Goal: Transaction & Acquisition: Subscribe to service/newsletter

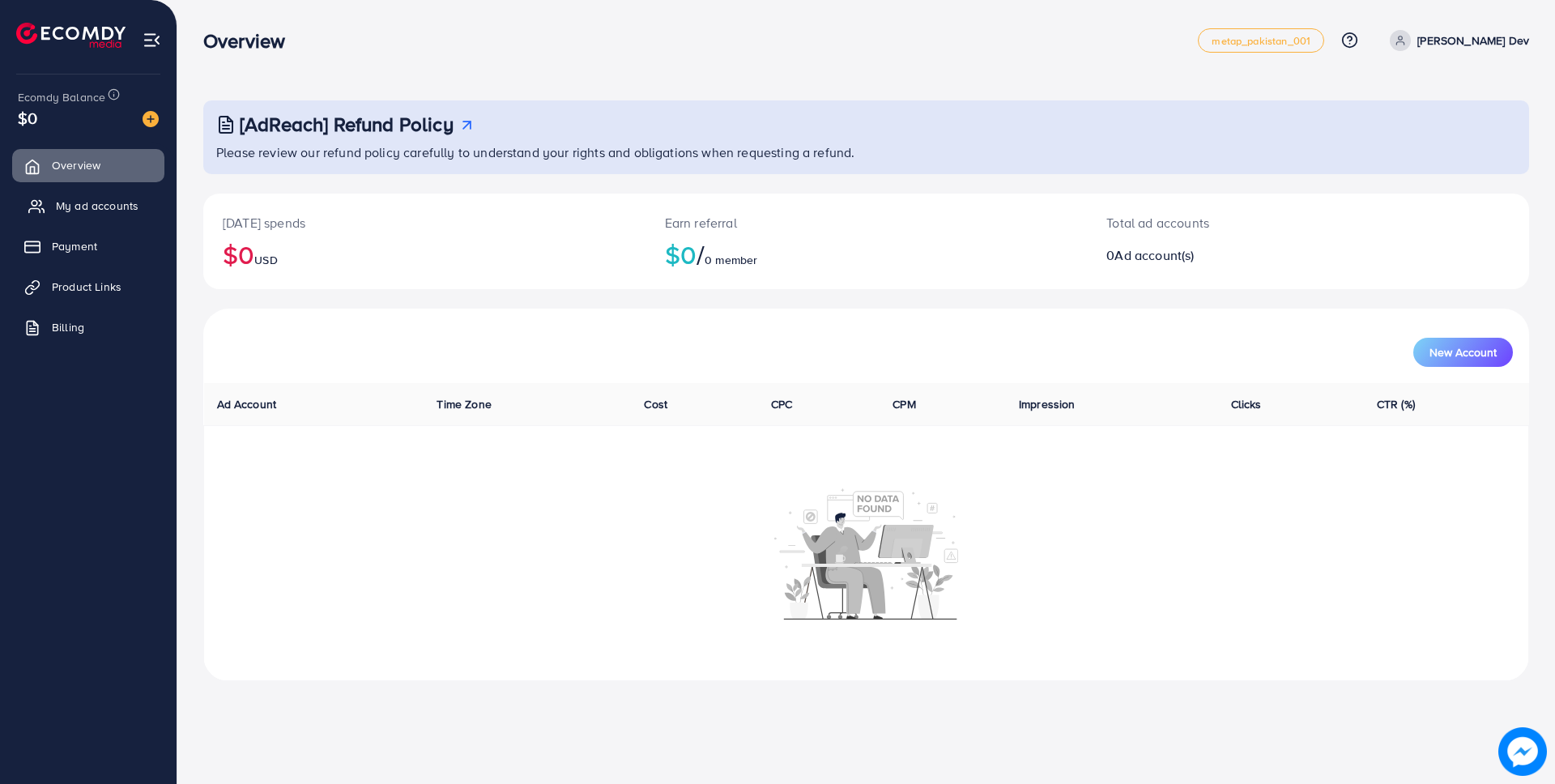
click at [60, 209] on span "My ad accounts" at bounding box center [97, 206] width 82 height 16
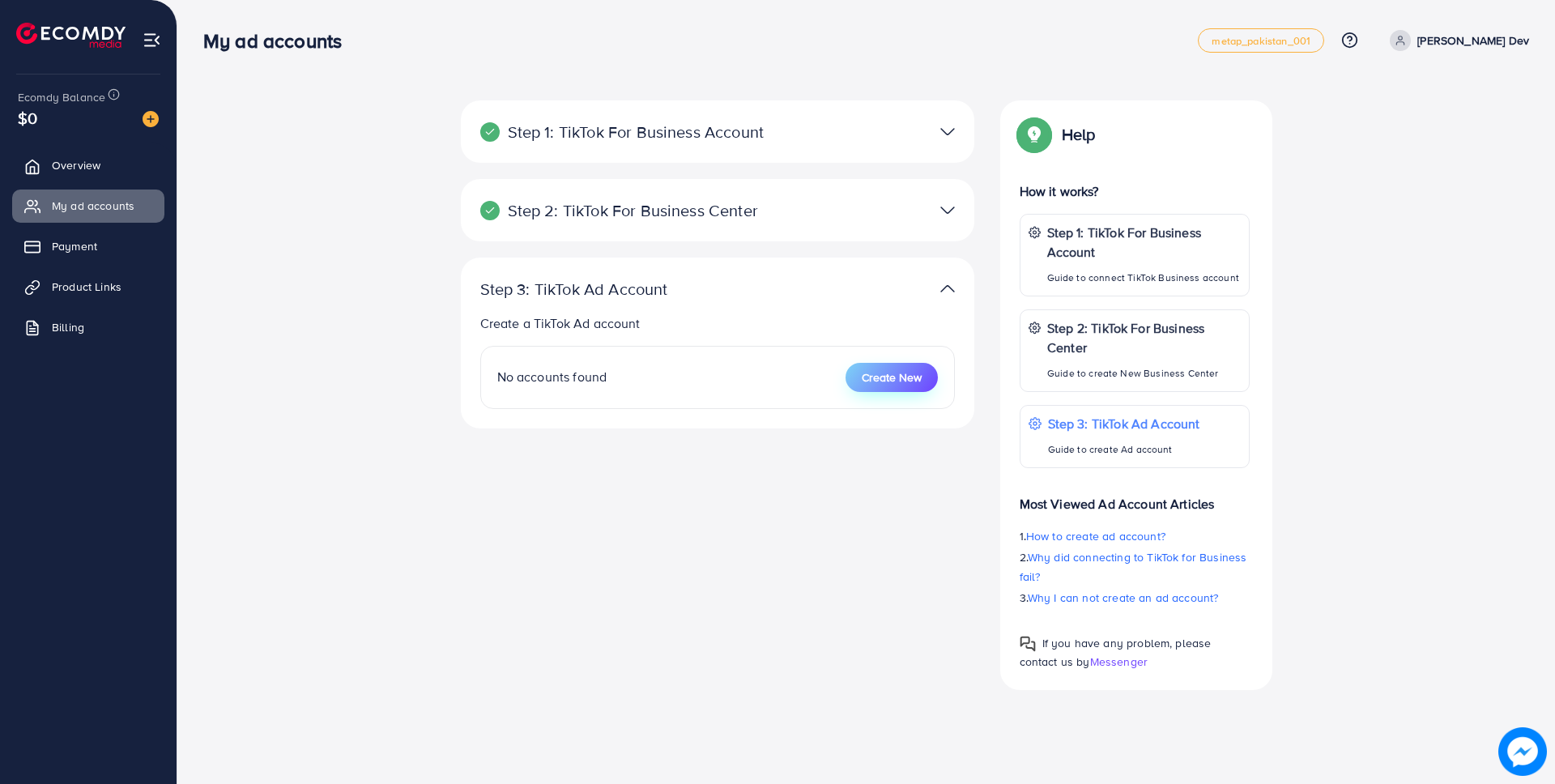
click at [926, 373] on button "Create New" at bounding box center [891, 377] width 92 height 29
select select
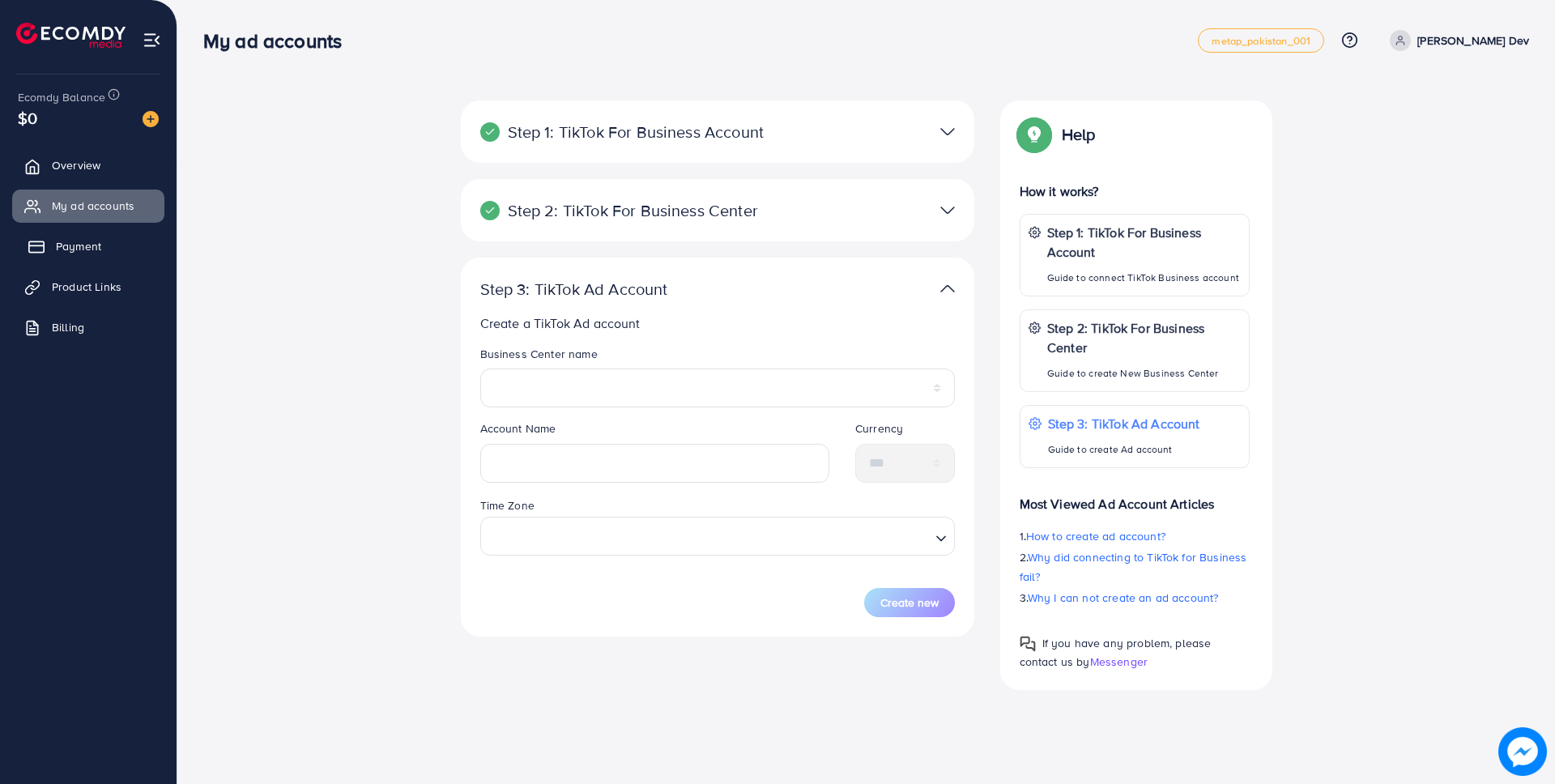
click at [63, 243] on span "Payment" at bounding box center [79, 246] width 46 height 16
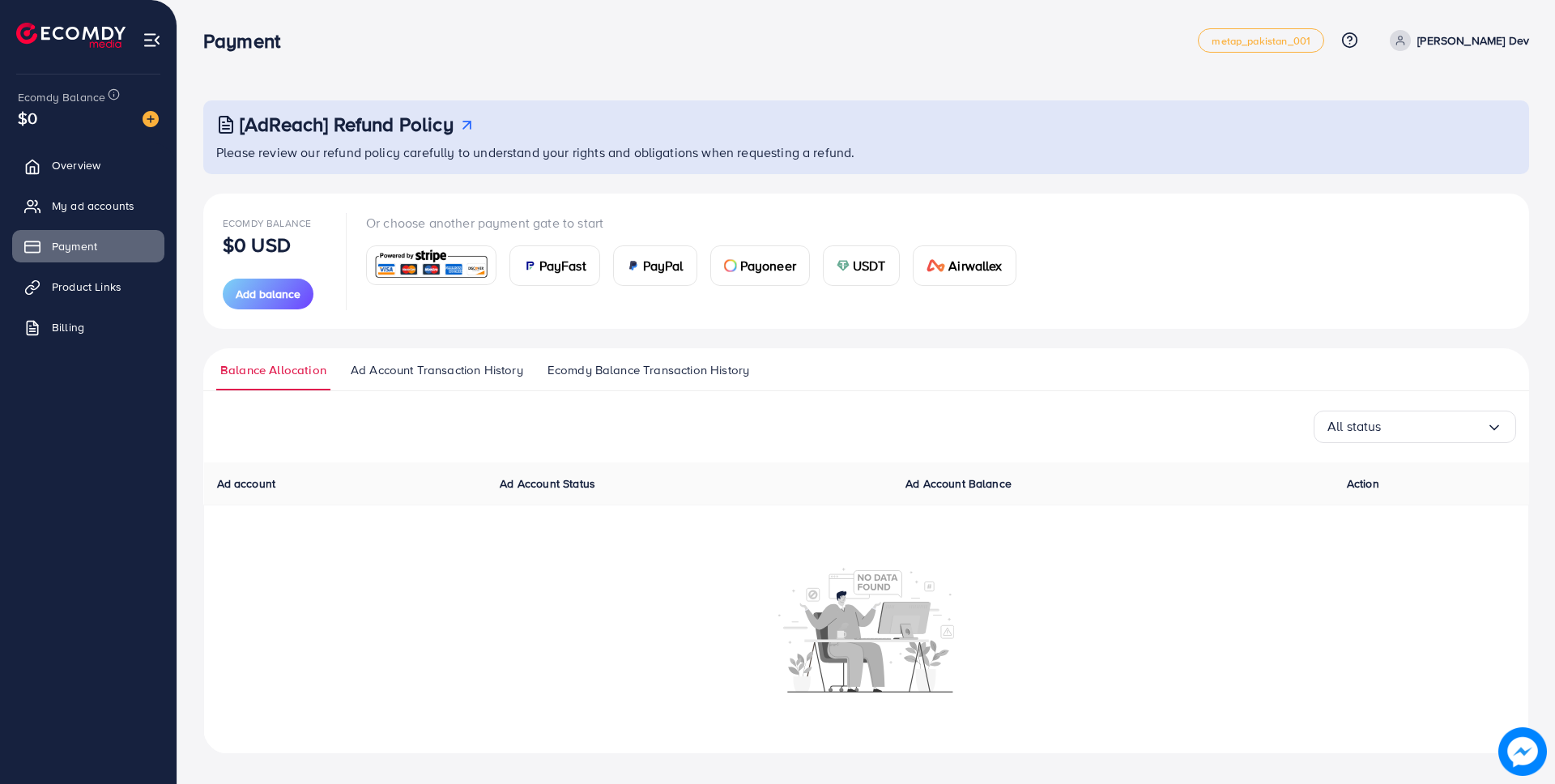
click at [680, 266] on span "PayPal" at bounding box center [664, 265] width 40 height 19
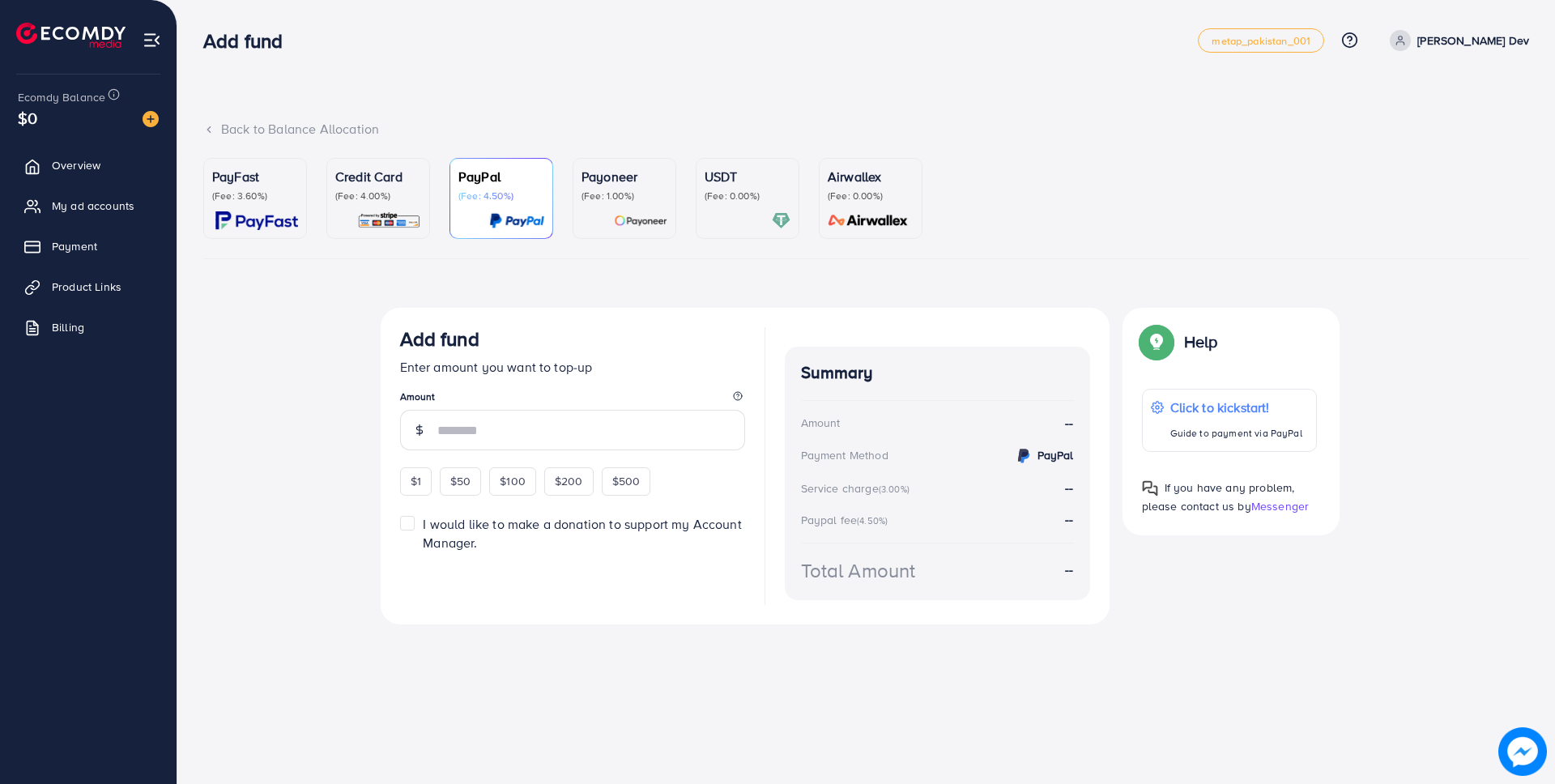
click at [766, 166] on p "USDT" at bounding box center [748, 176] width 86 height 19
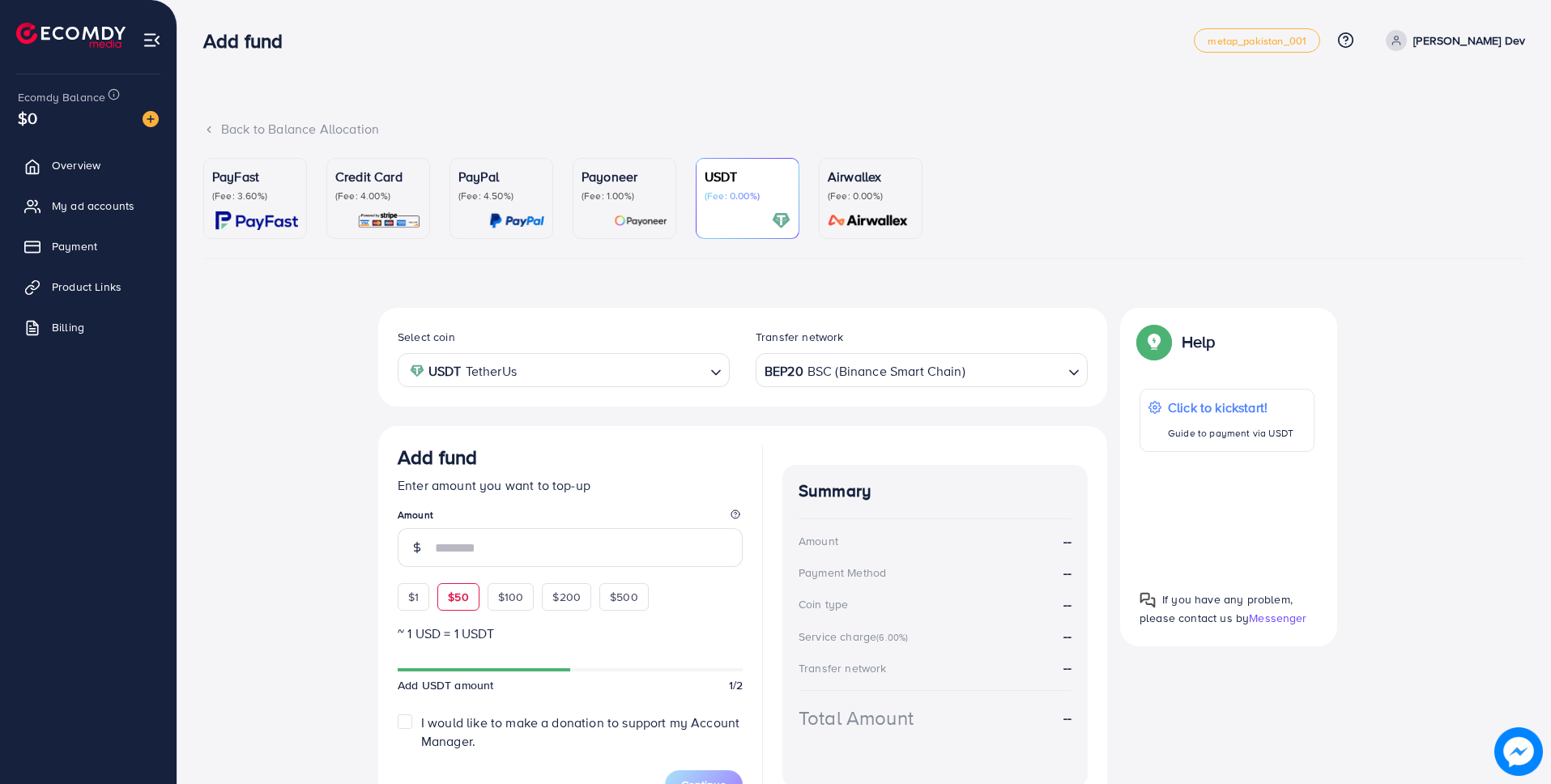
click at [454, 596] on span "$50" at bounding box center [458, 596] width 20 height 16
type input "**"
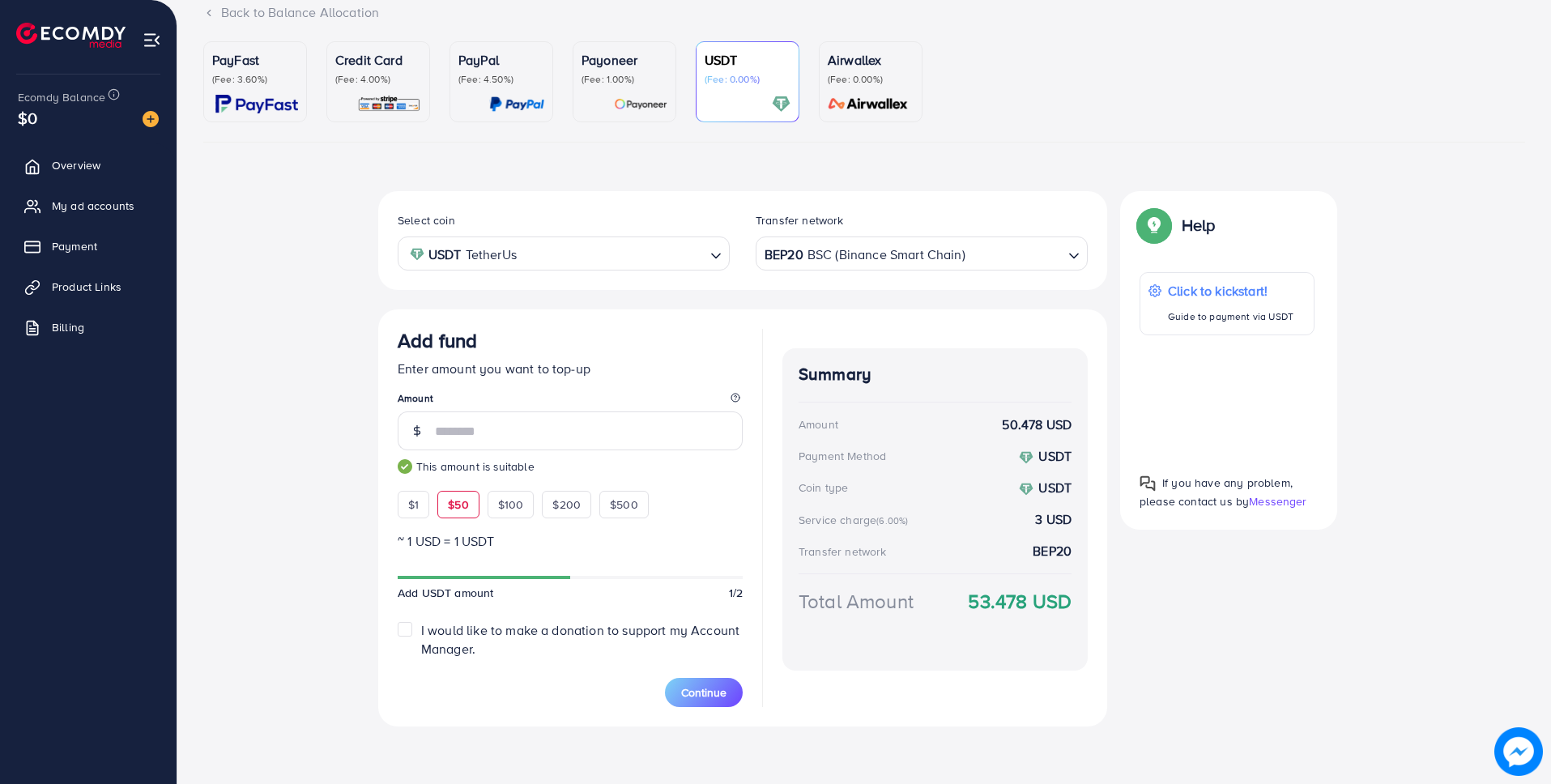
scroll to position [117, 0]
click at [694, 687] on span "Continue" at bounding box center [704, 692] width 46 height 16
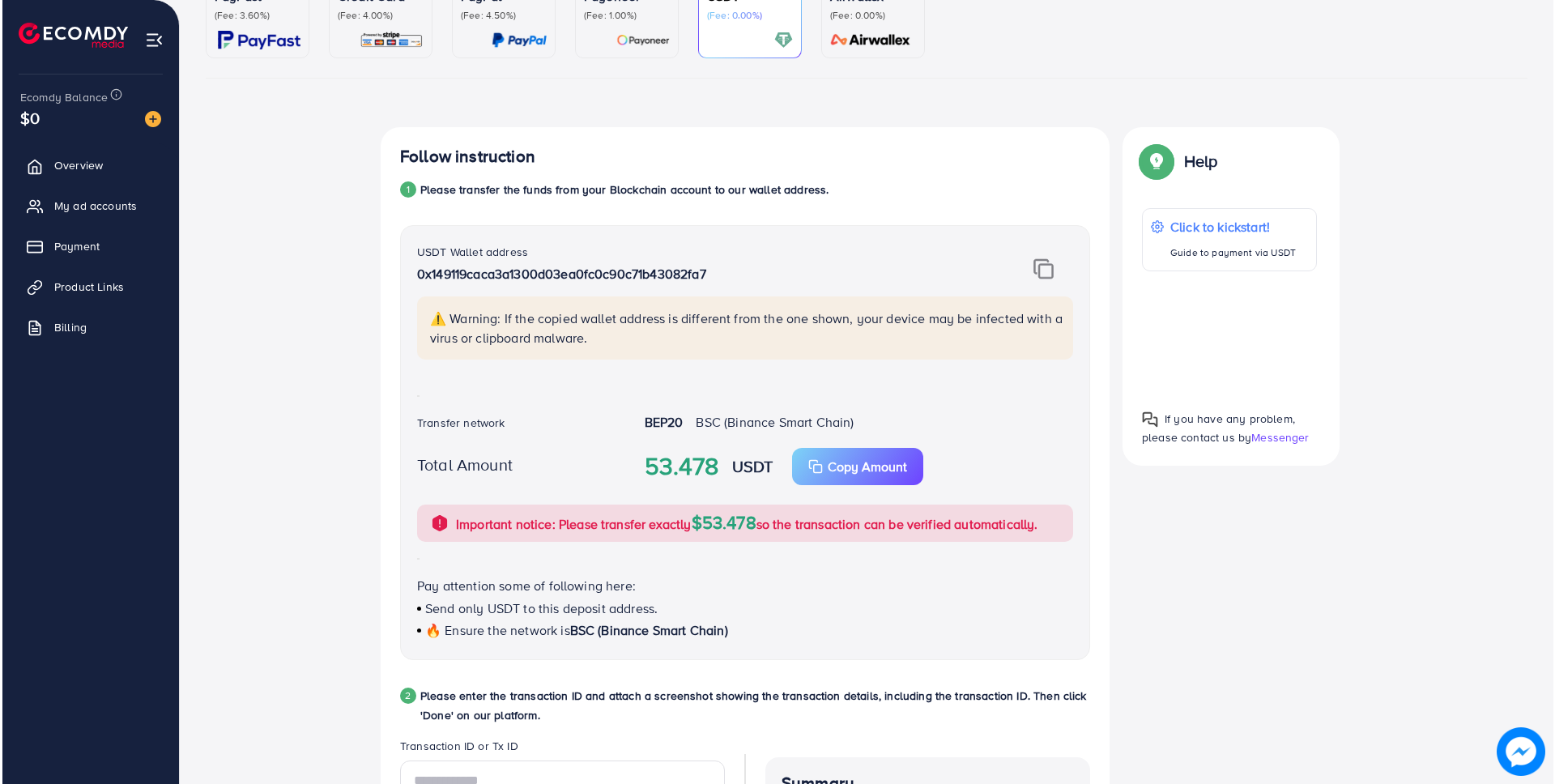
scroll to position [0, 0]
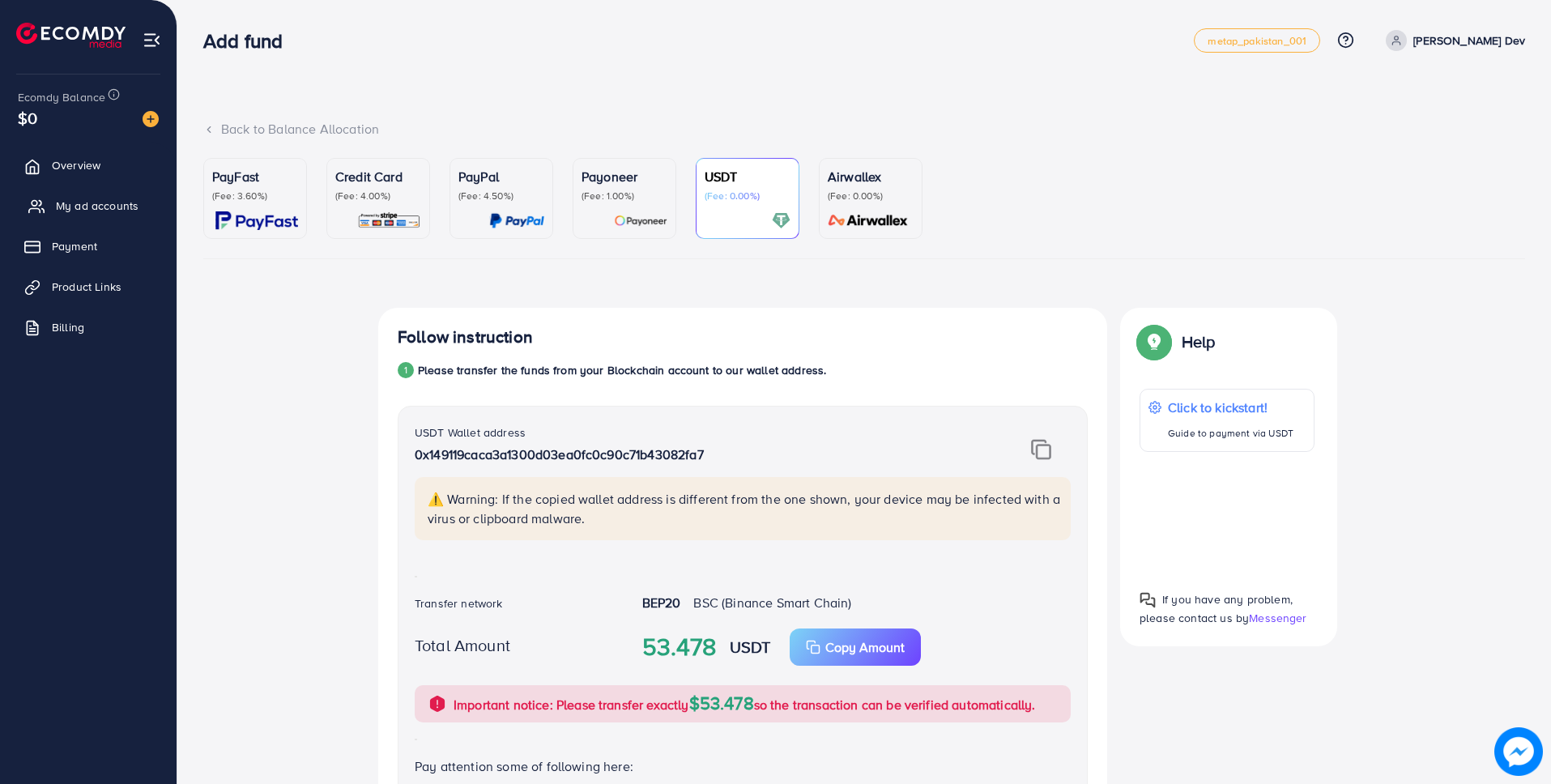
click at [91, 212] on span "My ad accounts" at bounding box center [97, 206] width 82 height 16
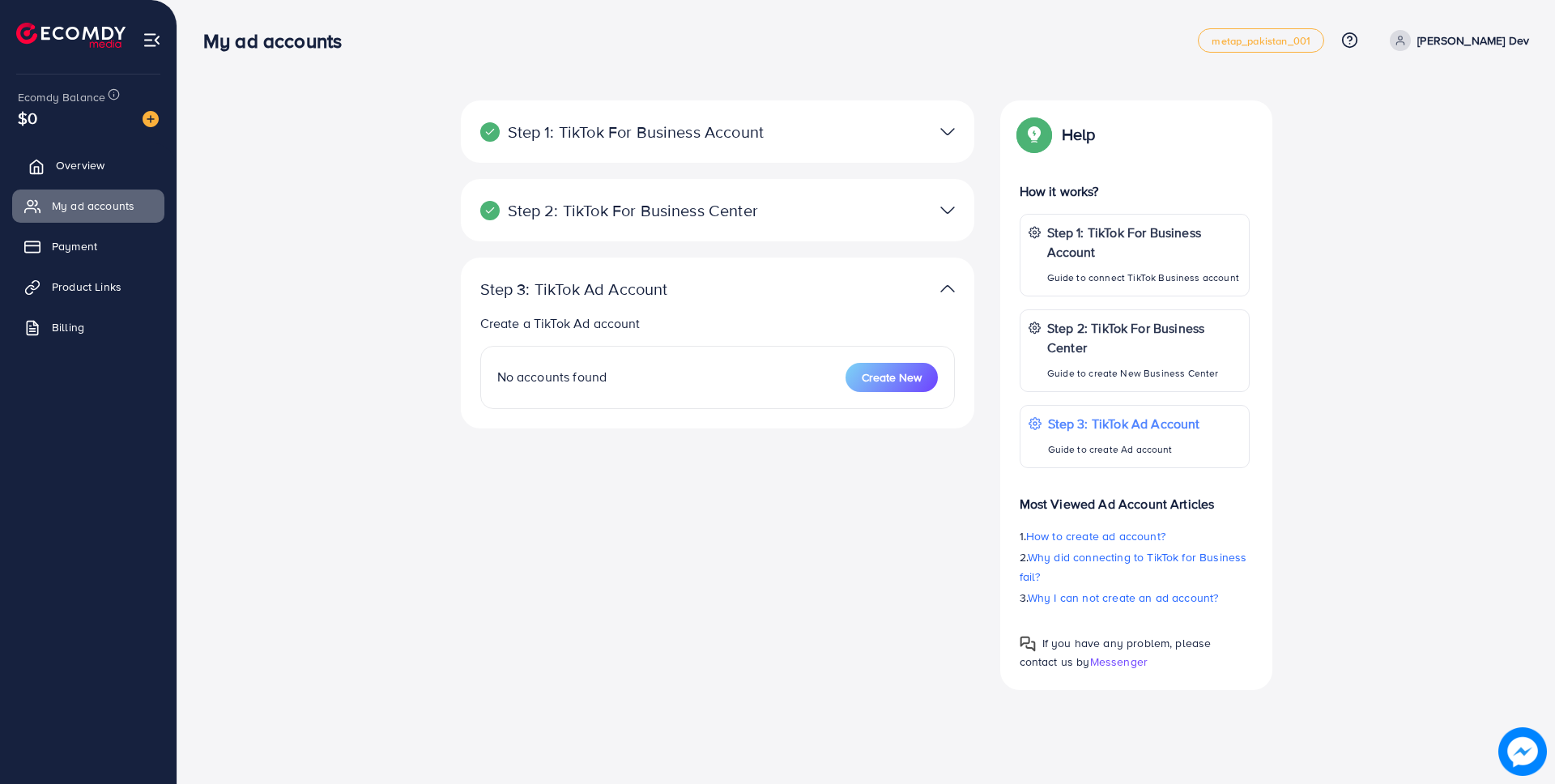
click at [84, 157] on span "Overview" at bounding box center [80, 166] width 49 height 16
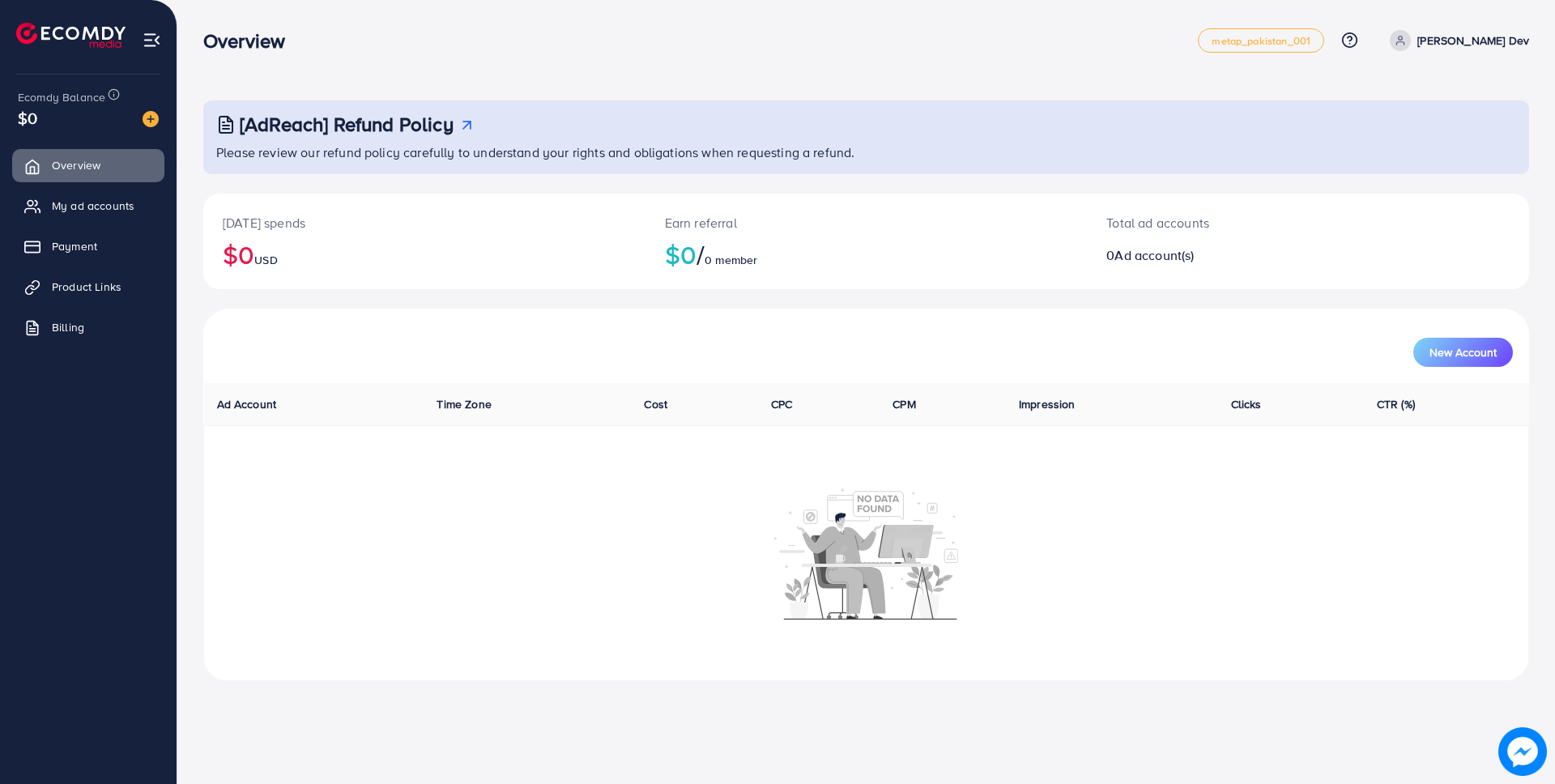
click at [1405, 42] on icon at bounding box center [1401, 44] width 7 height 4
click at [1414, 129] on span "Log out" at bounding box center [1432, 133] width 44 height 19
click at [127, 208] on span "My ad accounts" at bounding box center [97, 206] width 82 height 16
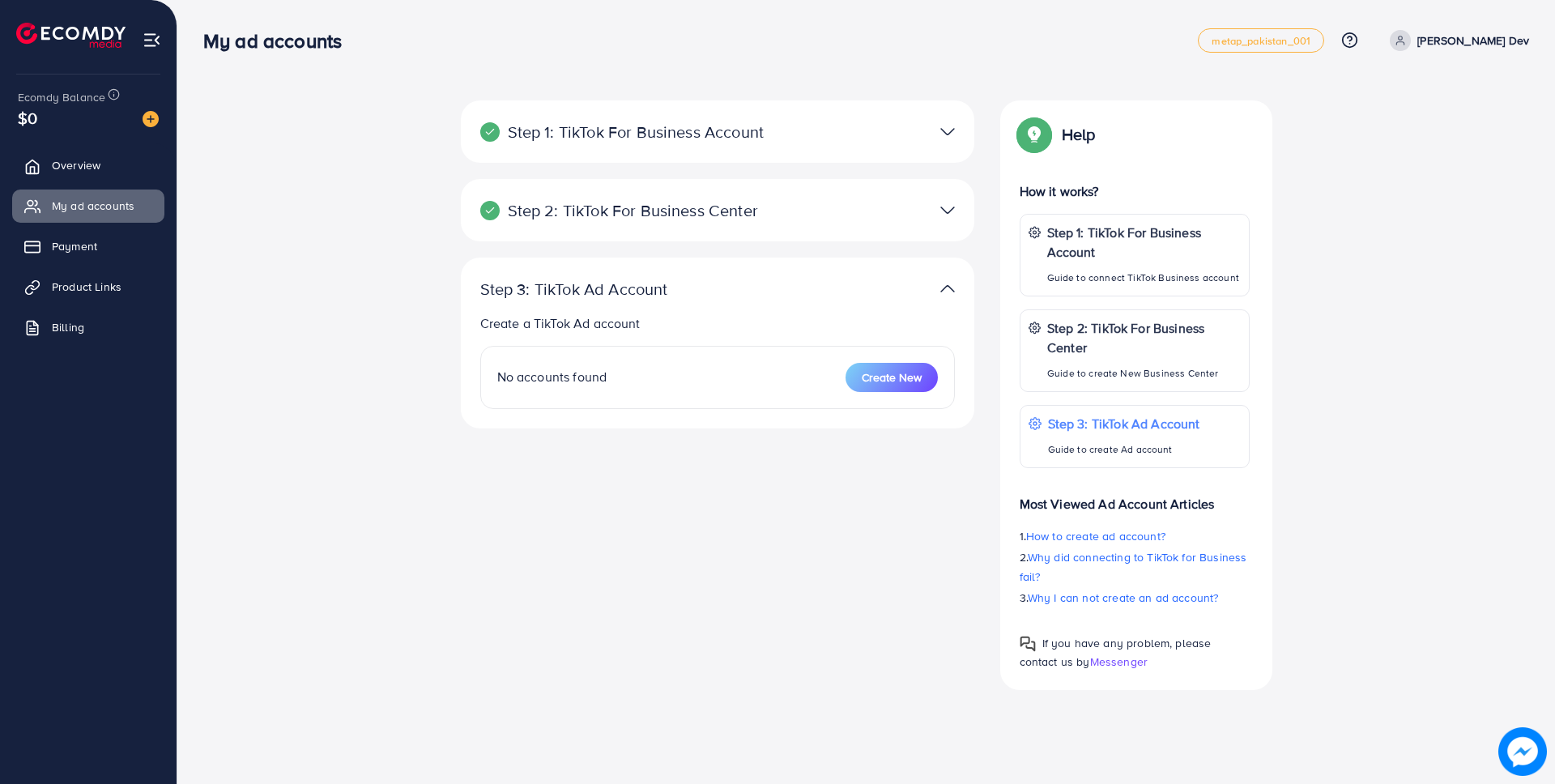
click at [362, 364] on div "Step 1: TikTok For Business Account Connect to TikTok for Business to access al…" at bounding box center [867, 395] width 1193 height 589
click at [94, 241] on span "Payment" at bounding box center [79, 246] width 46 height 16
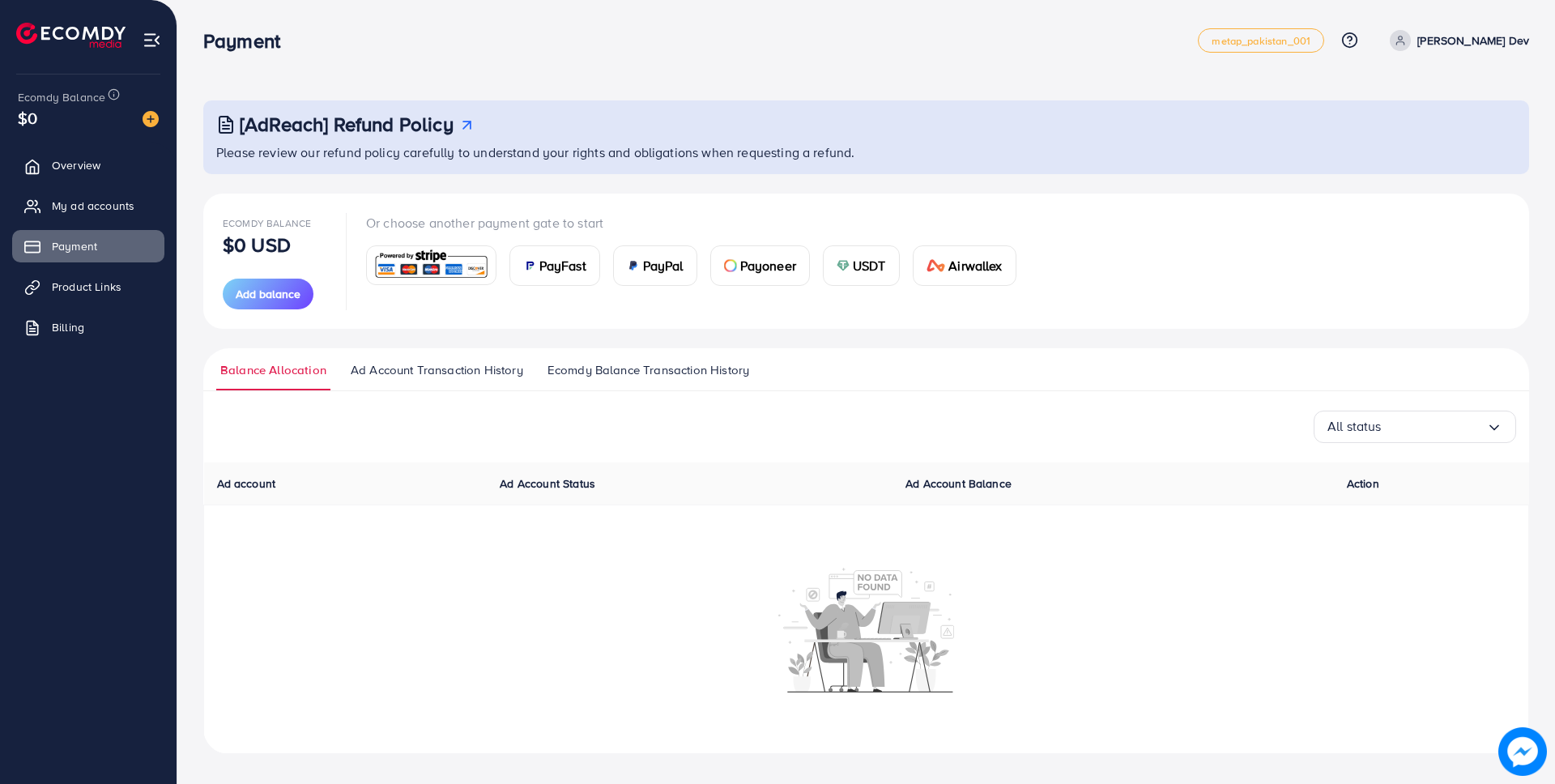
click at [666, 263] on span "PayPal" at bounding box center [664, 265] width 40 height 19
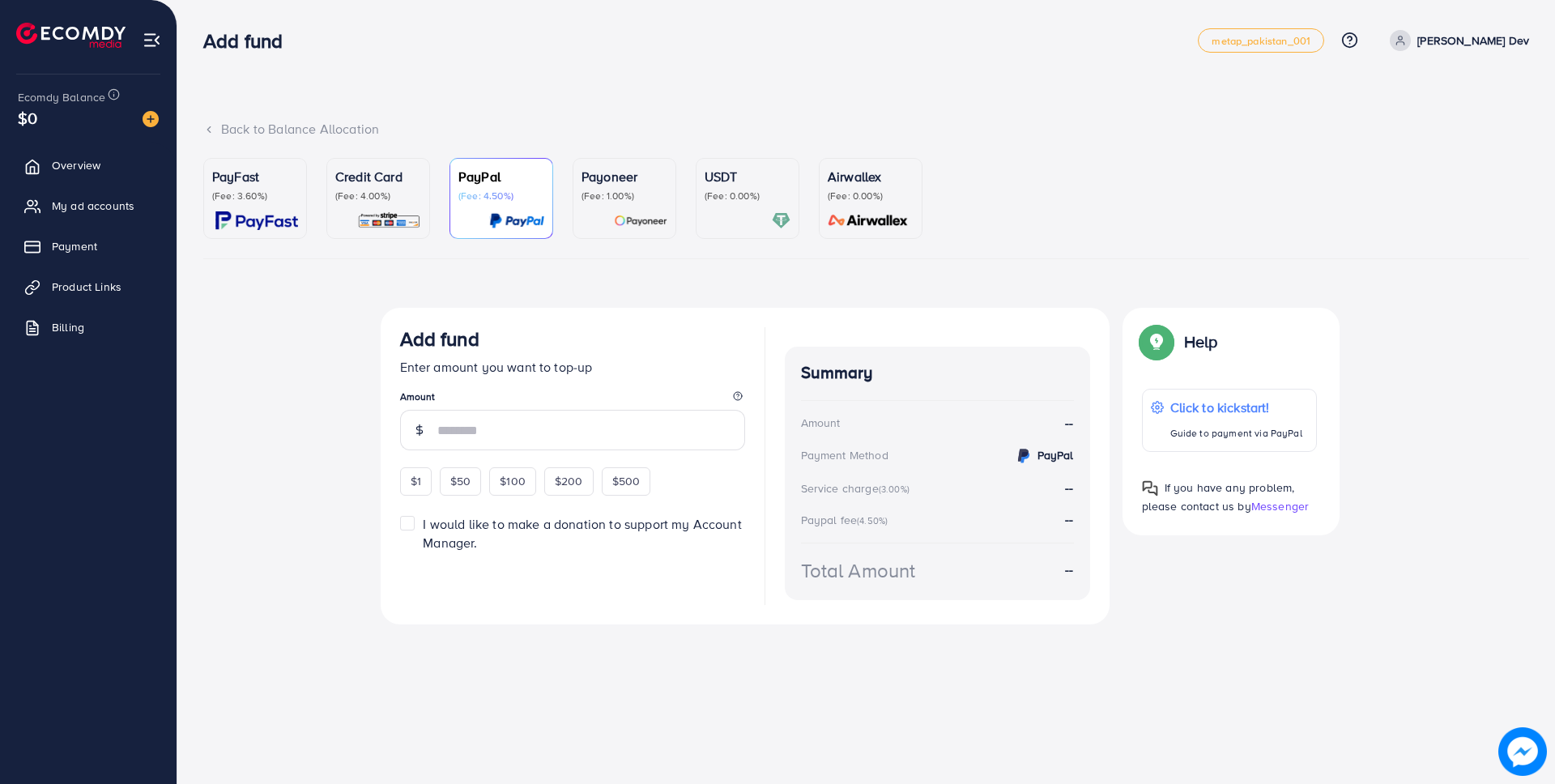
click at [449, 276] on div "PayFast (Fee: 3.60%) Credit Card (Fee: 4.00%) PayPal (Fee: 4.50%) Payoneer (Fee…" at bounding box center [866, 407] width 1326 height 499
click at [659, 196] on p "(Fee: 1.00%)" at bounding box center [624, 196] width 86 height 13
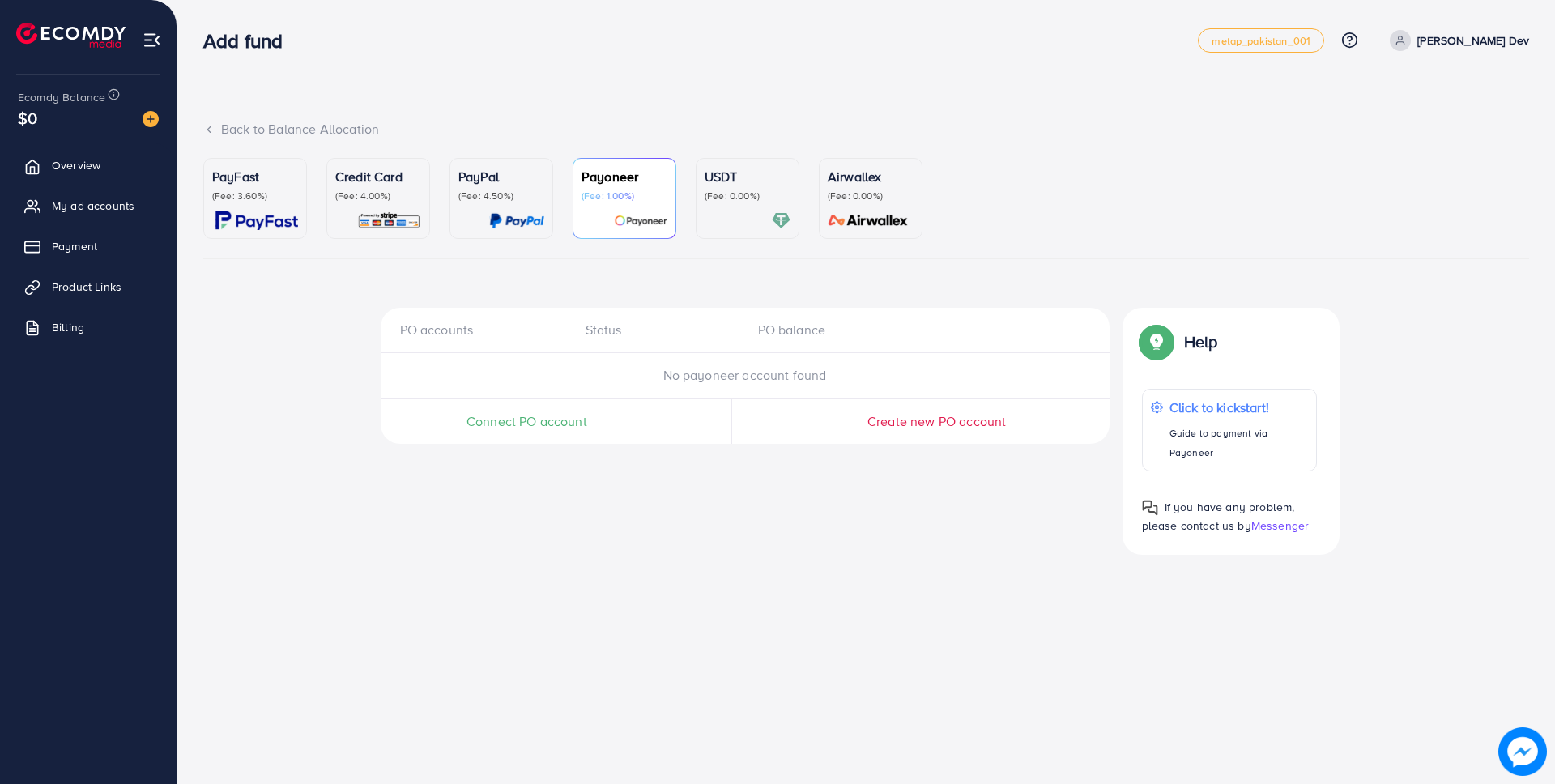
click at [743, 202] on div "USDT (Fee: 0.00%)" at bounding box center [748, 198] width 86 height 63
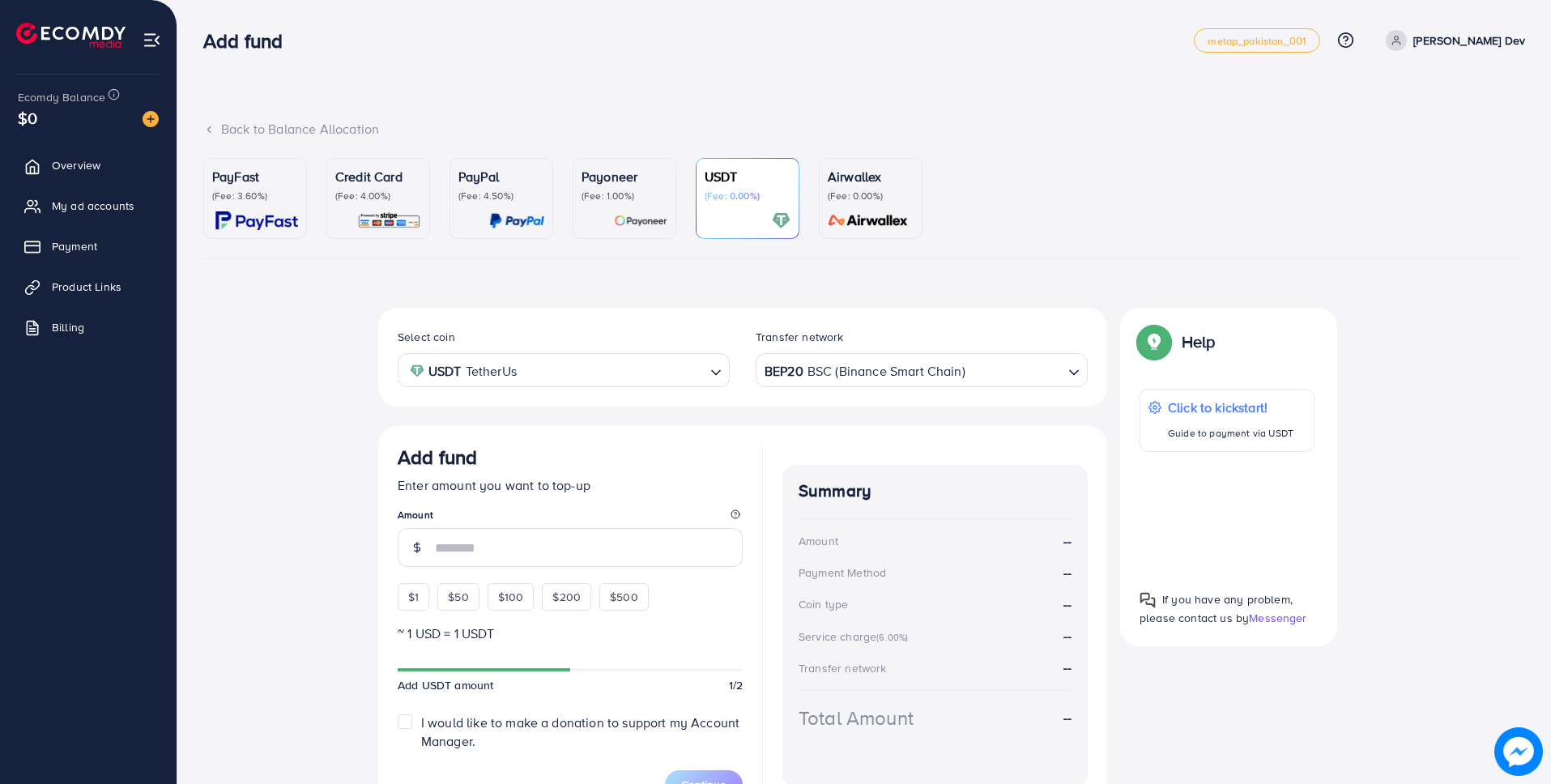
click at [836, 208] on div "Airwallex (Fee: 0.00%)" at bounding box center [870, 198] width 86 height 63
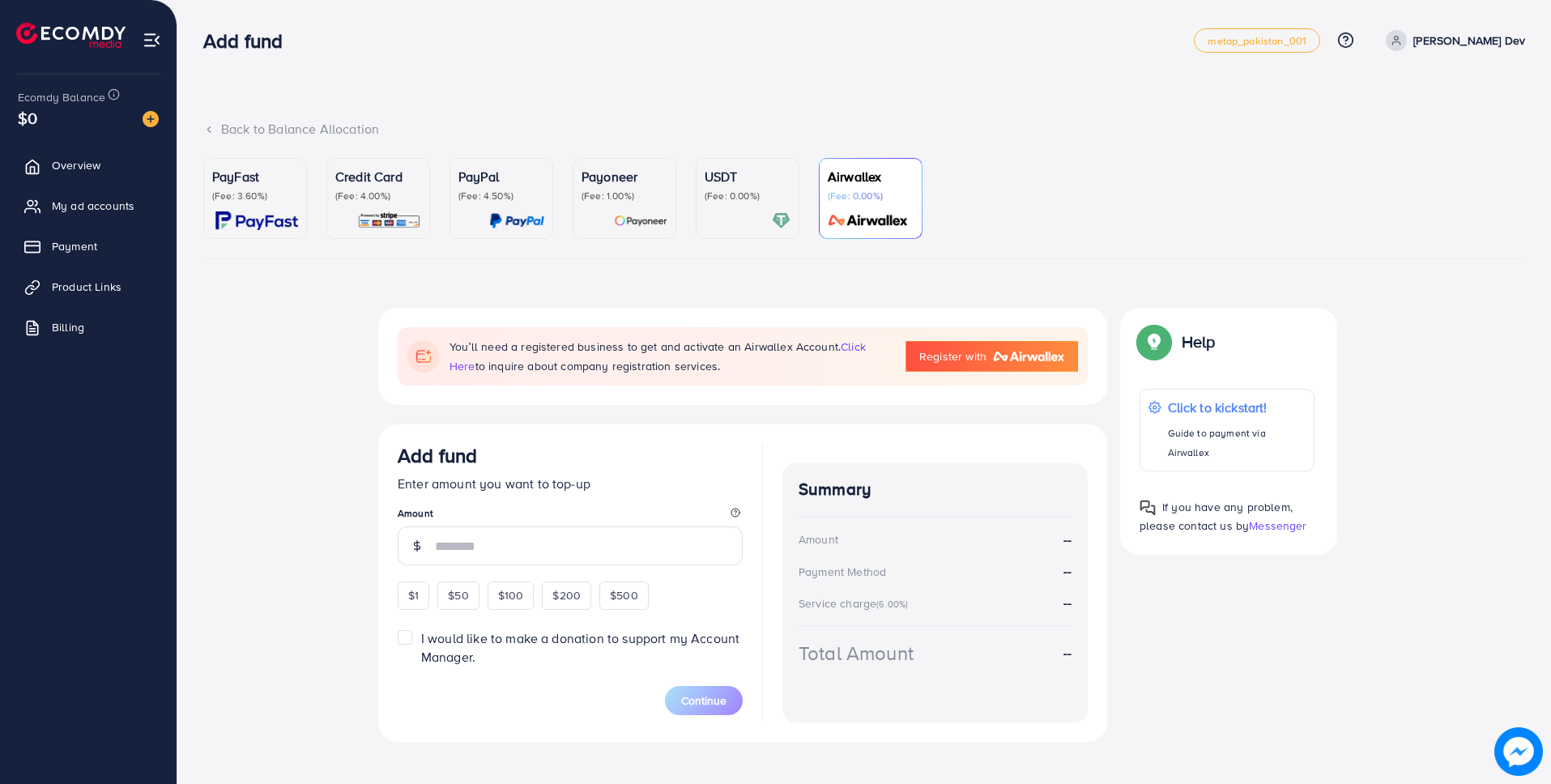
click at [292, 201] on p "(Fee: 3.60%)" at bounding box center [255, 196] width 86 height 13
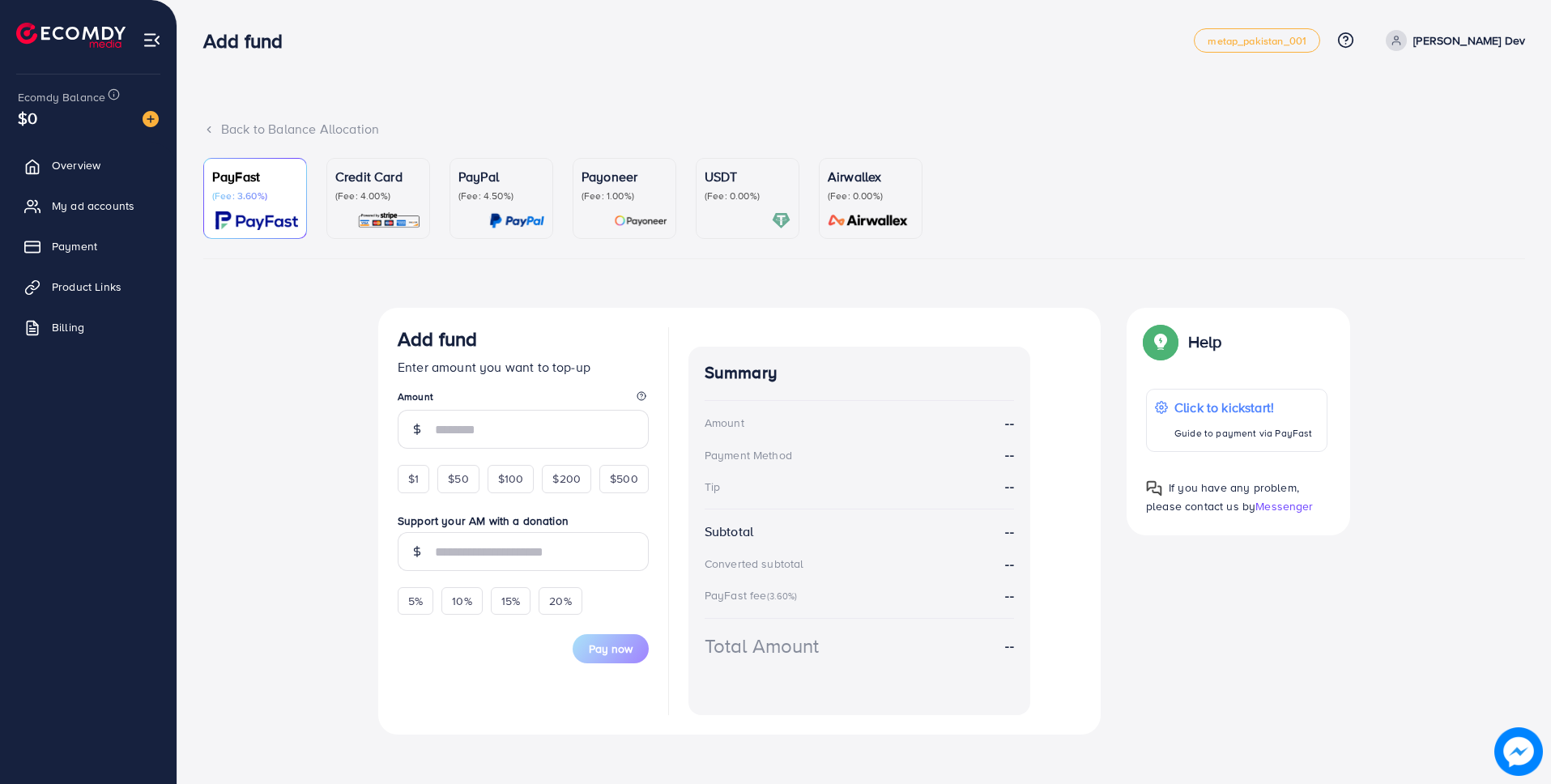
click at [1406, 33] on span at bounding box center [1395, 40] width 21 height 21
click at [1416, 128] on span "Log out" at bounding box center [1427, 133] width 44 height 19
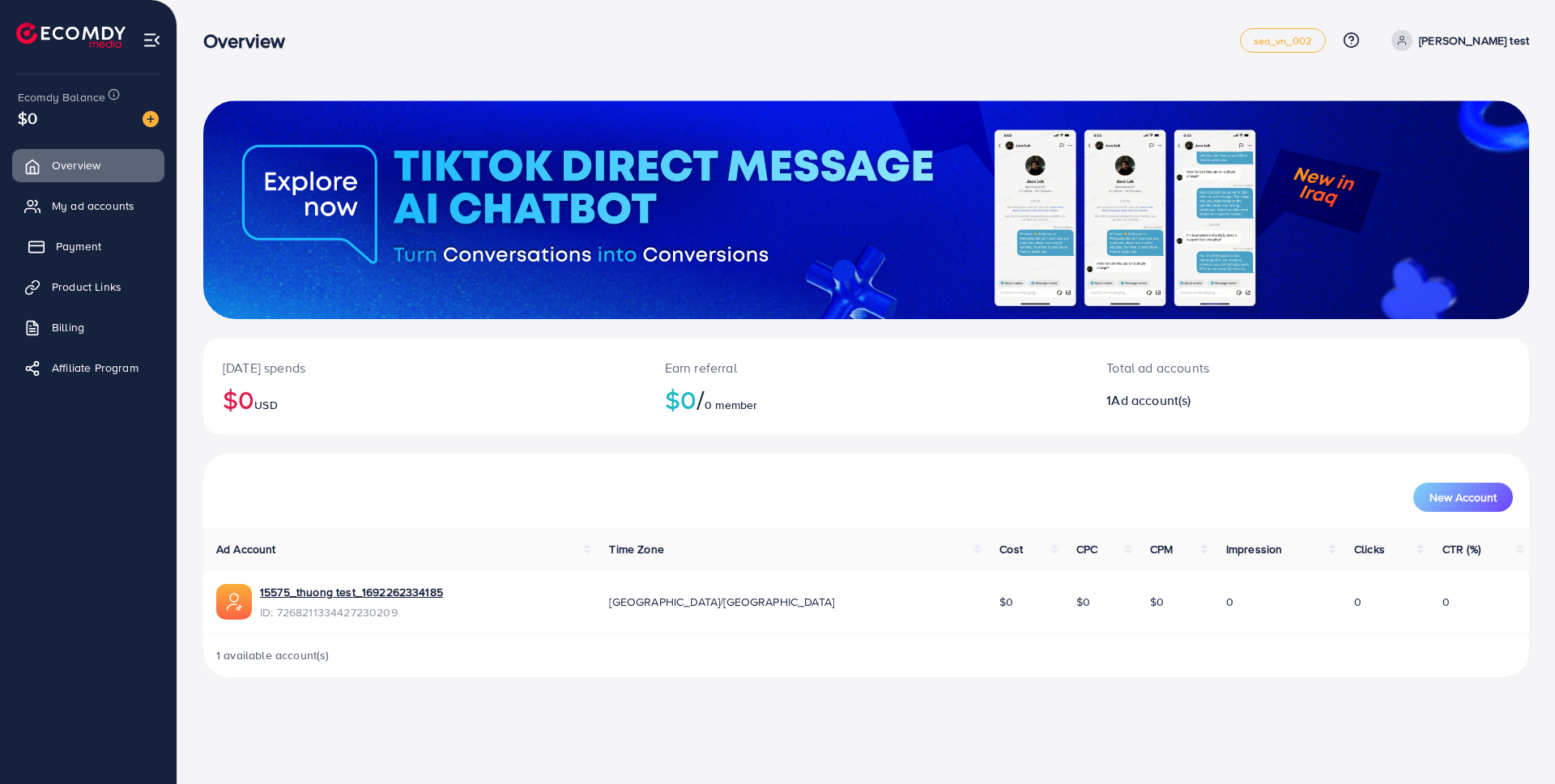
click at [59, 247] on span "Payment" at bounding box center [79, 246] width 46 height 16
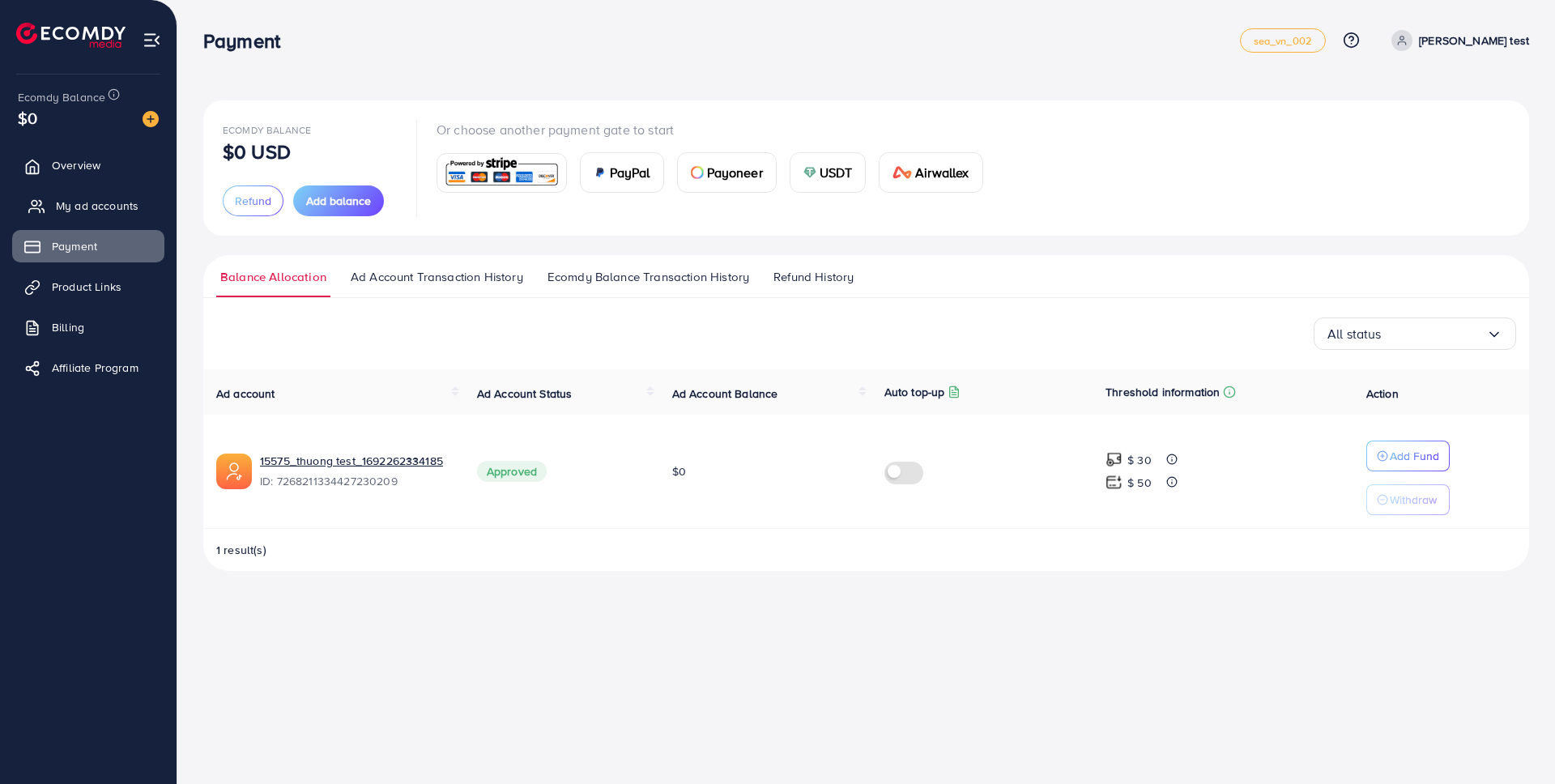
click at [134, 199] on span "My ad accounts" at bounding box center [97, 206] width 82 height 16
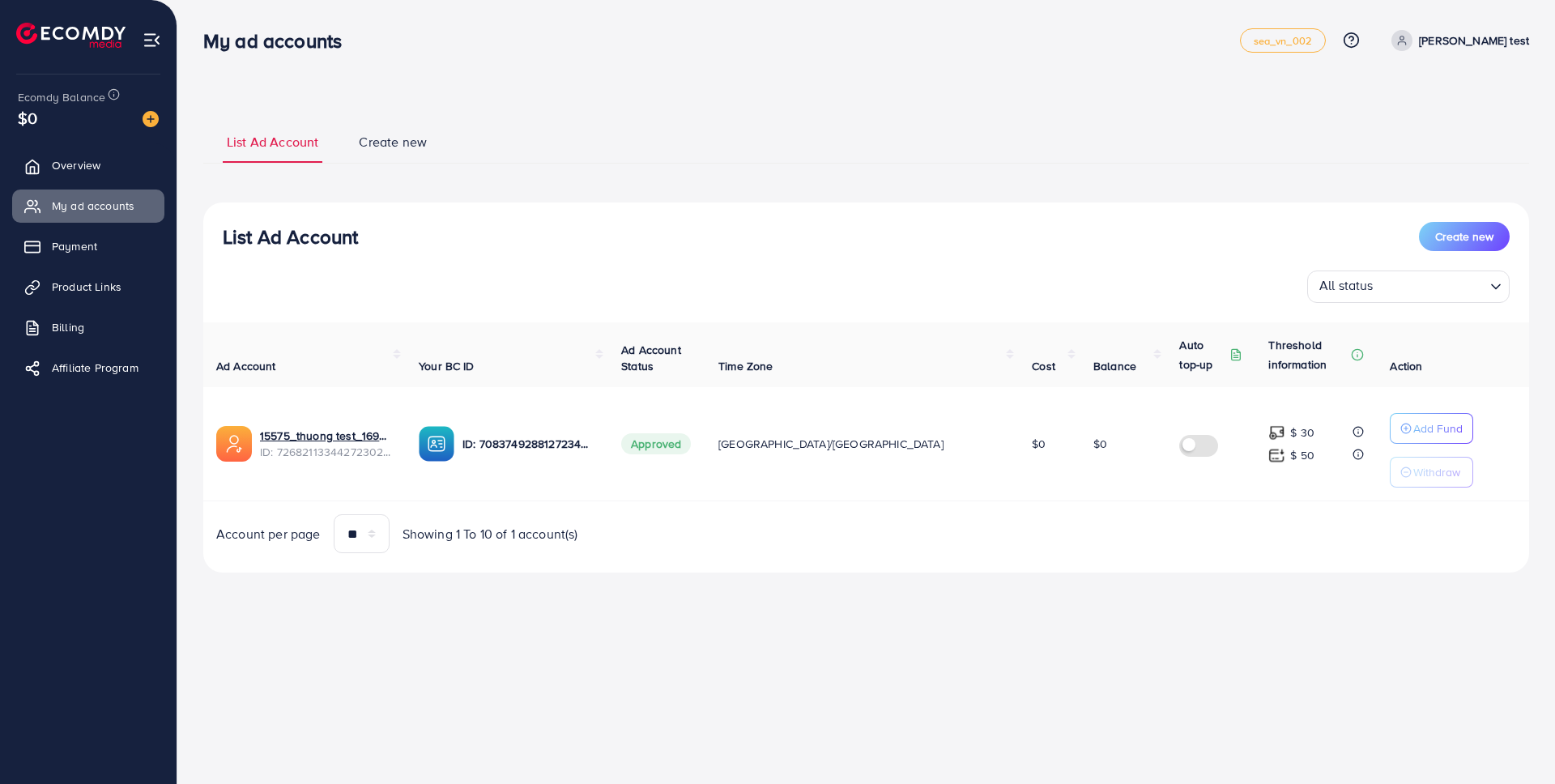
click at [383, 145] on span "Create new" at bounding box center [393, 142] width 68 height 18
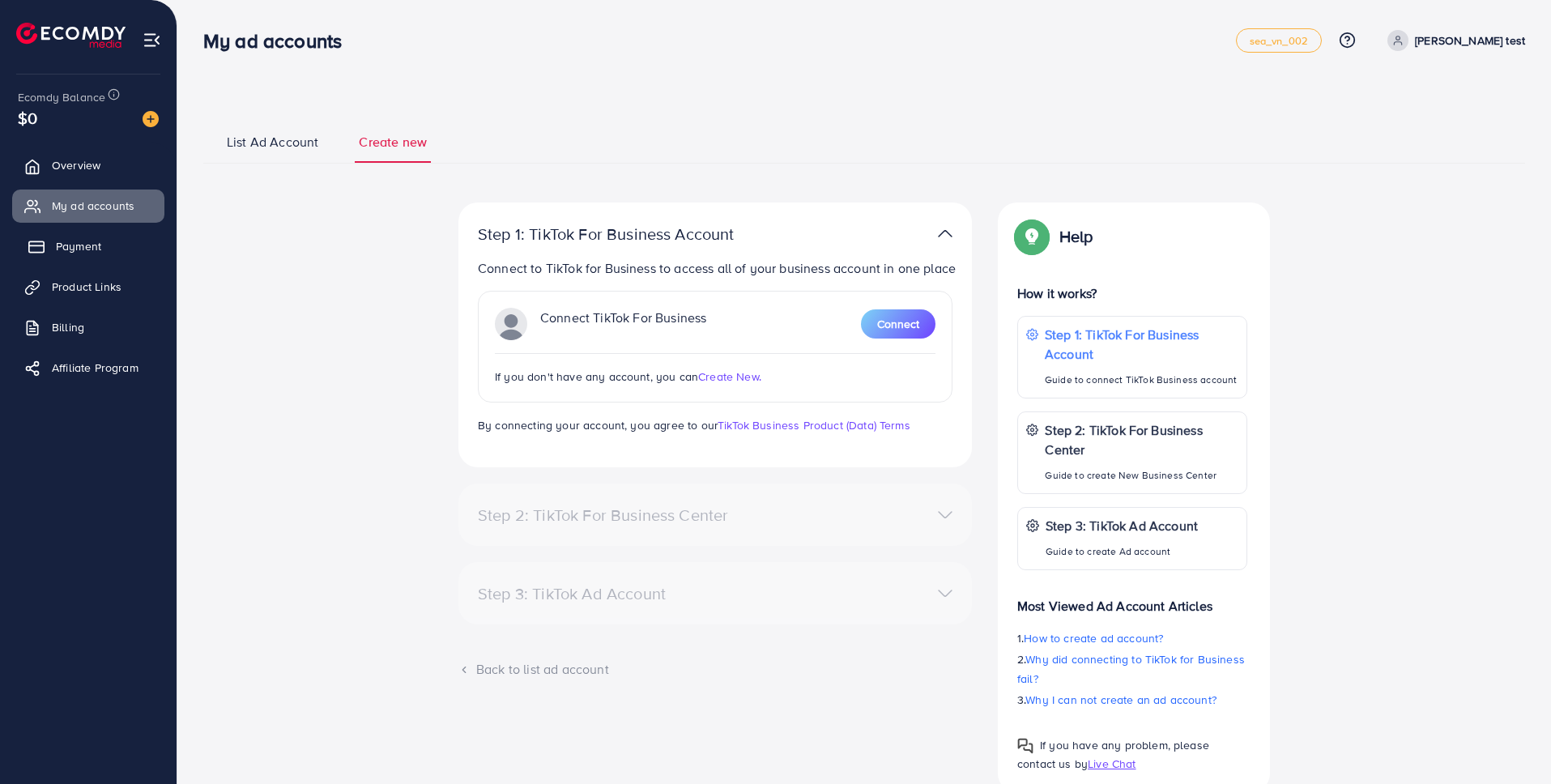
click at [67, 239] on span "Payment" at bounding box center [79, 246] width 46 height 16
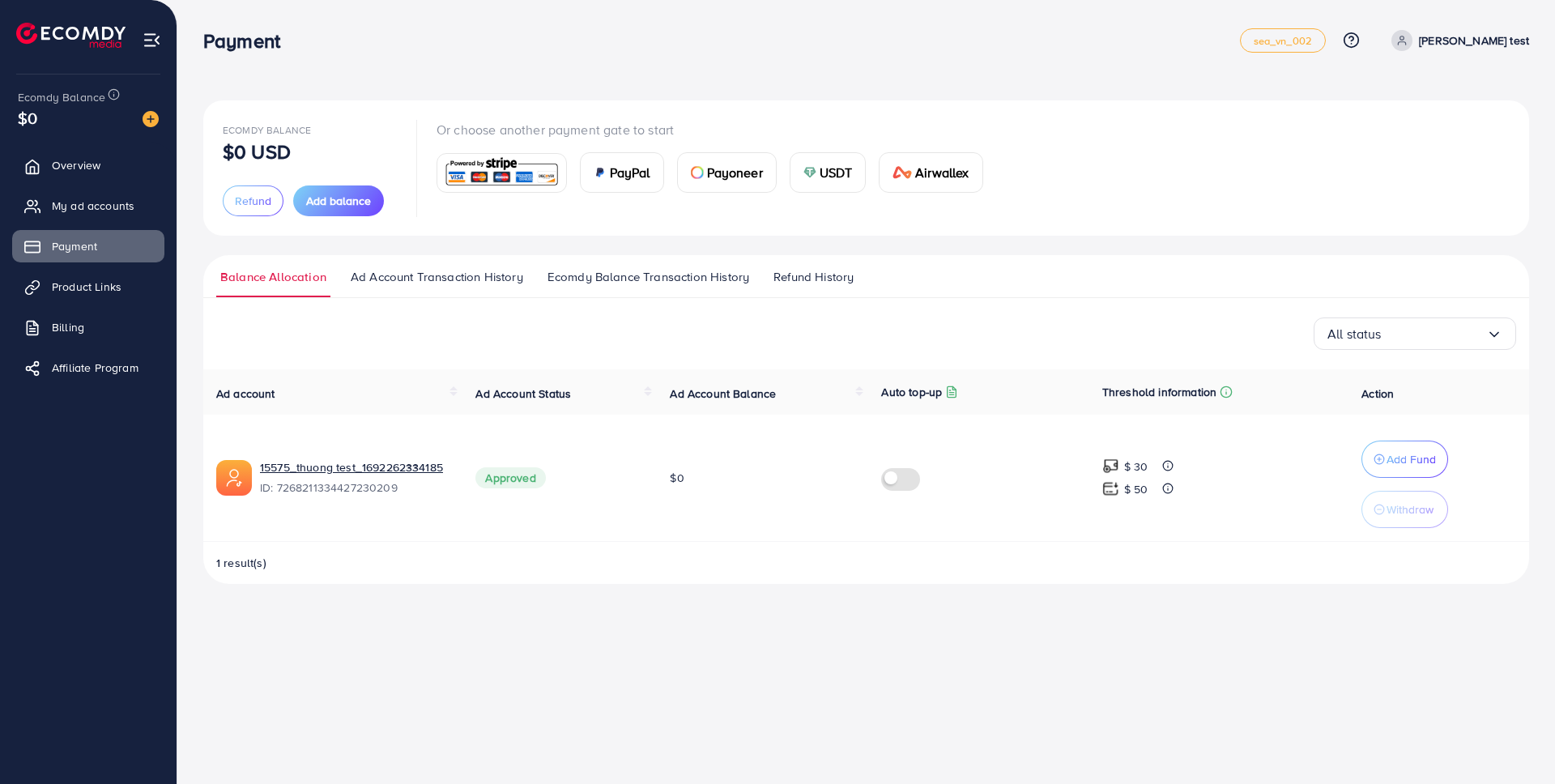
click at [645, 173] on span "PayPal" at bounding box center [630, 172] width 40 height 19
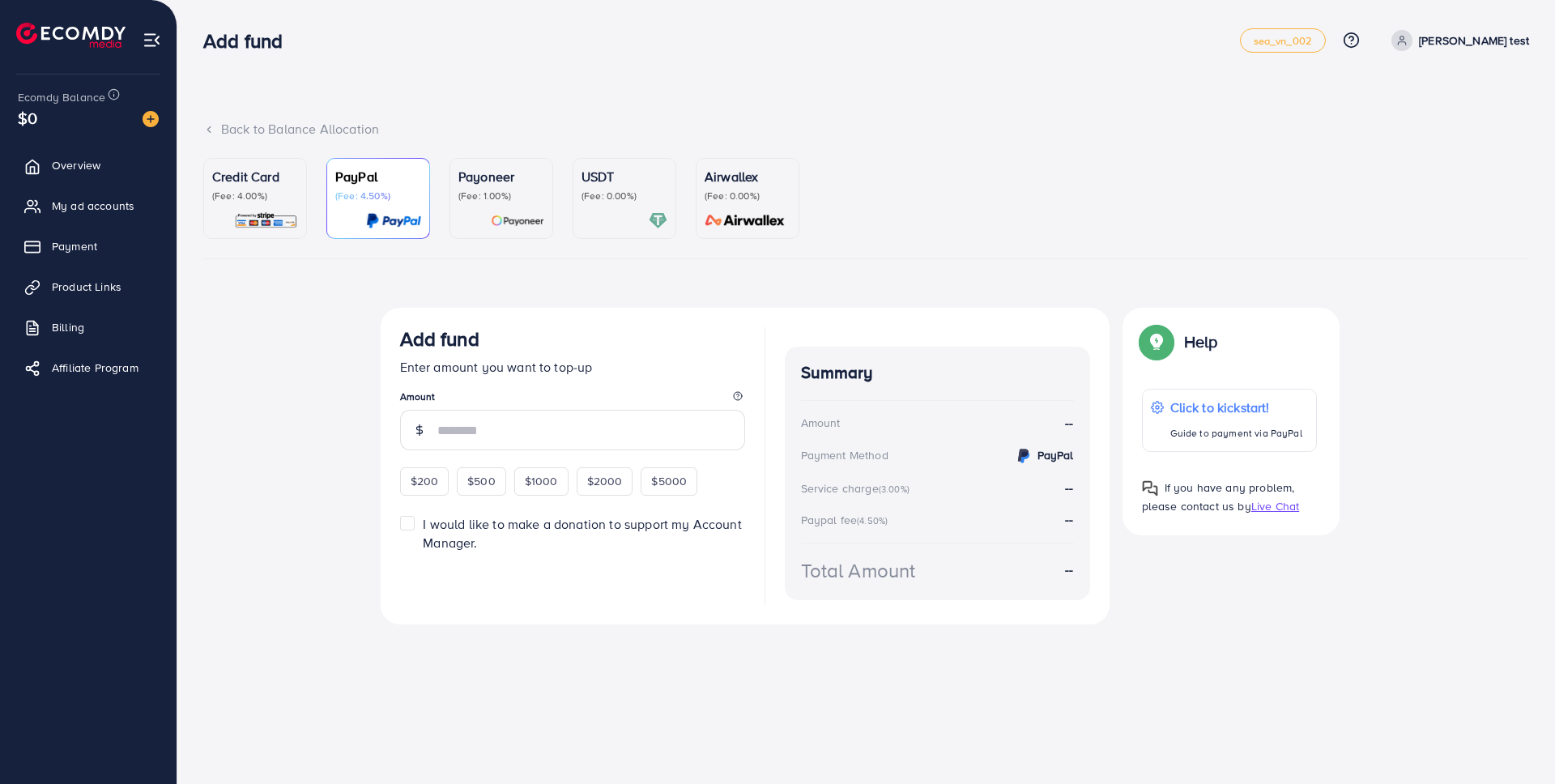
click at [783, 184] on p "Airwallex" at bounding box center [748, 176] width 86 height 19
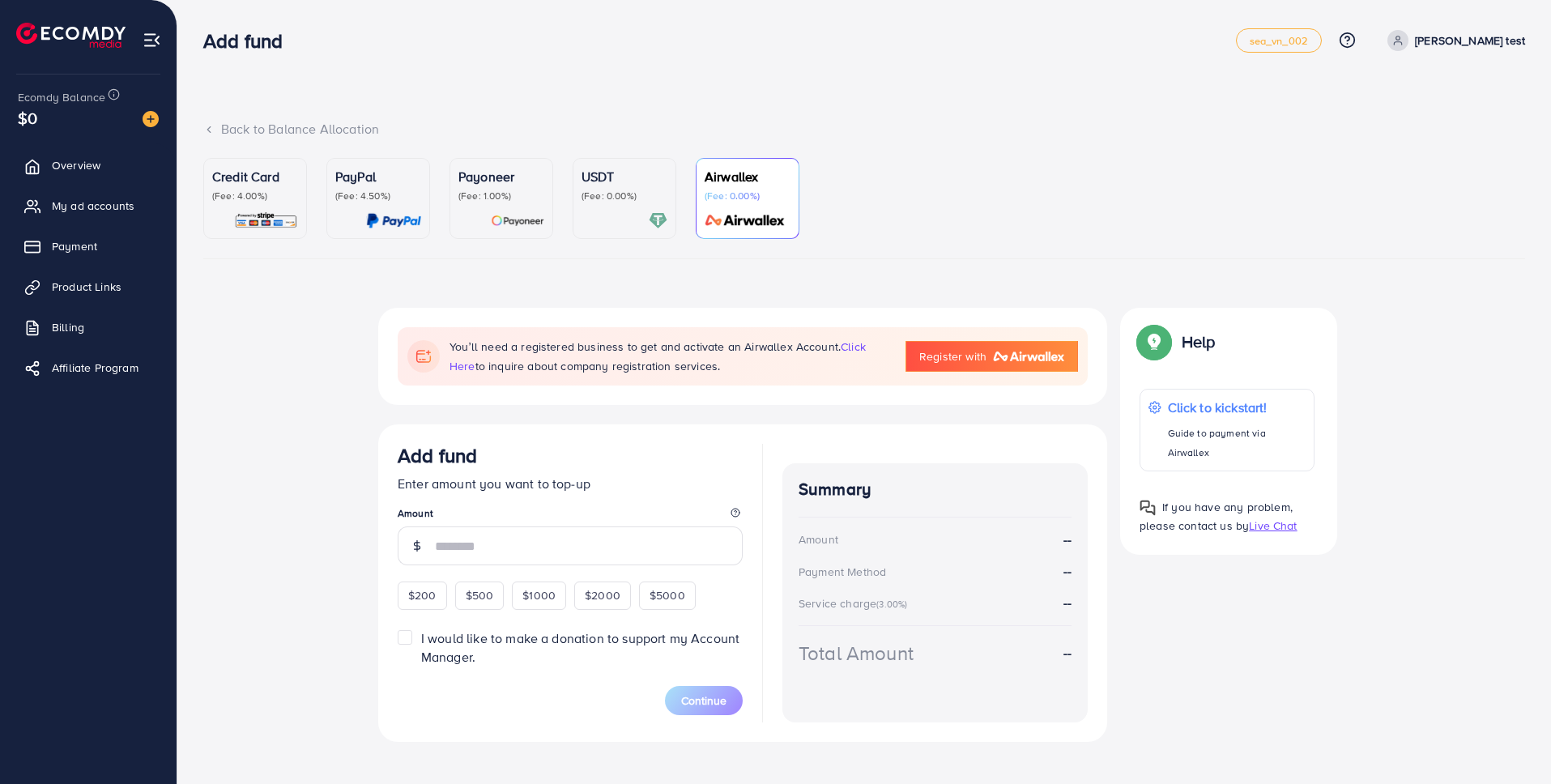
click at [605, 184] on p "USDT" at bounding box center [624, 176] width 86 height 19
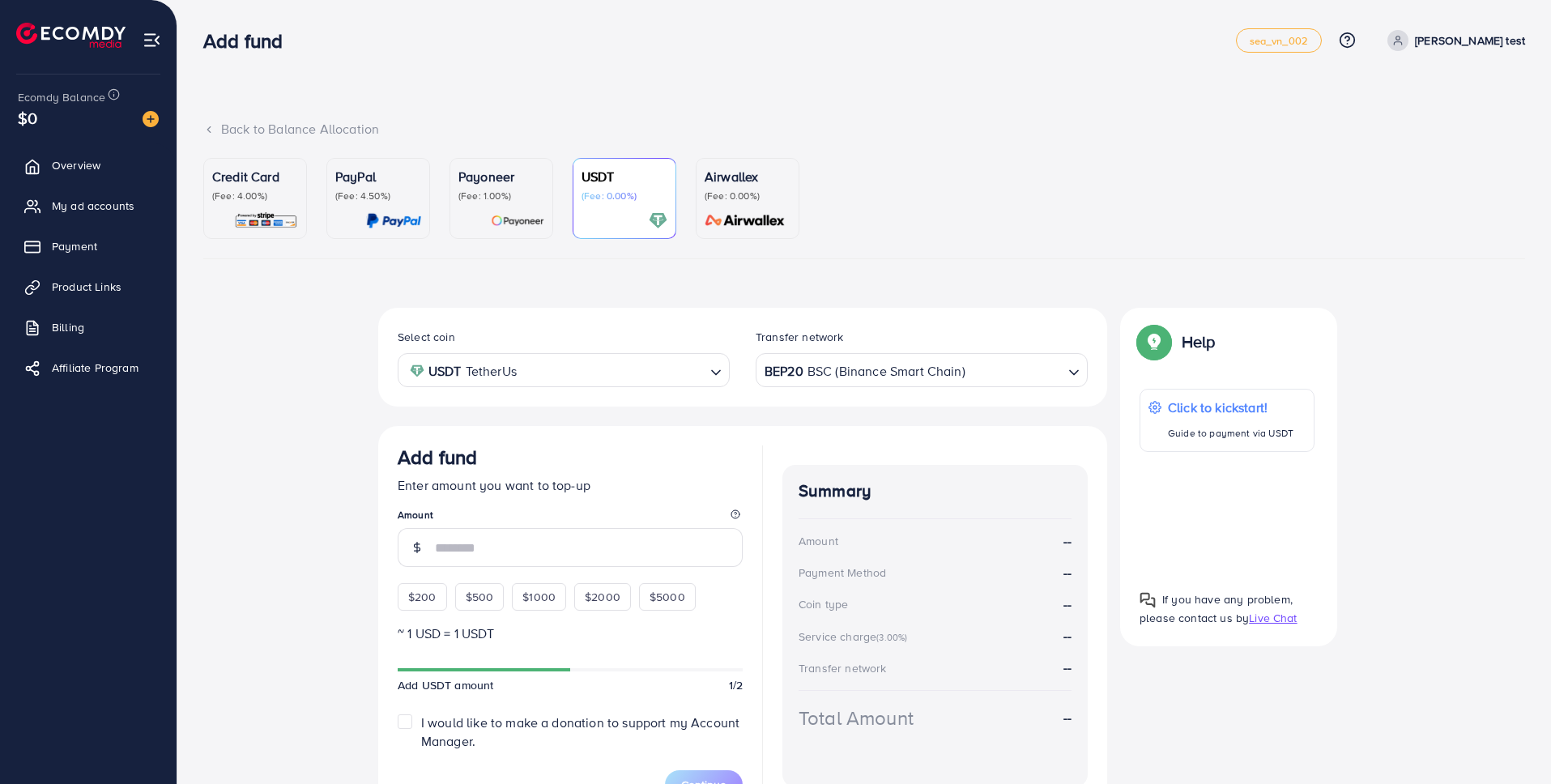
click at [1045, 186] on ul "Credit Card (Fee: 4.00%) PayPal (Fee: 4.50%) Payoneer (Fee: 1.00%) USDT (Fee: 0…" at bounding box center [864, 209] width 1321 height 102
click at [881, 261] on div "Credit Card (Fee: 4.00%) PayPal (Fee: 4.50%) Payoneer (Fee: 1.00%) USDT (Fee: 0…" at bounding box center [864, 495] width 1321 height 673
click at [85, 209] on span "My ad accounts" at bounding box center [97, 206] width 82 height 16
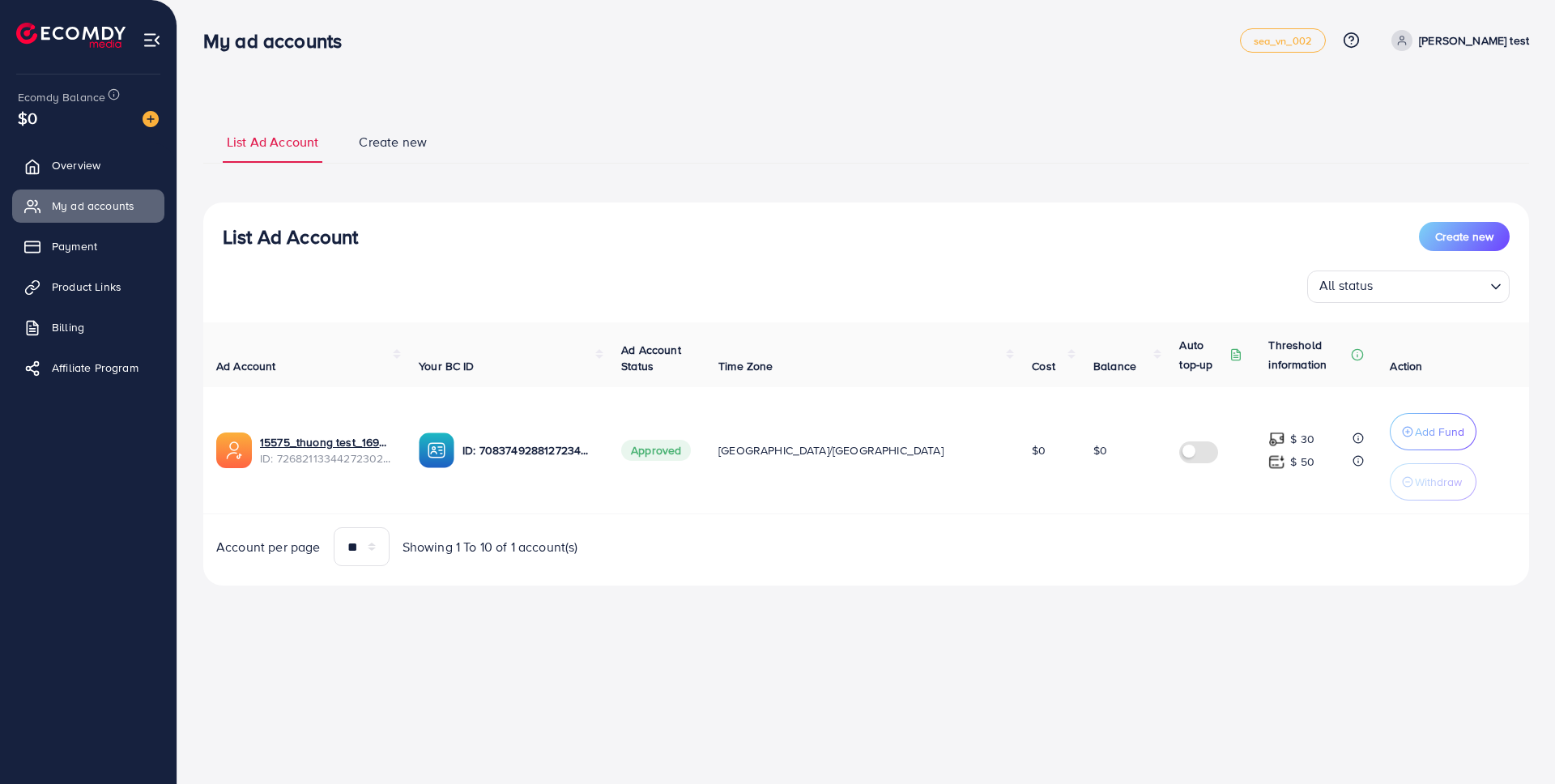
click at [374, 139] on span "Create new" at bounding box center [393, 142] width 68 height 18
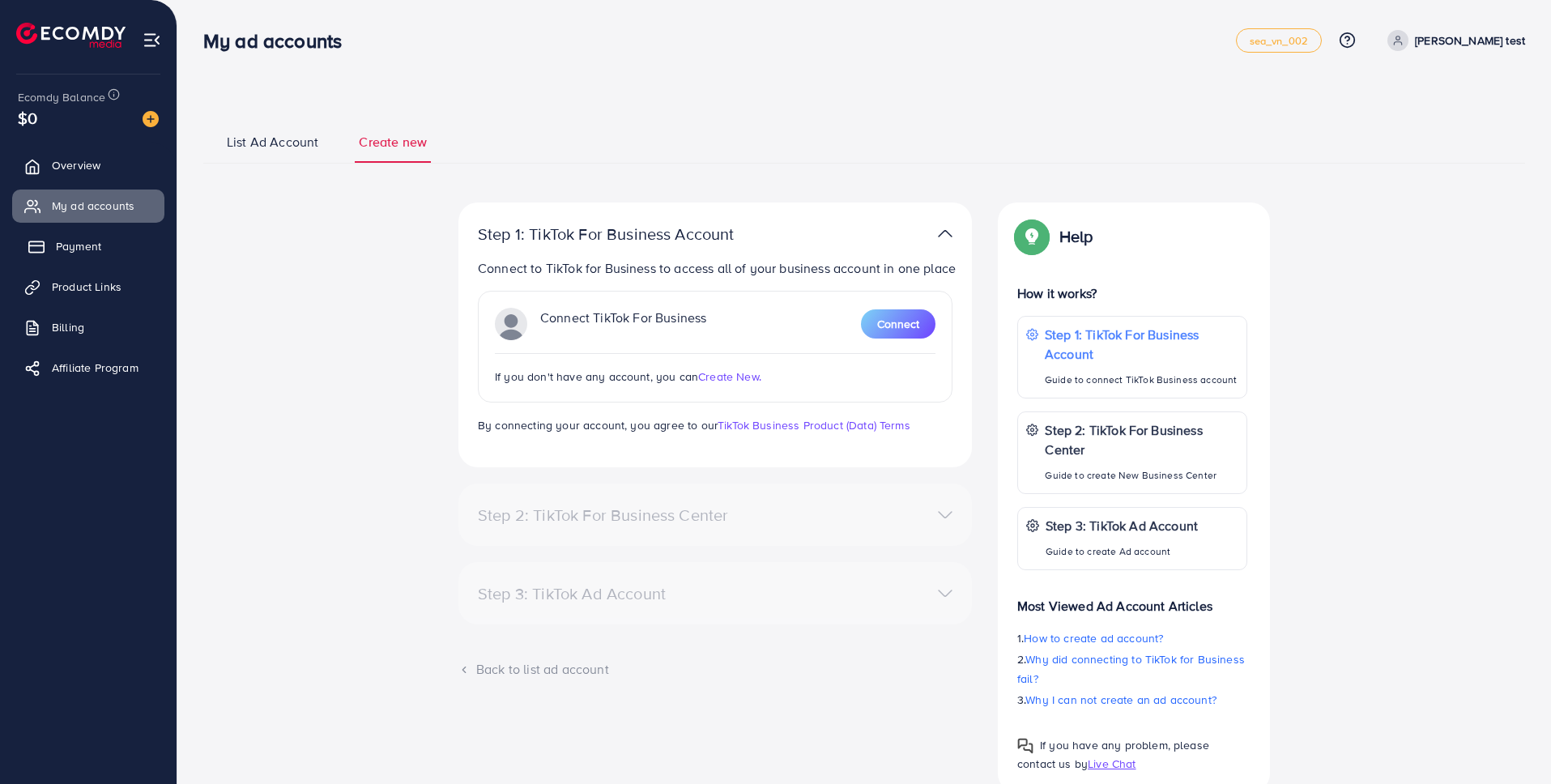
click at [70, 243] on span "Payment" at bounding box center [79, 246] width 46 height 16
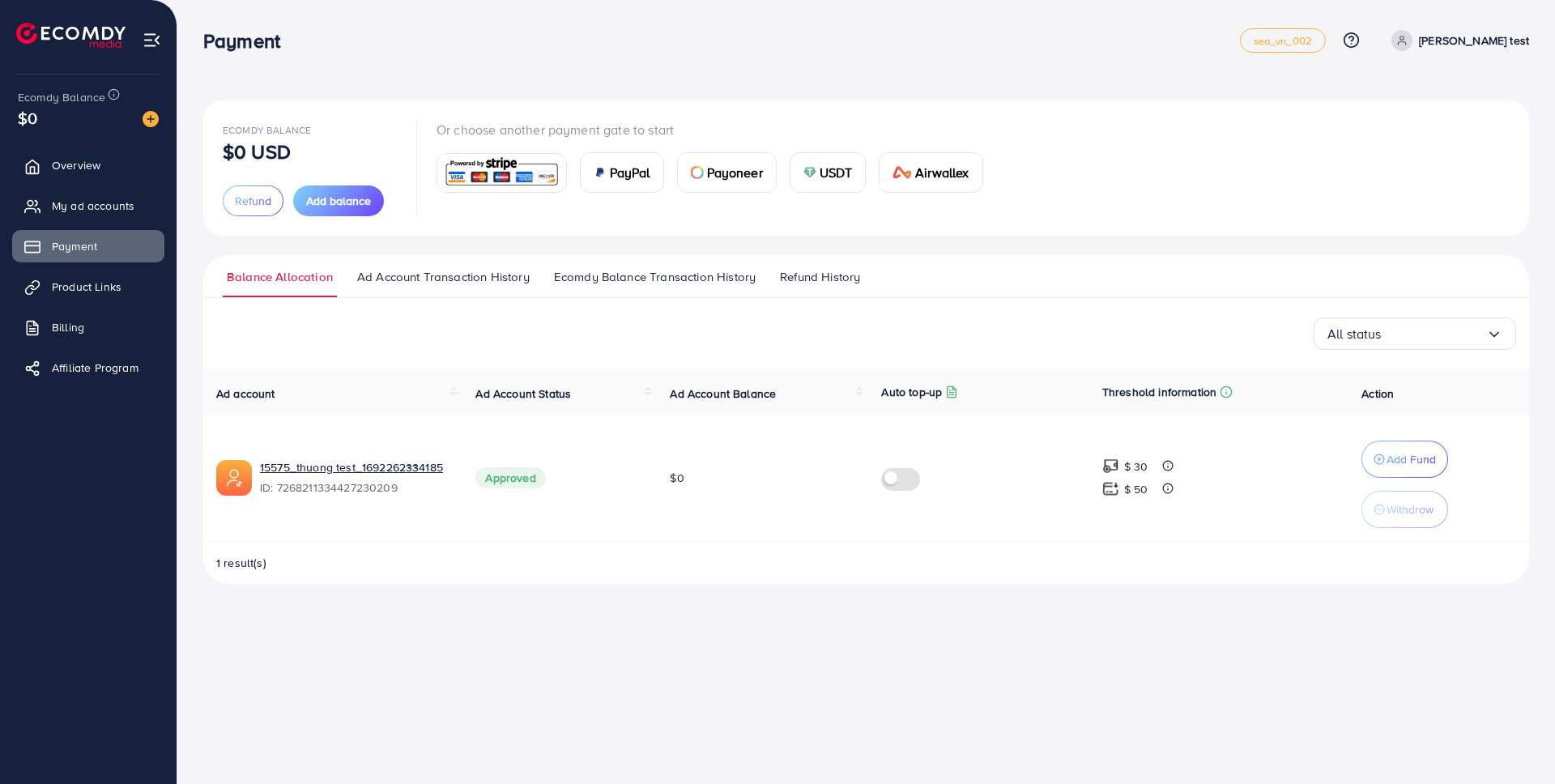
click at [534, 185] on img at bounding box center [502, 173] width 119 height 35
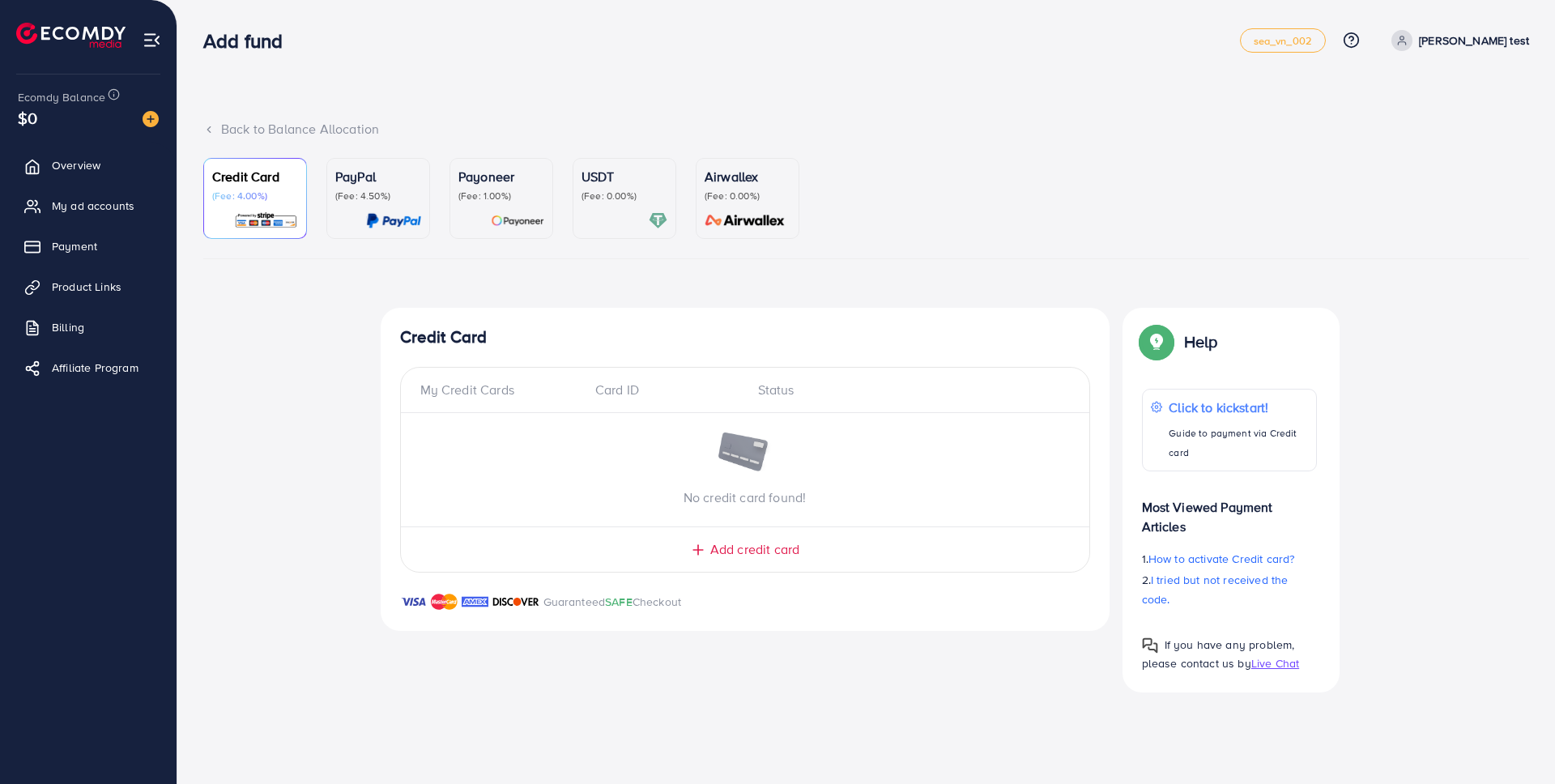
click at [602, 209] on div "USDT (Fee: 0.00%)" at bounding box center [624, 198] width 86 height 63
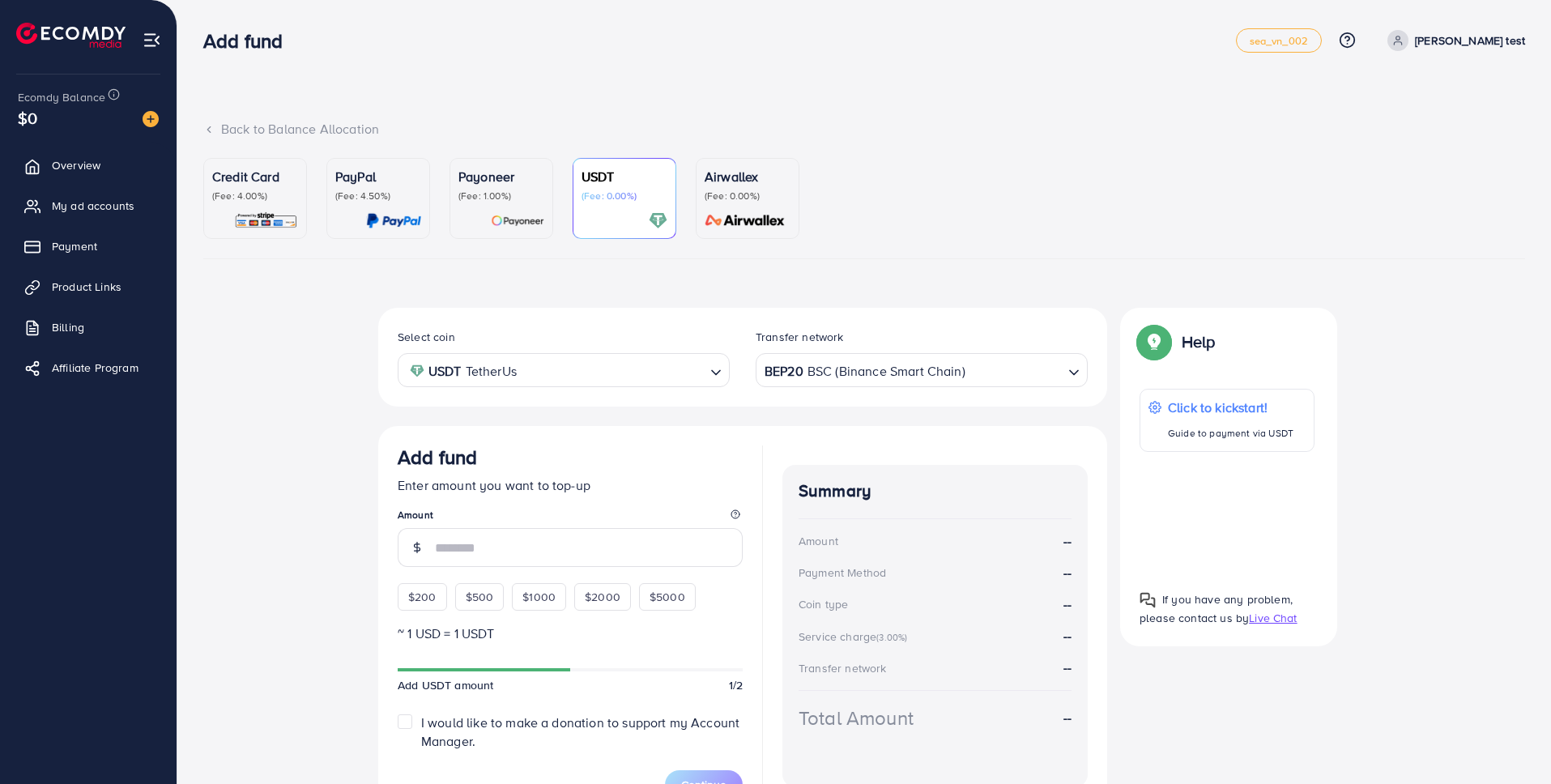
click at [522, 212] on img at bounding box center [517, 220] width 53 height 18
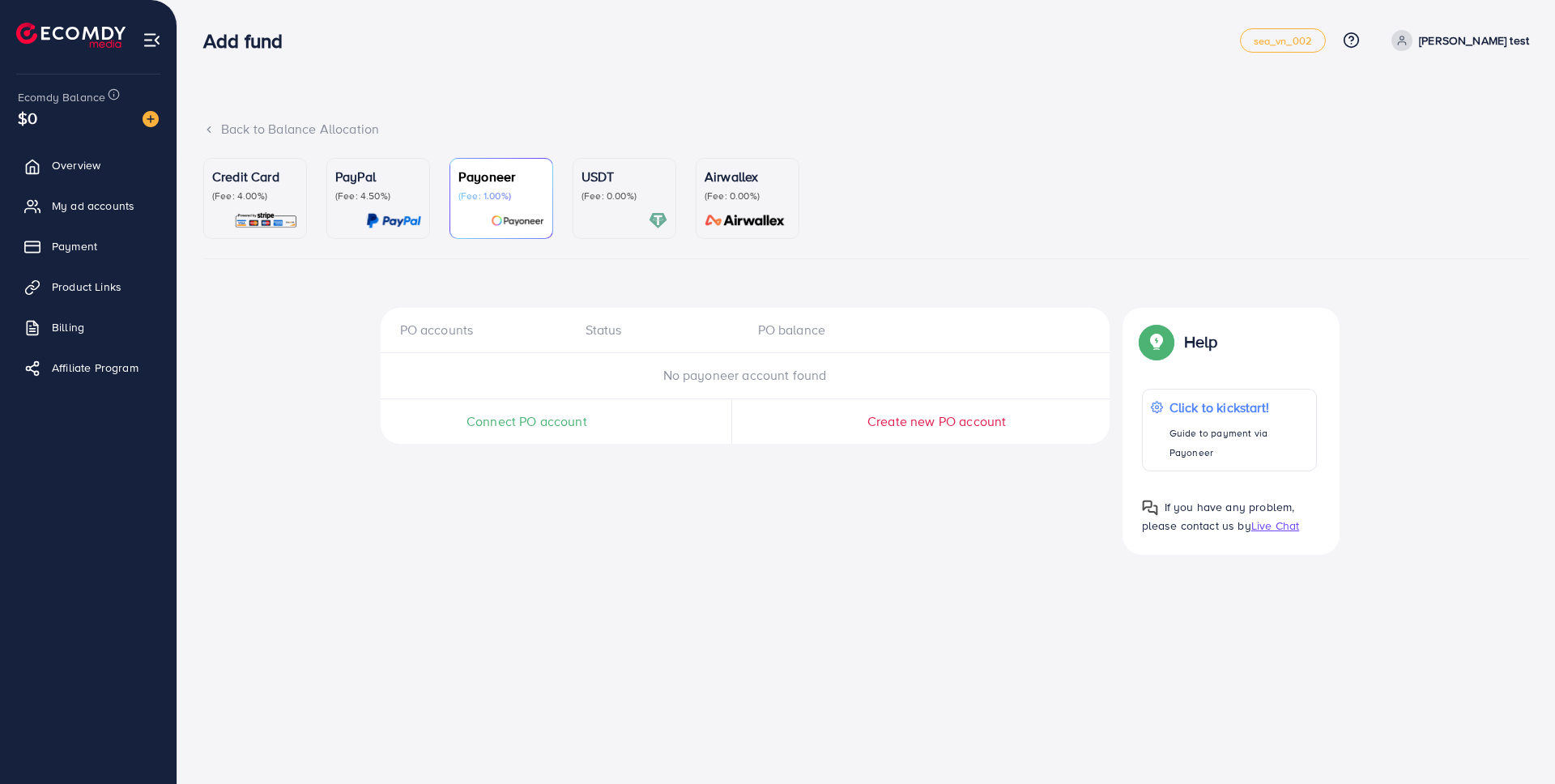
click at [740, 202] on div "Airwallex (Fee: 0.00%)" at bounding box center [748, 198] width 86 height 63
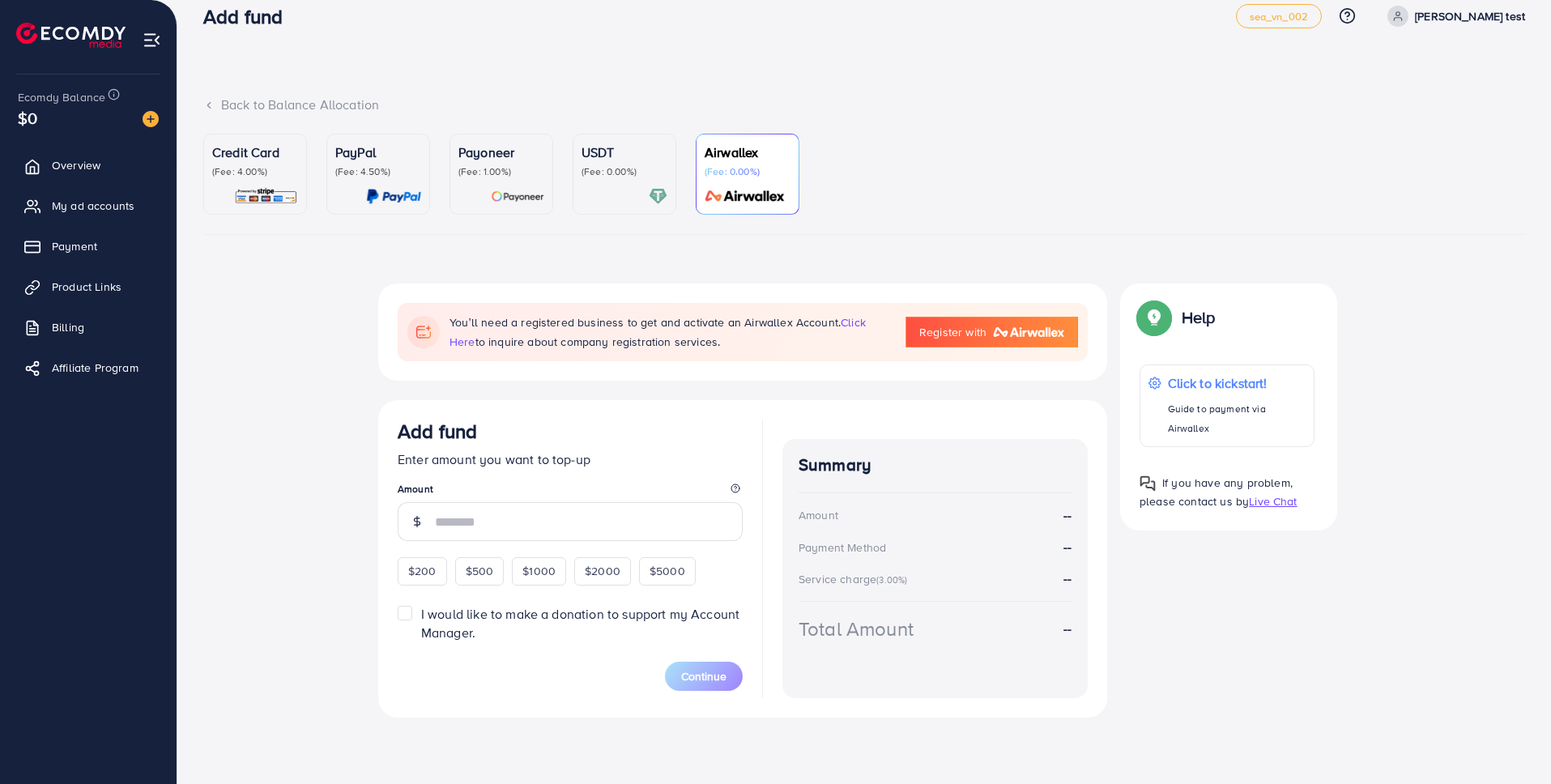
scroll to position [36, 0]
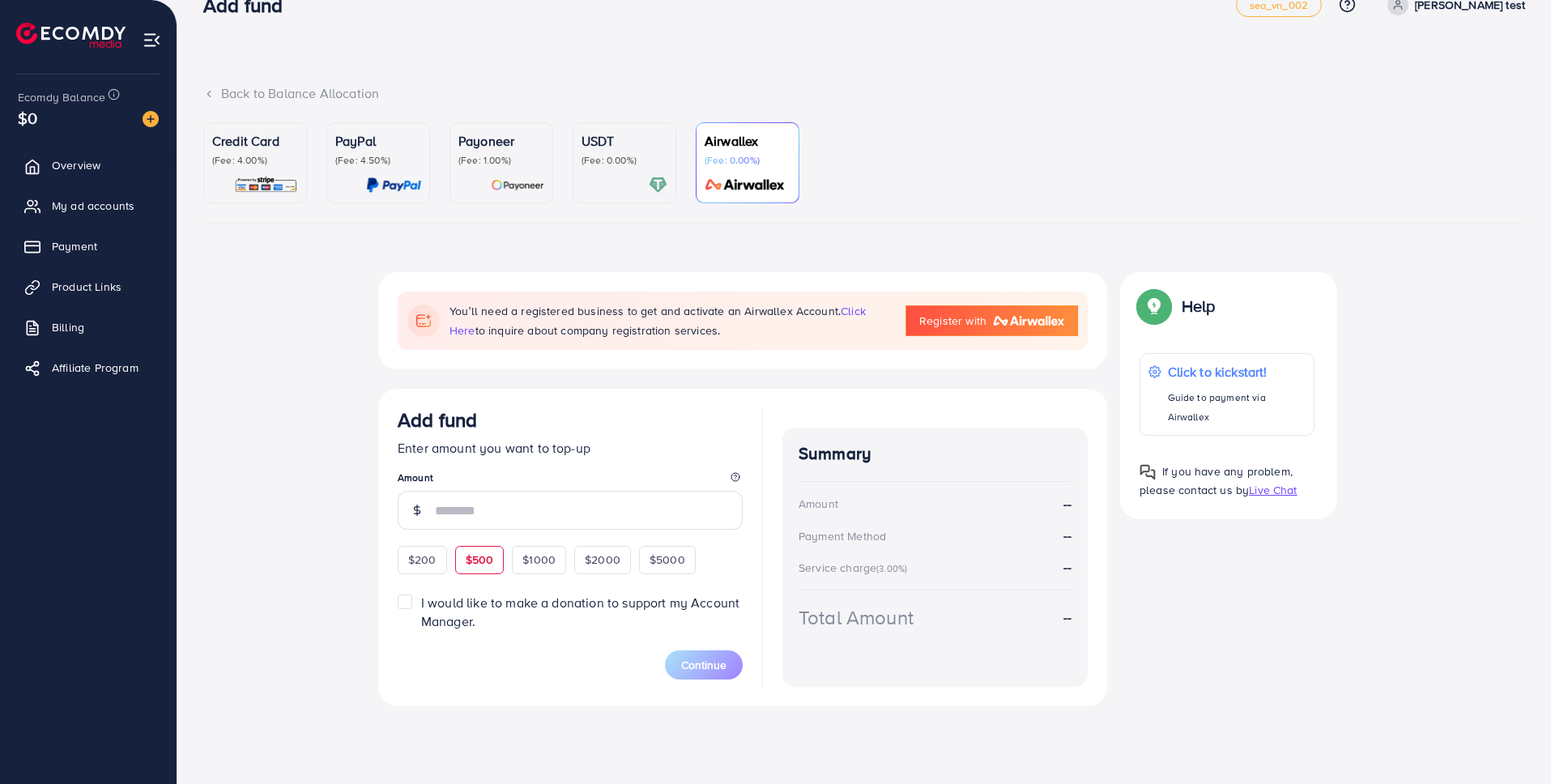
click at [462, 554] on div "$500" at bounding box center [479, 559] width 49 height 27
type input "***"
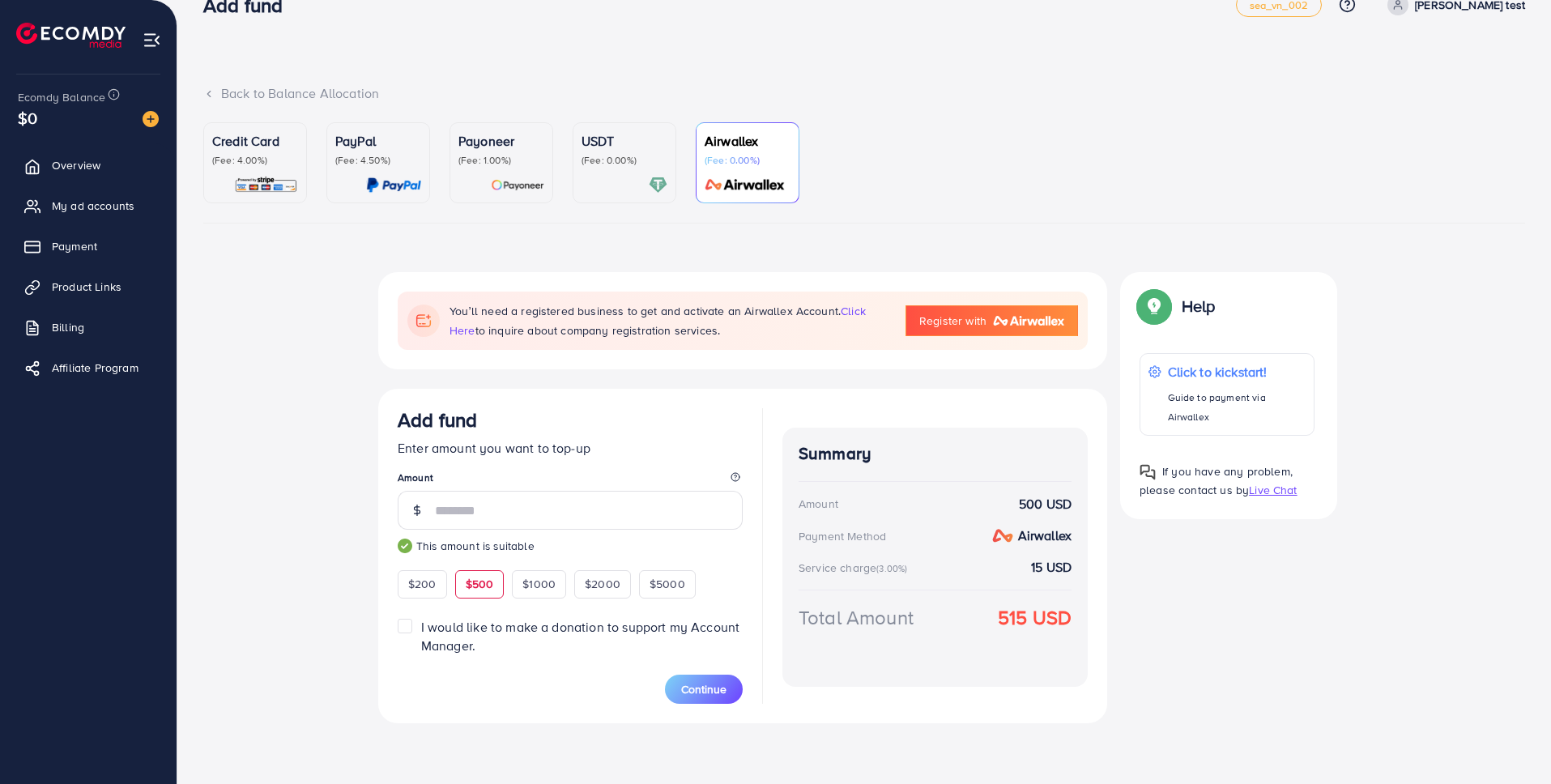
click at [1404, 0] on icon at bounding box center [1397, 5] width 11 height 11
click at [1427, 91] on span "Log out" at bounding box center [1427, 97] width 44 height 19
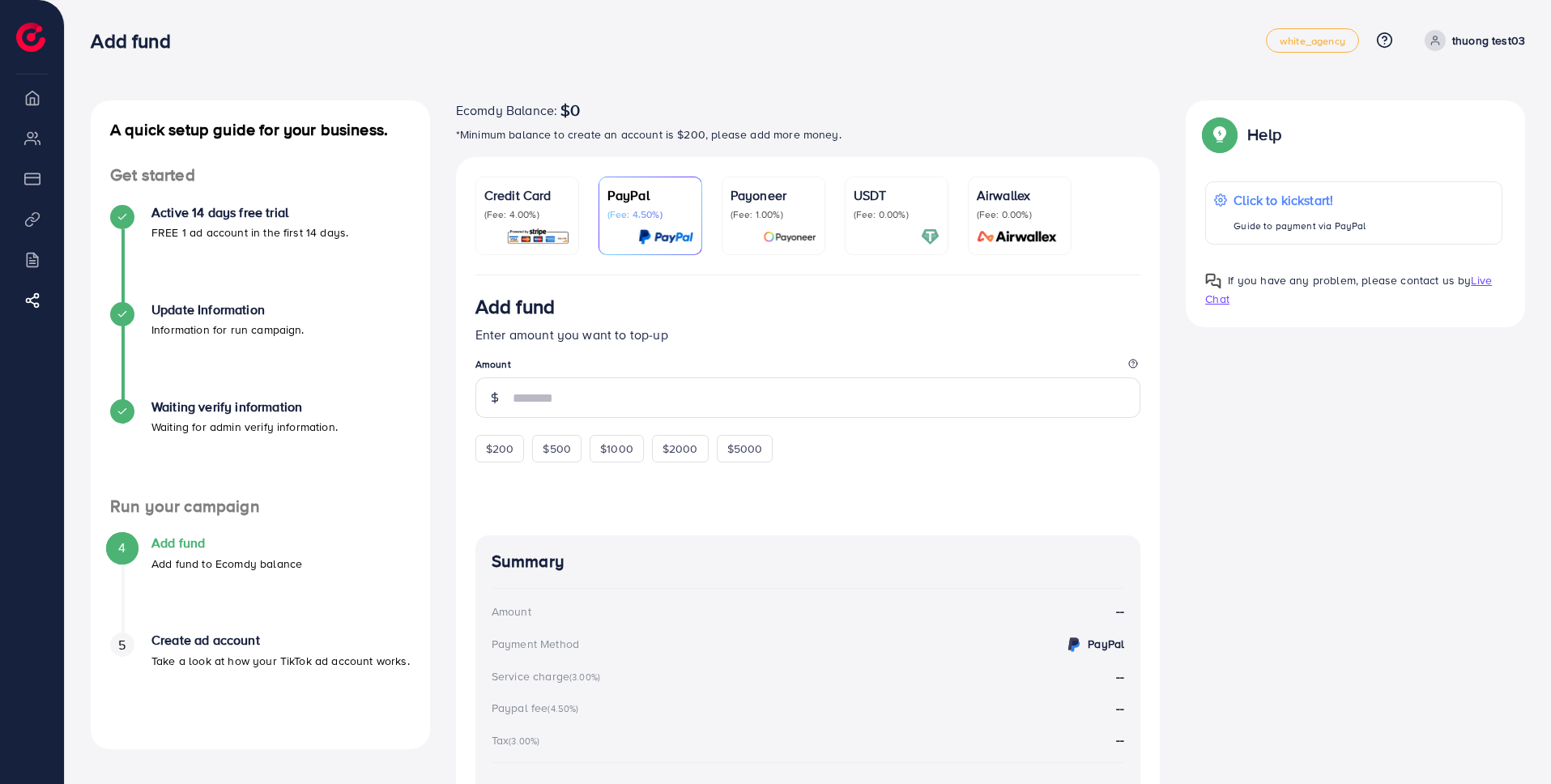
click at [1444, 40] on span at bounding box center [1435, 40] width 21 height 21
click at [1438, 97] on span "Log out" at bounding box center [1427, 96] width 44 height 19
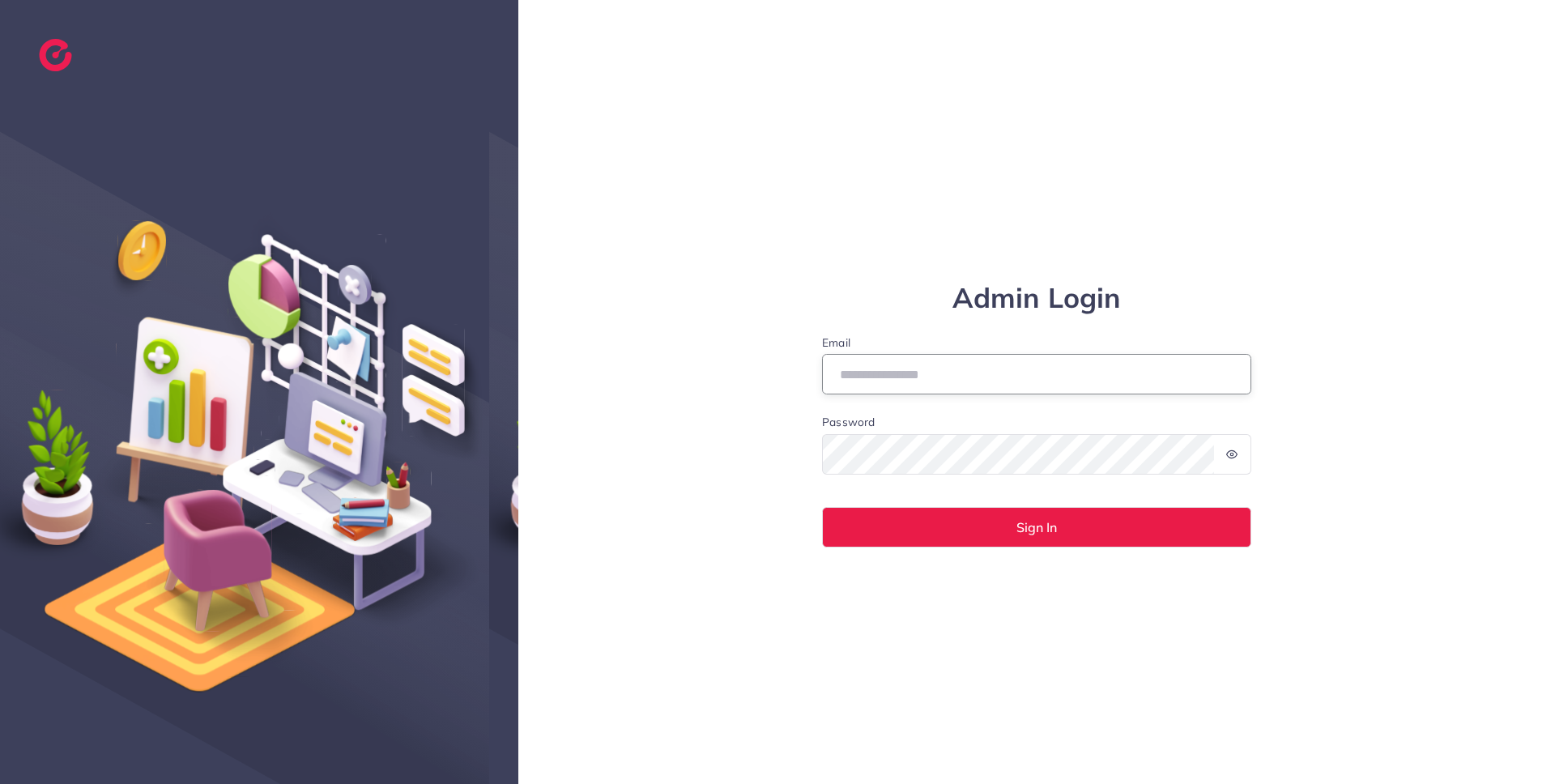
click at [864, 380] on input "Email" at bounding box center [1036, 374] width 429 height 40
type input "**********"
click at [822, 507] on button "Sign In" at bounding box center [1036, 527] width 429 height 40
click at [1237, 457] on div at bounding box center [1233, 454] width 38 height 40
click at [1231, 454] on icon at bounding box center [1232, 454] width 11 height 11
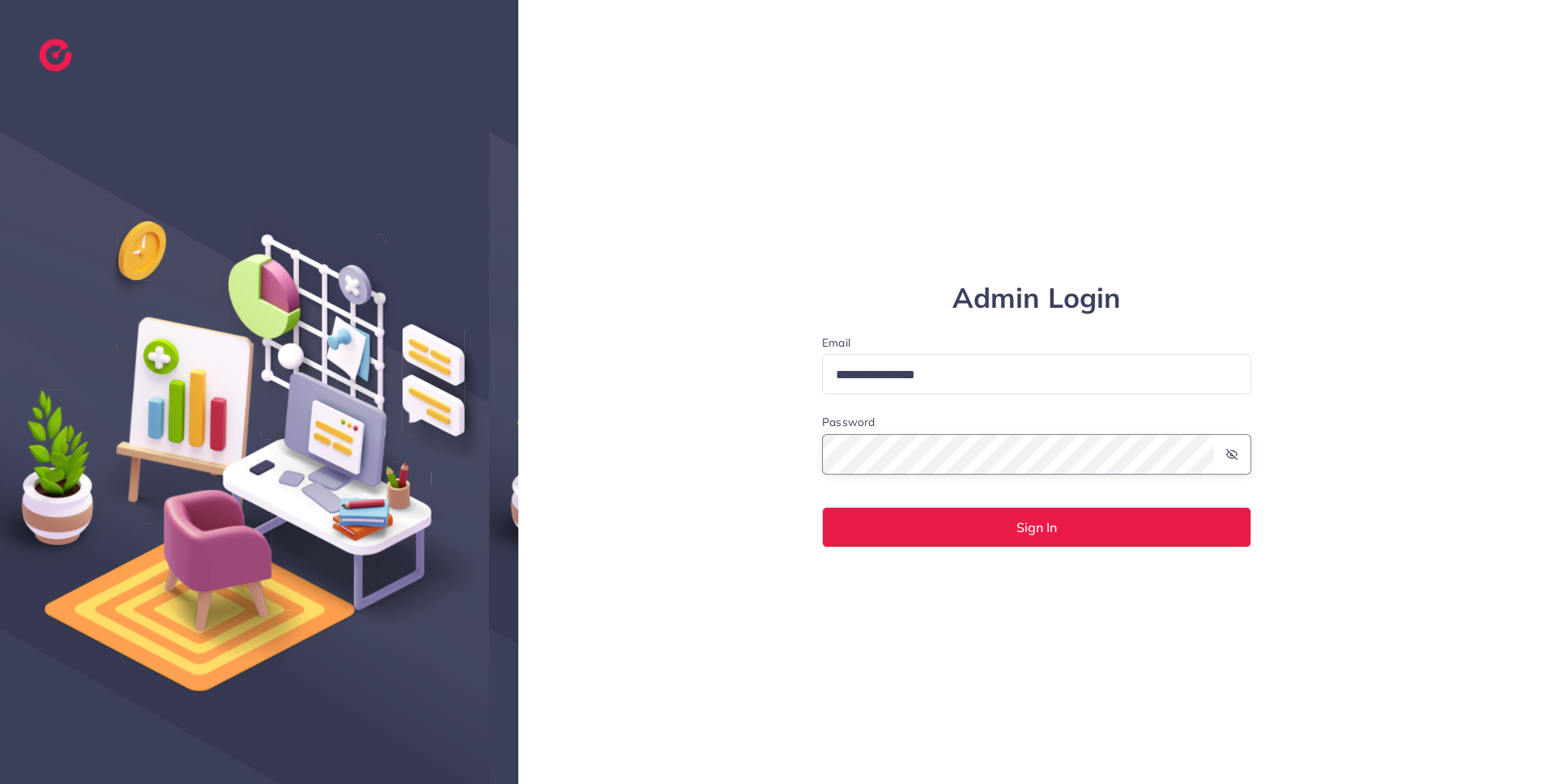
click at [796, 443] on div "**********" at bounding box center [1036, 392] width 486 height 311
click at [758, 446] on div "**********" at bounding box center [1036, 392] width 1037 height 784
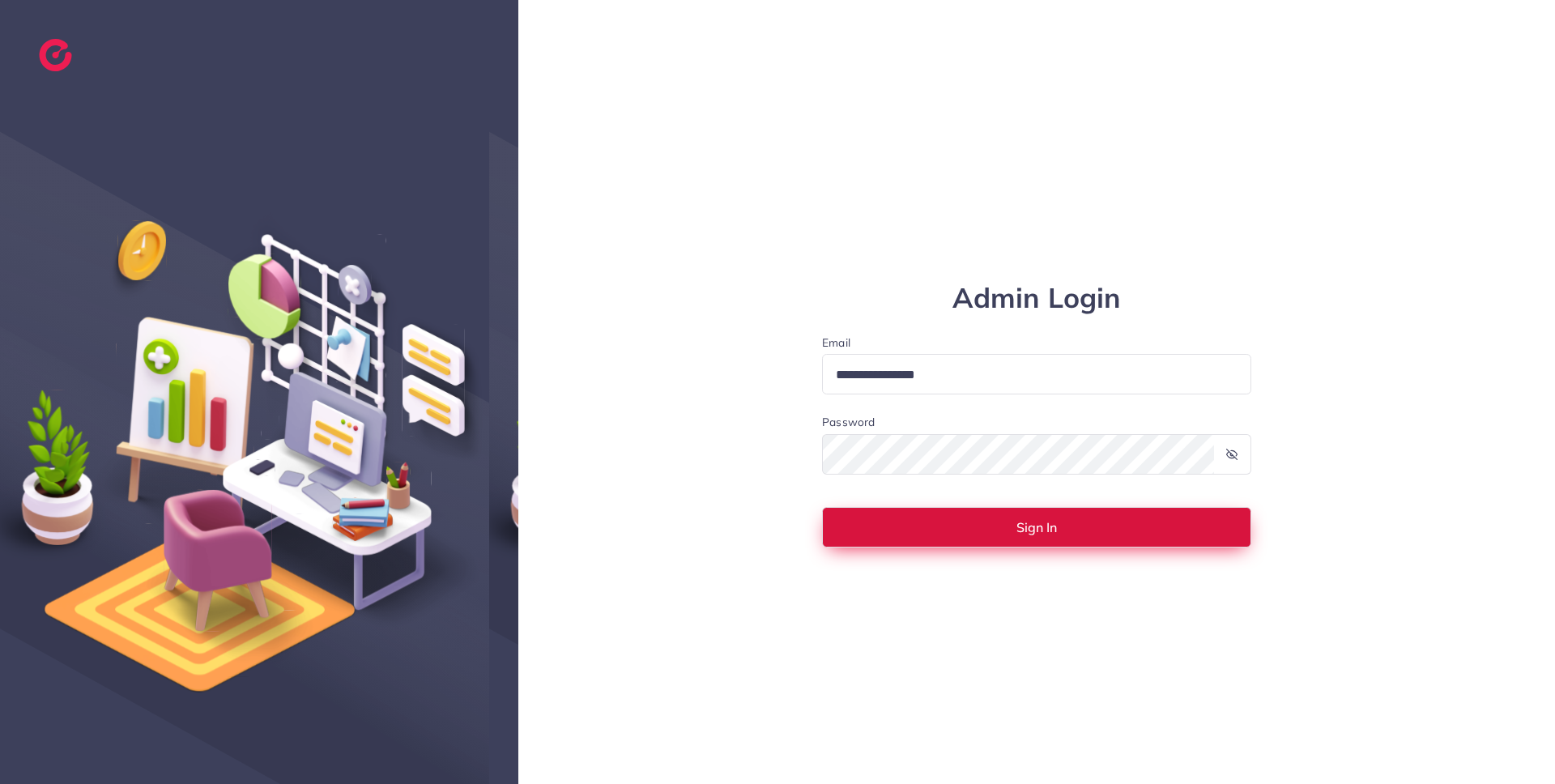
click at [973, 518] on button "Sign In" at bounding box center [1036, 527] width 429 height 40
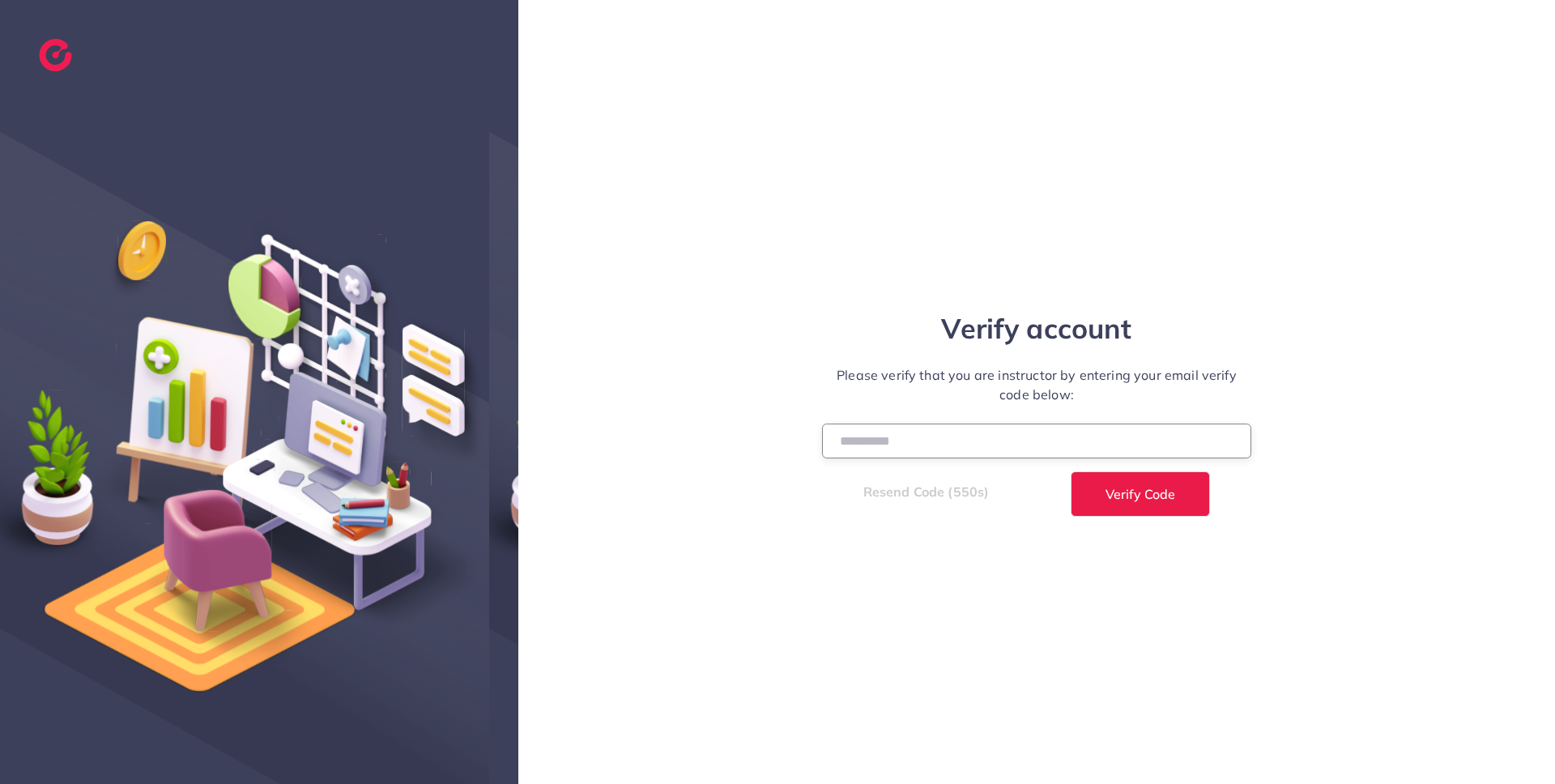
click at [876, 440] on input "number" at bounding box center [1036, 441] width 429 height 35
click at [877, 440] on input "number" at bounding box center [1036, 441] width 429 height 35
paste input "******"
type input "******"
click at [1106, 497] on span "Verify Code" at bounding box center [1140, 494] width 70 height 13
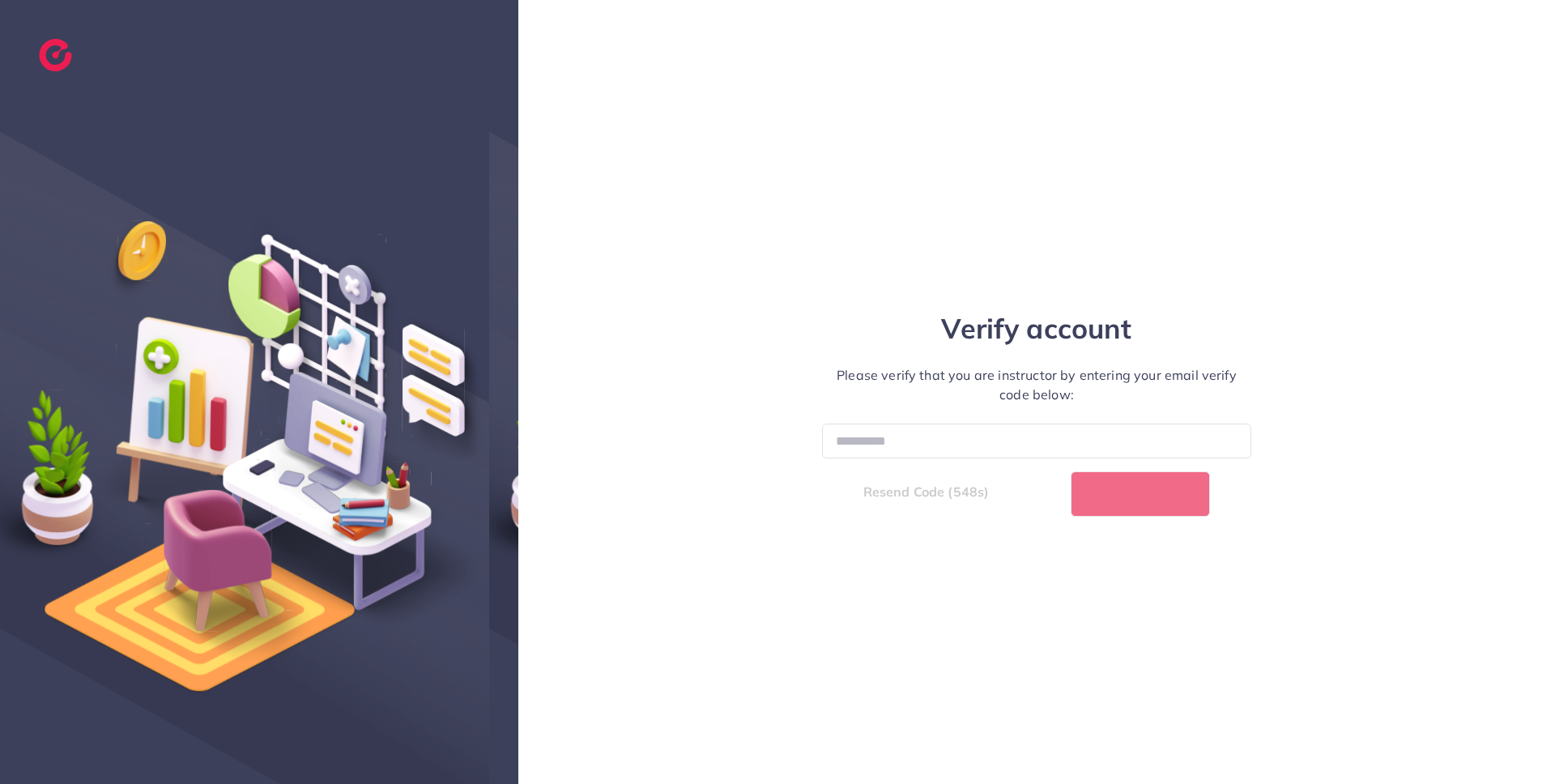
select select "*"
select select "****"
select select "*"
select select "****"
select select "*"
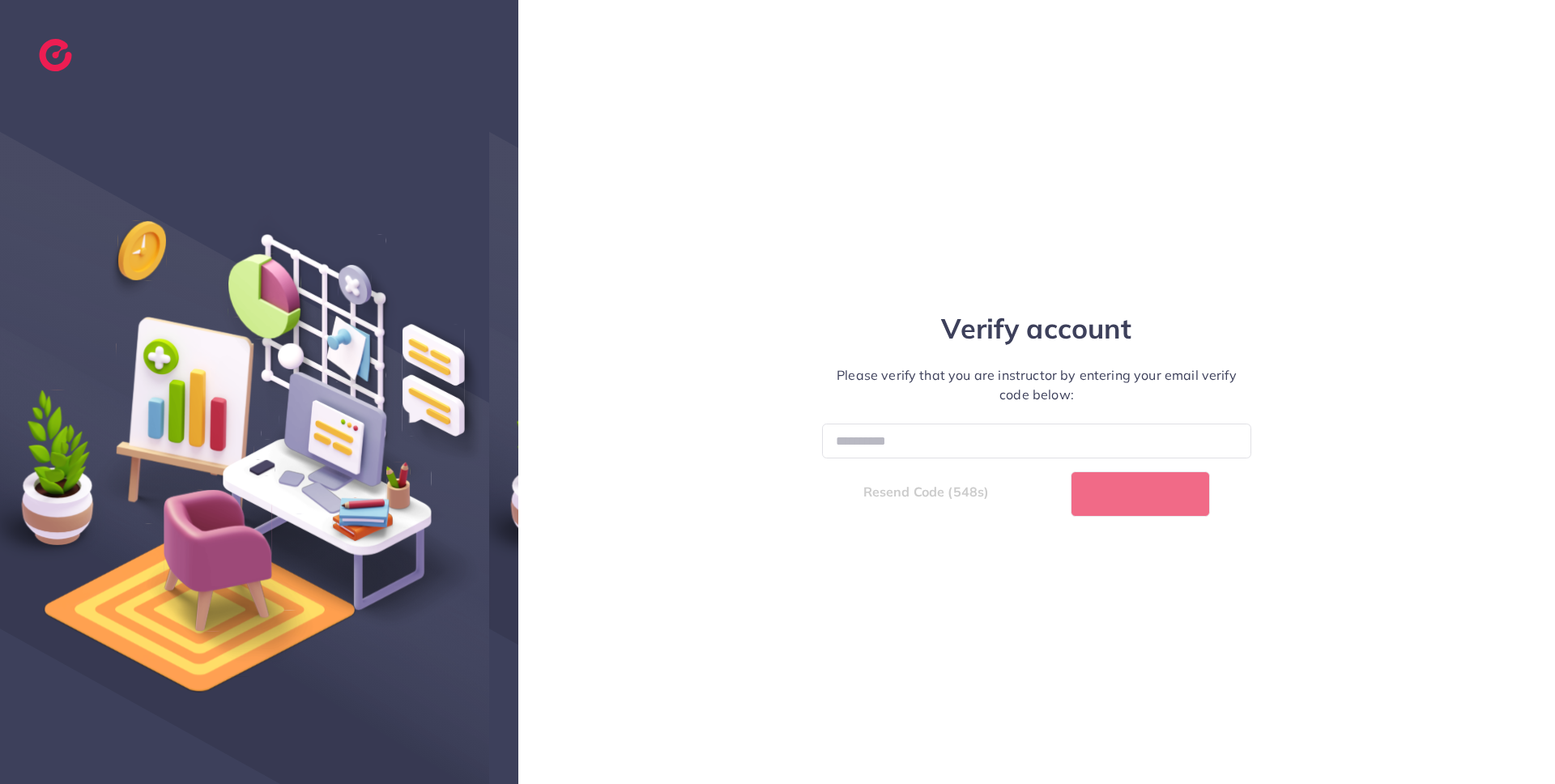
select select "****"
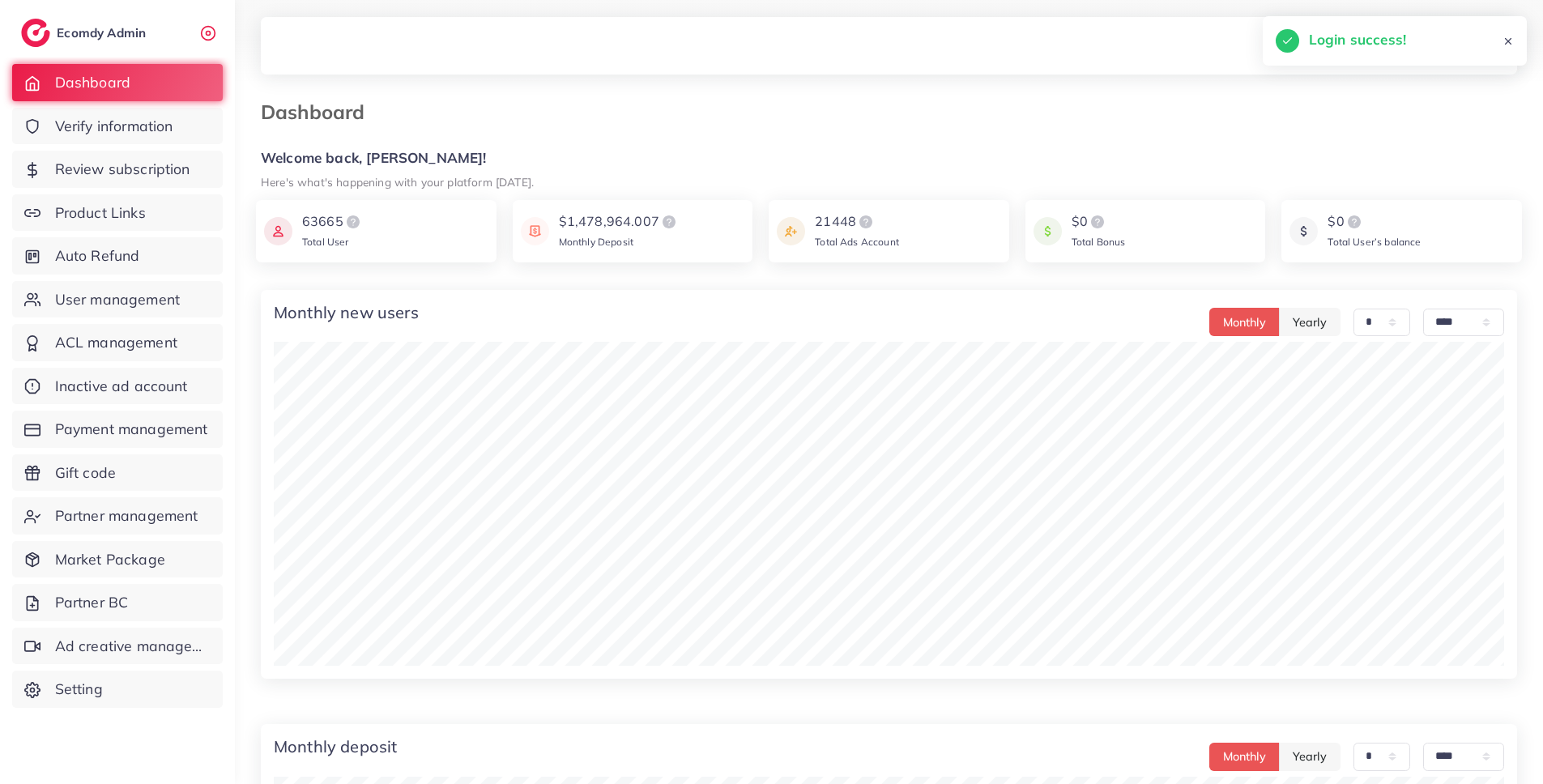
click at [707, 135] on div "Dashboard" at bounding box center [889, 122] width 1282 height 43
click at [122, 306] on span "User management" at bounding box center [122, 299] width 124 height 21
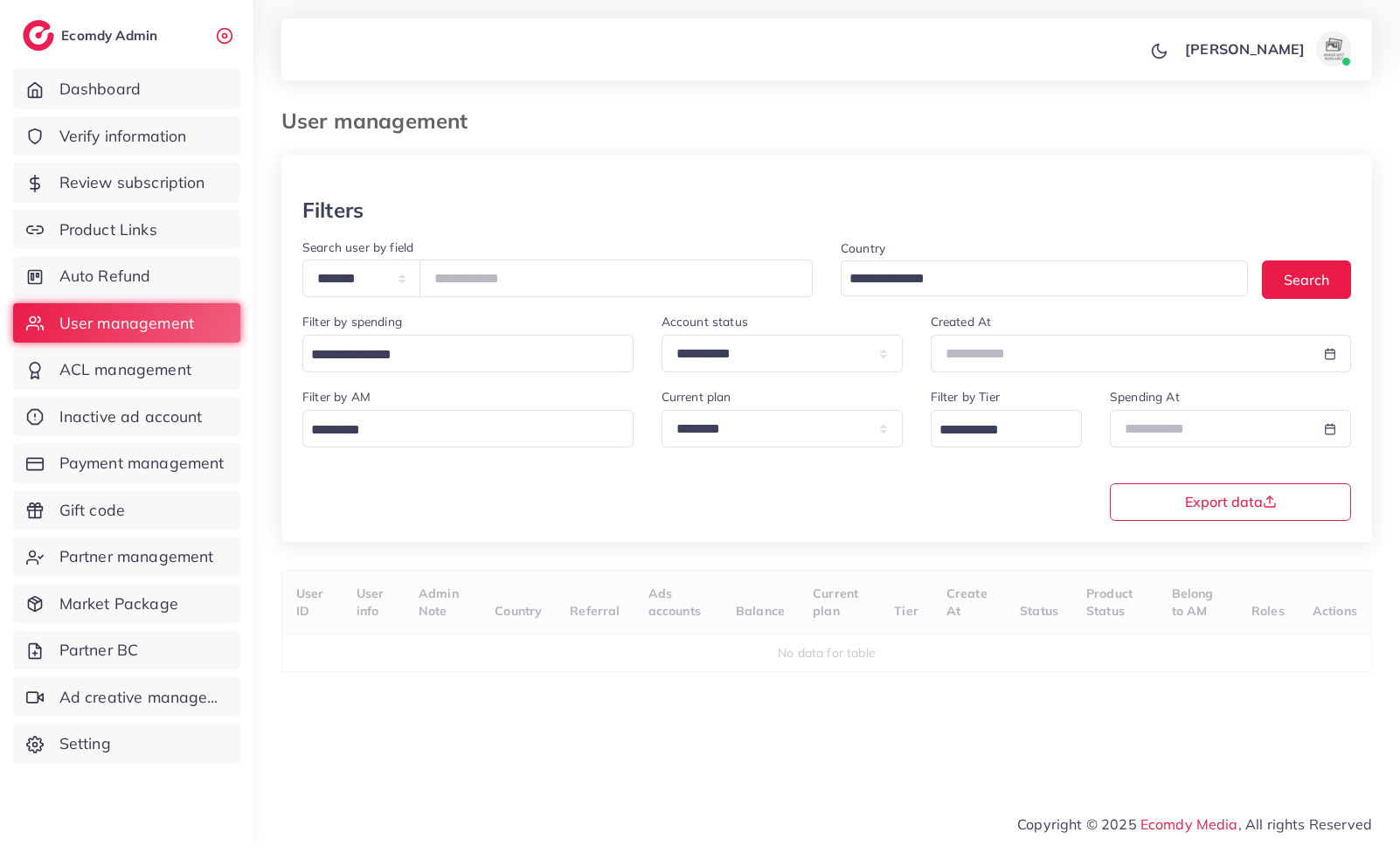
click at [895, 119] on div "User management" at bounding box center [687, 121] width 839 height 26
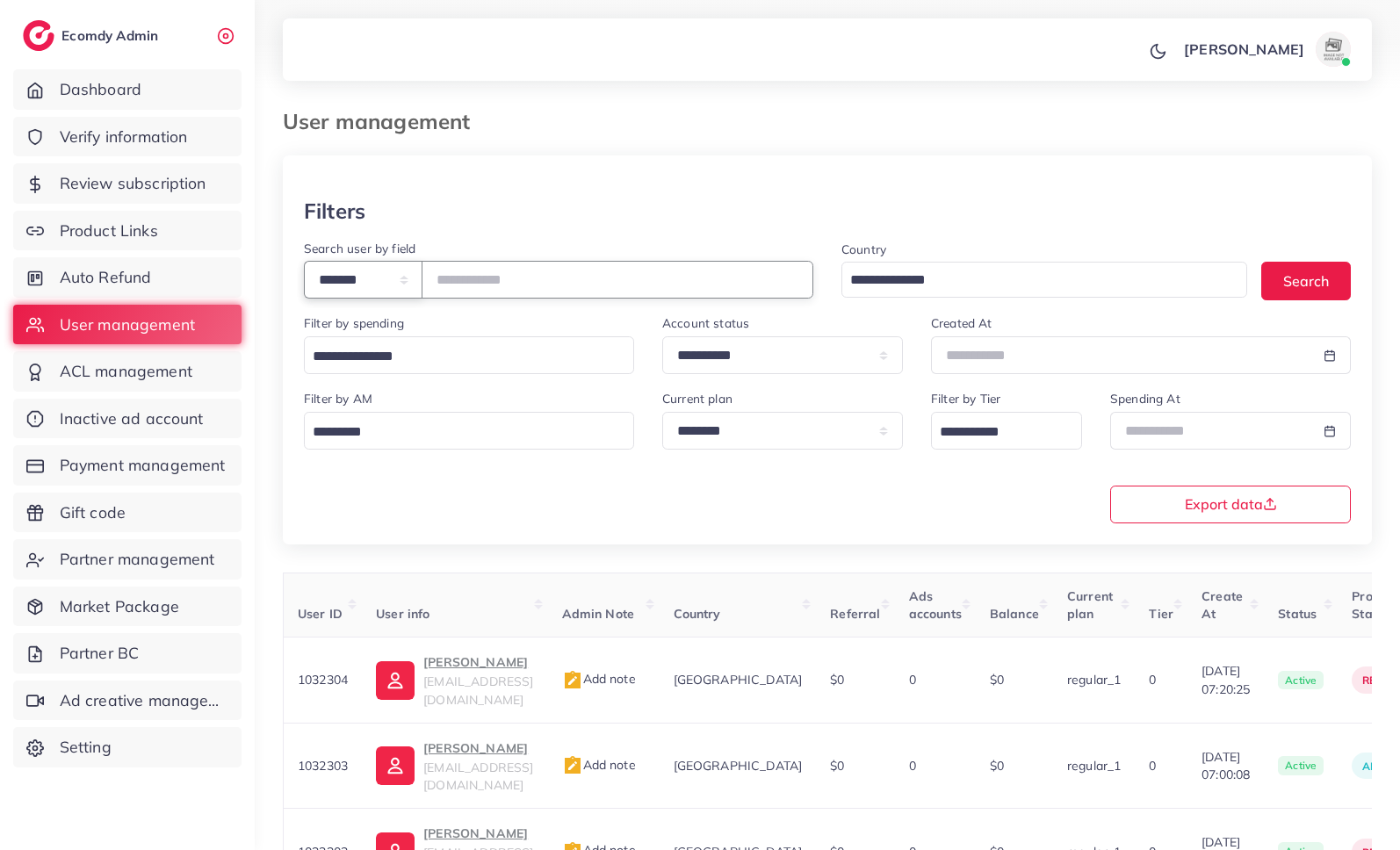
click at [334, 288] on select "**********" at bounding box center [362, 280] width 118 height 38
select select "*****"
click at [304, 261] on select "**********" at bounding box center [362, 280] width 118 height 38
click at [505, 274] on input "number" at bounding box center [617, 280] width 392 height 38
type input "**********"
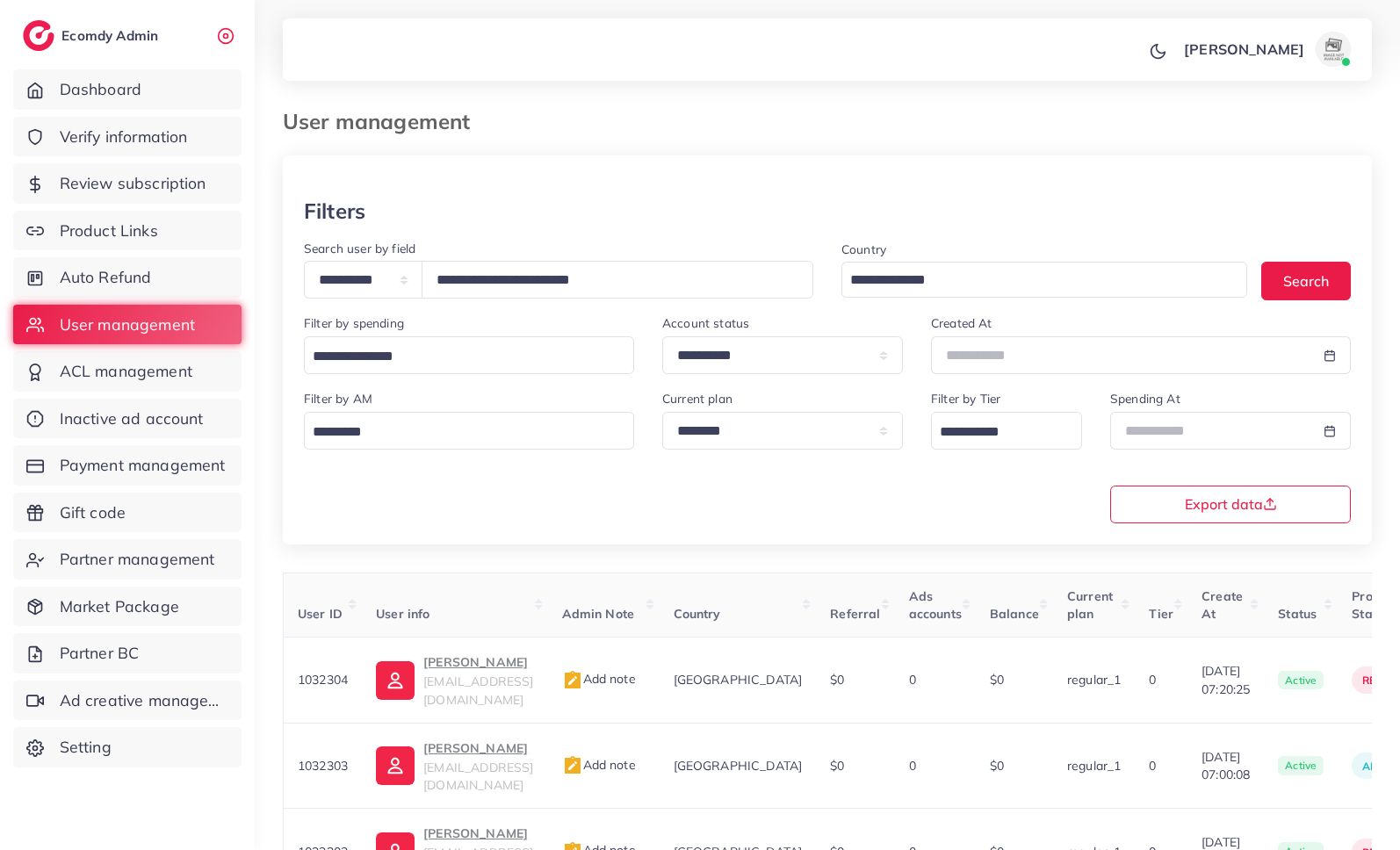
click at [606, 223] on div "Filters" at bounding box center [827, 211] width 1047 height 26
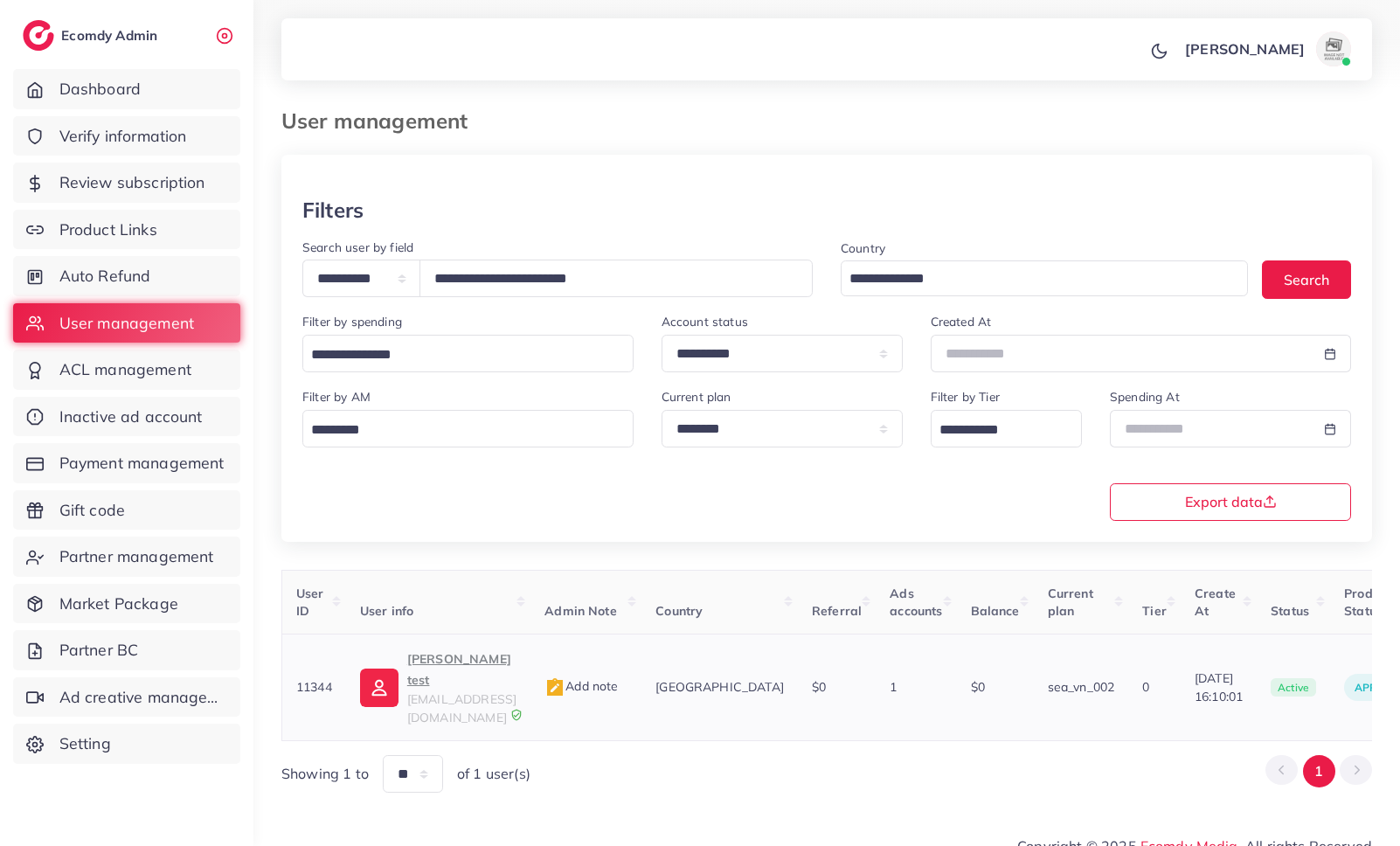
click at [516, 691] on span "thuong020199+35@gmail.com" at bounding box center [461, 708] width 110 height 34
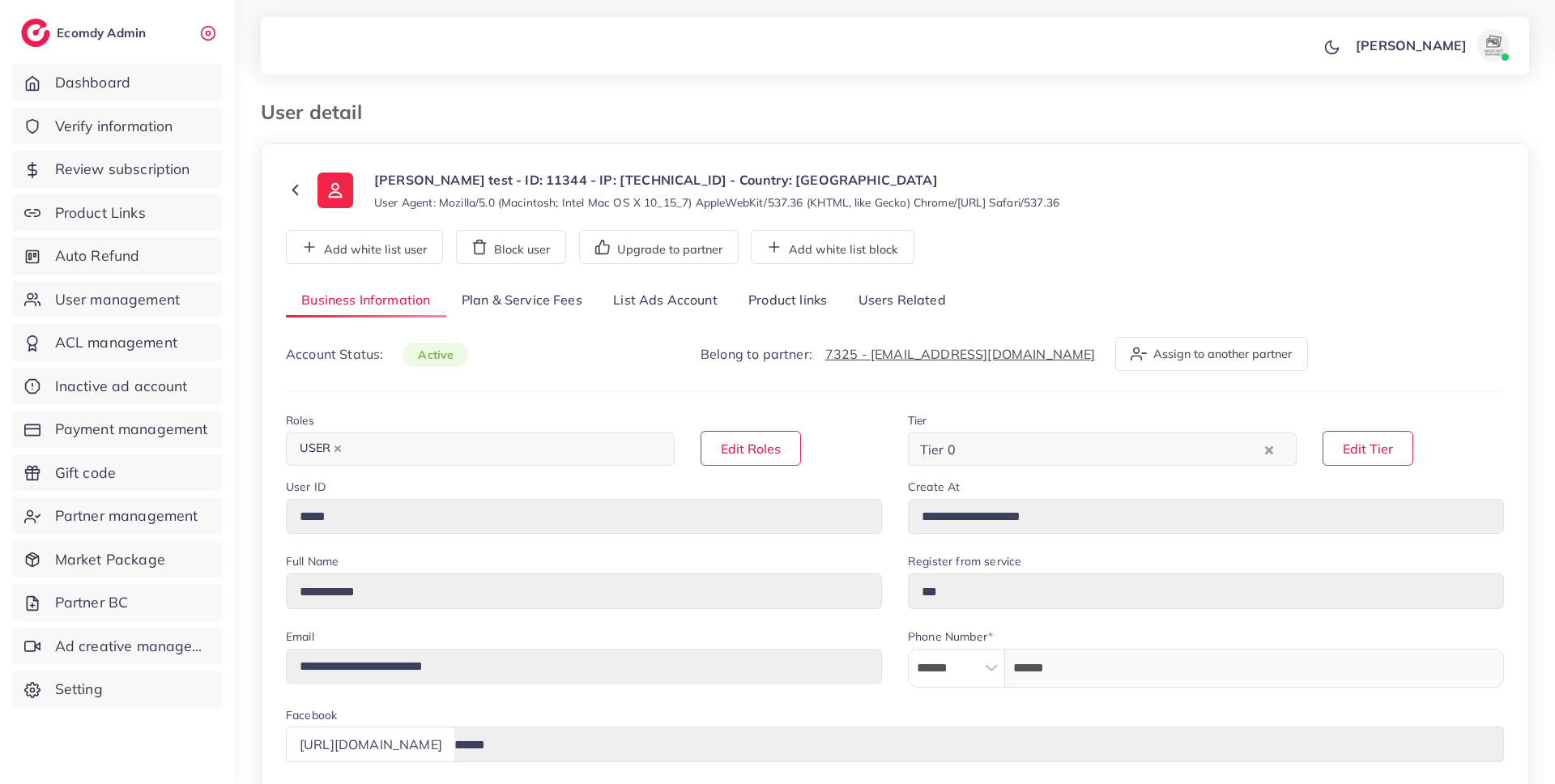
select select "******"
select select "**********"
click at [628, 299] on link "List Ads Account" at bounding box center [665, 301] width 135 height 35
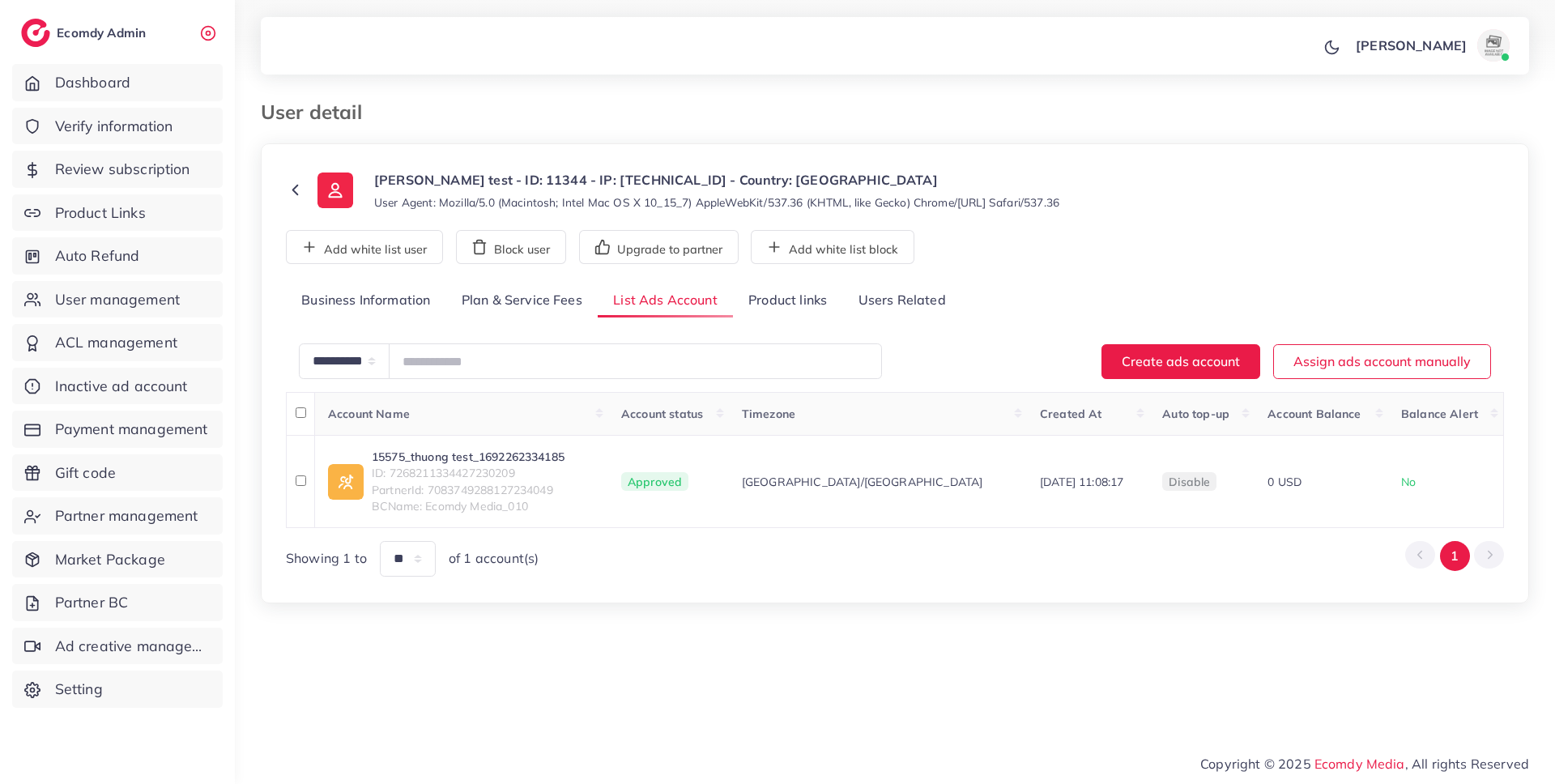
click at [519, 303] on link "Plan & Service Fees" at bounding box center [522, 301] width 151 height 35
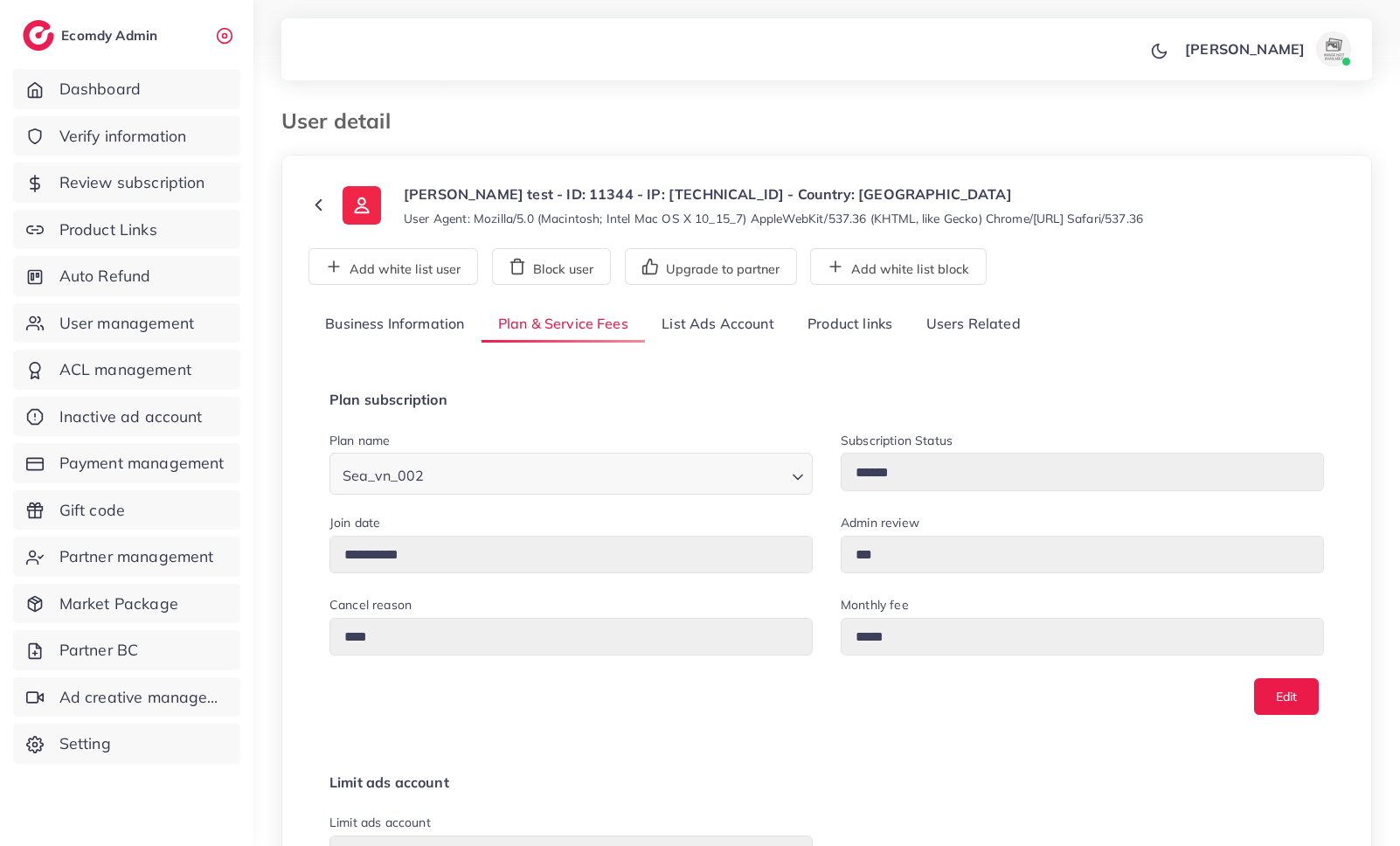
click at [857, 322] on link "Product links" at bounding box center [849, 325] width 117 height 38
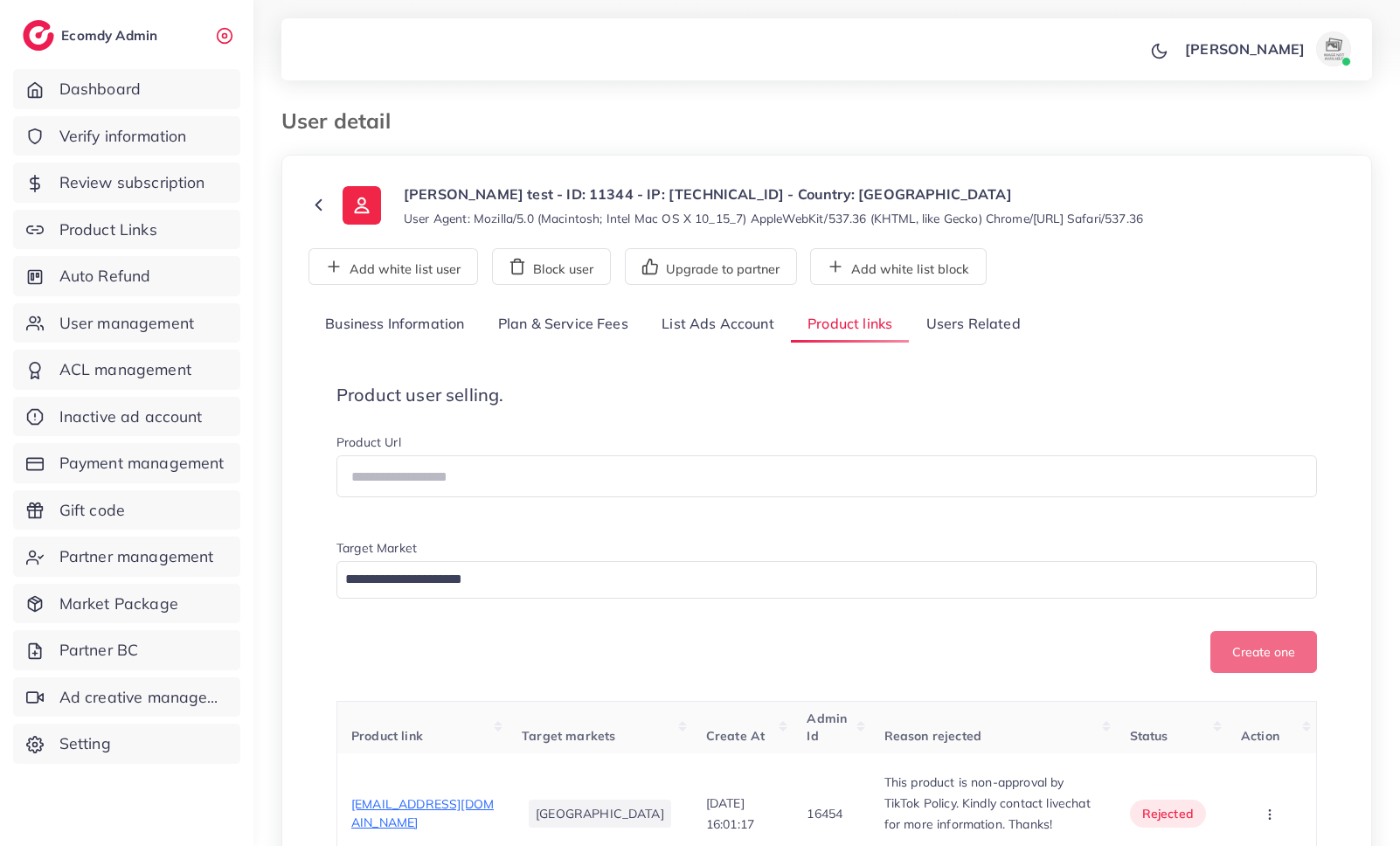
scroll to position [4, 0]
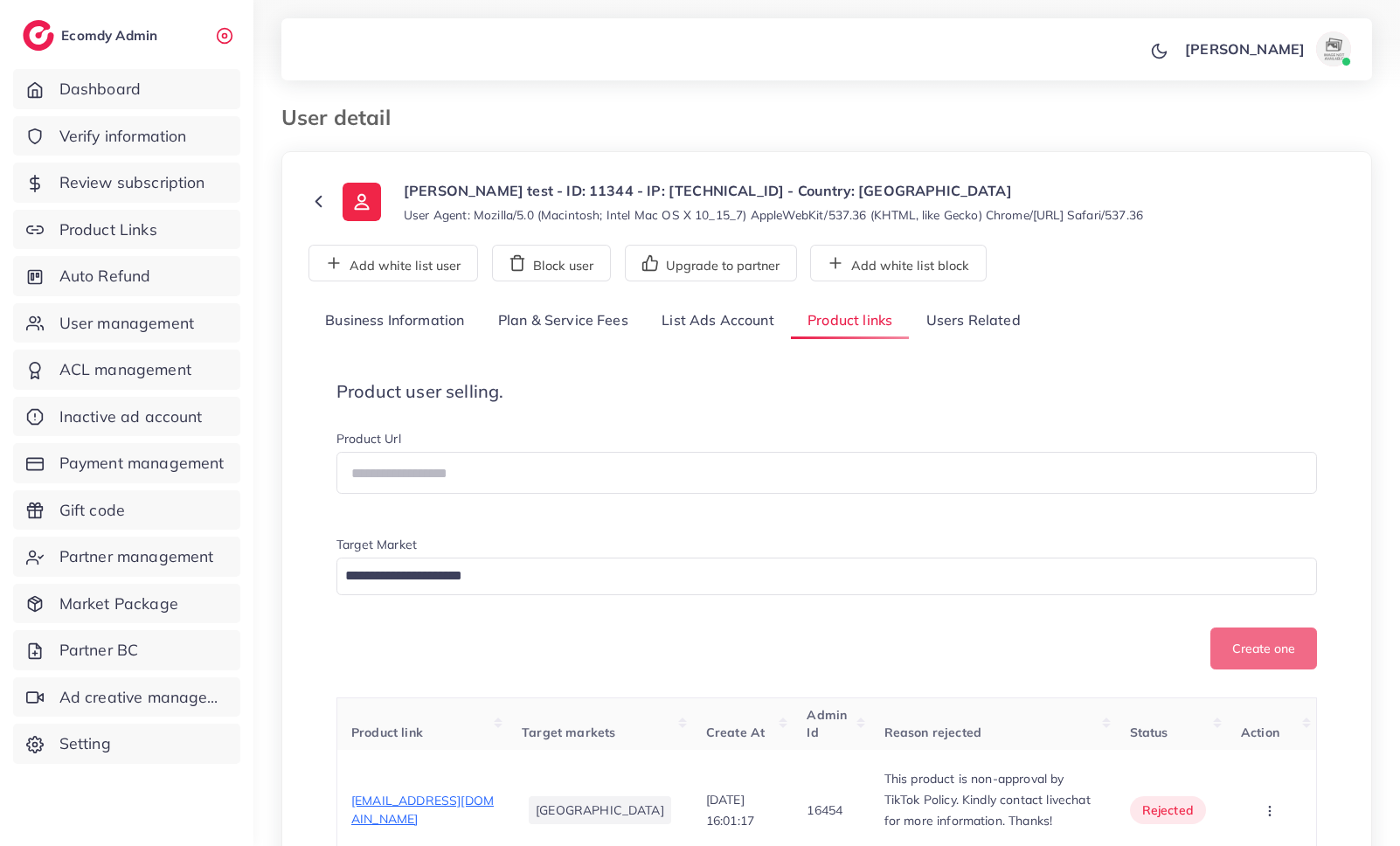
click at [748, 324] on link "List Ads Account" at bounding box center [718, 321] width 146 height 38
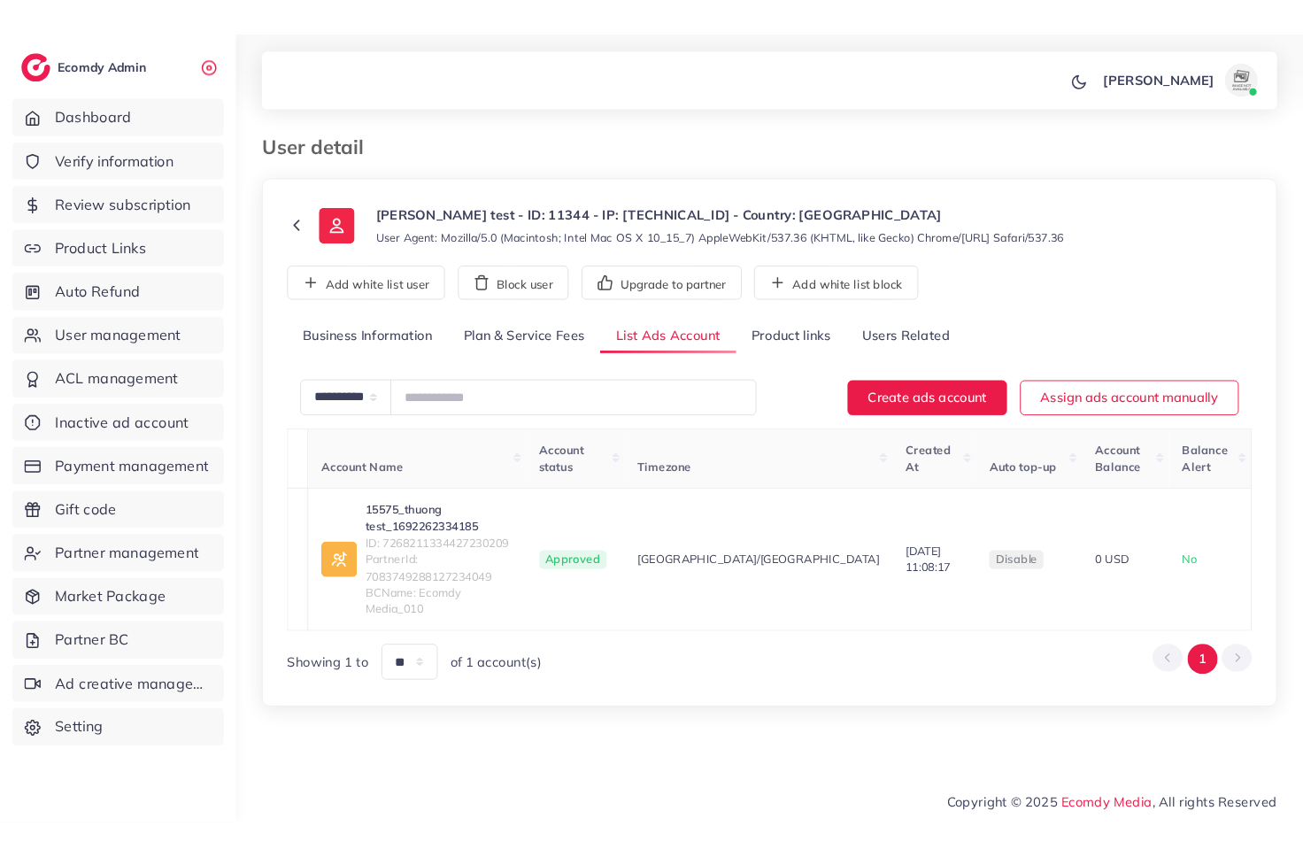
scroll to position [0, 0]
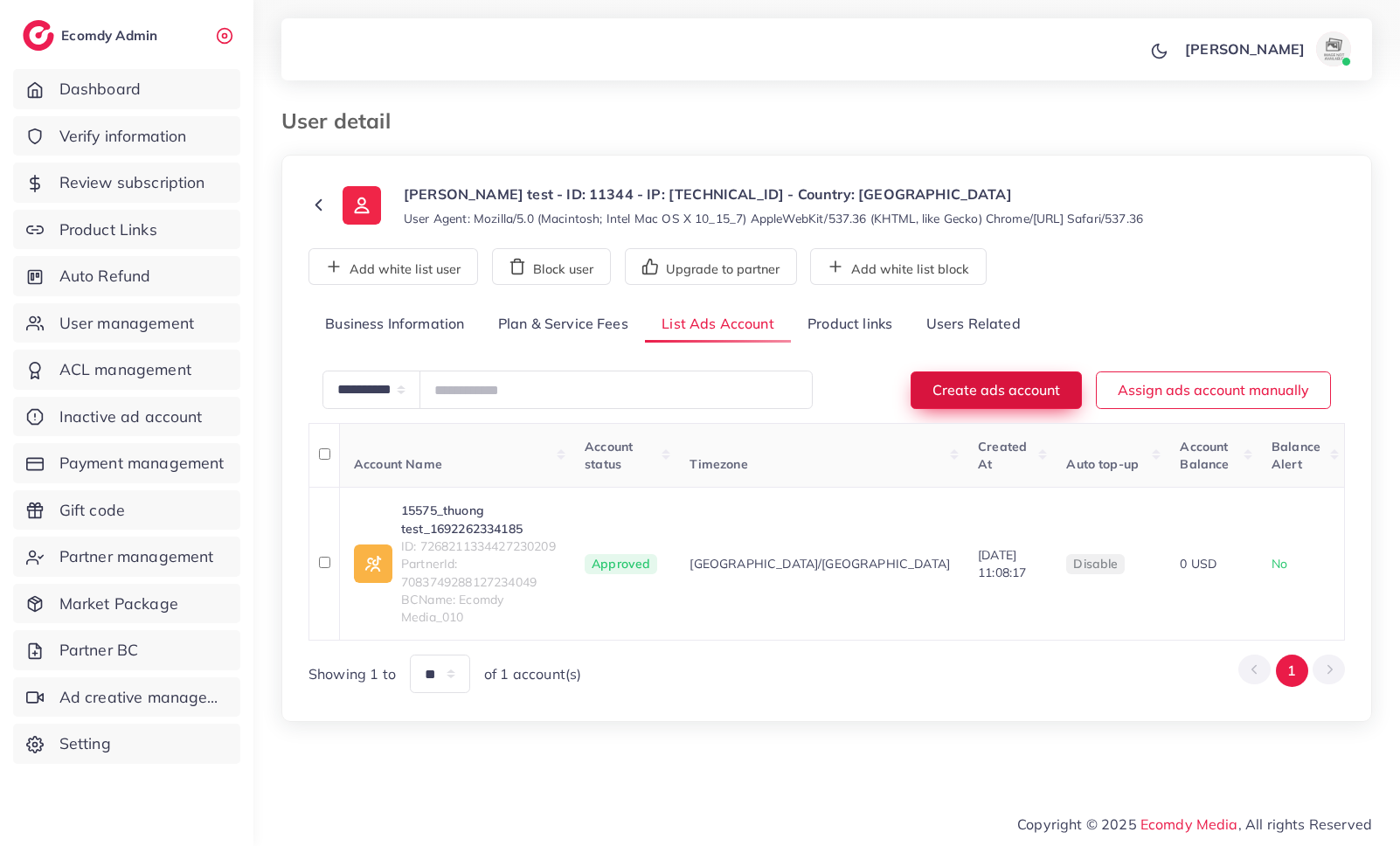
click at [999, 386] on button "Create ads account" at bounding box center [995, 390] width 171 height 38
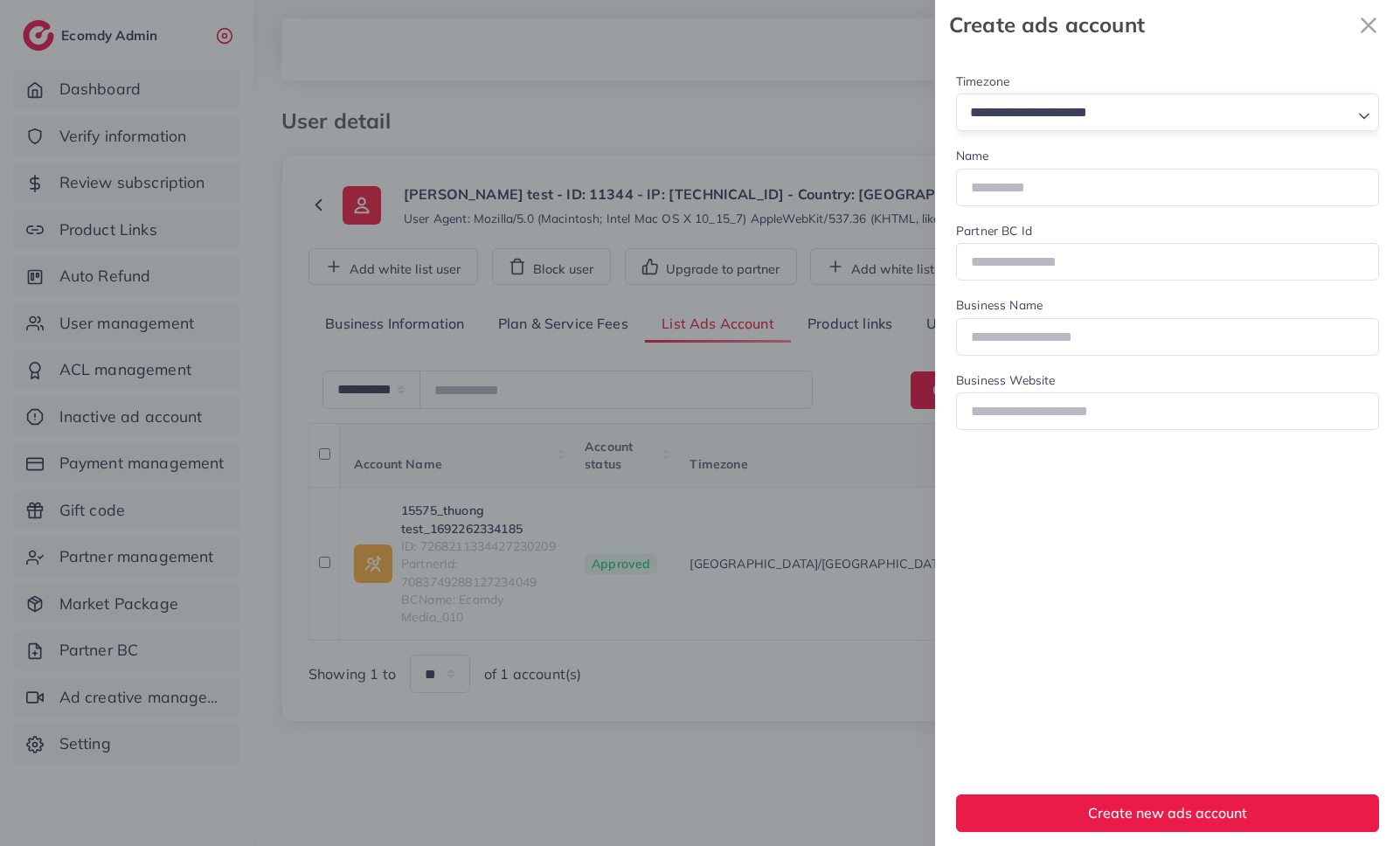
click at [1182, 118] on input "Search for option" at bounding box center [1157, 113] width 387 height 27
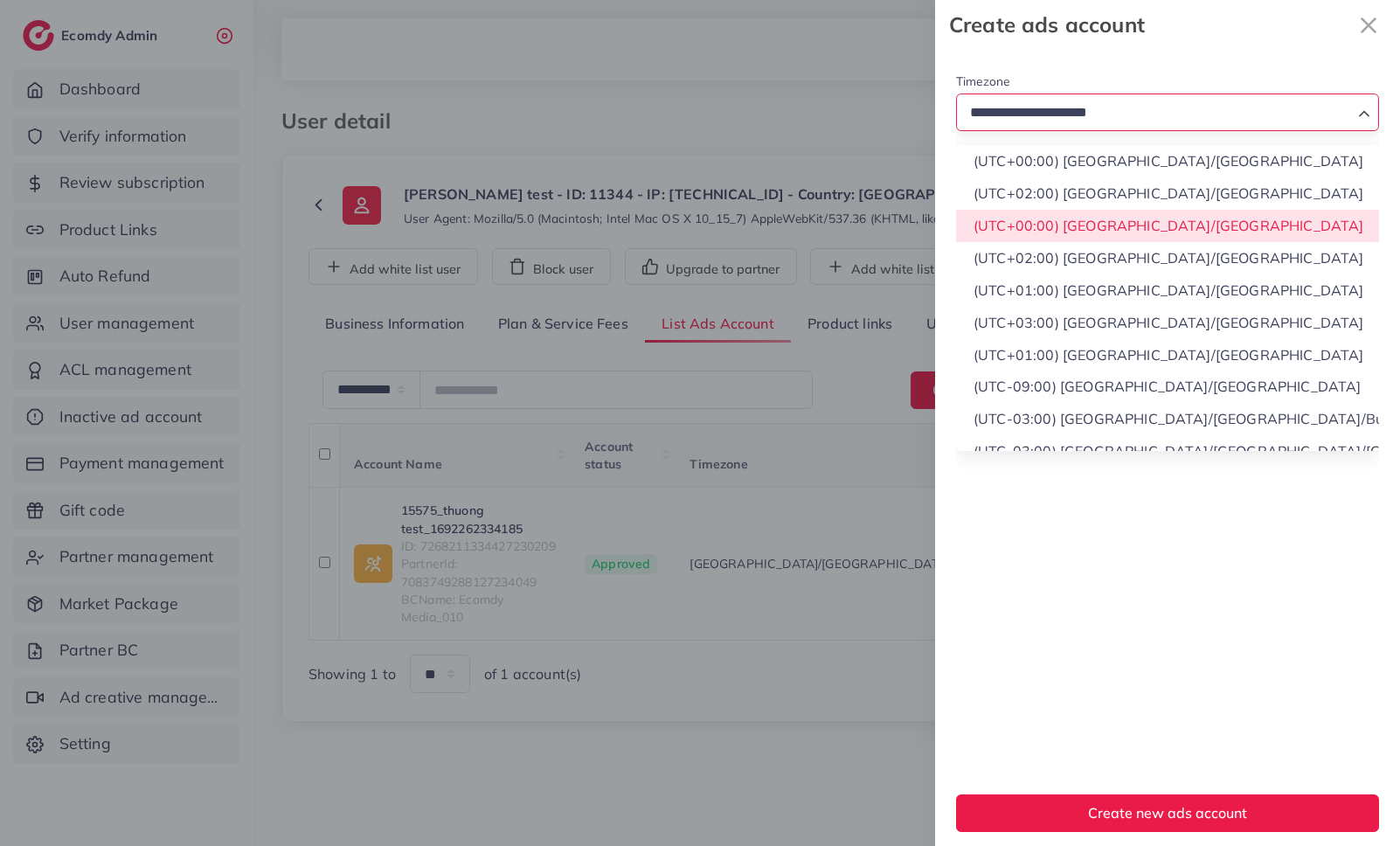
click at [0, 0] on div "Timezone Loading... (UTC+00:00) Africa/Accra (UTC+02:00) Africa/Cairo (UTC+00:0…" at bounding box center [0, 0] width 0 height 0
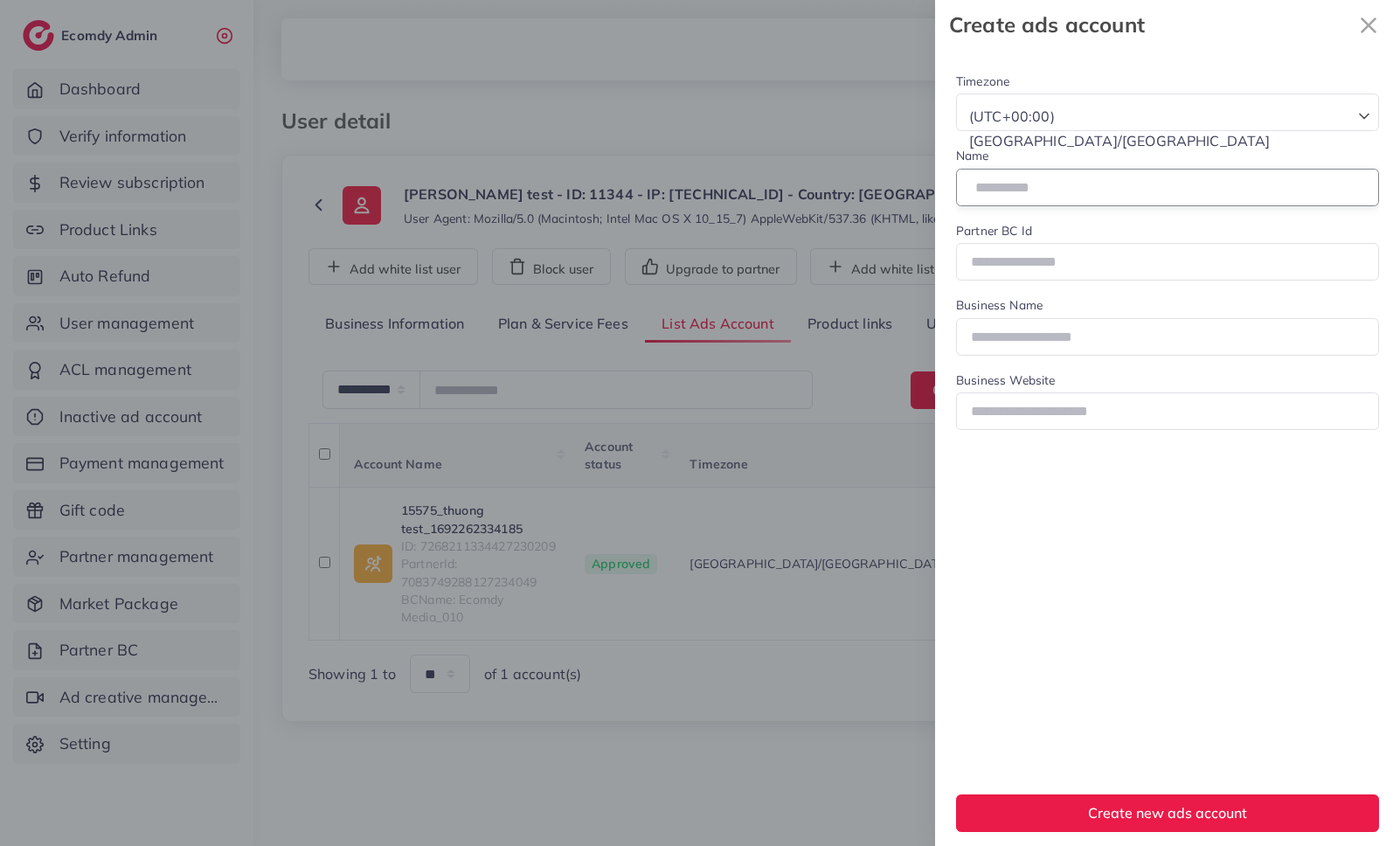
click at [1150, 192] on input "text" at bounding box center [1167, 188] width 423 height 38
type input "********"
click at [1146, 269] on input "number" at bounding box center [1167, 262] width 423 height 38
click at [1068, 271] on input "number" at bounding box center [1167, 262] width 423 height 38
paste input "**********"
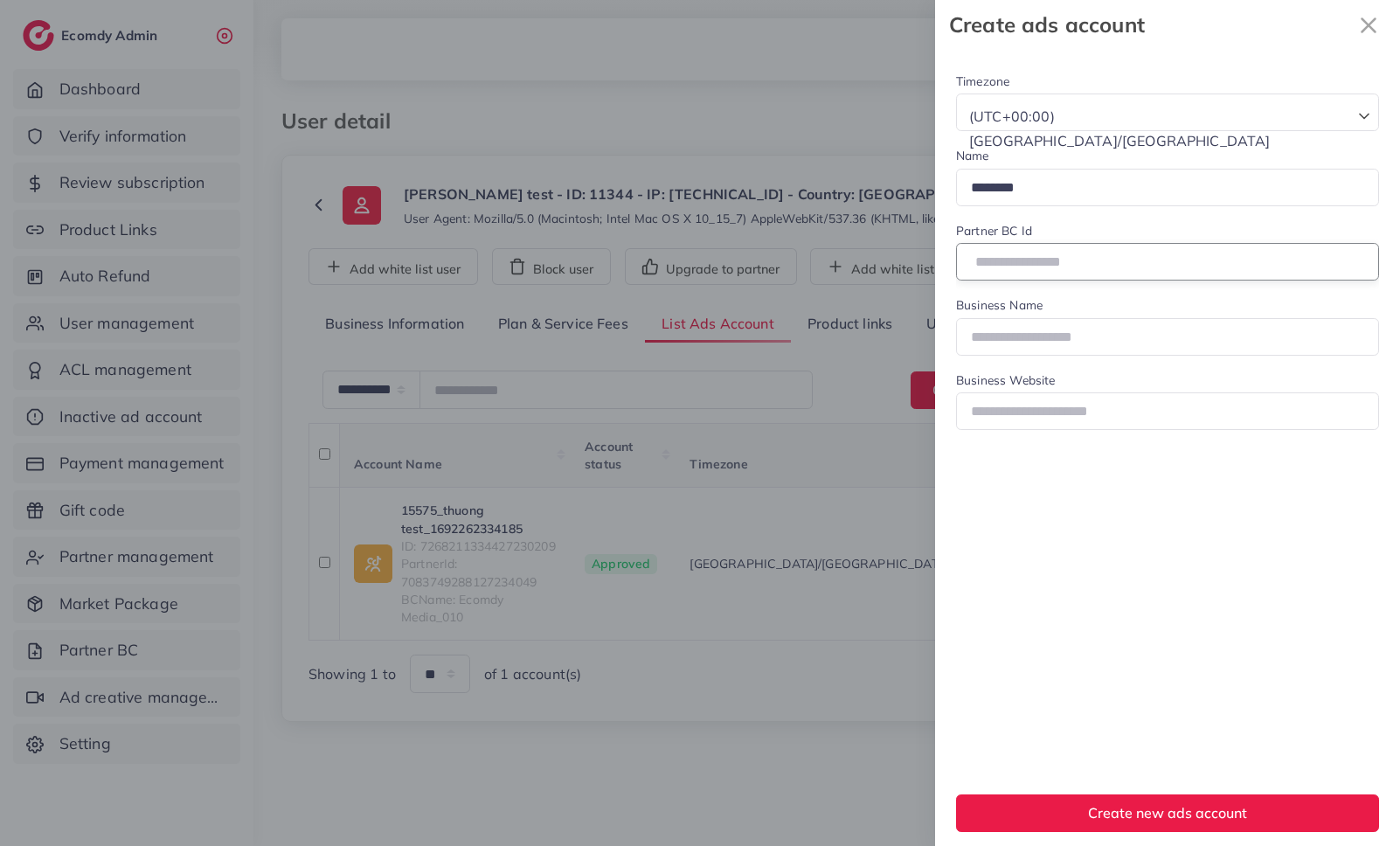
type input "**********"
click at [1033, 346] on input "text" at bounding box center [1167, 337] width 423 height 38
click at [1013, 341] on input "text" at bounding box center [1167, 337] width 423 height 38
type input "******"
click at [1028, 410] on input "text" at bounding box center [1167, 411] width 423 height 38
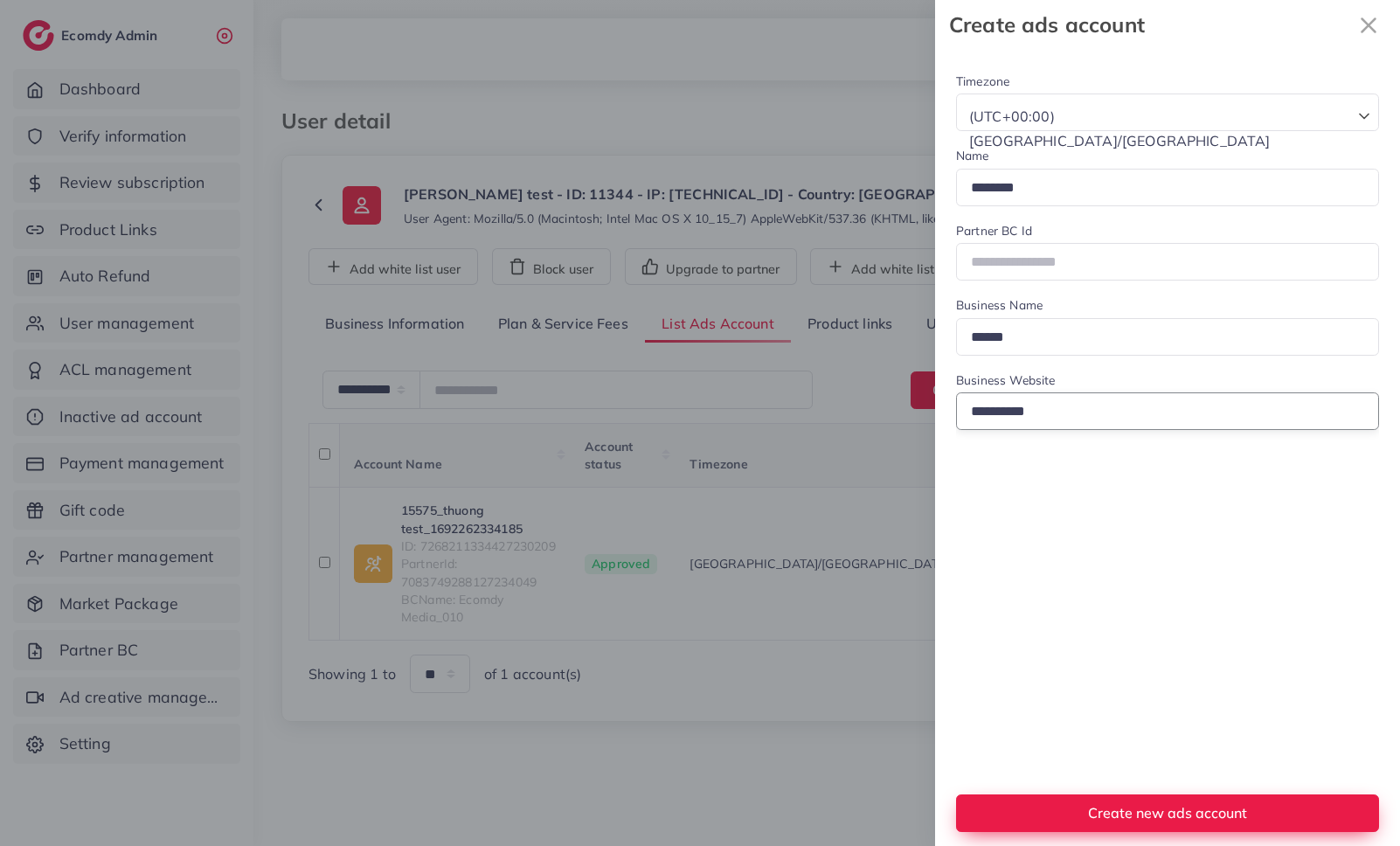
type input "**********"
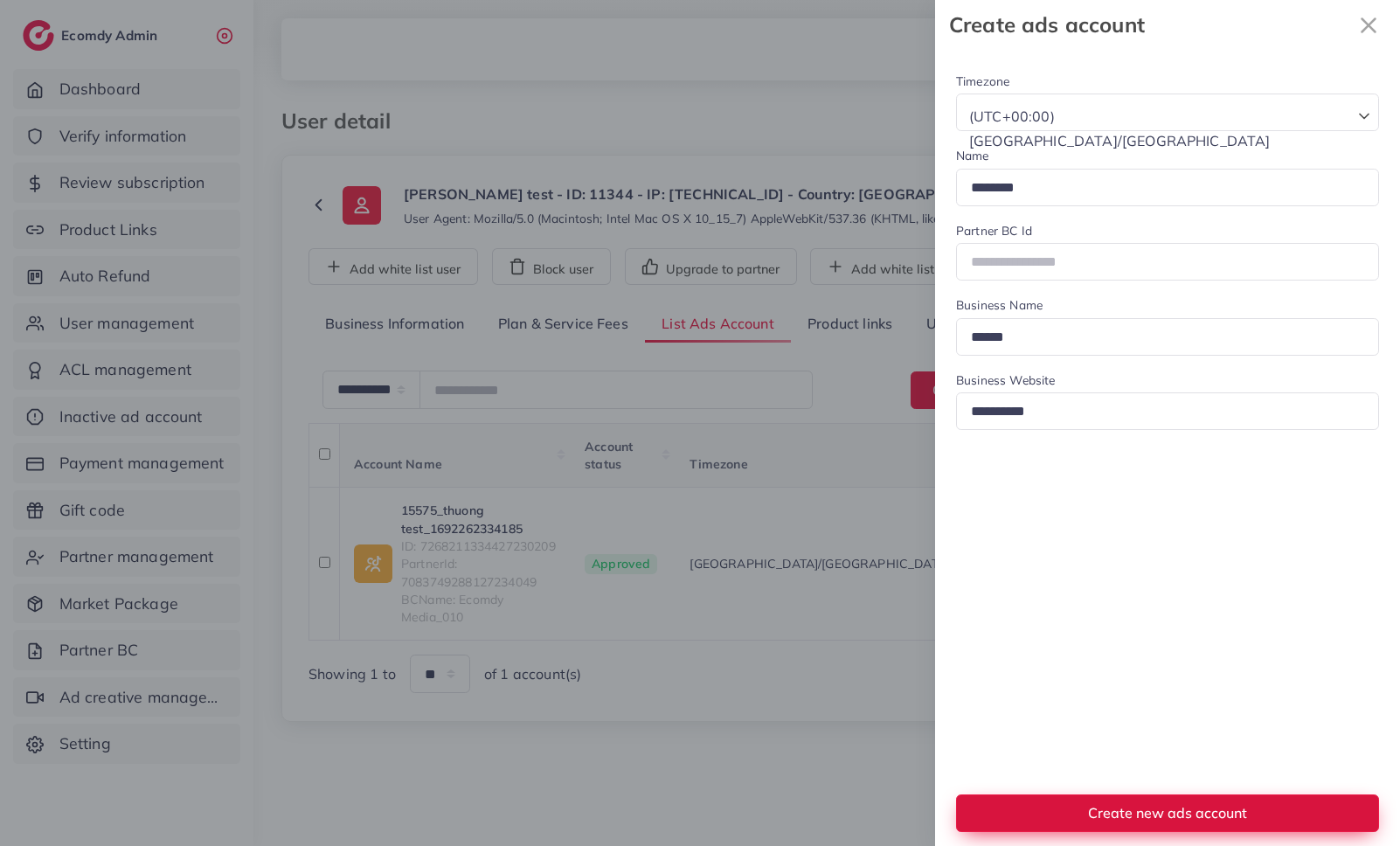
click at [1153, 823] on button "Create new ads account" at bounding box center [1167, 812] width 423 height 38
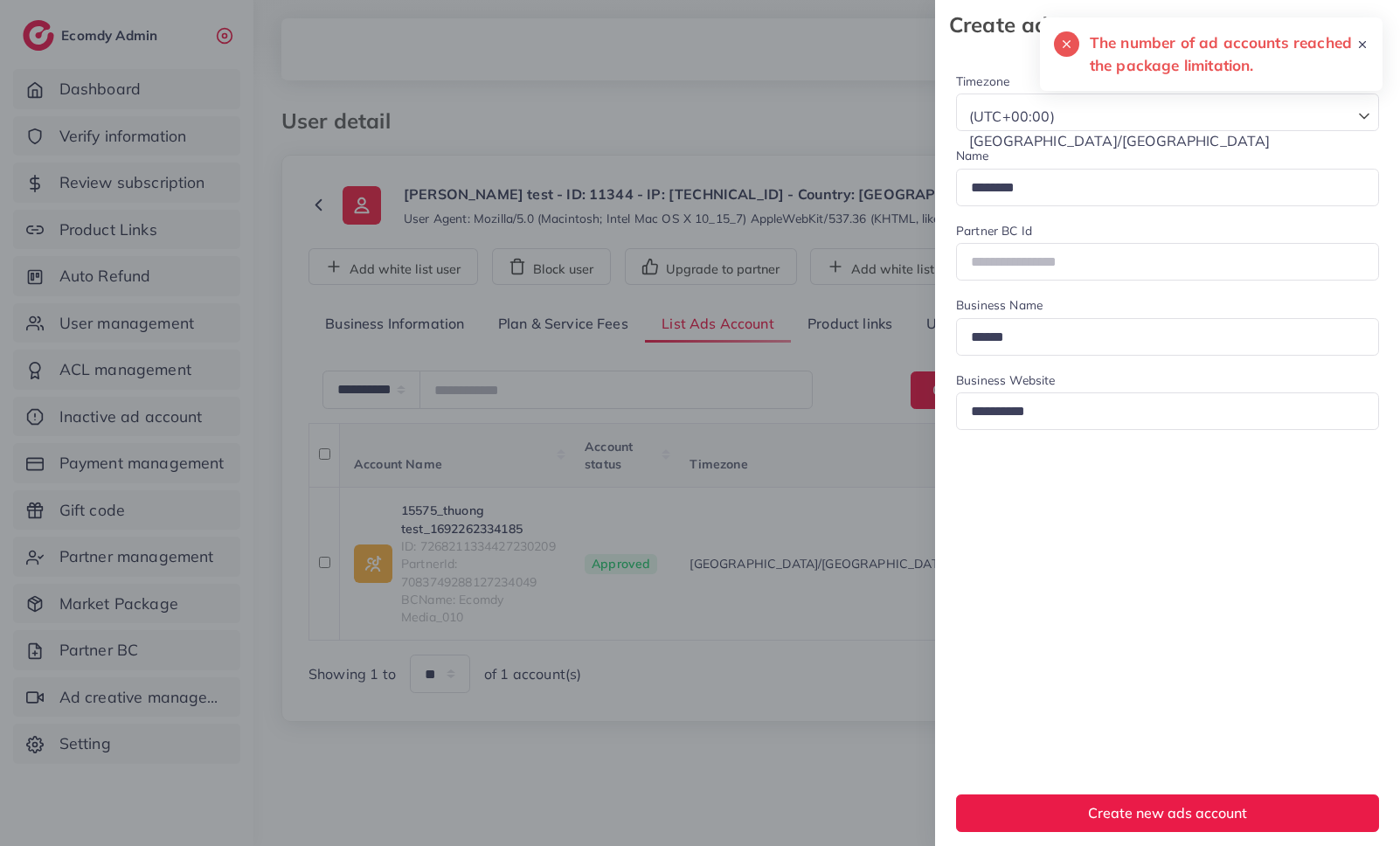
click at [698, 391] on div at bounding box center [700, 423] width 1400 height 846
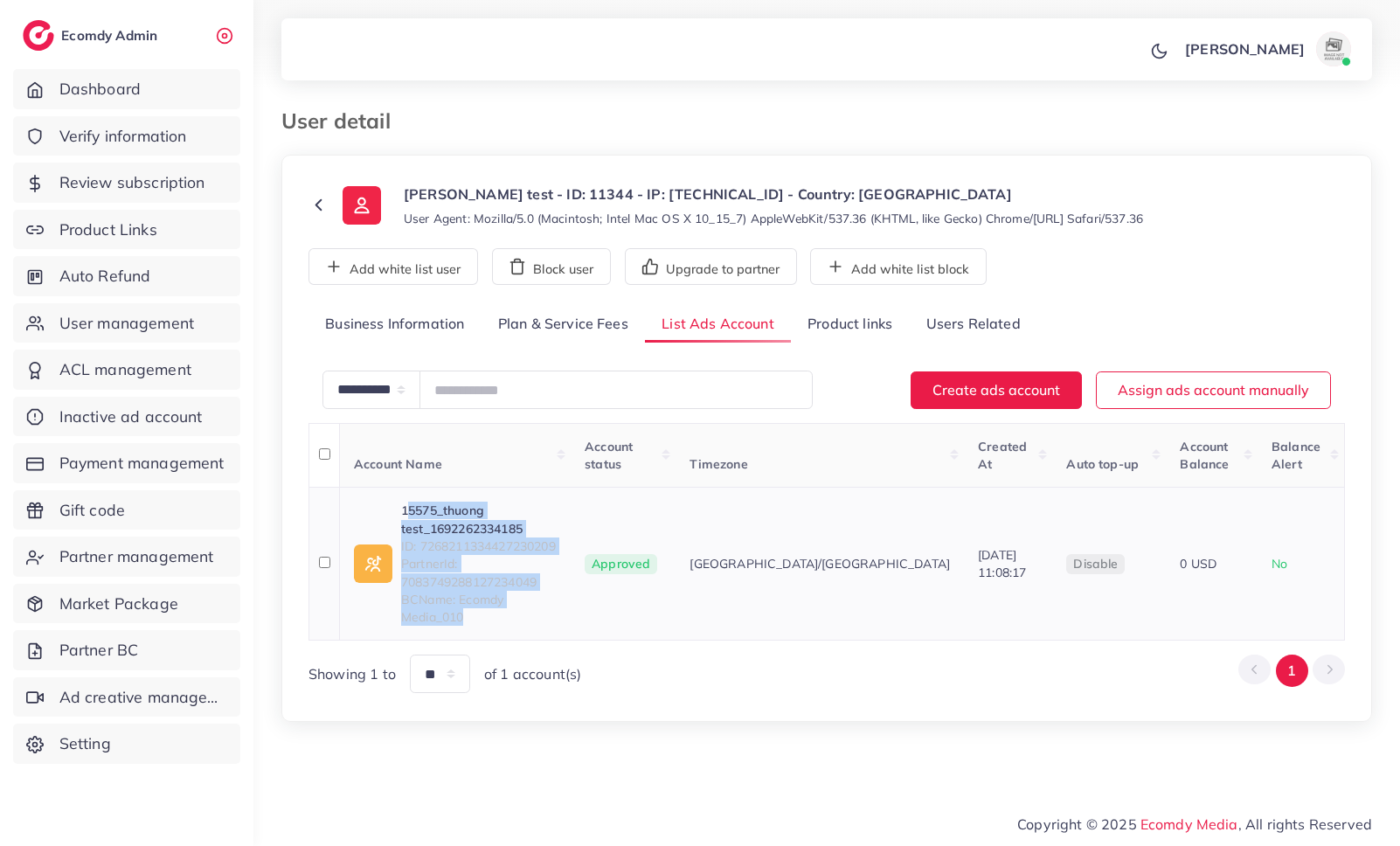
drag, startPoint x: 583, startPoint y: 587, endPoint x: 394, endPoint y: 503, distance: 206.8
click at [394, 503] on div "15575_thuong test_1692262334185 ID: 7268211334427230209 PartnerId: 708374928812…" at bounding box center [454, 564] width 202 height 124
copy div "15575_thuong test_1692262334185 ID: 7268211334427230209 PartnerId: 708374928812…"
click at [1013, 398] on button "Create ads account" at bounding box center [995, 390] width 171 height 38
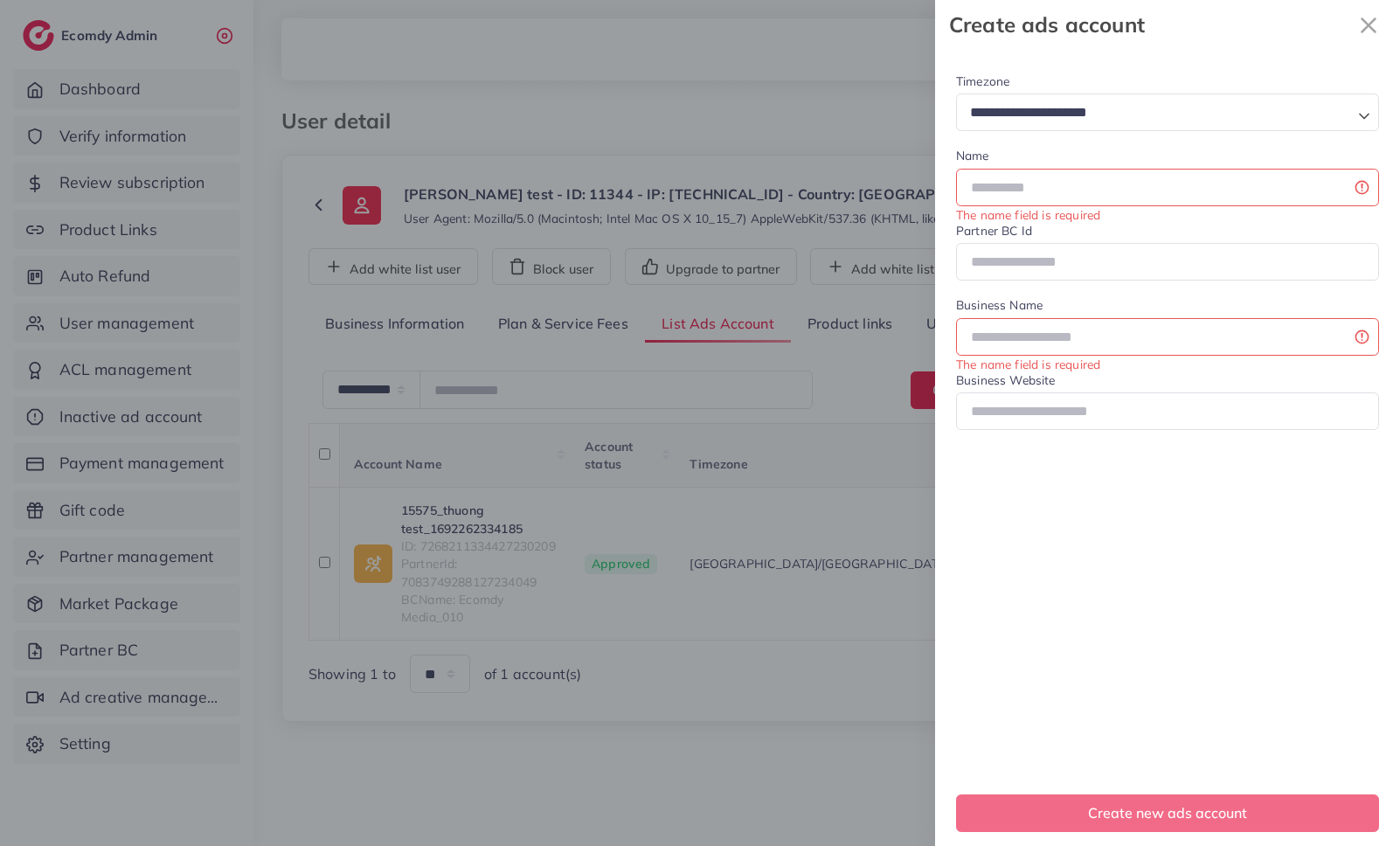
click at [718, 508] on div at bounding box center [700, 423] width 1400 height 846
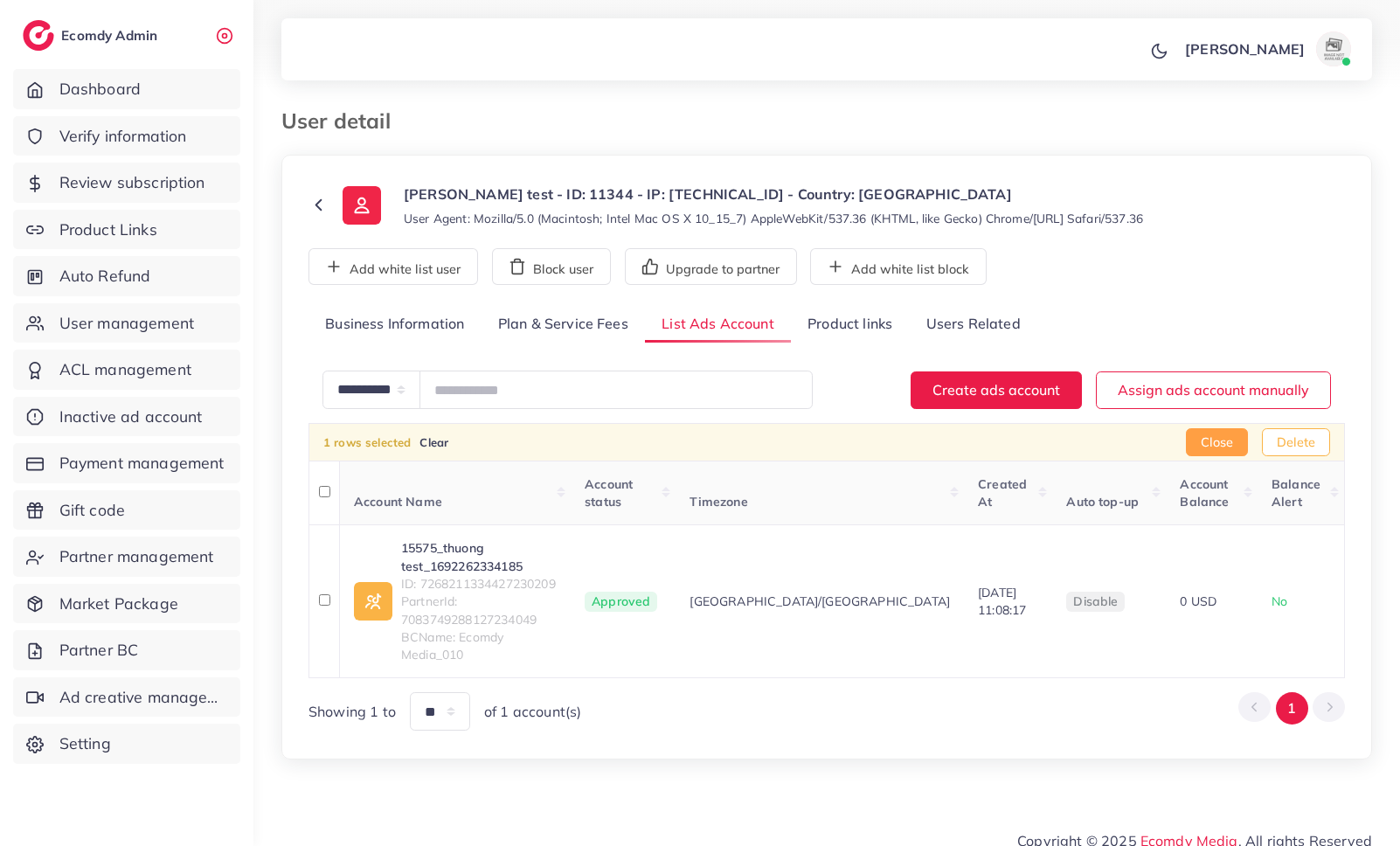
click at [1276, 446] on button "Delete" at bounding box center [1295, 442] width 68 height 28
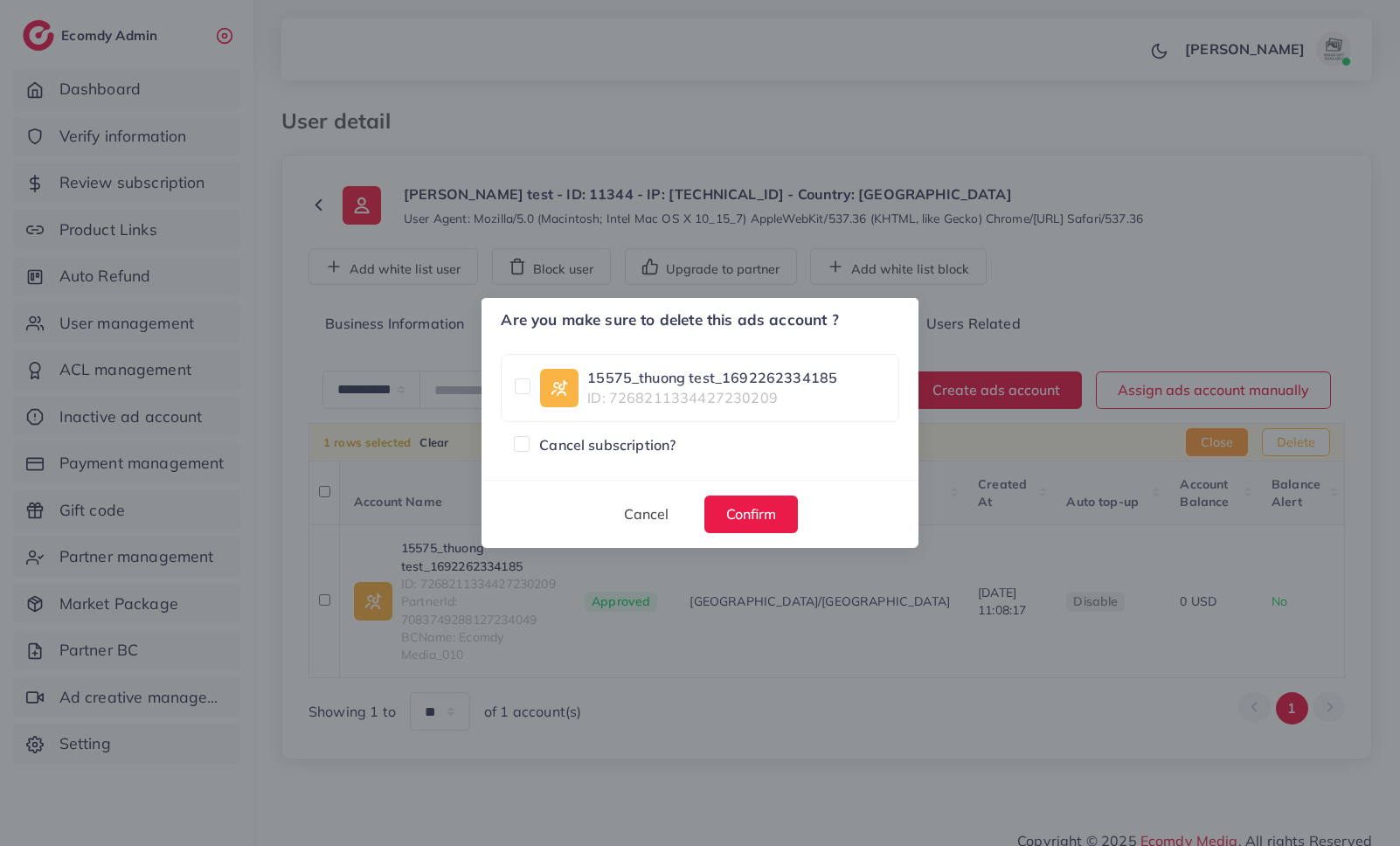
click at [539, 435] on label at bounding box center [539, 435] width 0 height 0
click at [767, 528] on button "Confirm" at bounding box center [750, 514] width 94 height 38
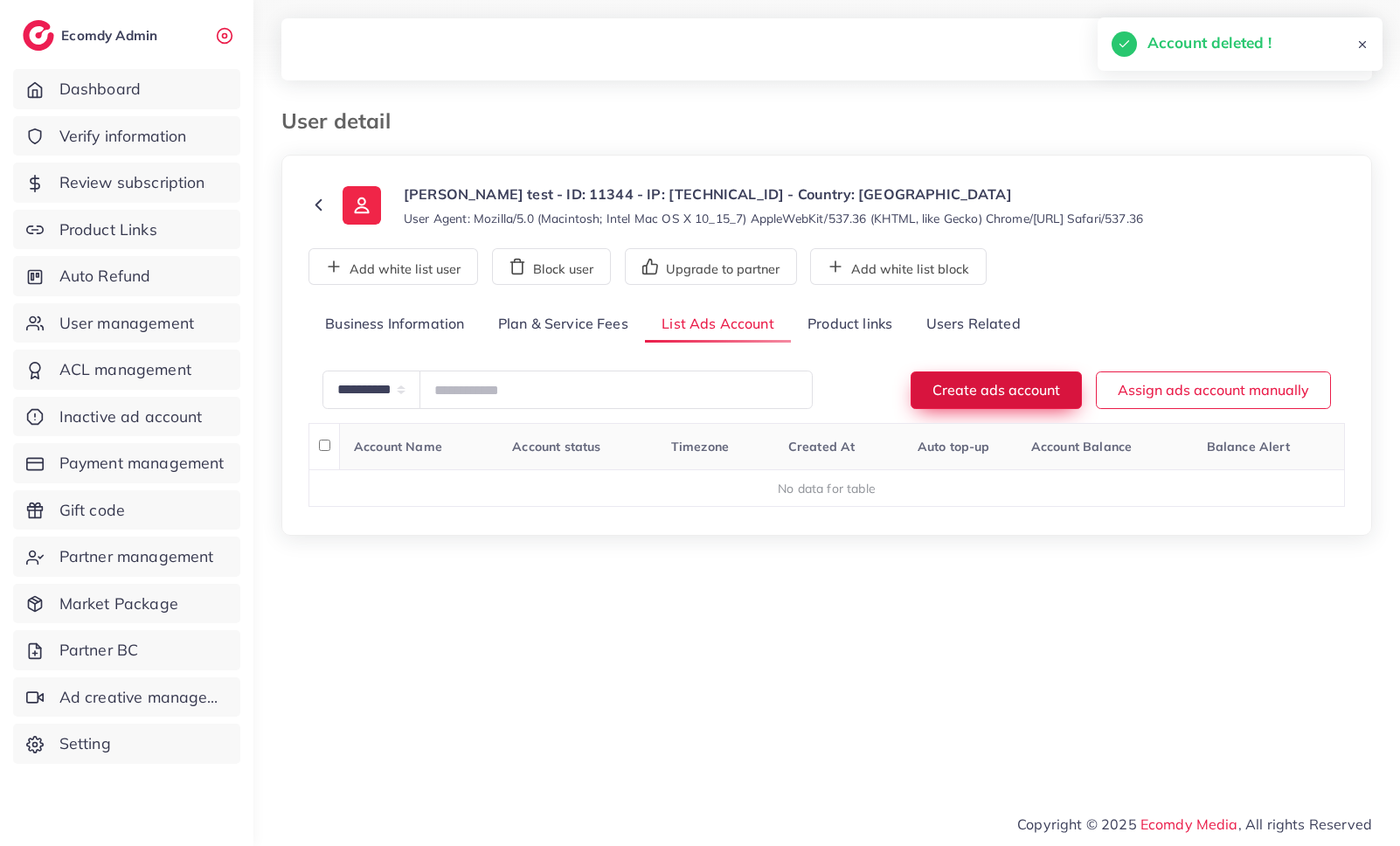
click at [1025, 389] on button "Create ads account" at bounding box center [995, 390] width 171 height 38
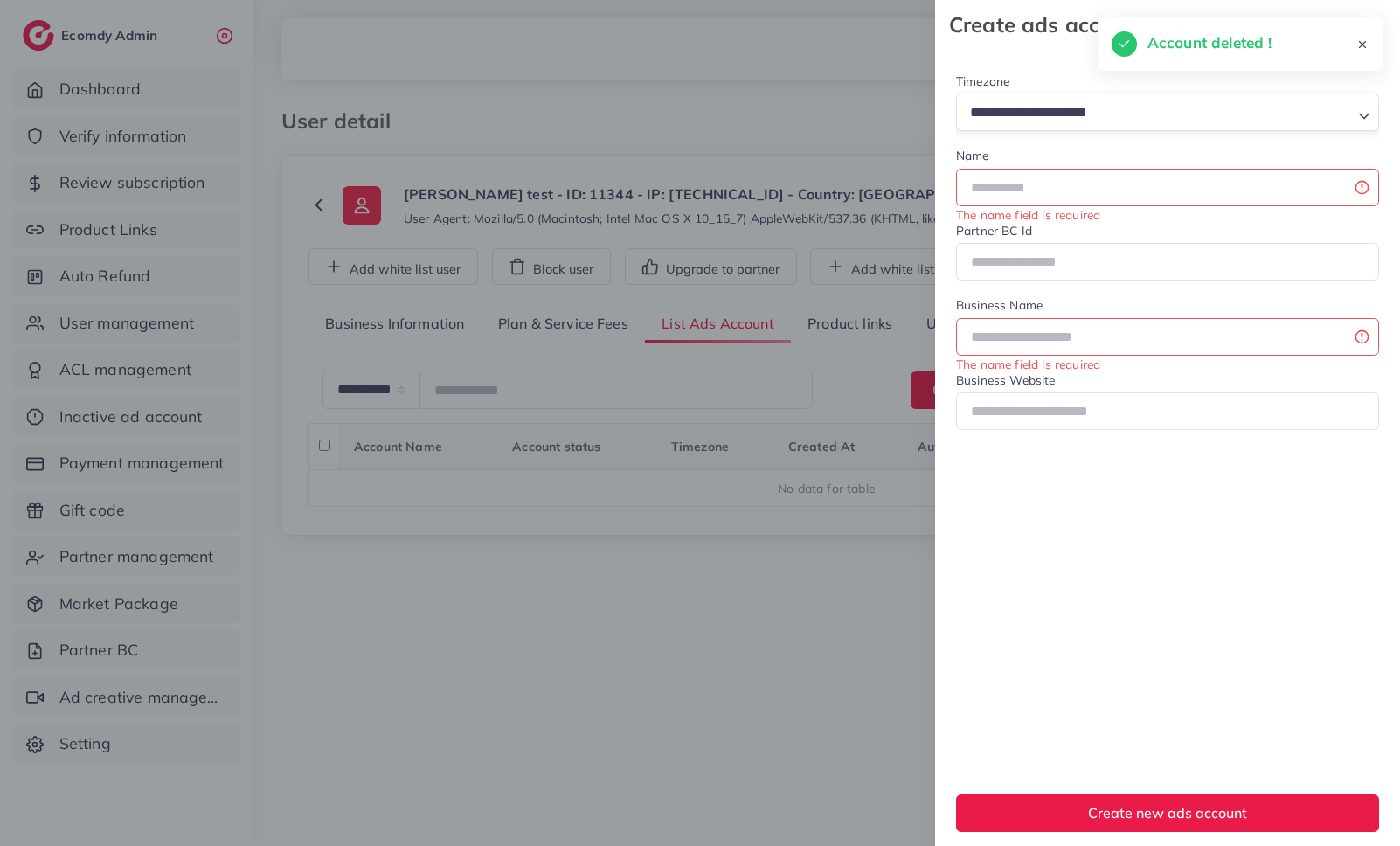
click at [1157, 115] on input "Search for option" at bounding box center [1157, 113] width 387 height 27
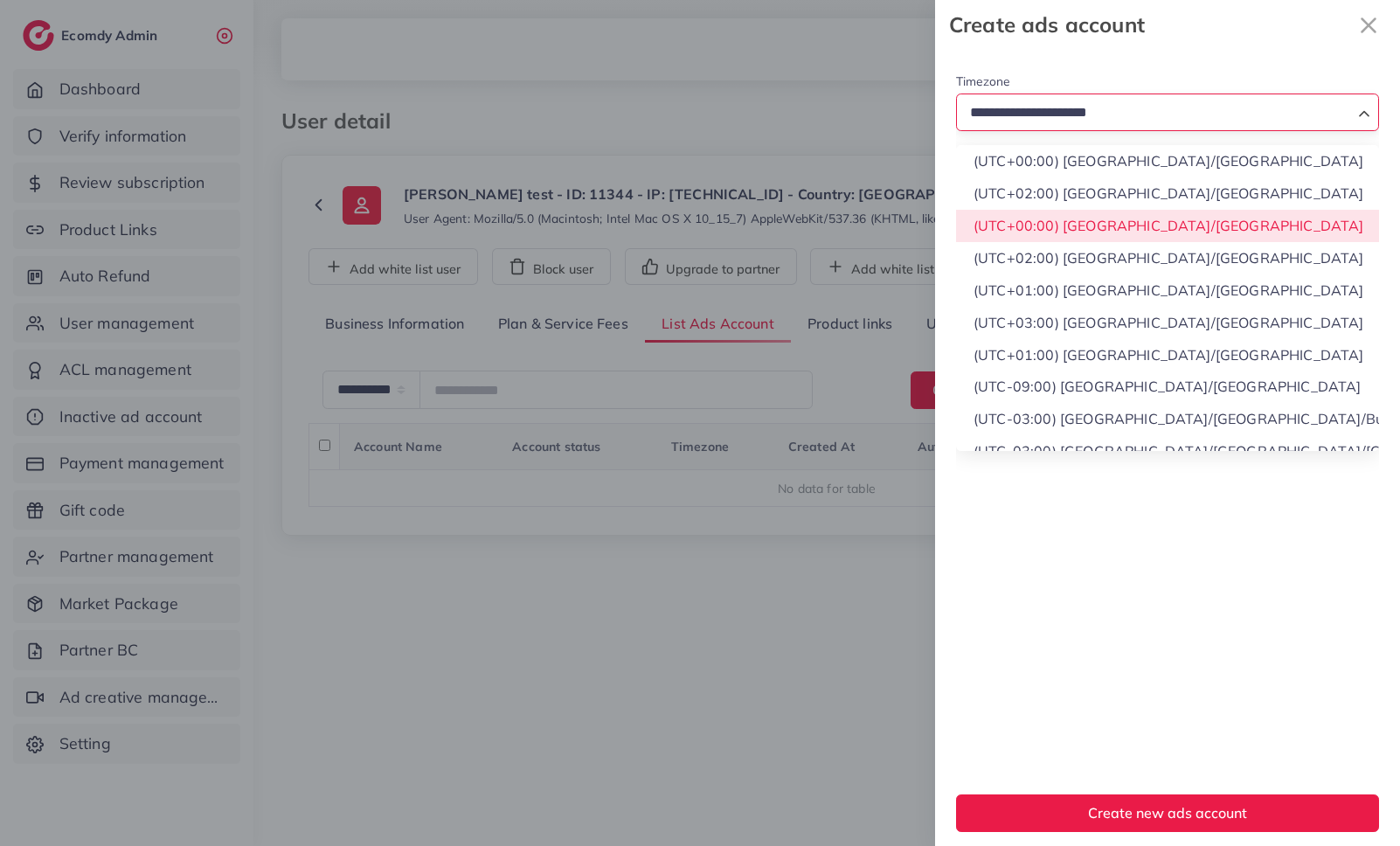
click at [0, 0] on div "Timezone Loading... (UTC+00:00) Africa/Accra (UTC+02:00) Africa/Cairo (UTC+00:0…" at bounding box center [0, 0] width 0 height 0
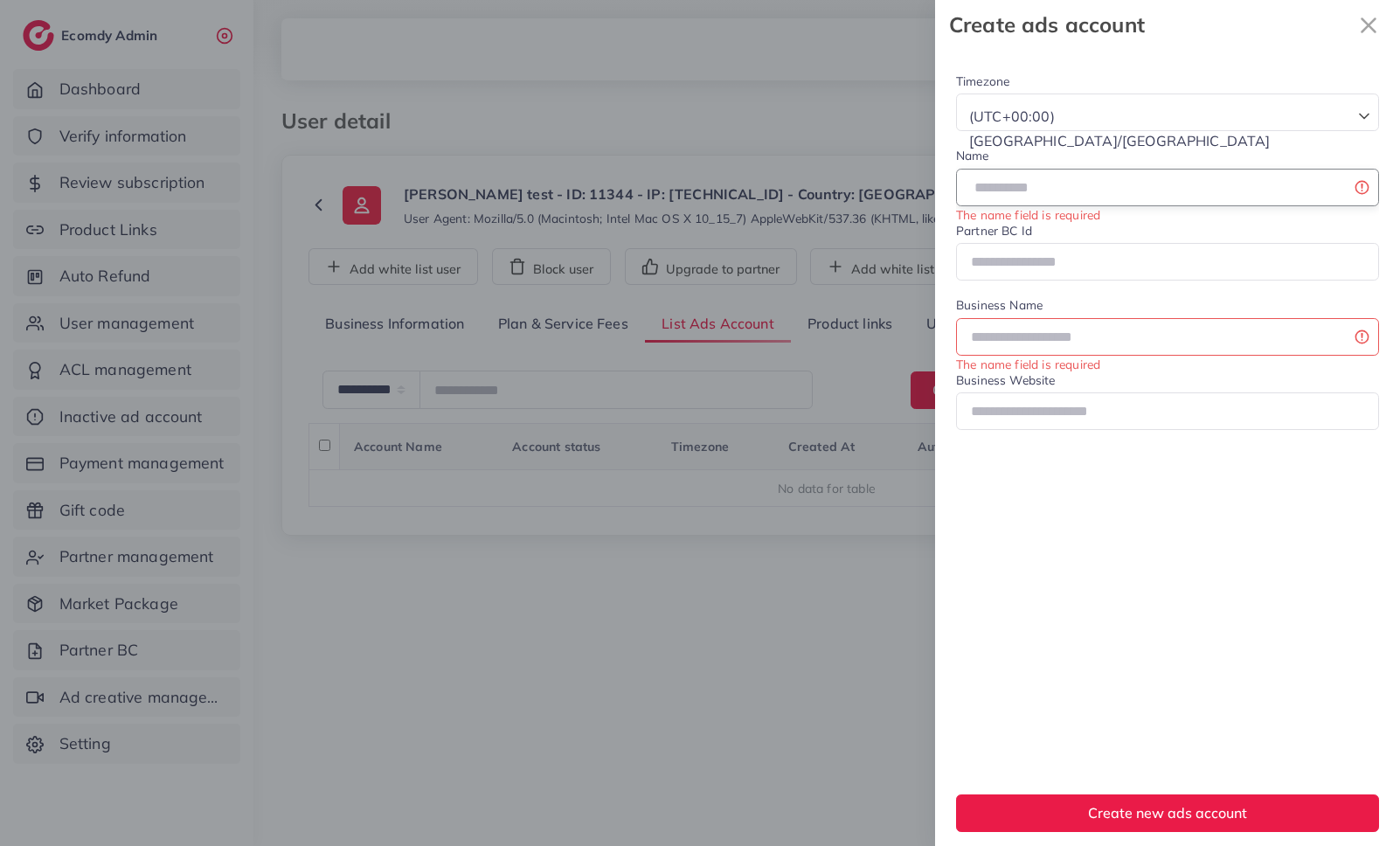
click at [1075, 191] on input "text" at bounding box center [1167, 188] width 423 height 38
type input "********"
click at [1186, 268] on input "number" at bounding box center [1167, 262] width 423 height 38
paste input "**********"
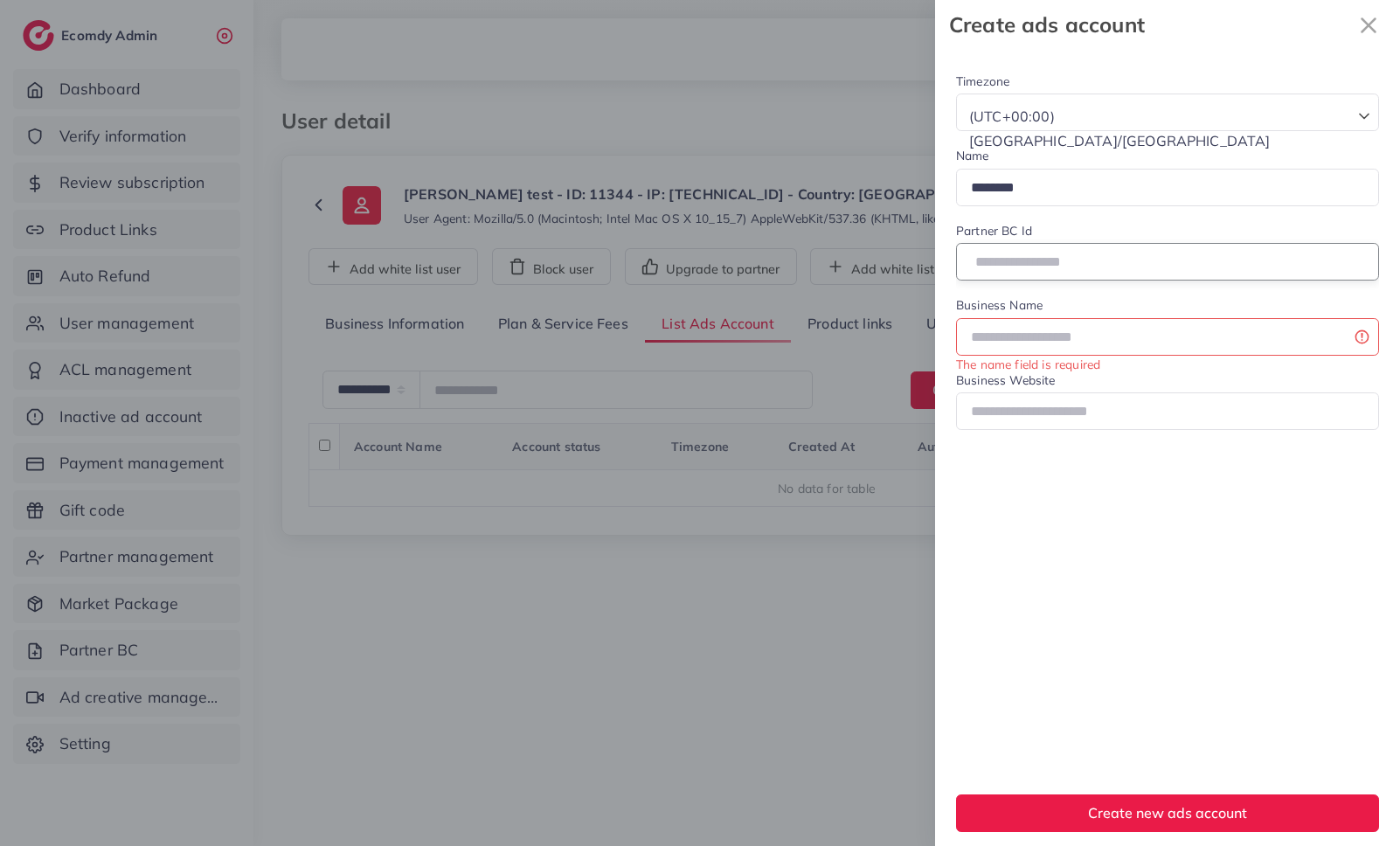
type input "**********"
click at [1119, 350] on input "text" at bounding box center [1167, 337] width 423 height 38
type input "******"
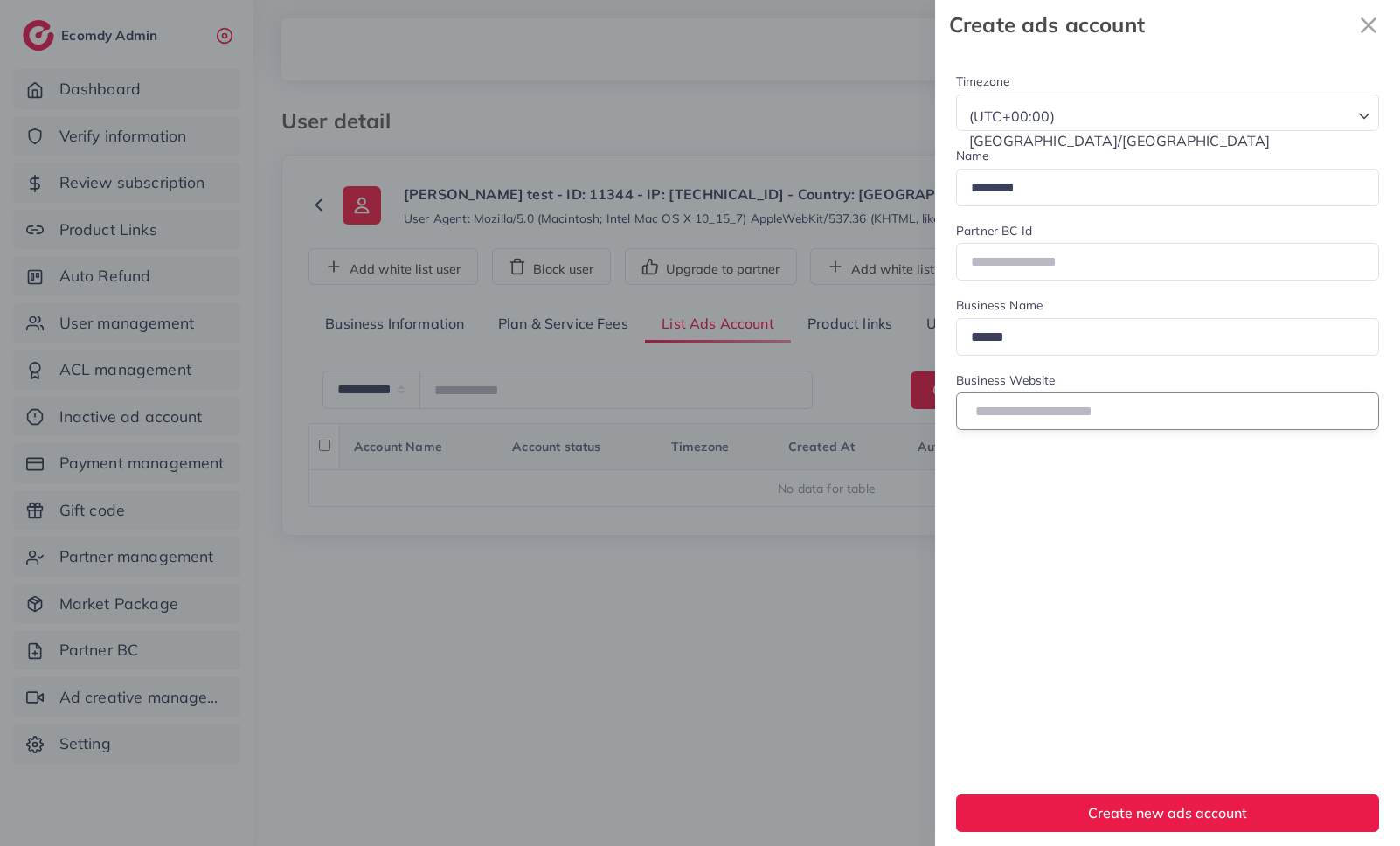
click at [1147, 414] on input "text" at bounding box center [1167, 411] width 423 height 38
type input "**********"
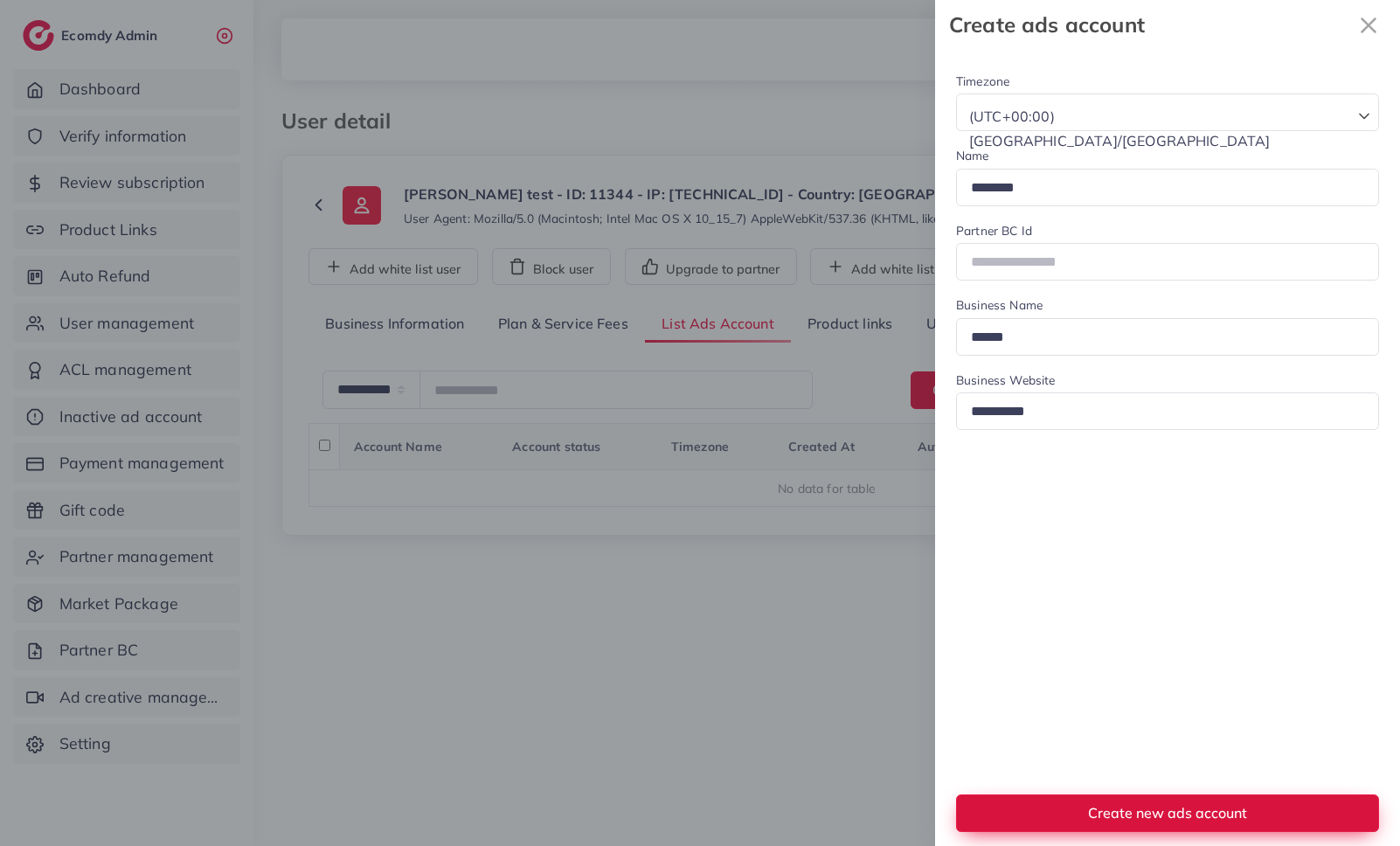
click at [1182, 823] on button "Create new ads account" at bounding box center [1167, 812] width 423 height 38
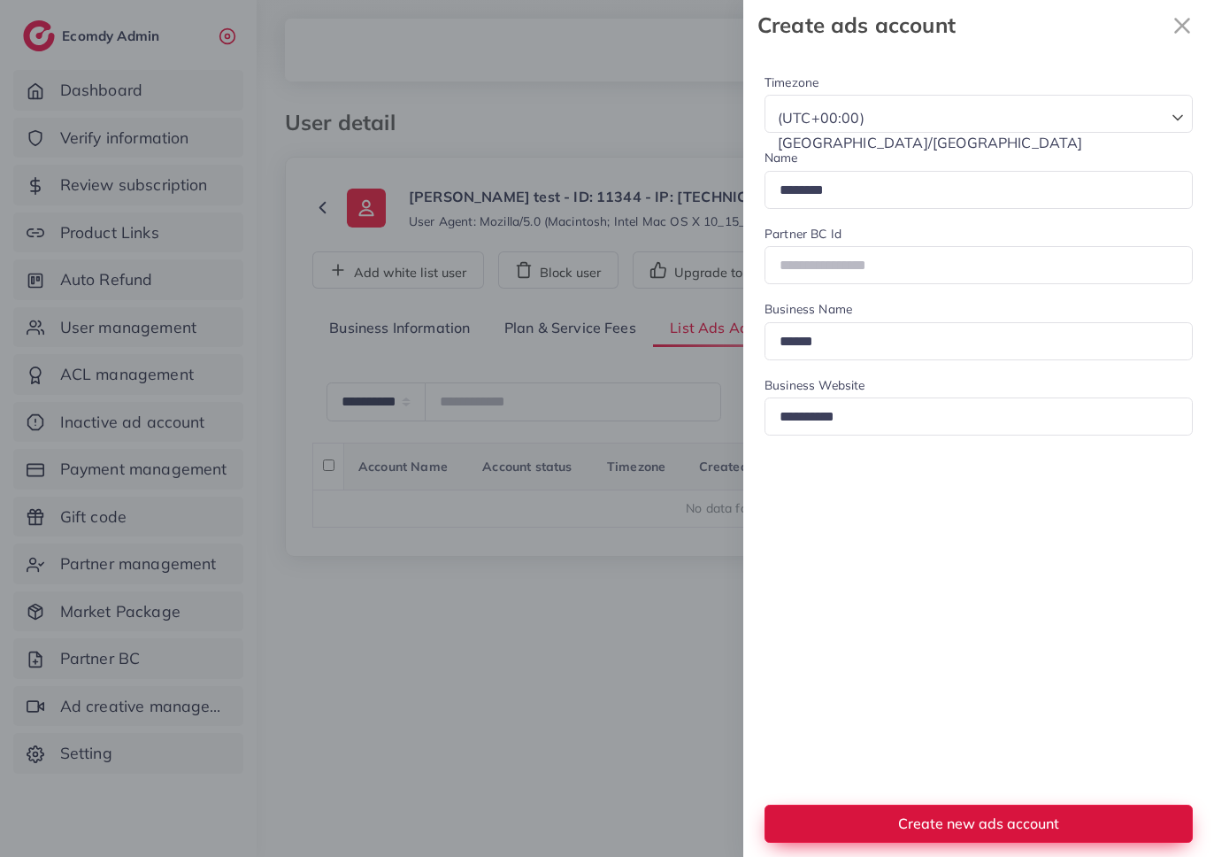
click at [1025, 826] on span "Create new ads account" at bounding box center [978, 823] width 161 height 18
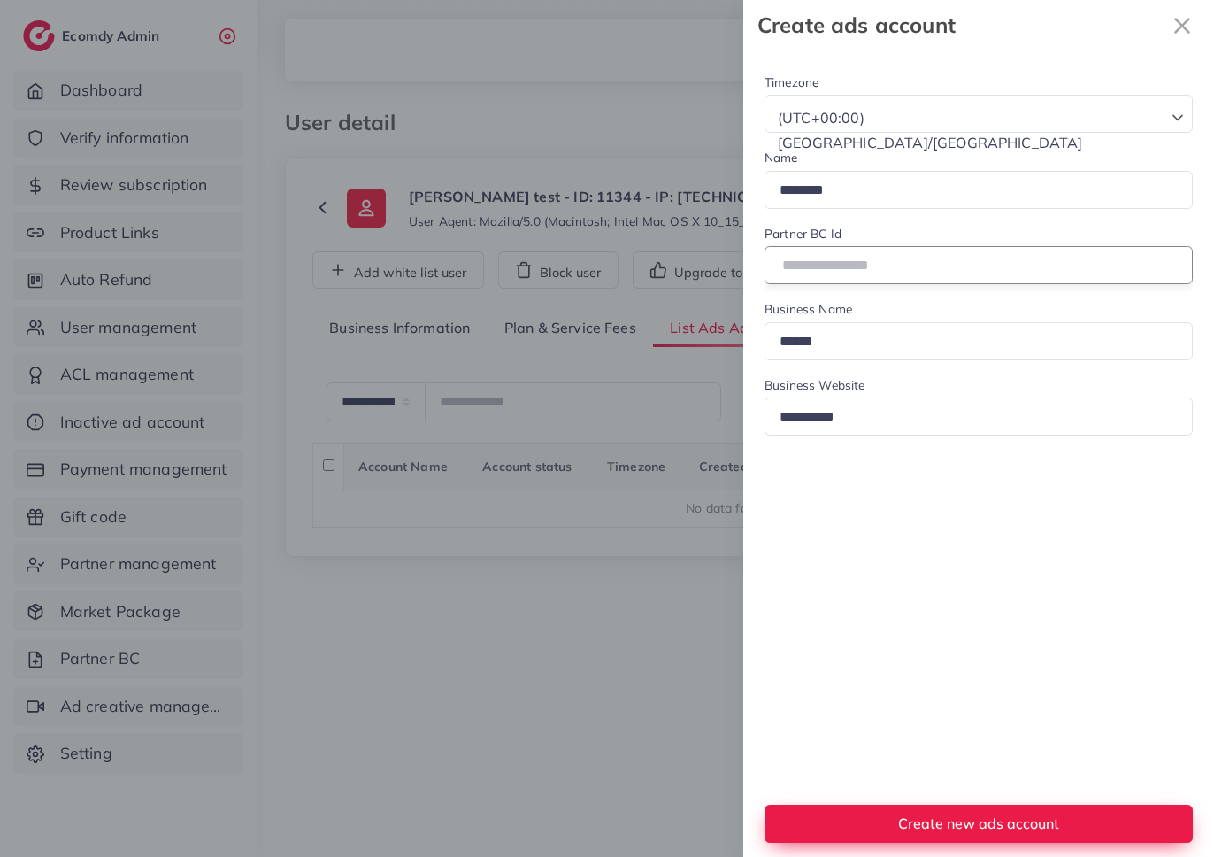
drag, startPoint x: 980, startPoint y: 273, endPoint x: 926, endPoint y: 266, distance: 54.3
click at [963, 271] on input "**********" at bounding box center [979, 265] width 428 height 38
drag, startPoint x: 949, startPoint y: 263, endPoint x: 713, endPoint y: 258, distance: 235.5
click at [713, 0] on div "**********" at bounding box center [607, 0] width 1214 height 0
paste input "number"
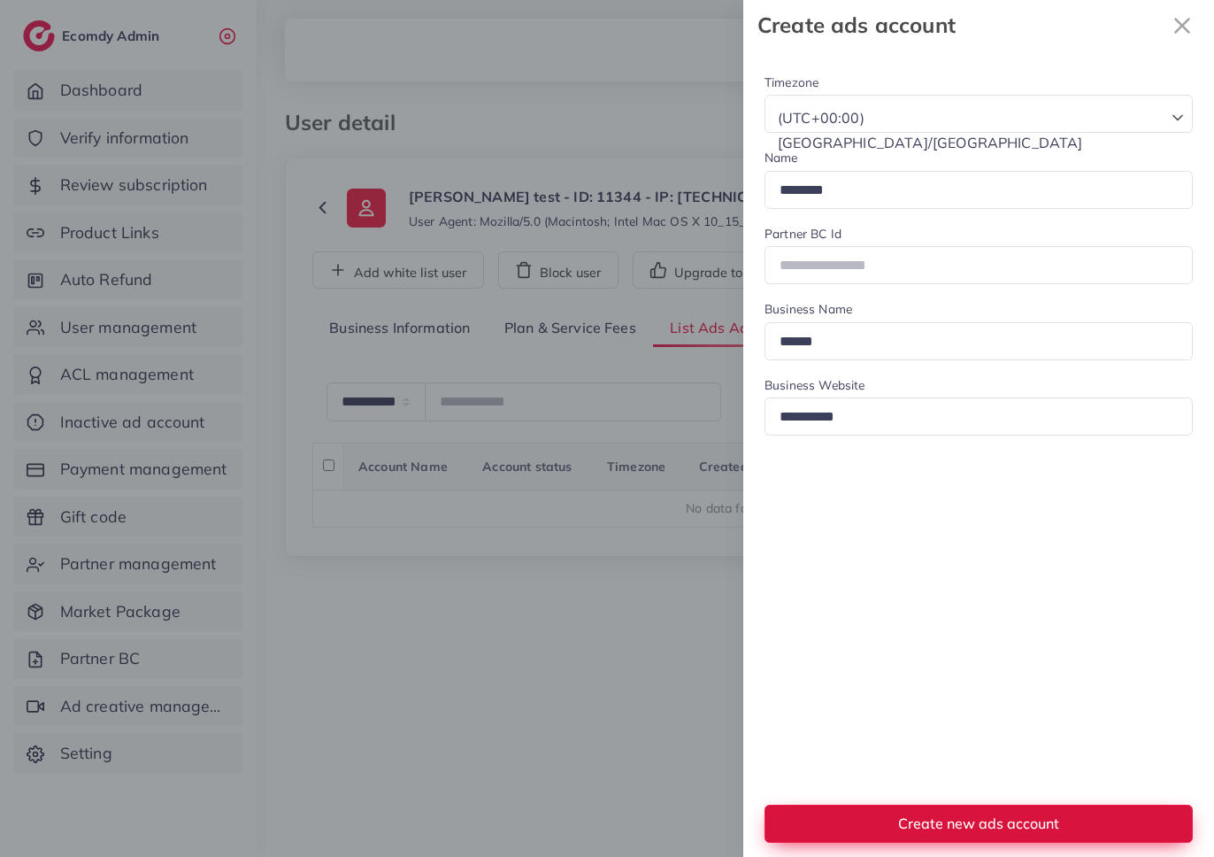
click at [972, 820] on span "Create new ads account" at bounding box center [978, 823] width 161 height 18
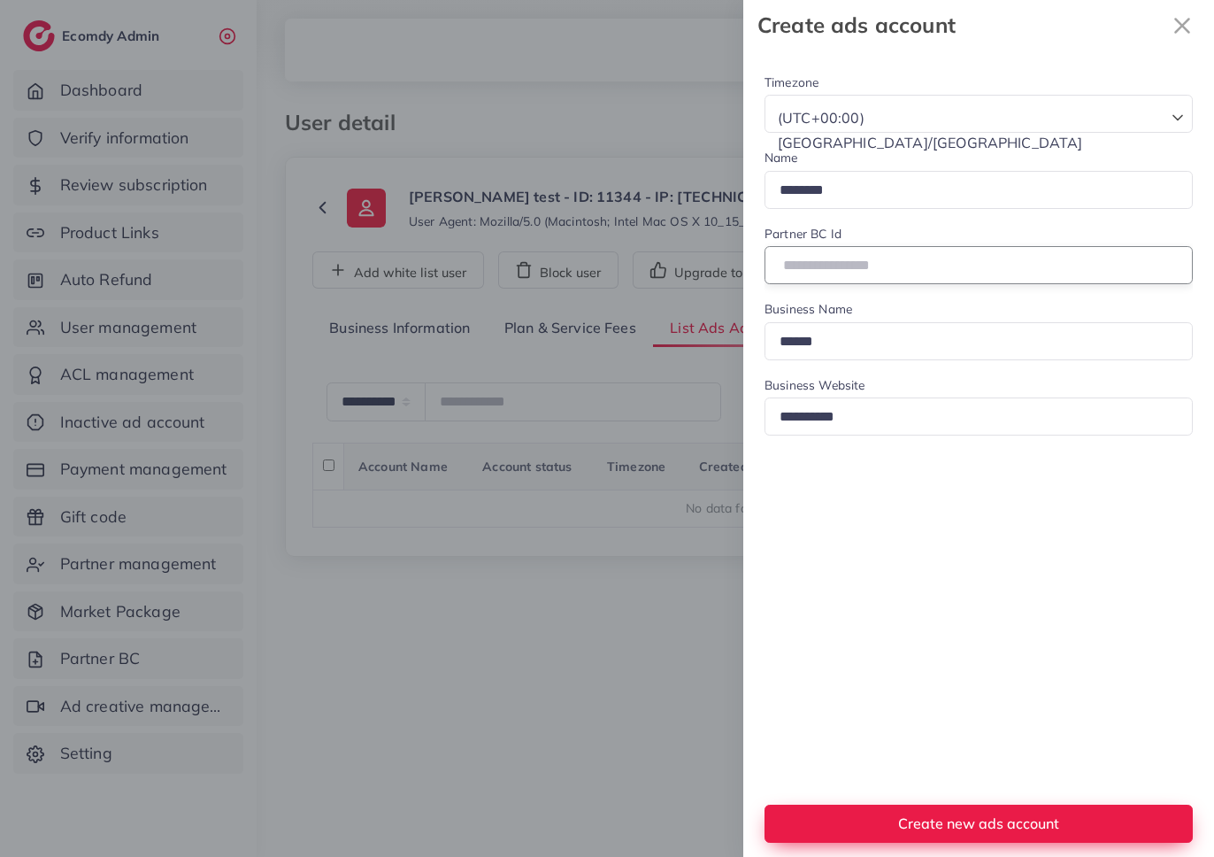
drag, startPoint x: 949, startPoint y: 266, endPoint x: 699, endPoint y: 259, distance: 249.7
click at [699, 0] on div "**********" at bounding box center [607, 0] width 1214 height 0
paste input "number"
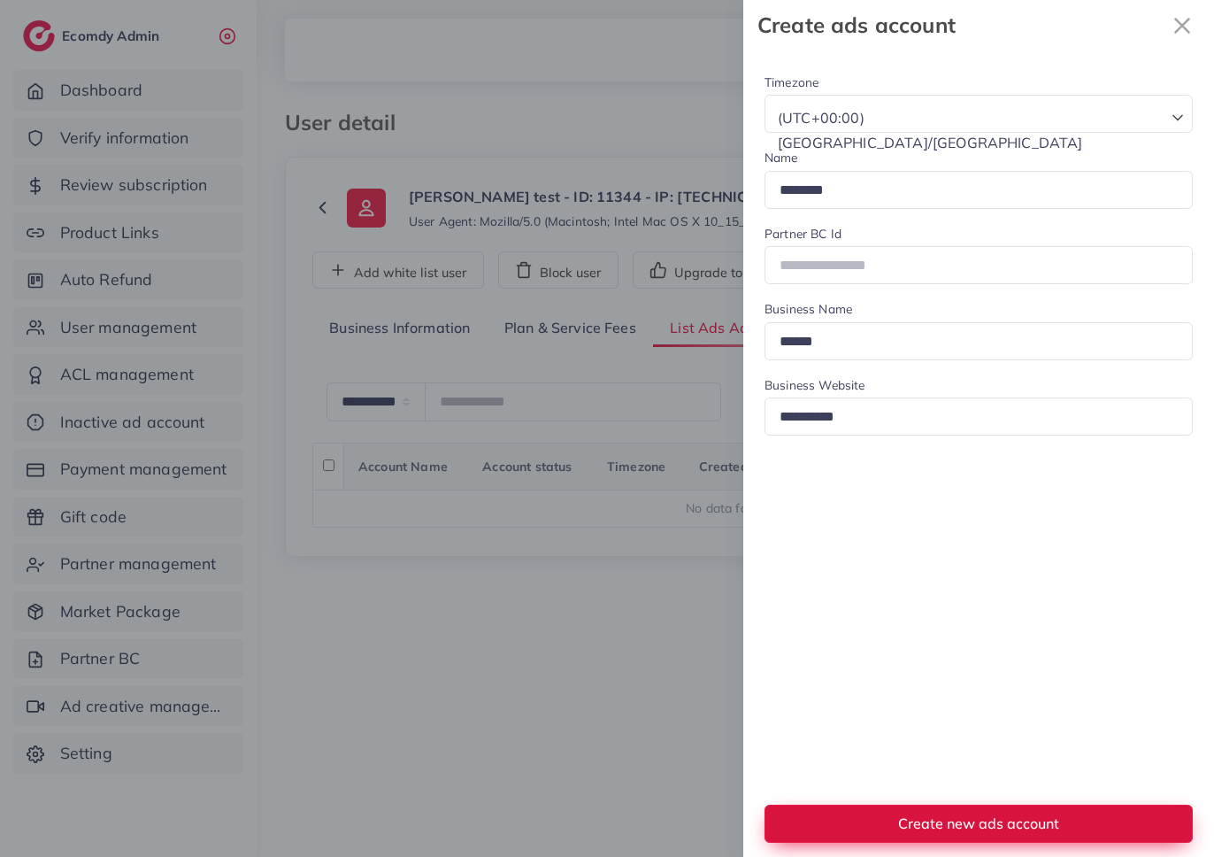
click at [1058, 822] on span "Create new ads account" at bounding box center [978, 823] width 161 height 18
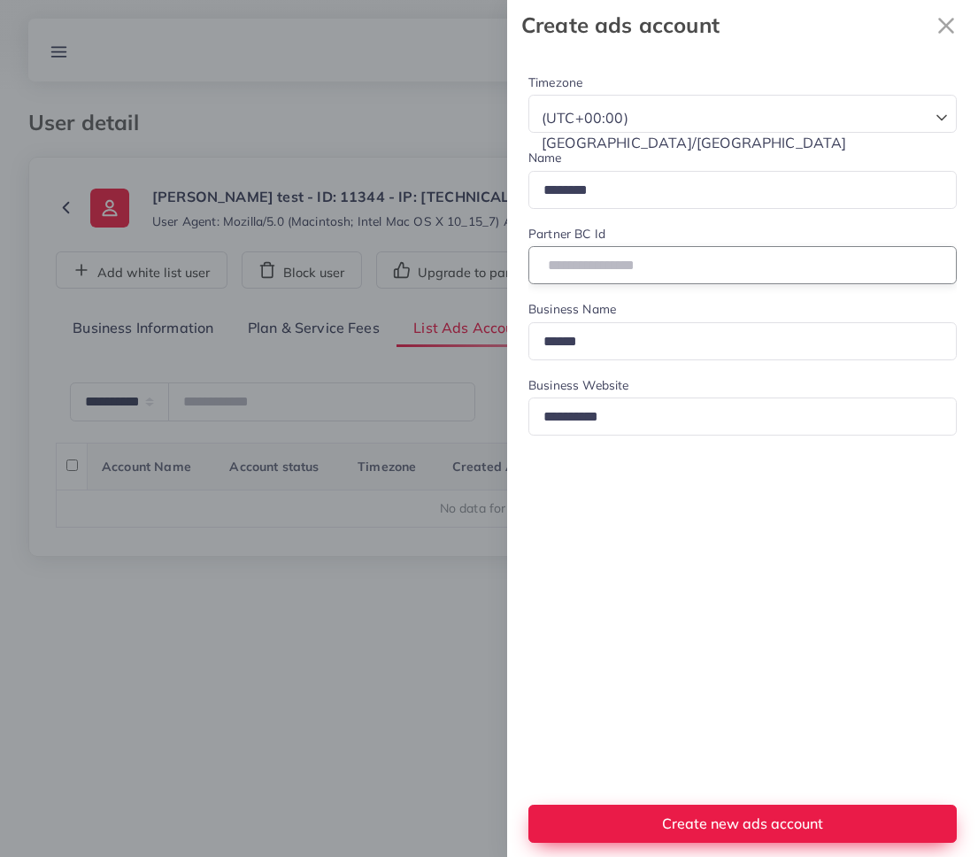
drag, startPoint x: 731, startPoint y: 262, endPoint x: 490, endPoint y: 254, distance: 240.9
click at [490, 0] on div "**********" at bounding box center [489, 0] width 978 height 0
paste input "number"
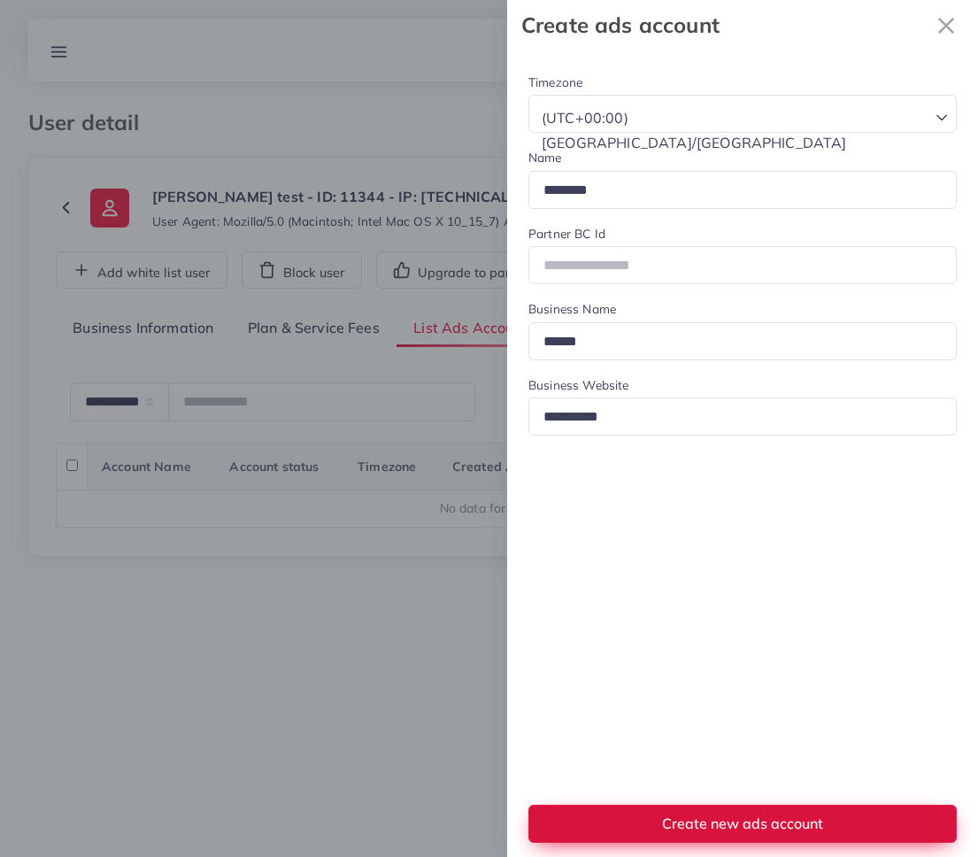
click at [687, 817] on span "Create new ads account" at bounding box center [742, 823] width 161 height 18
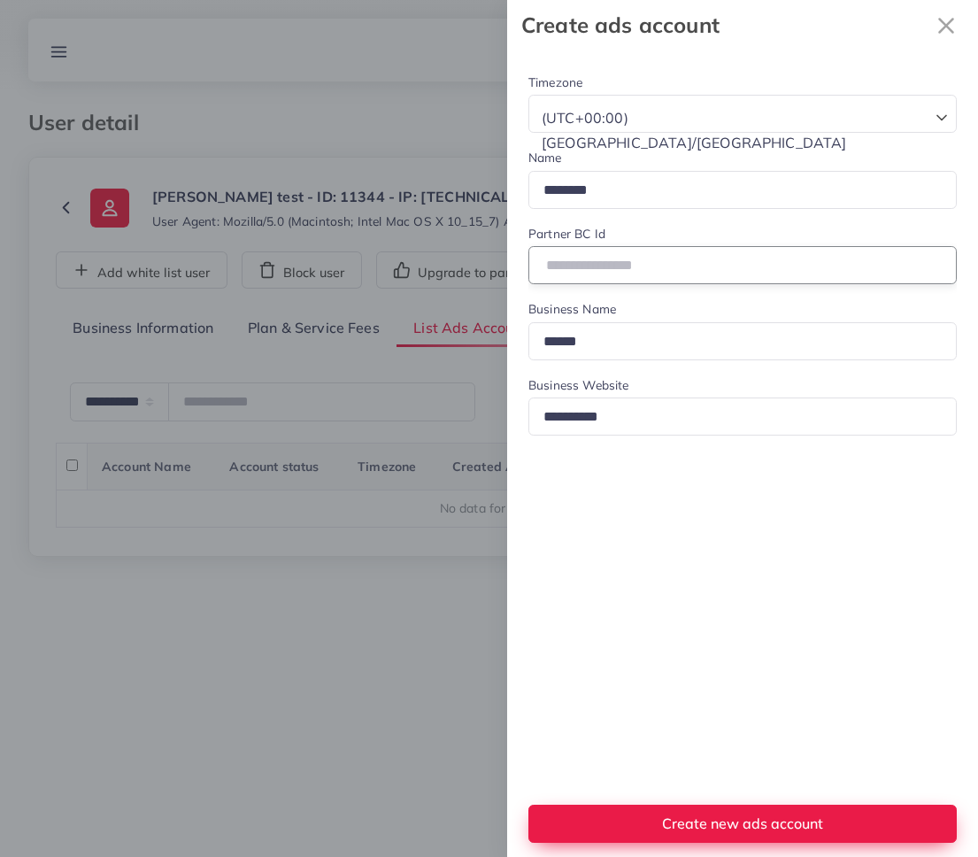
drag, startPoint x: 713, startPoint y: 265, endPoint x: 486, endPoint y: 261, distance: 227.5
click at [476, 0] on div "**********" at bounding box center [489, 0] width 978 height 0
paste input "number"
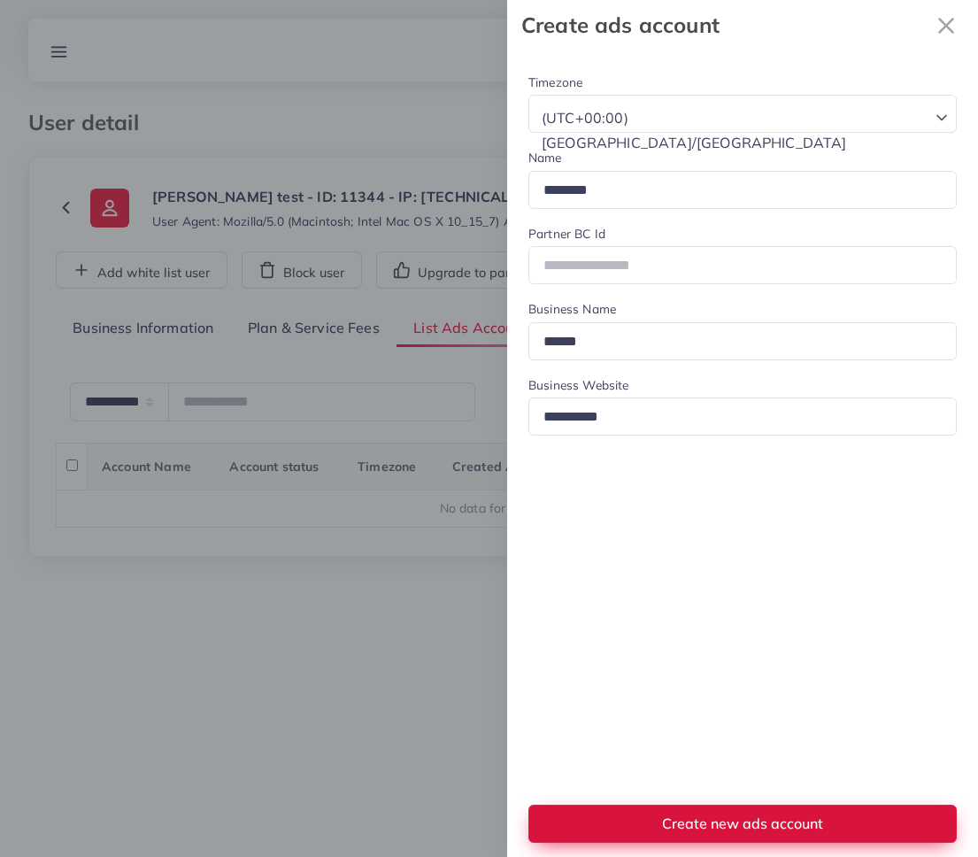
click at [825, 820] on button "Create new ads account" at bounding box center [742, 823] width 428 height 38
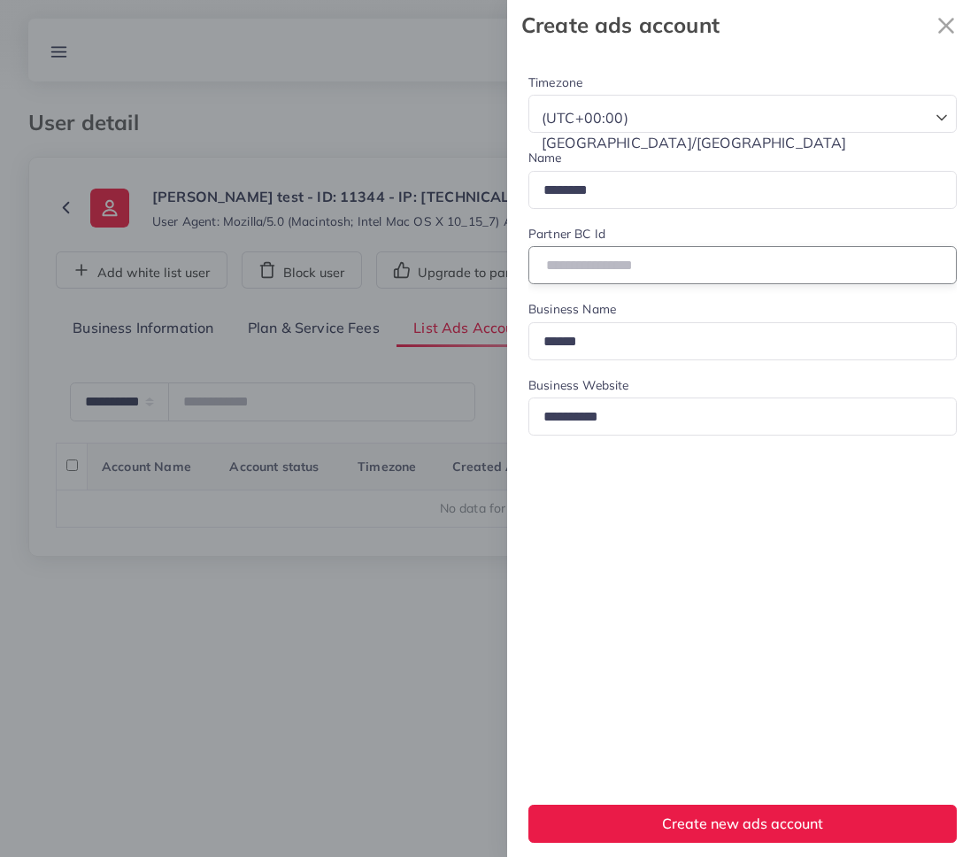
drag, startPoint x: 720, startPoint y: 268, endPoint x: 535, endPoint y: 254, distance: 186.4
click at [535, 254] on input "**********" at bounding box center [742, 265] width 428 height 38
paste input "number"
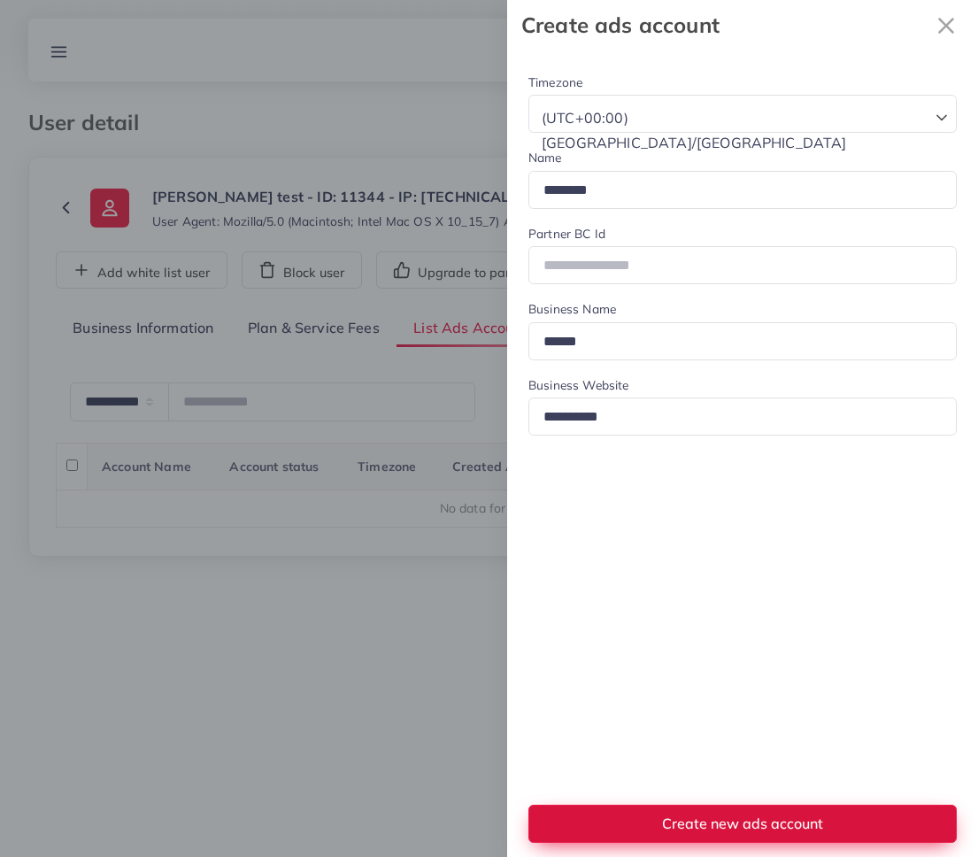
click at [675, 821] on span "Create new ads account" at bounding box center [742, 823] width 161 height 18
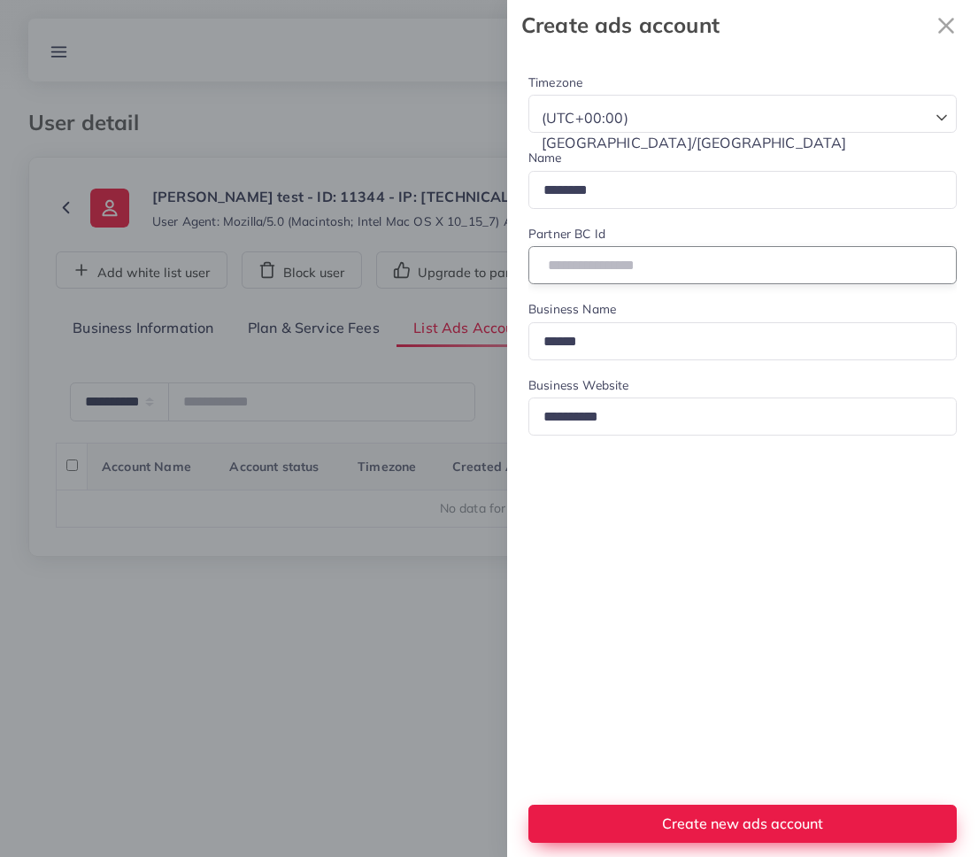
click at [627, 261] on input "**********" at bounding box center [742, 265] width 428 height 38
paste input "number"
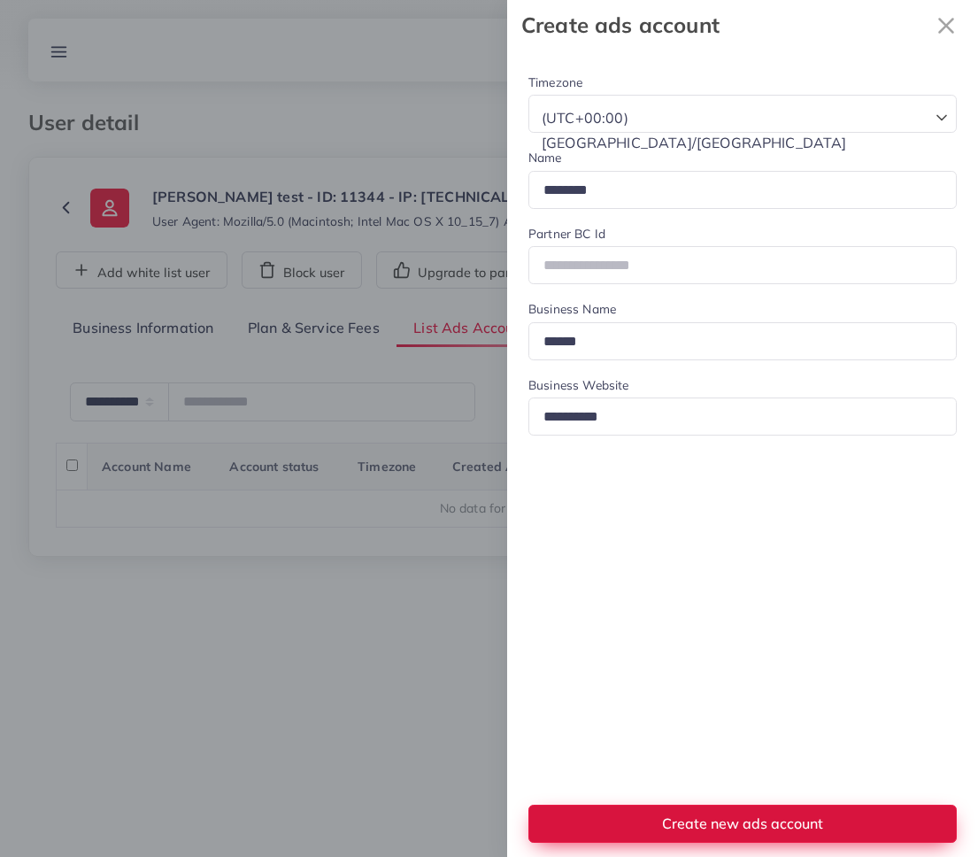
click at [774, 823] on span "Create new ads account" at bounding box center [742, 823] width 161 height 18
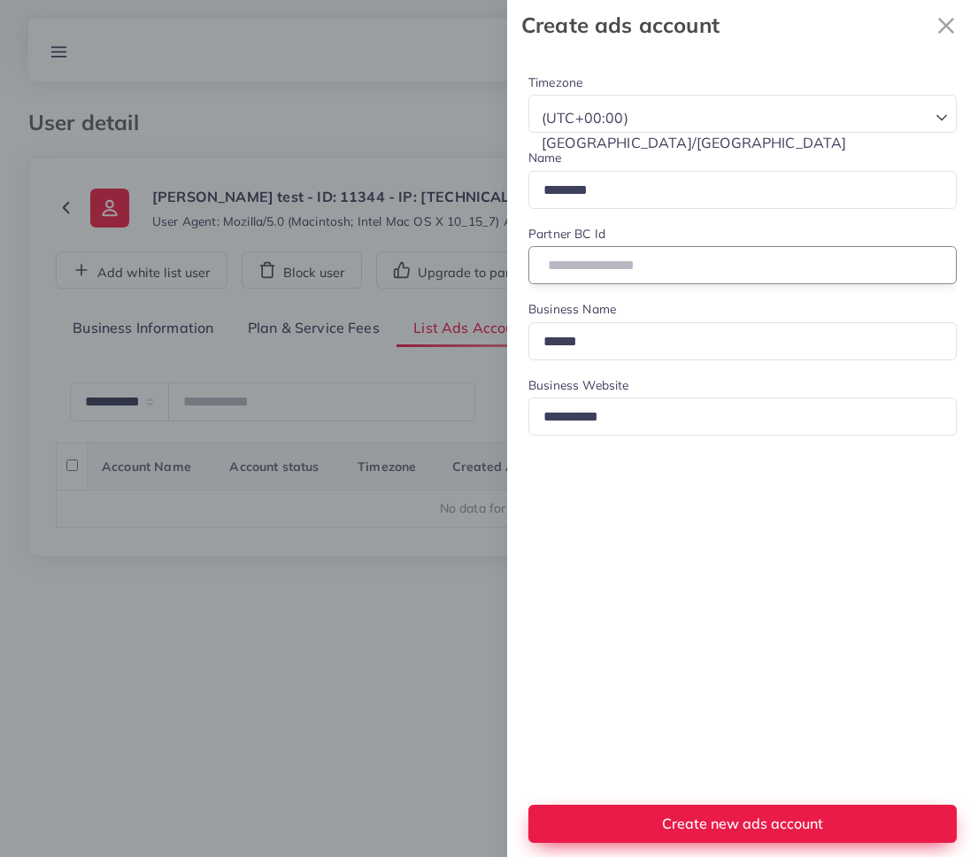
click at [606, 260] on input "**********" at bounding box center [742, 265] width 428 height 38
paste input "number"
type input "**********"
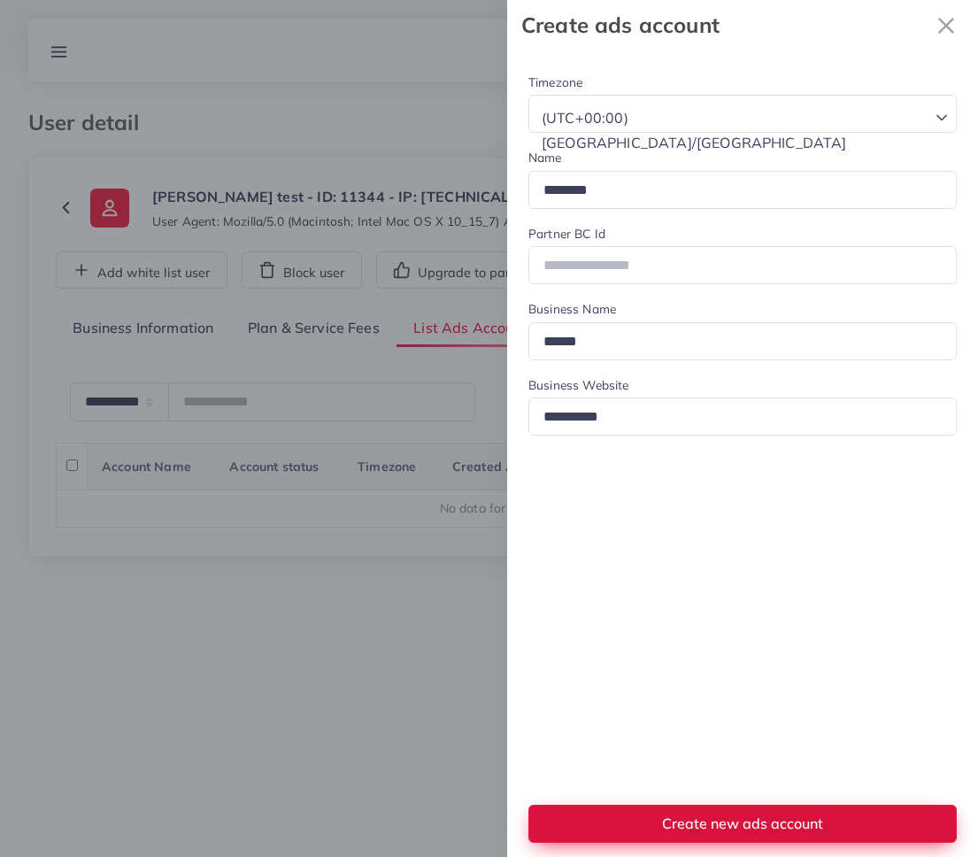
click at [789, 816] on span "Create new ads account" at bounding box center [742, 823] width 161 height 18
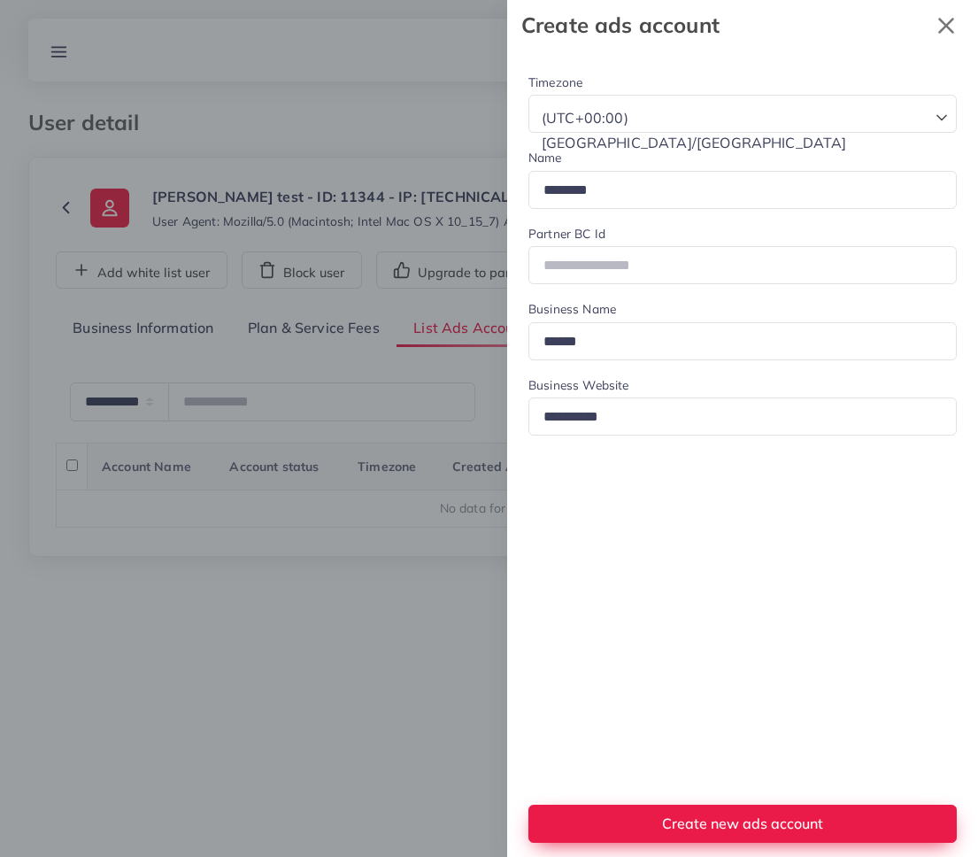
click at [0, 0] on icon "x" at bounding box center [0, 0] width 0 height 0
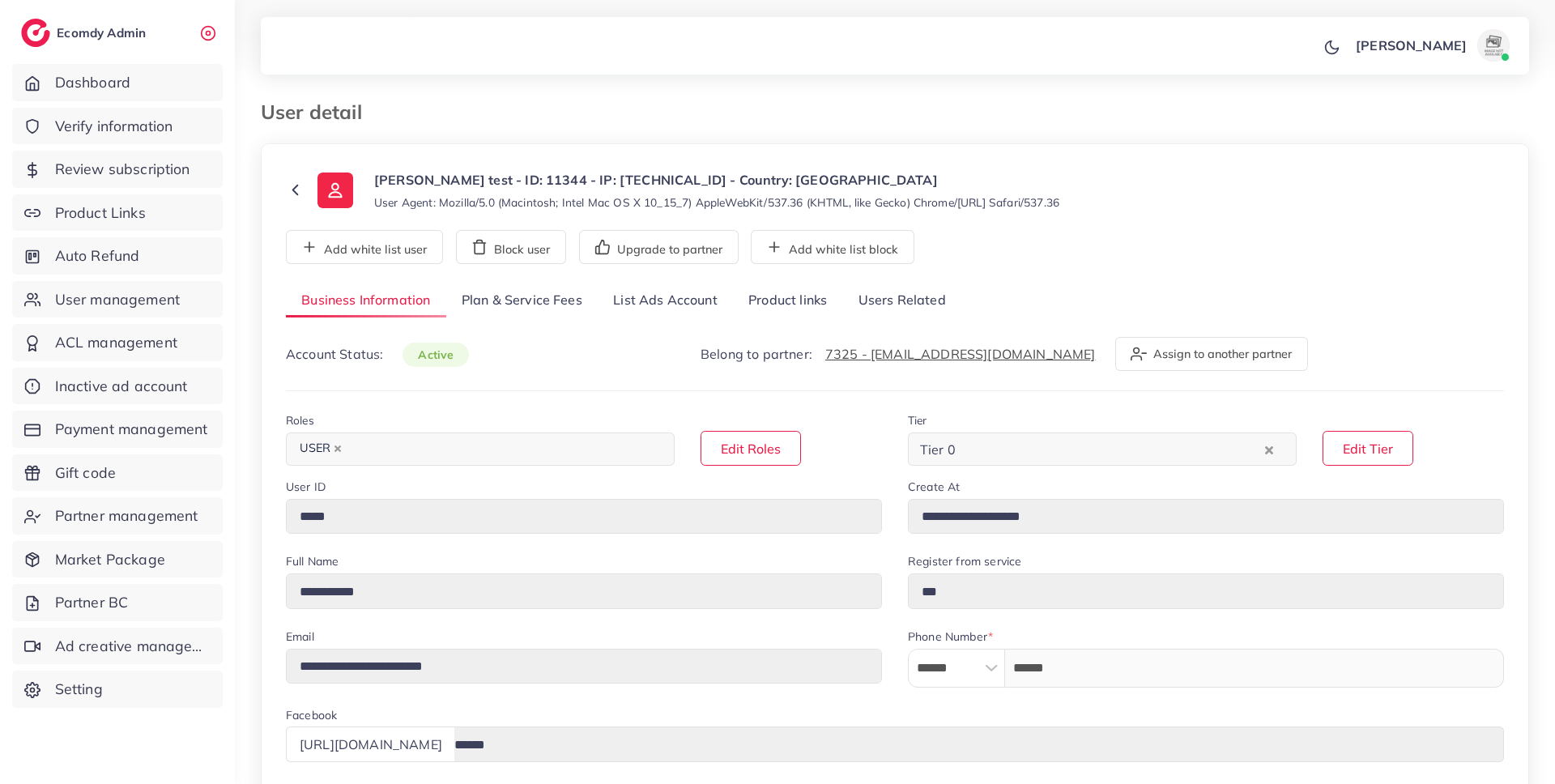
select select "******"
select select "**********"
click at [641, 292] on link "List Ads Account" at bounding box center [665, 301] width 135 height 35
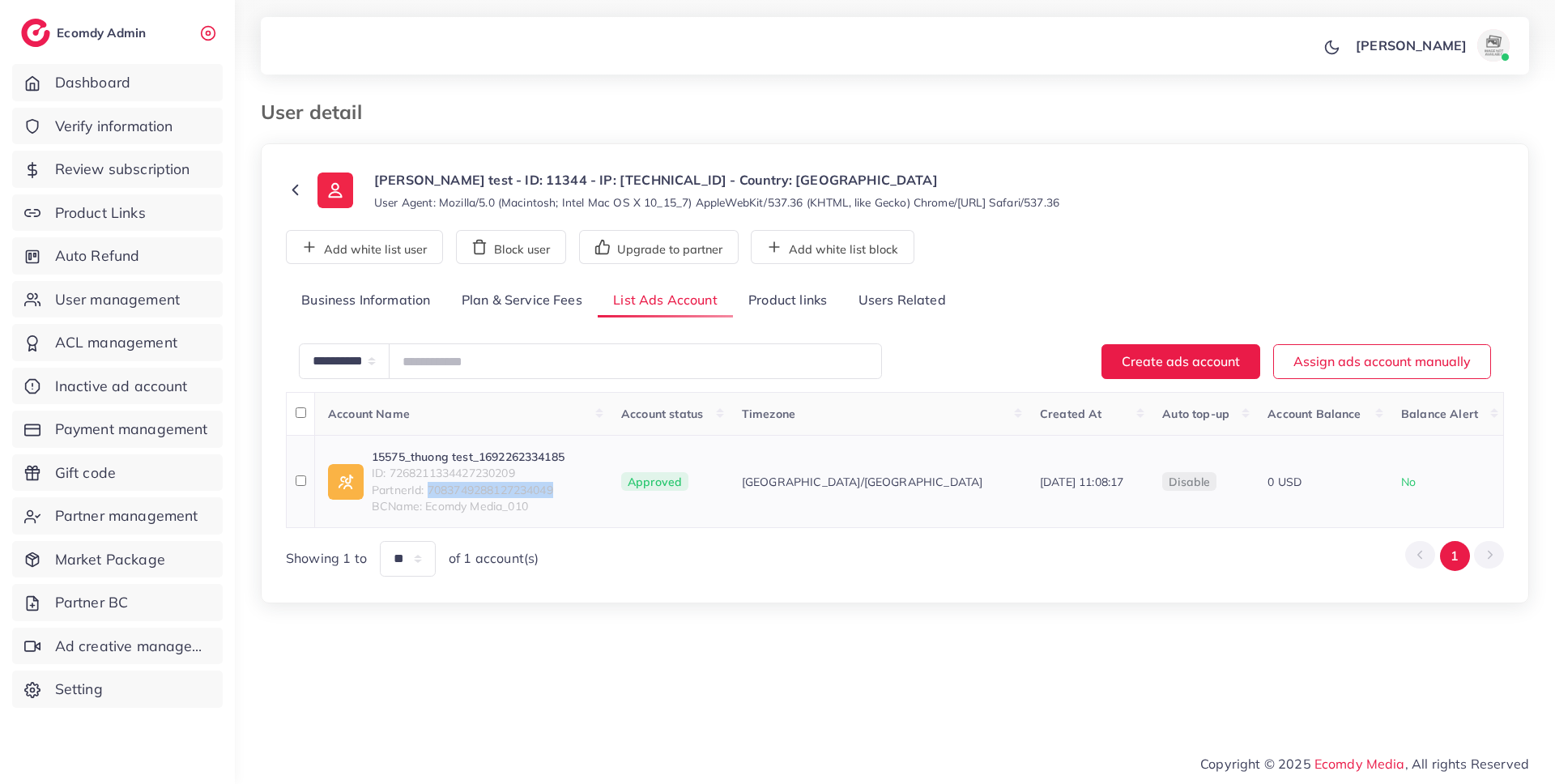
drag, startPoint x: 513, startPoint y: 488, endPoint x: 427, endPoint y: 489, distance: 86.0
click at [427, 489] on span "PartnerId: 7083749288127234049" at bounding box center [468, 490] width 193 height 16
copy span "7083749288127234049"
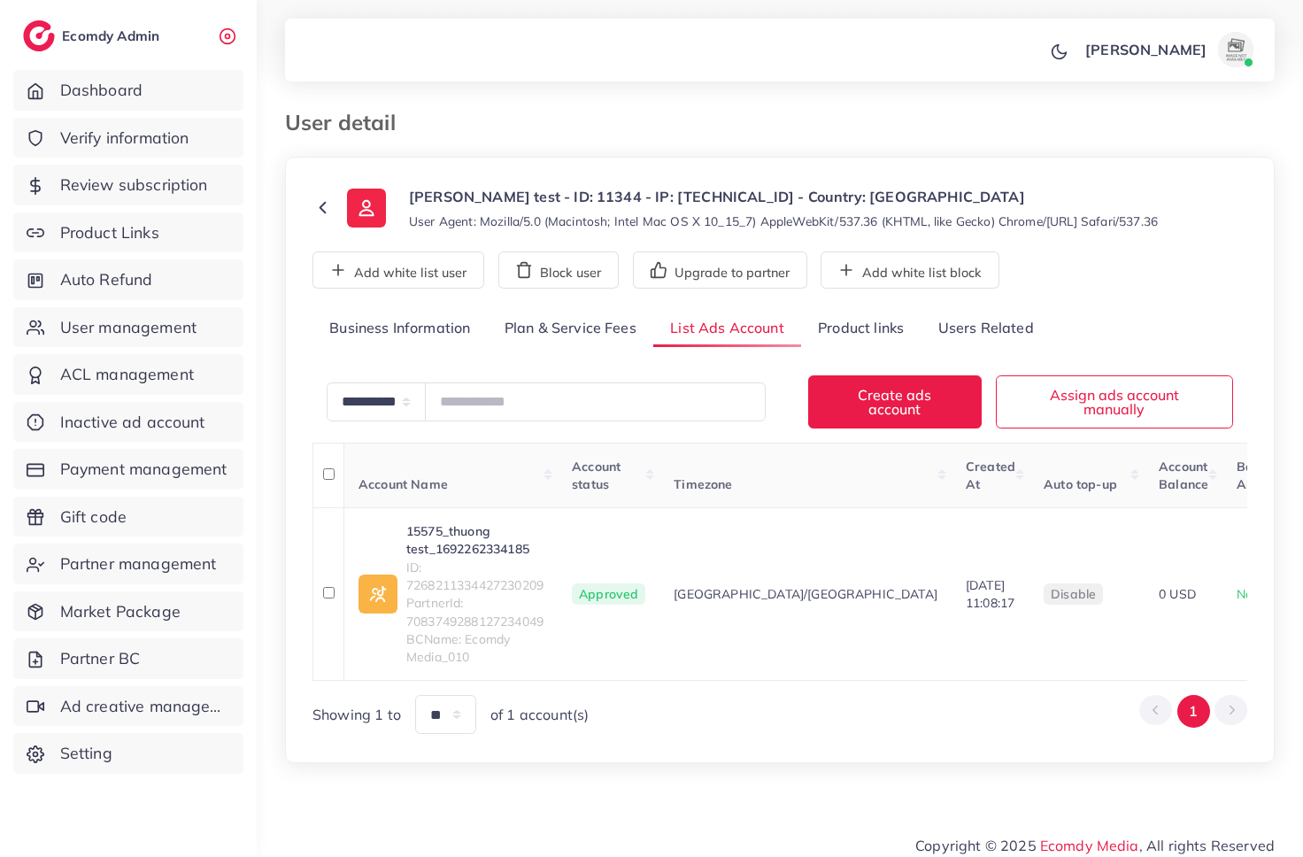
drag, startPoint x: 155, startPoint y: 334, endPoint x: 295, endPoint y: 304, distance: 142.8
click at [155, 333] on span "User management" at bounding box center [128, 327] width 136 height 23
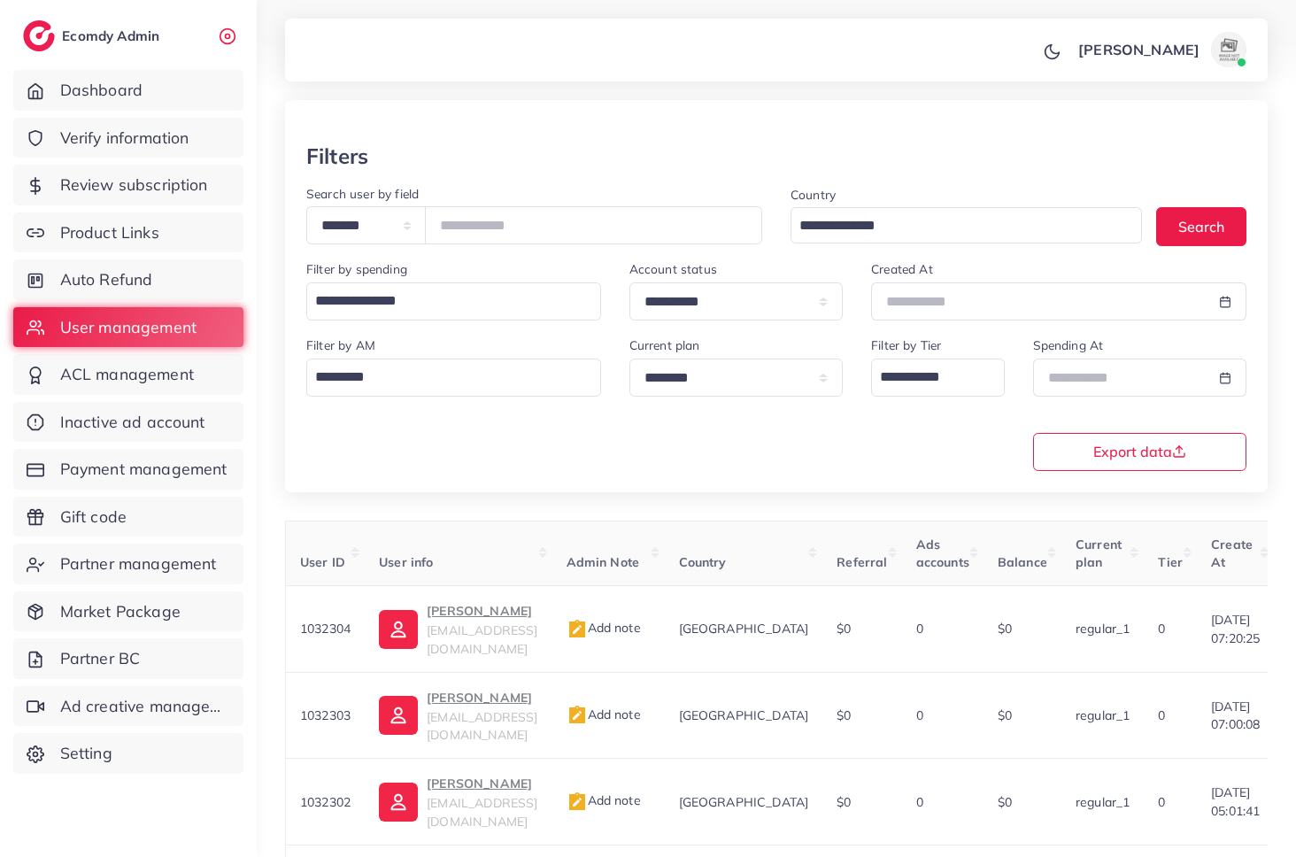
scroll to position [94, 0]
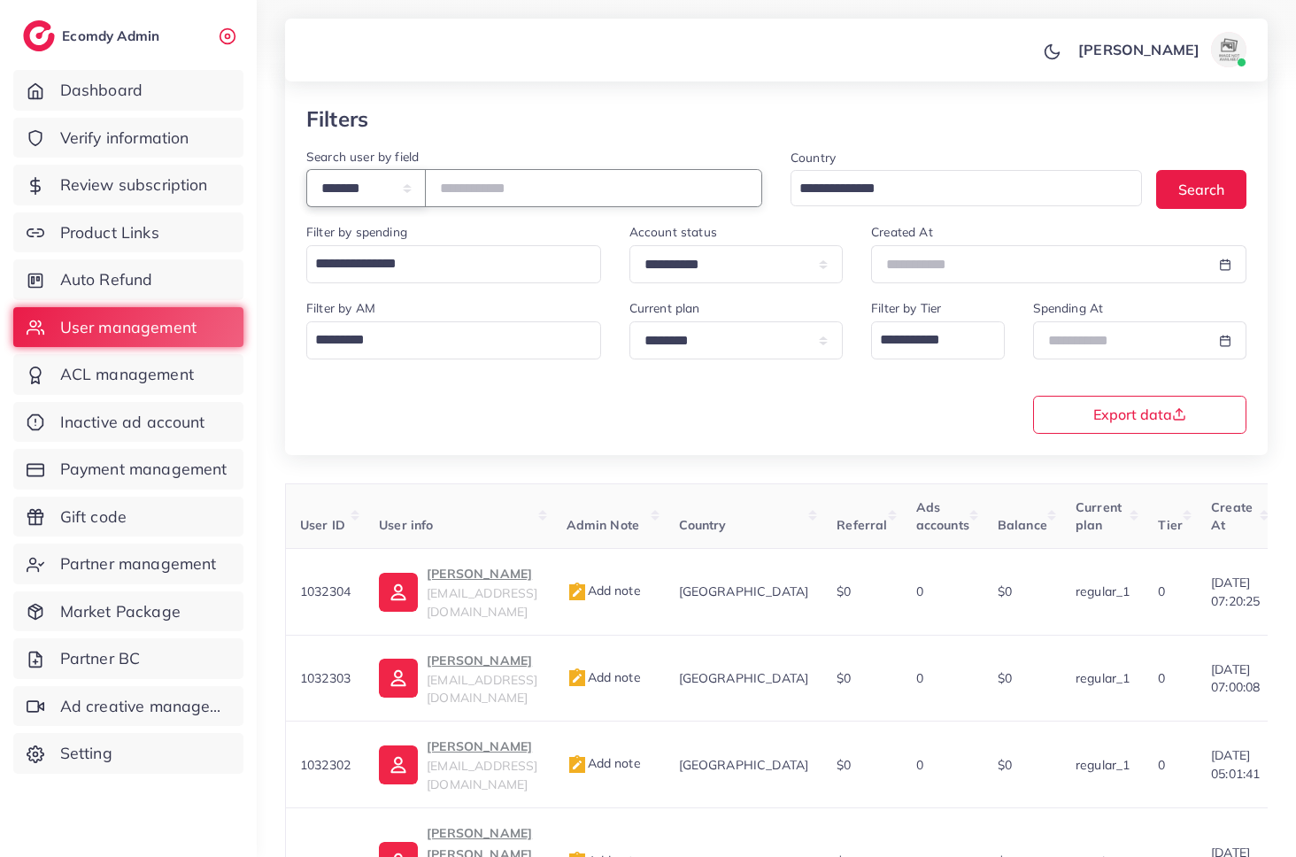
click at [376, 194] on select "**********" at bounding box center [365, 188] width 119 height 38
select select "*****"
click at [306, 169] on select "**********" at bounding box center [365, 188] width 119 height 38
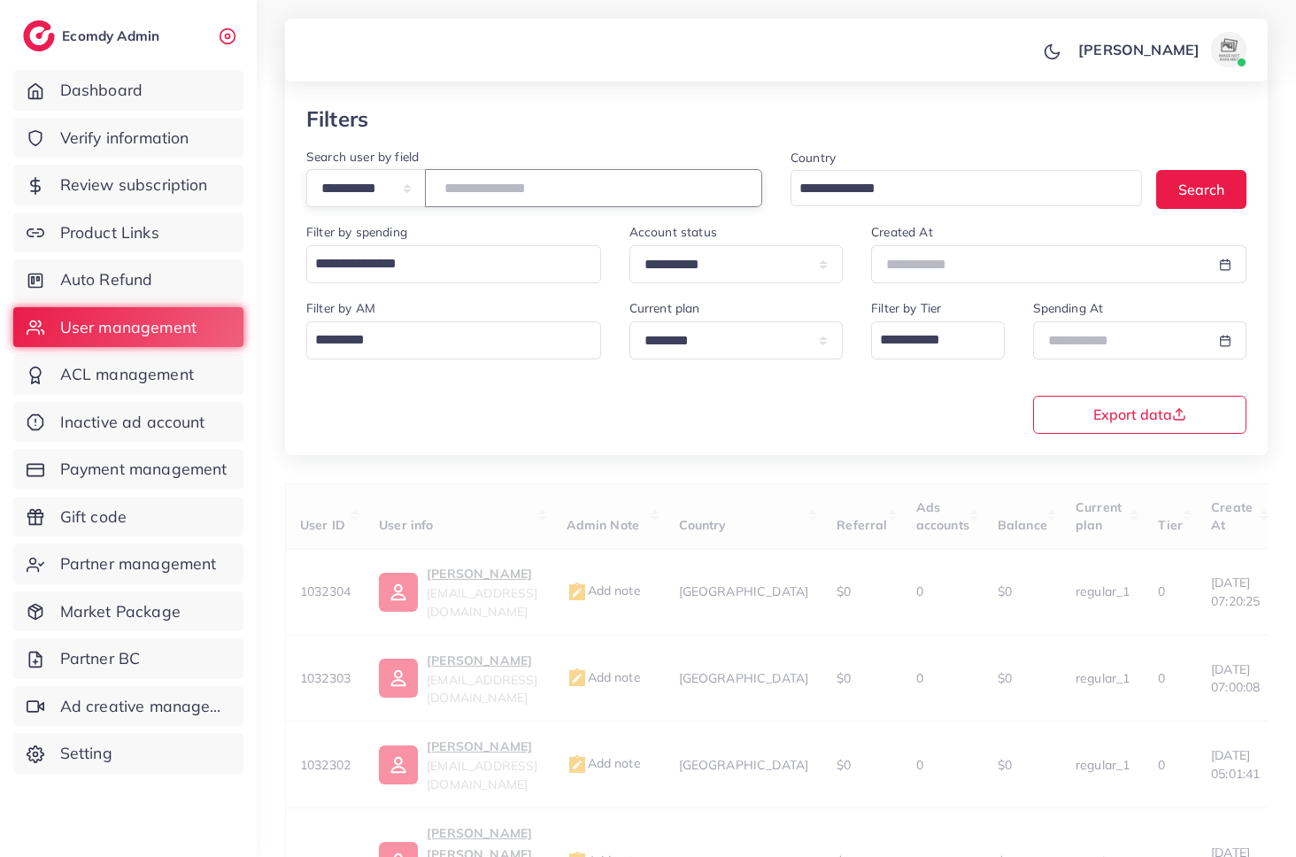
click at [529, 181] on input "text" at bounding box center [593, 188] width 337 height 38
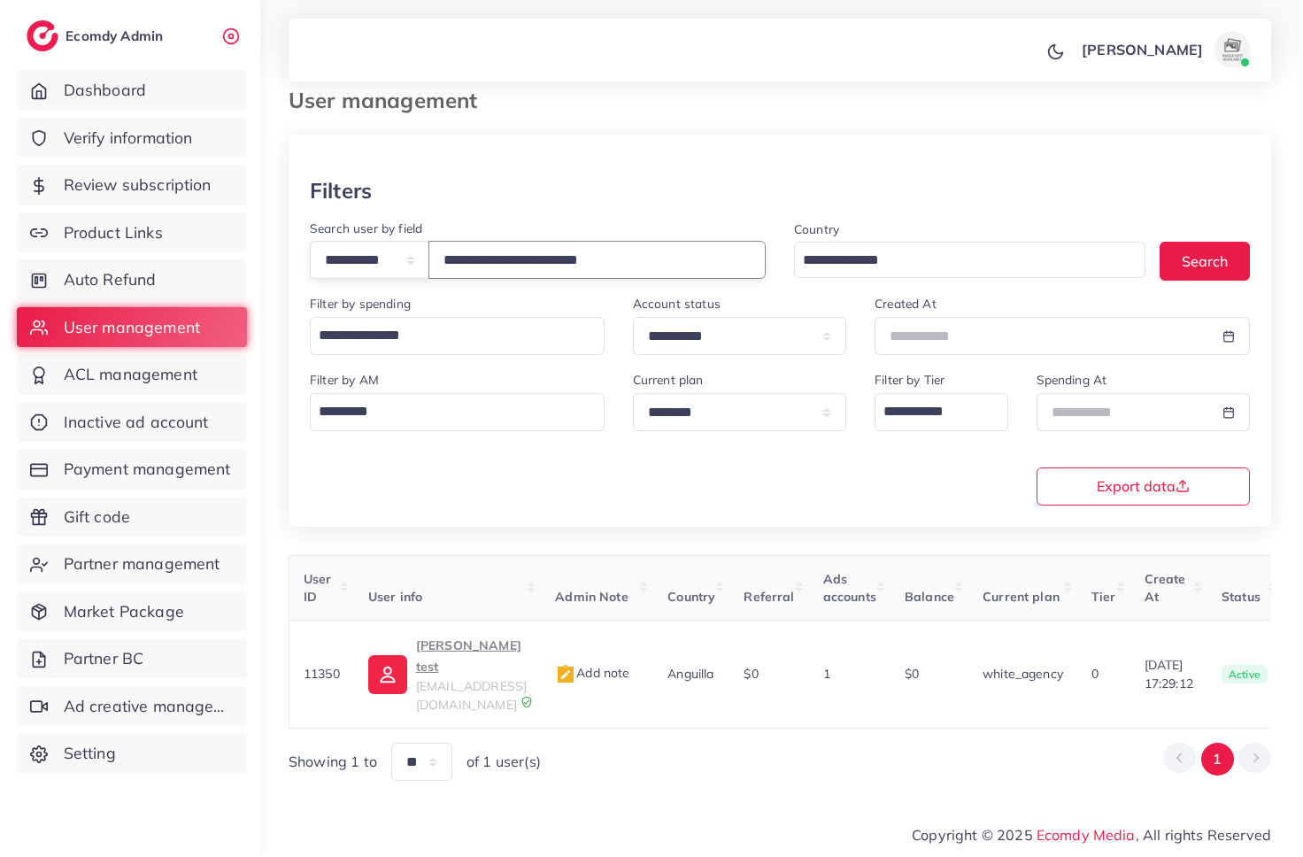
scroll to position [0, 0]
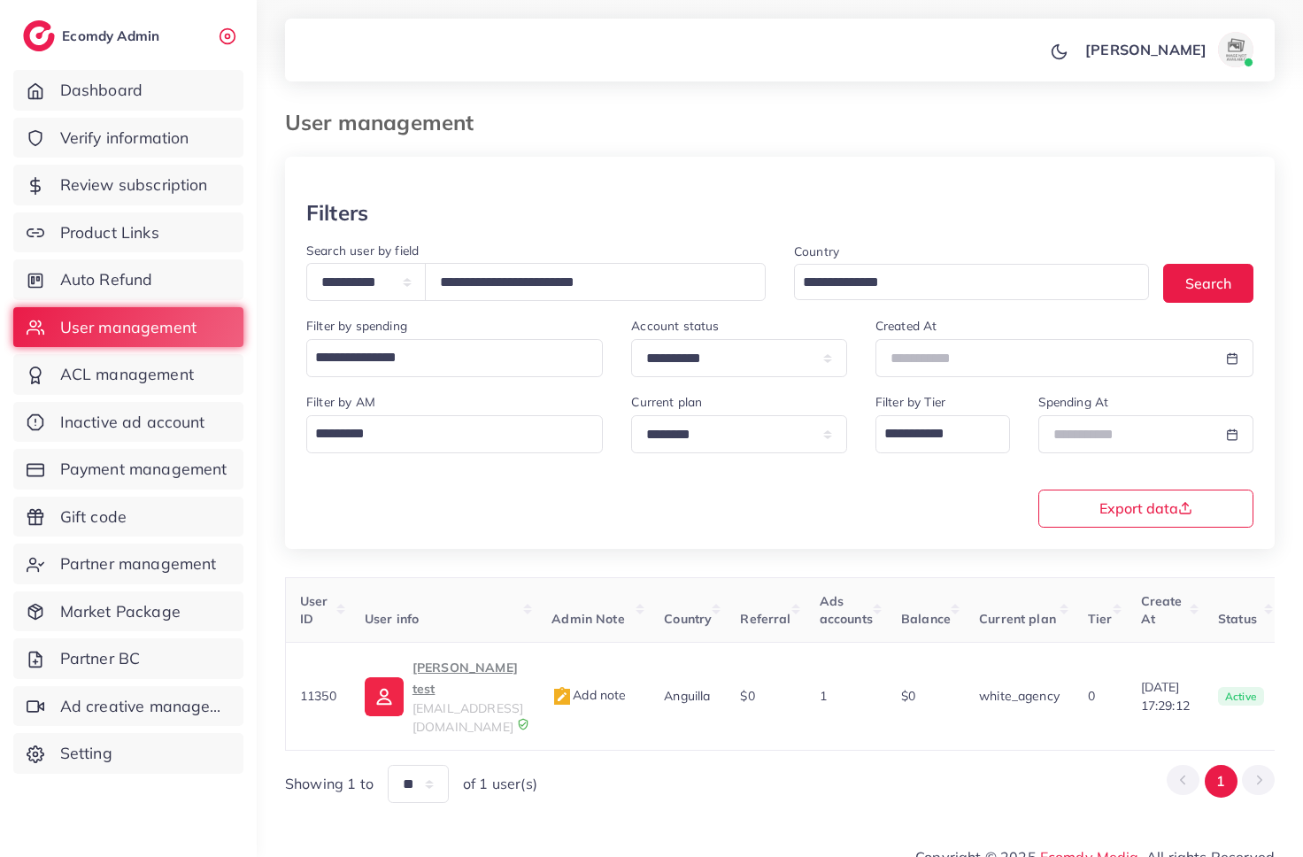
click at [557, 136] on div "User management" at bounding box center [780, 133] width 1018 height 47
click at [585, 284] on input "**********" at bounding box center [595, 282] width 341 height 38
click at [873, 204] on div "Filters" at bounding box center [779, 213] width 947 height 26
click at [581, 286] on input "**********" at bounding box center [595, 282] width 341 height 38
type input "**********"
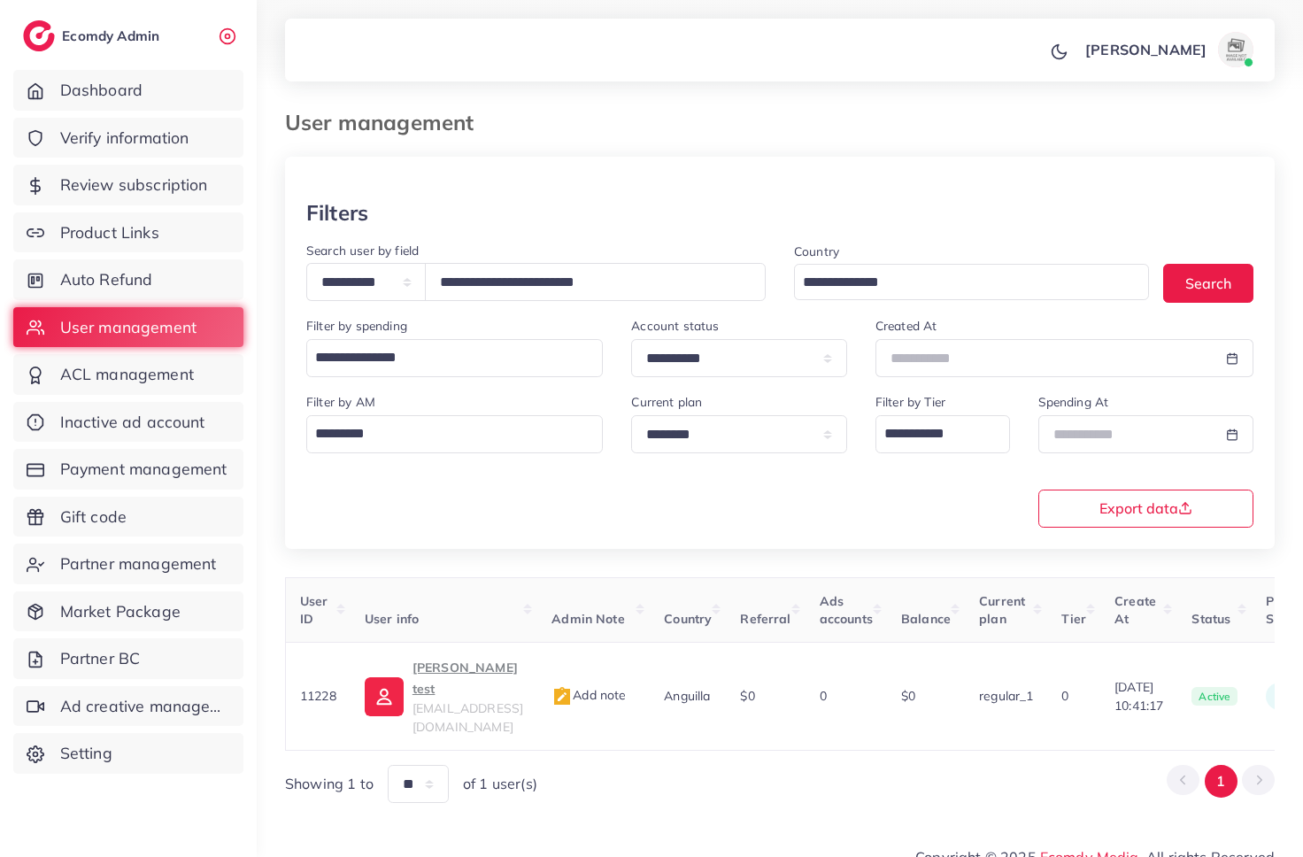
click at [606, 210] on div "Filters" at bounding box center [779, 213] width 947 height 26
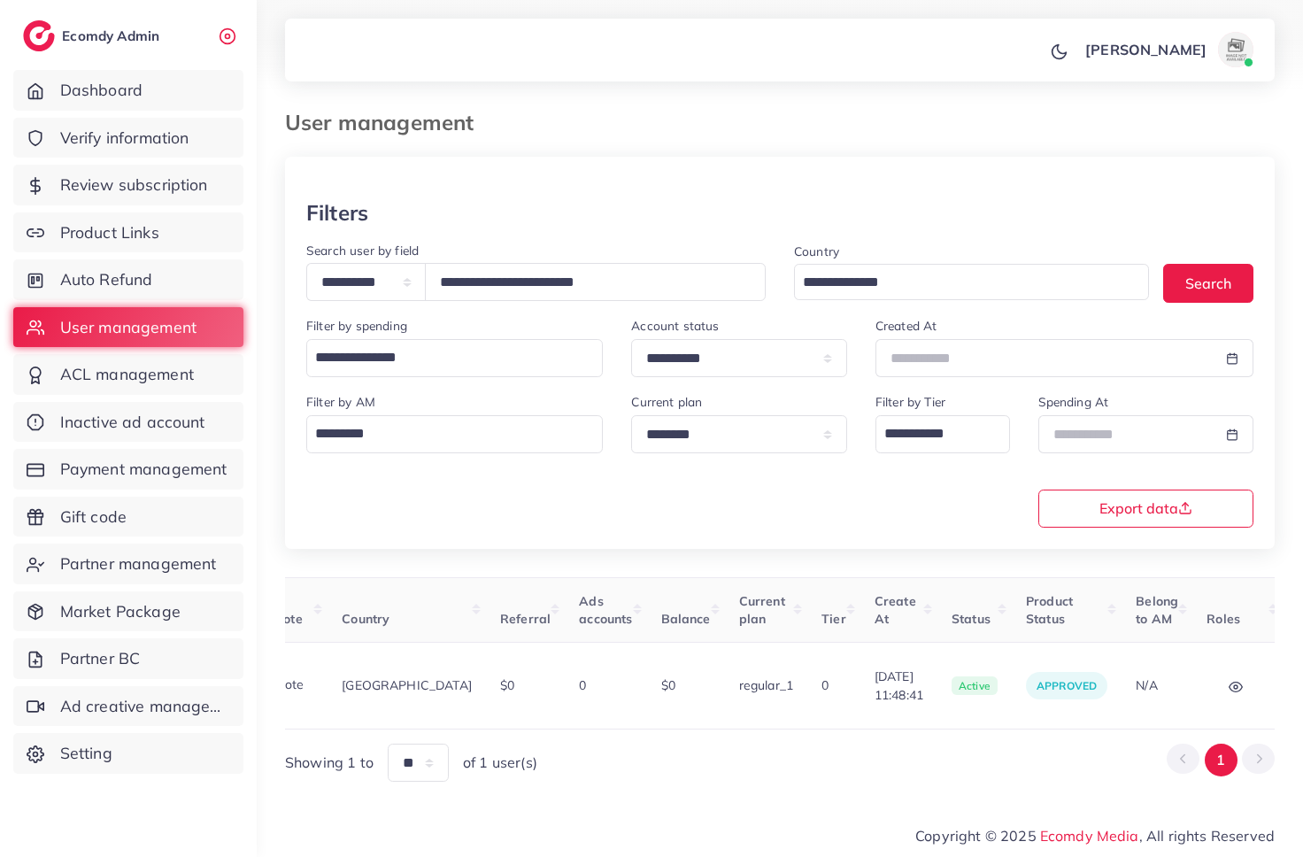
scroll to position [0, 329]
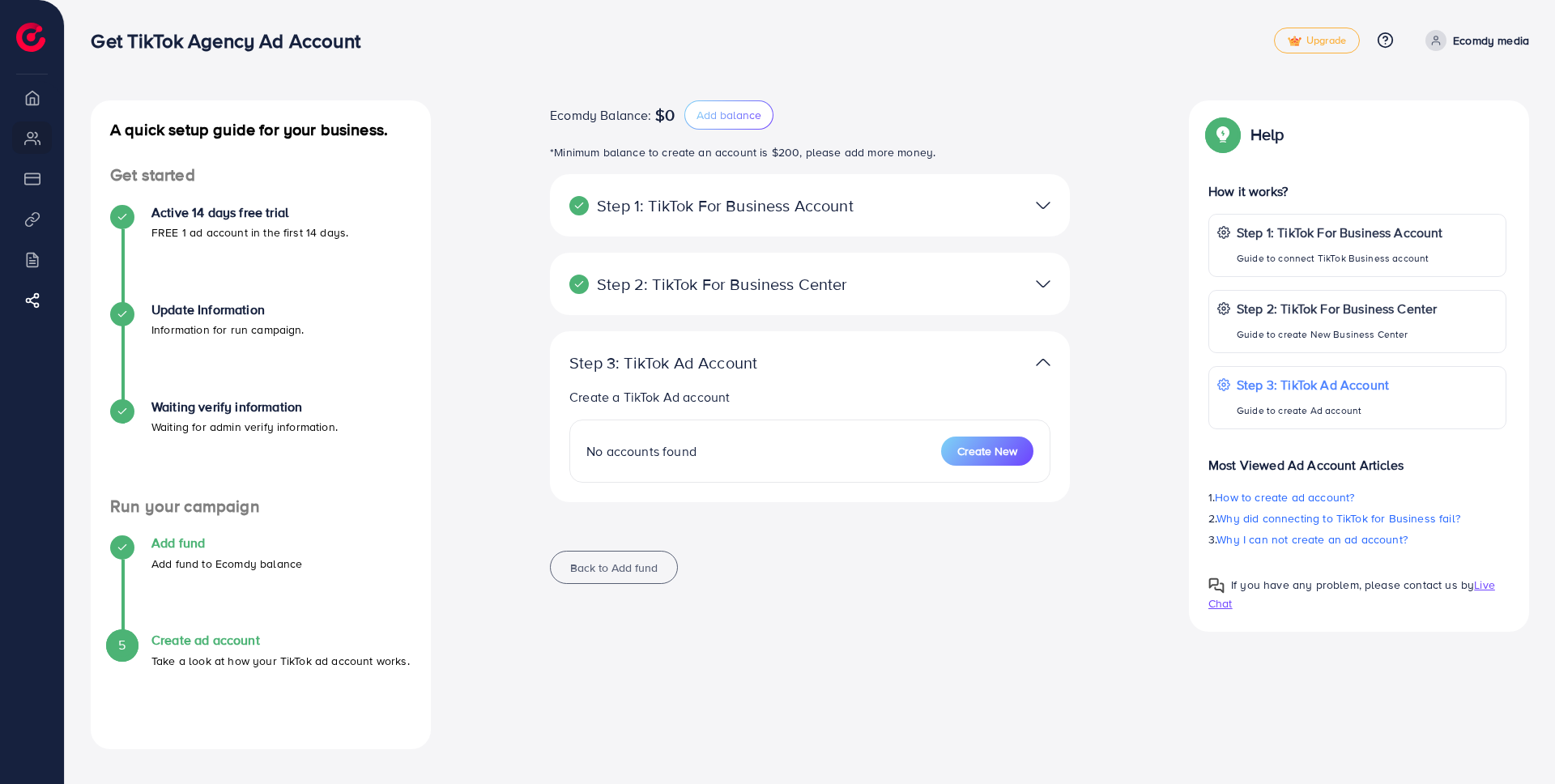
click at [195, 542] on h4 "Add fund" at bounding box center [226, 542] width 151 height 16
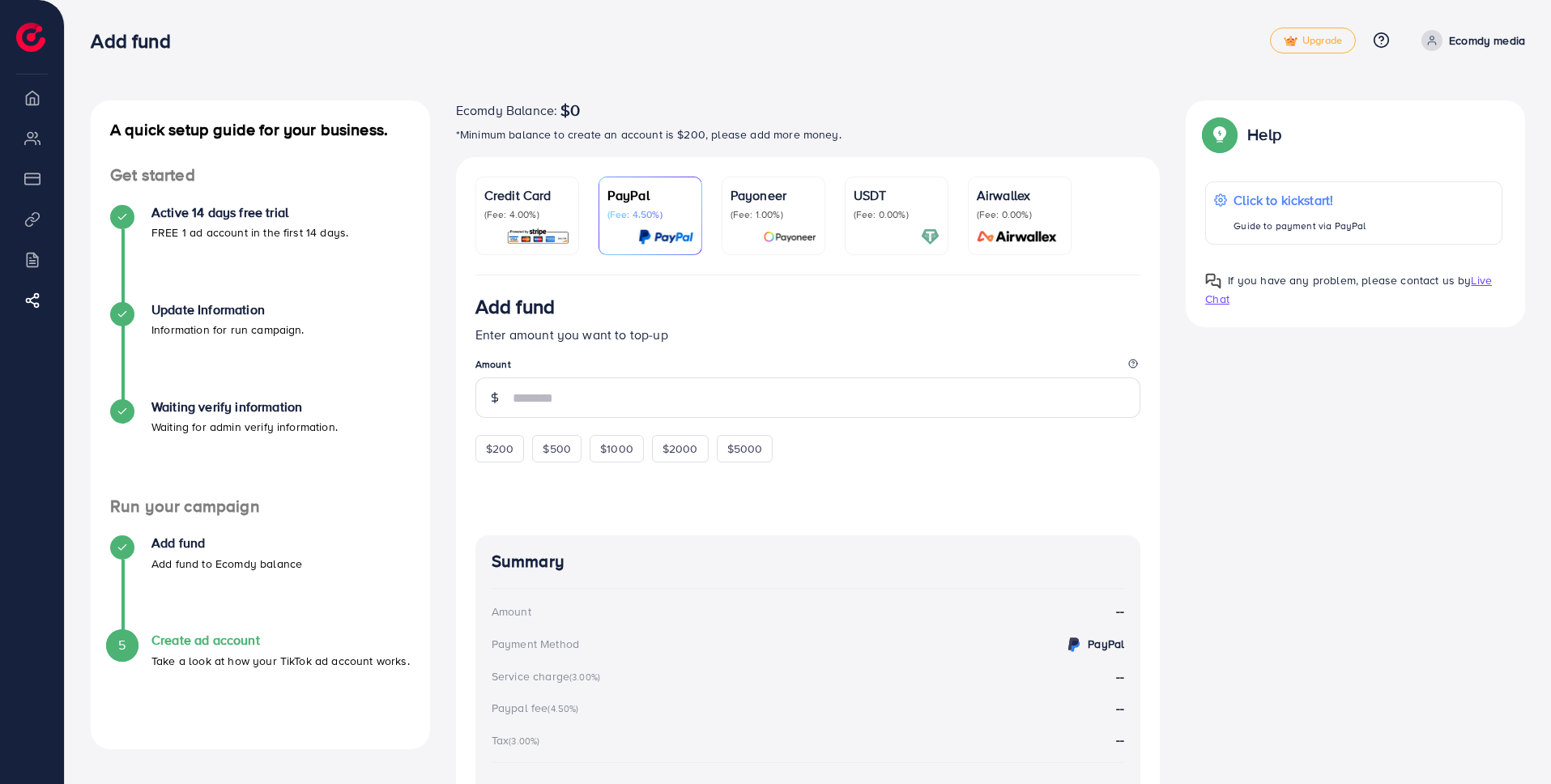
click at [753, 219] on p "(Fee: 1.00%)" at bounding box center [773, 214] width 86 height 13
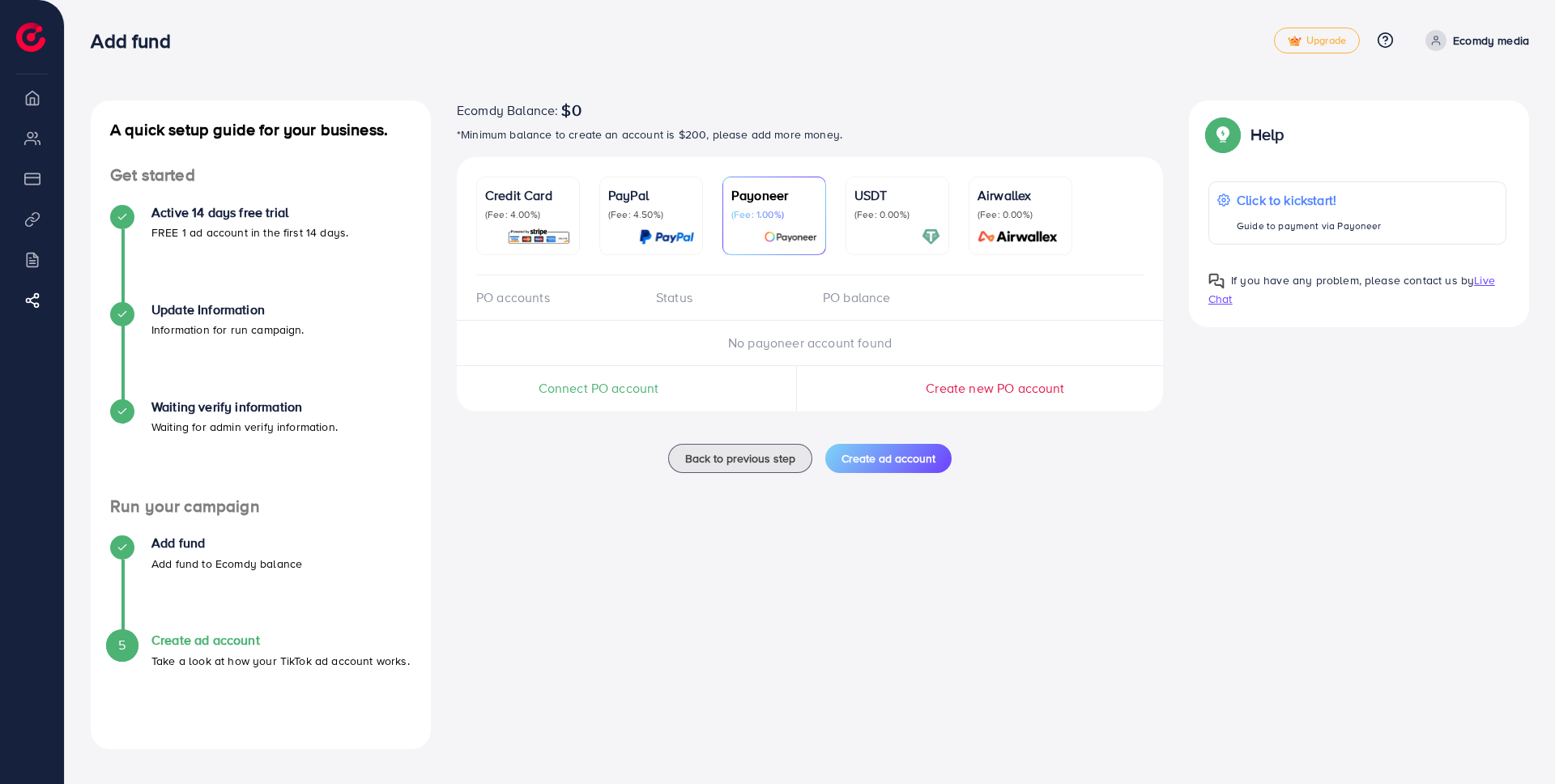
click at [891, 208] on p "(Fee: 0.00%)" at bounding box center [898, 214] width 86 height 13
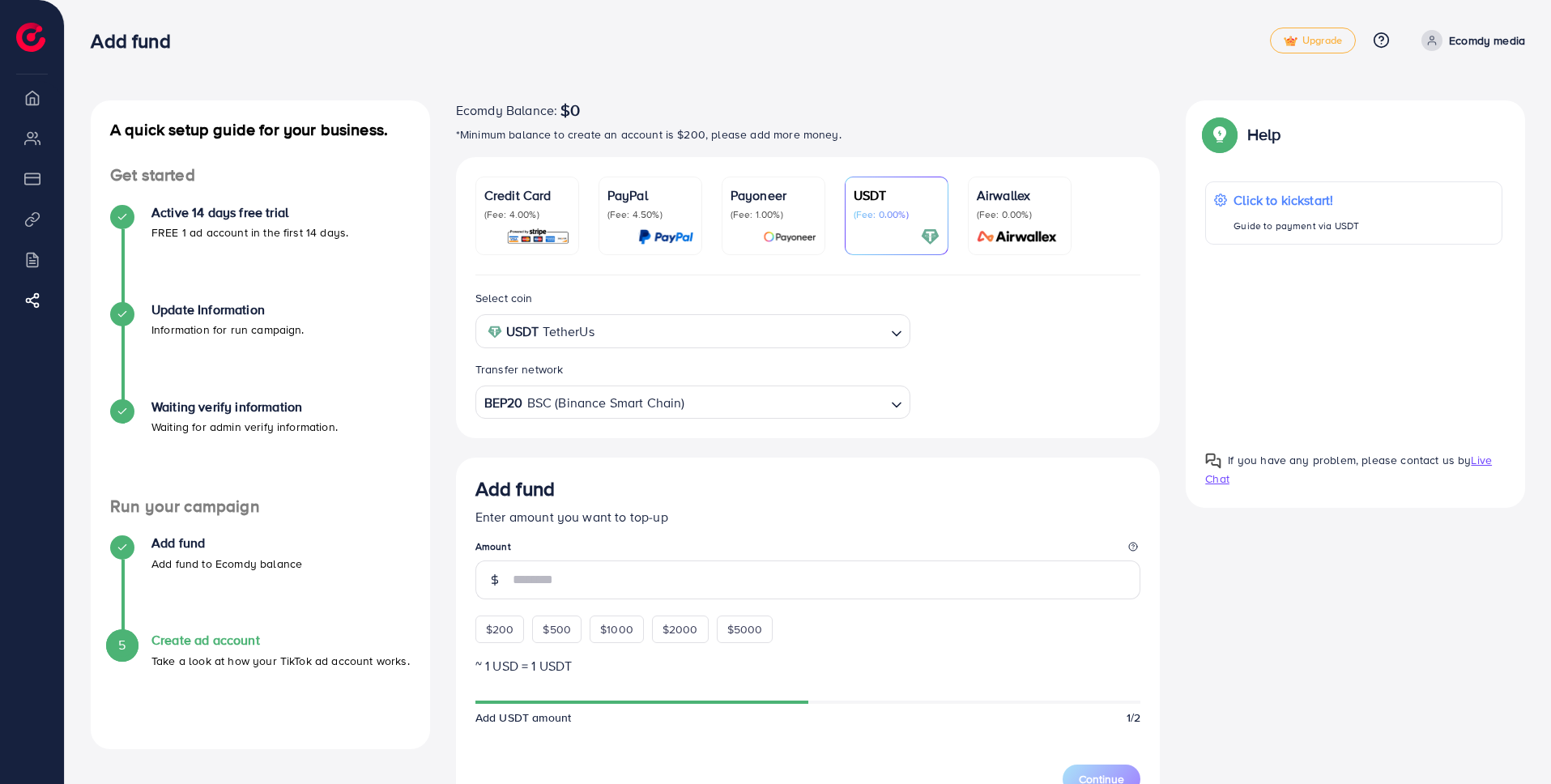
click at [1039, 200] on p "Airwallex" at bounding box center [1019, 195] width 86 height 19
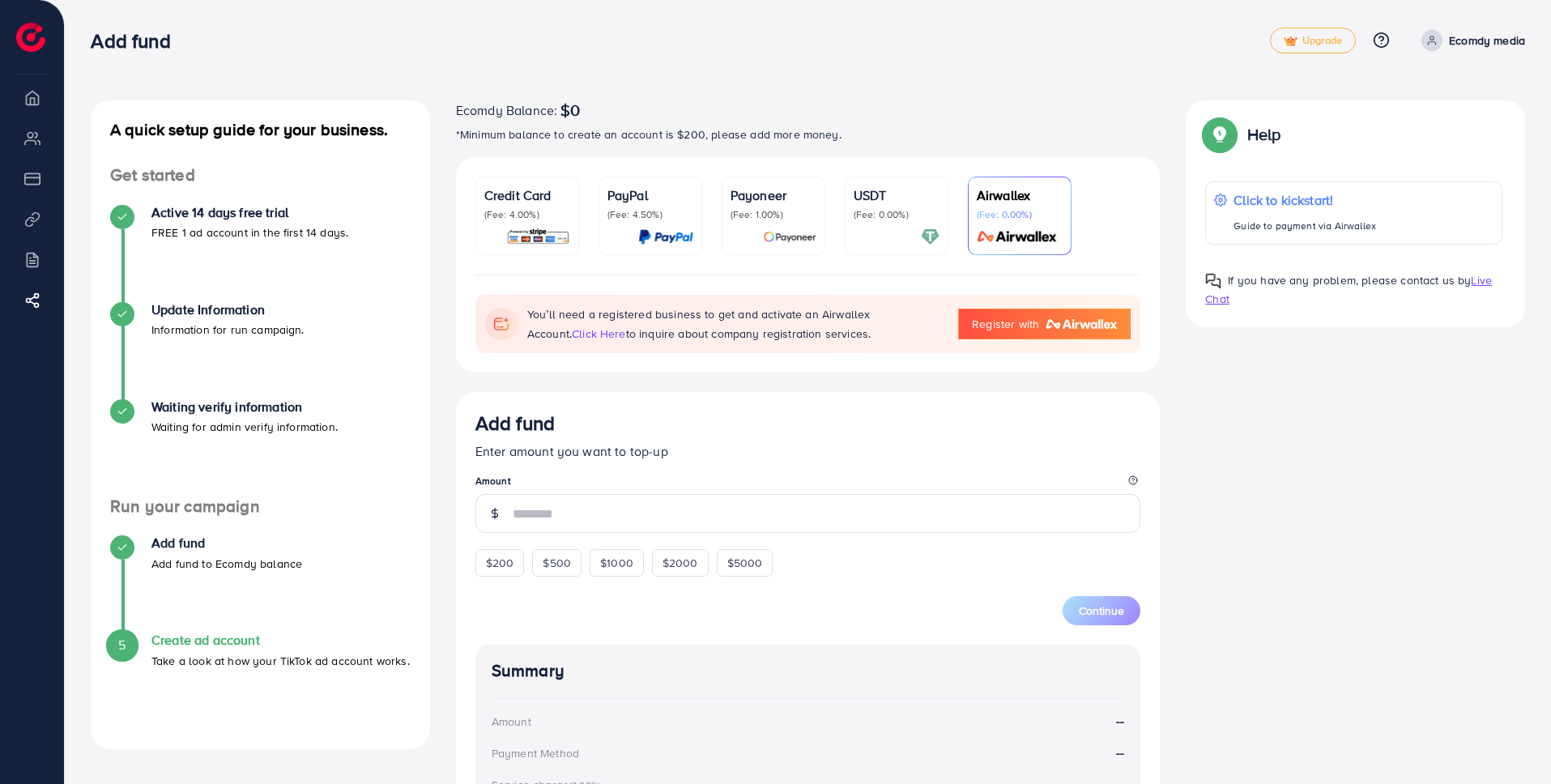
click at [1433, 43] on icon at bounding box center [1432, 40] width 11 height 11
click at [1422, 91] on span "Log out" at bounding box center [1427, 96] width 44 height 19
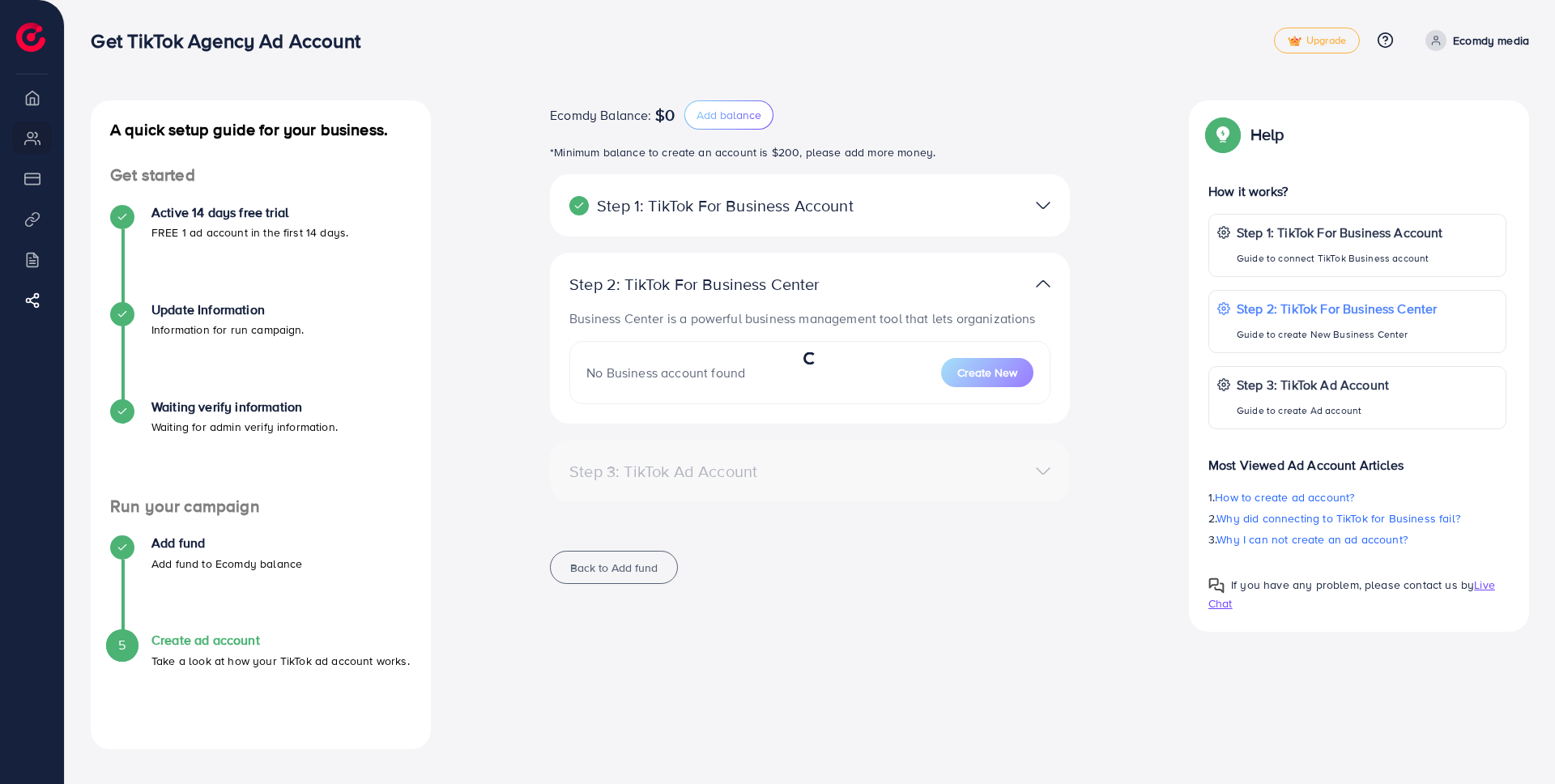
click at [1434, 37] on circle at bounding box center [1436, 38] width 4 height 4
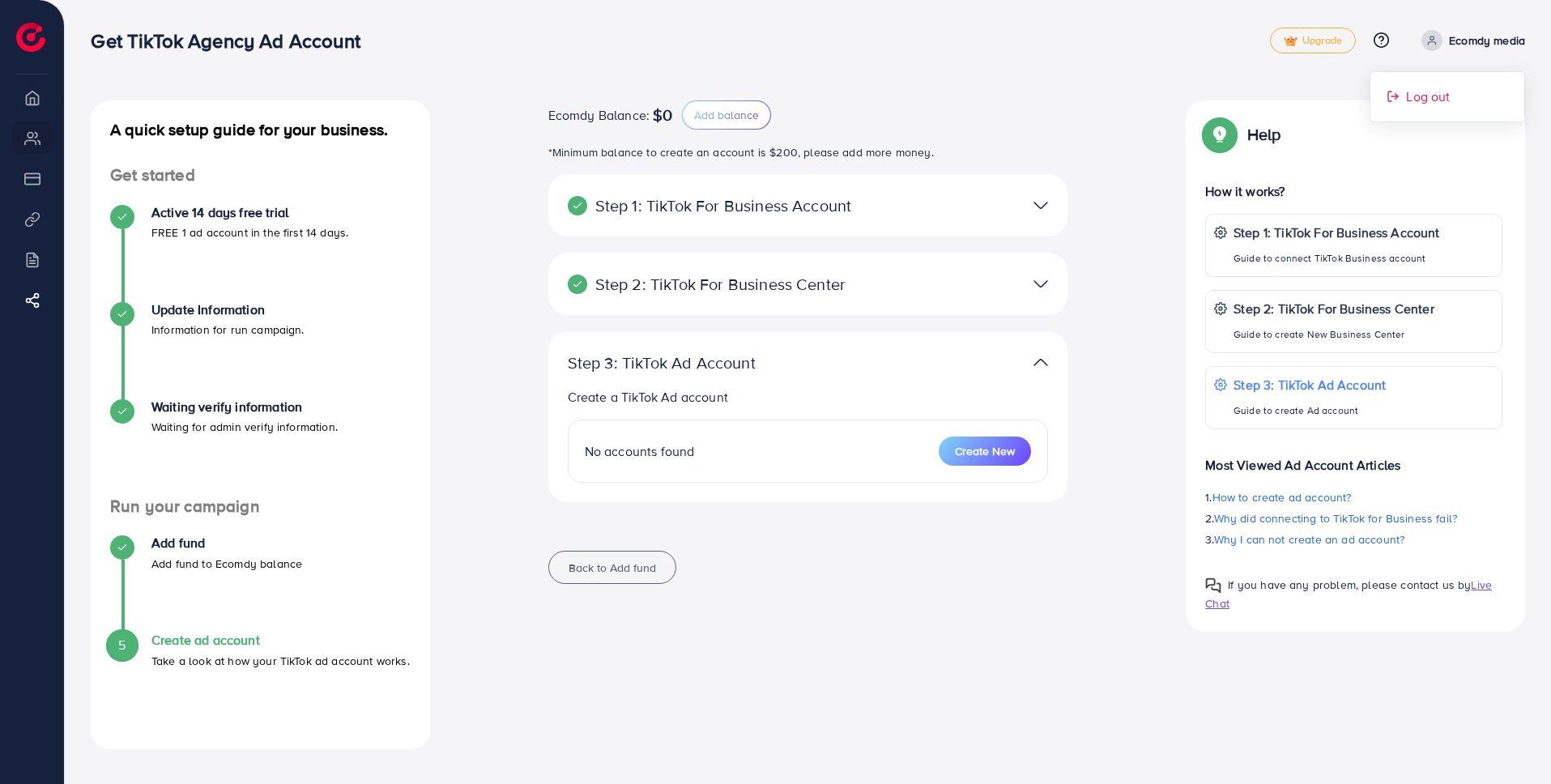
click at [1404, 95] on link "Log out" at bounding box center [1447, 97] width 154 height 37
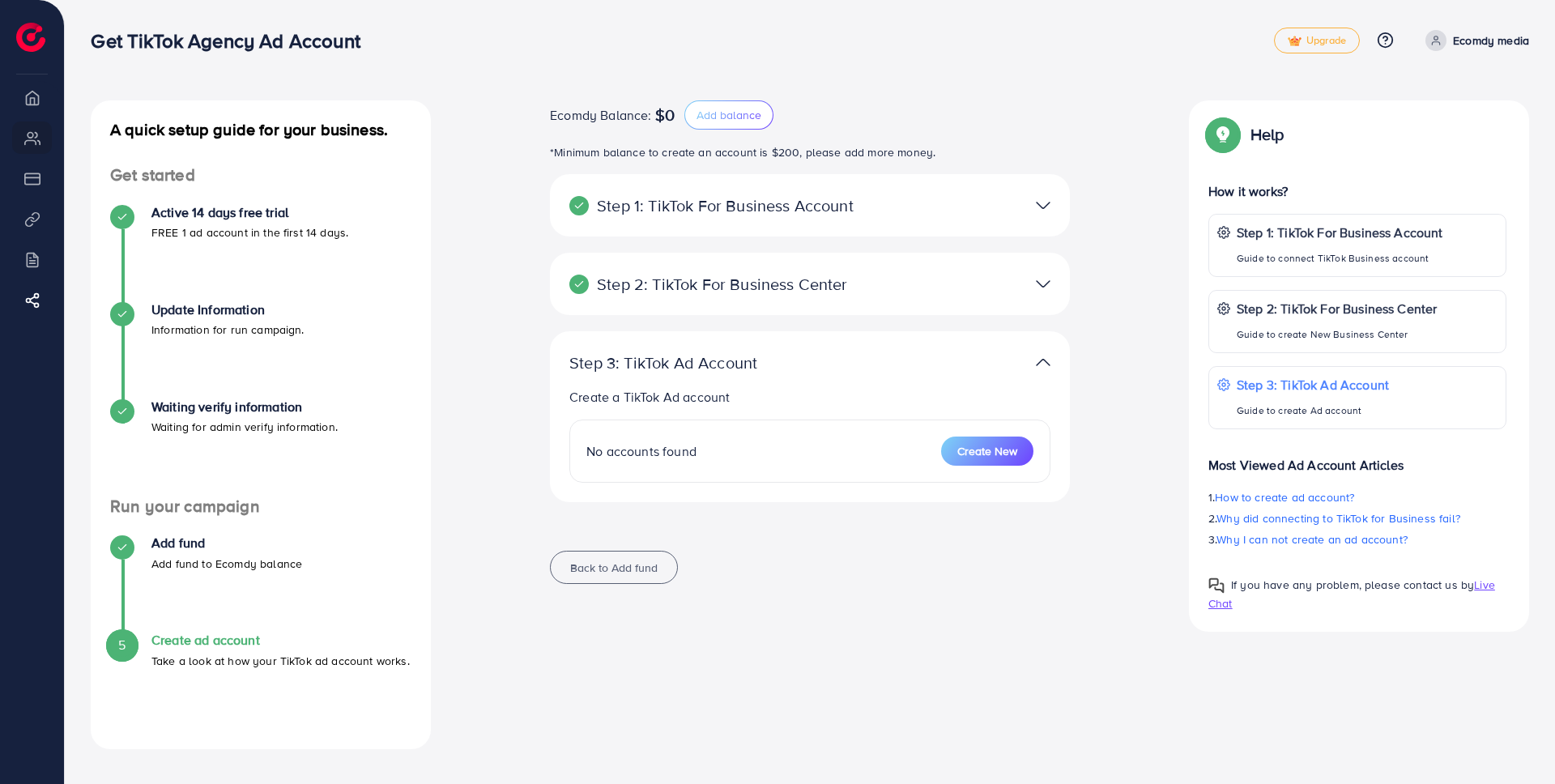
click at [1435, 37] on circle at bounding box center [1436, 38] width 4 height 4
click at [1426, 102] on span "Log out" at bounding box center [1432, 96] width 44 height 19
click at [1442, 40] on span at bounding box center [1436, 40] width 21 height 21
click at [1425, 95] on span "Log out" at bounding box center [1432, 96] width 44 height 19
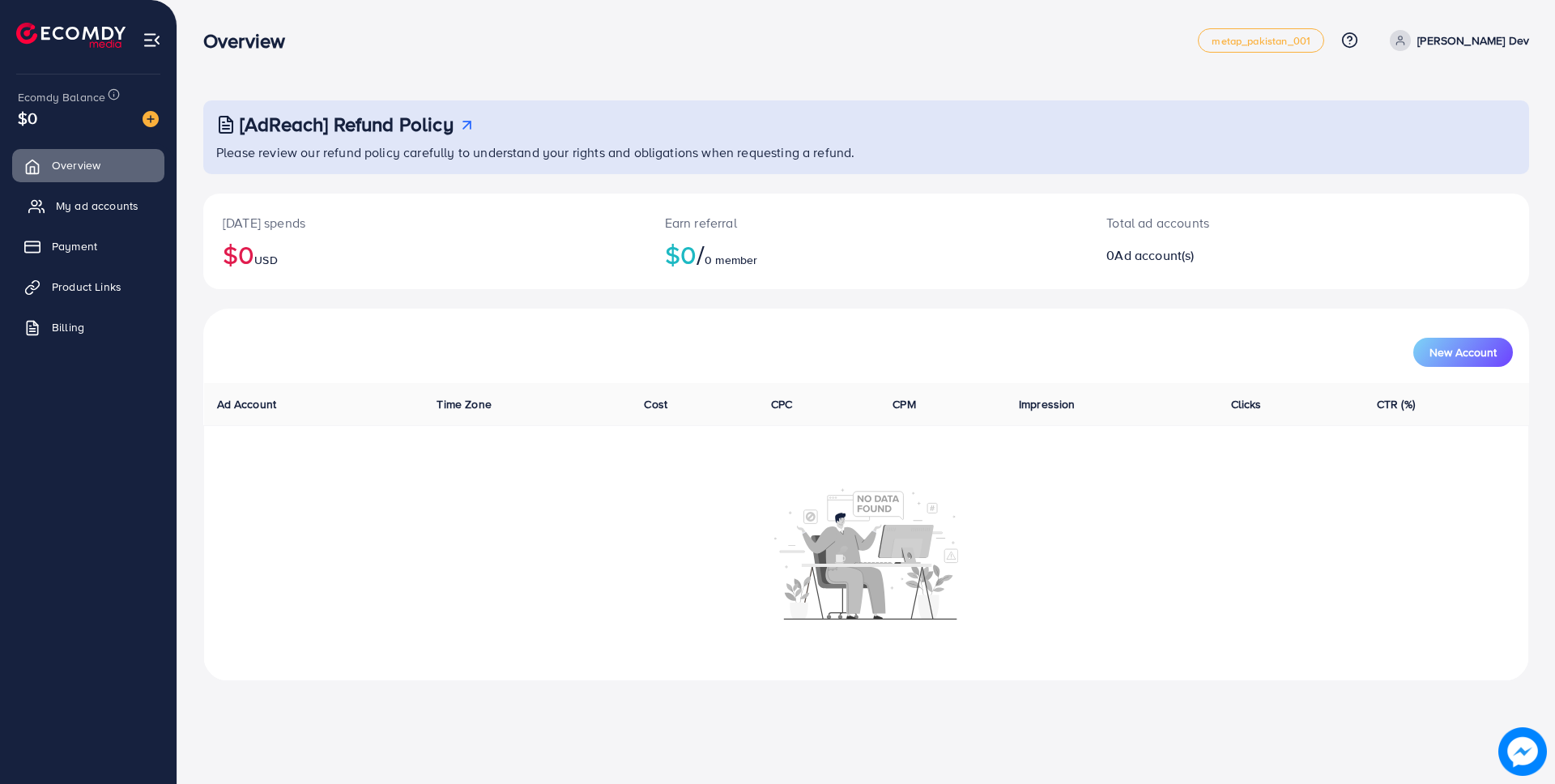
click at [102, 198] on span "My ad accounts" at bounding box center [97, 206] width 82 height 16
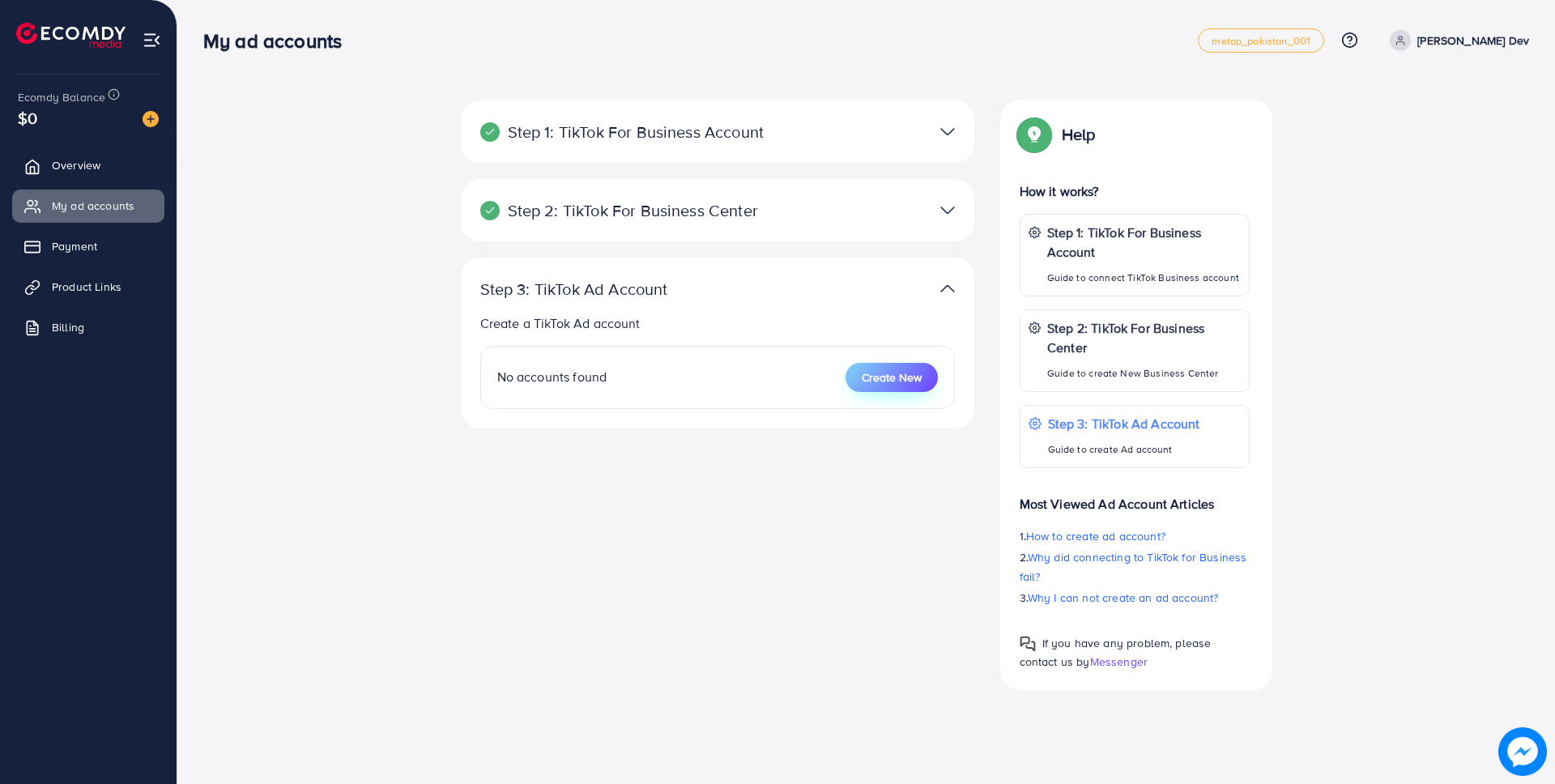
click at [894, 379] on span "Create New" at bounding box center [891, 378] width 59 height 16
select select
click at [912, 381] on span "Create New" at bounding box center [891, 378] width 59 height 16
select select
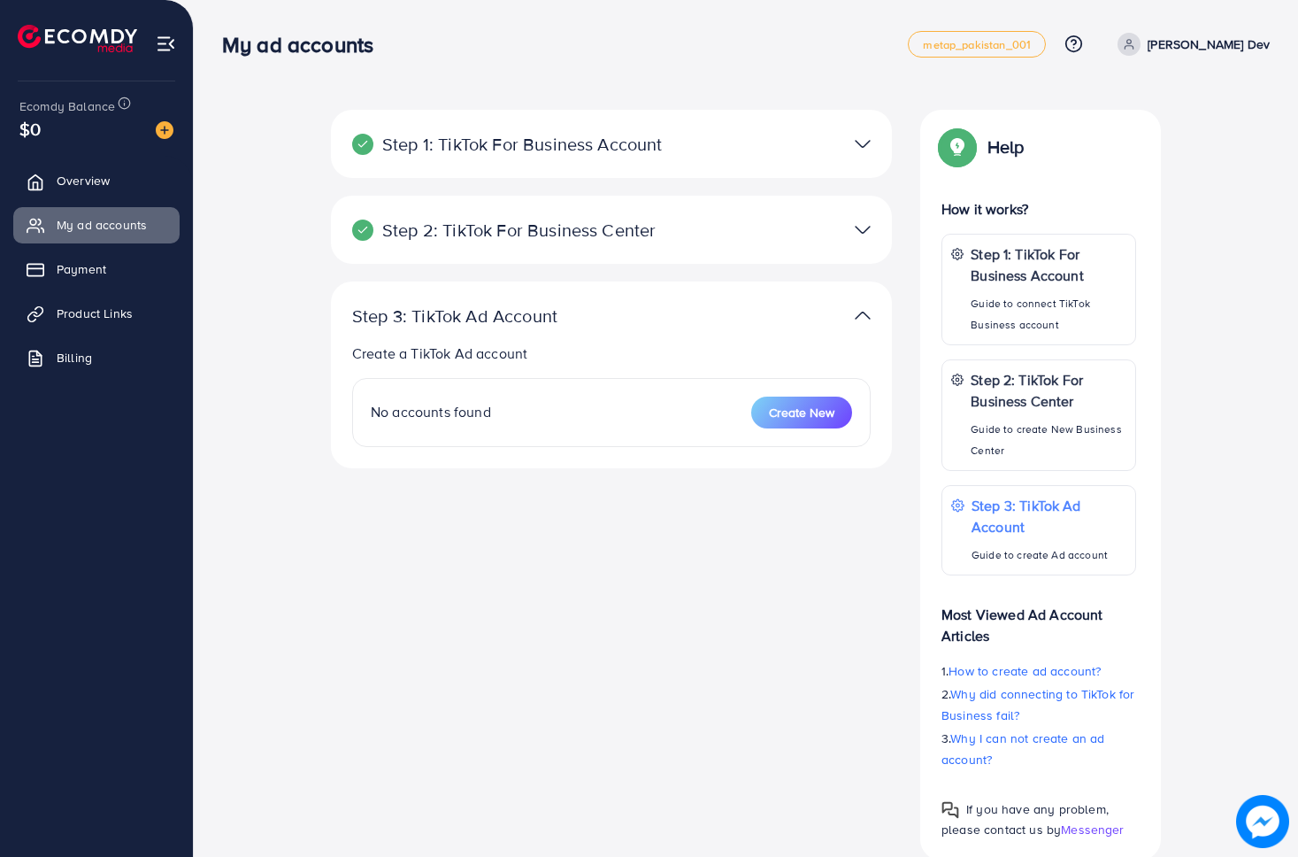
click at [1141, 35] on span at bounding box center [1129, 44] width 23 height 23
click at [1154, 138] on span "Log out" at bounding box center [1164, 145] width 48 height 21
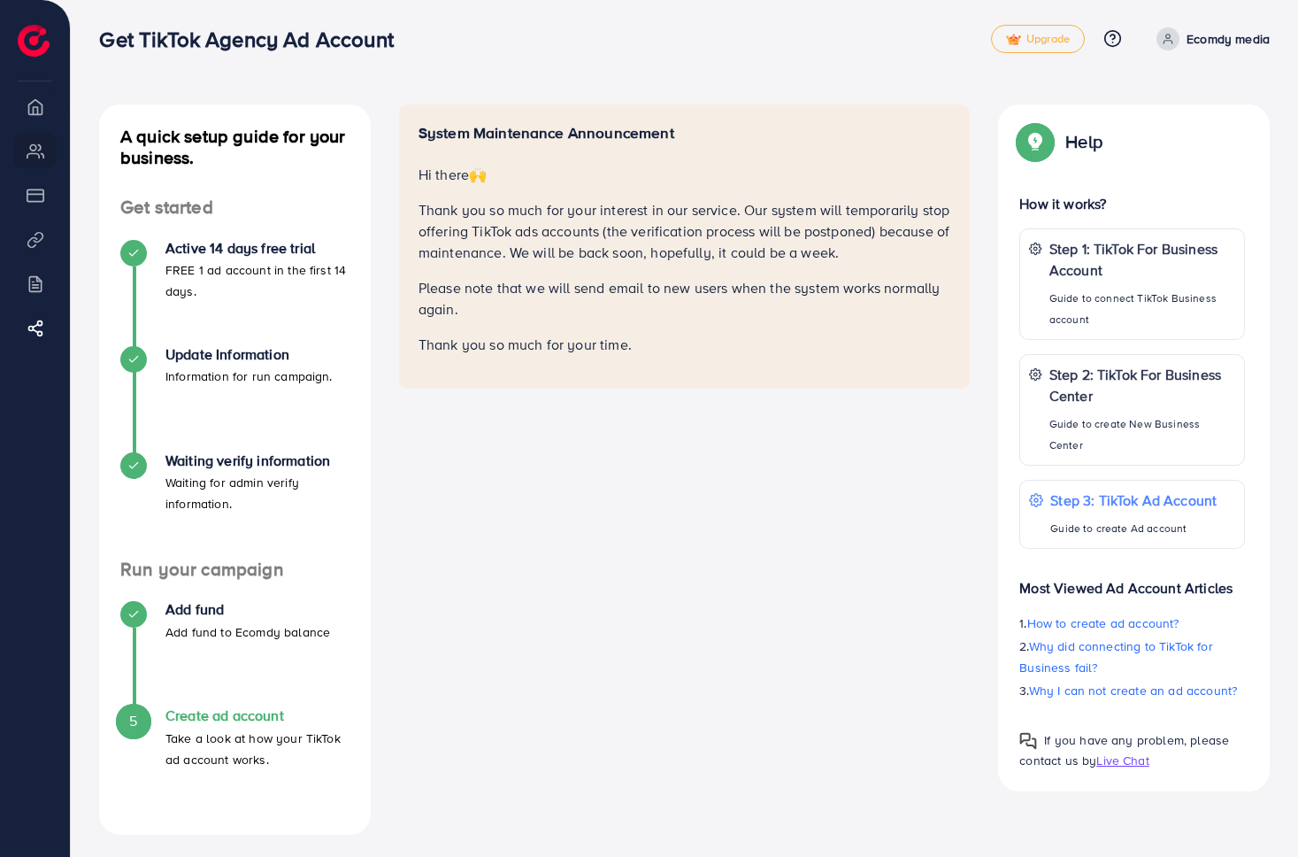
scroll to position [12, 0]
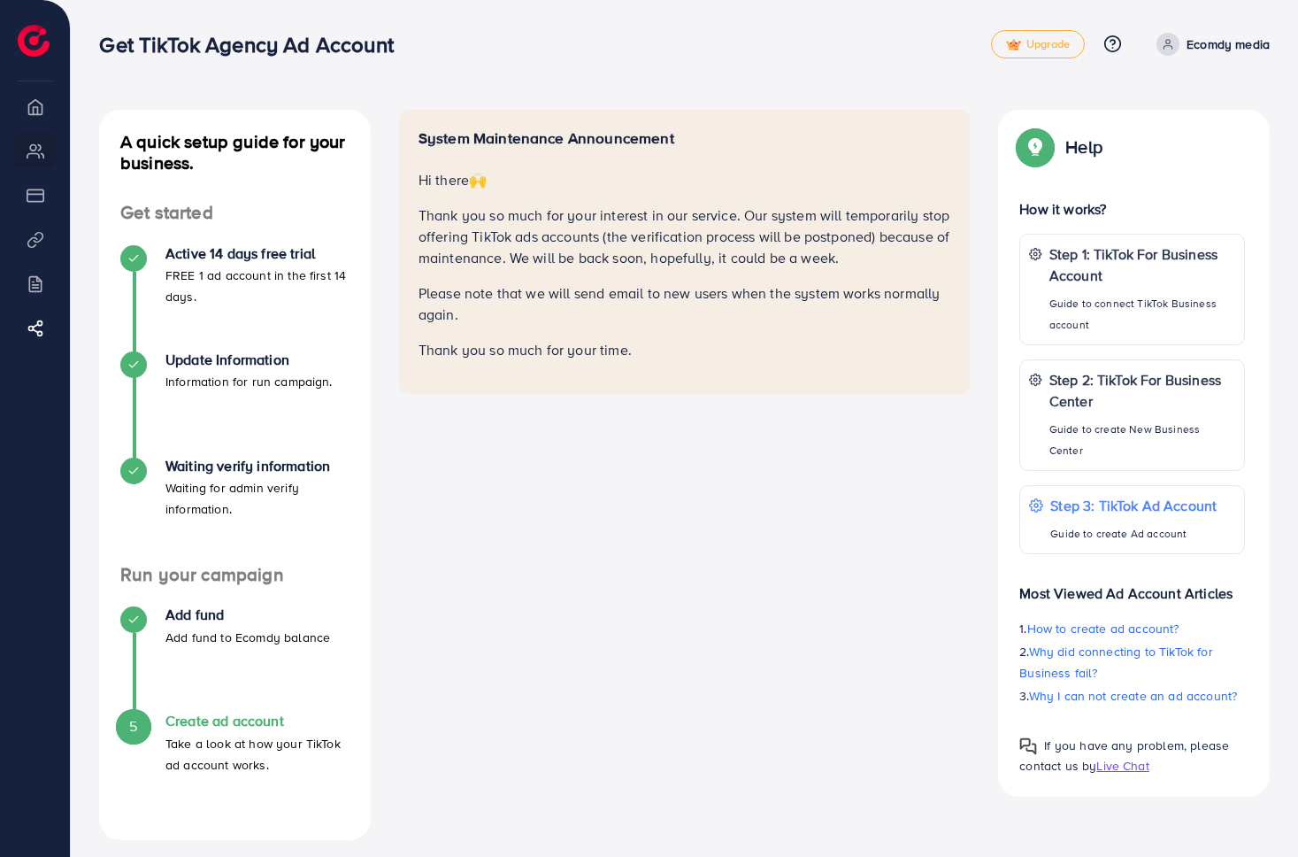
click at [1170, 51] on span at bounding box center [1168, 44] width 23 height 23
click at [1166, 109] on span "Log out" at bounding box center [1164, 105] width 48 height 21
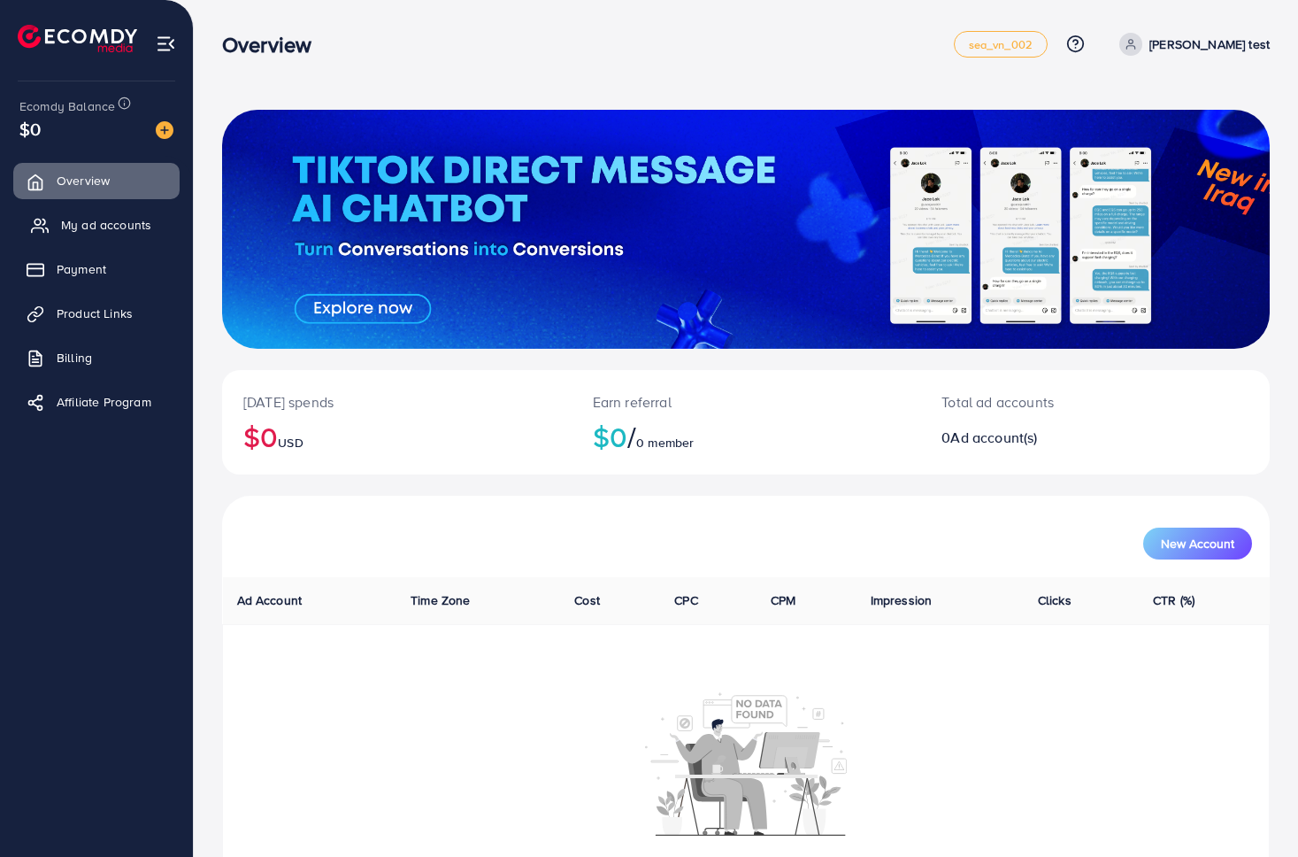
click at [75, 219] on span "My ad accounts" at bounding box center [106, 225] width 90 height 18
click at [124, 225] on span "My ad accounts" at bounding box center [106, 225] width 90 height 18
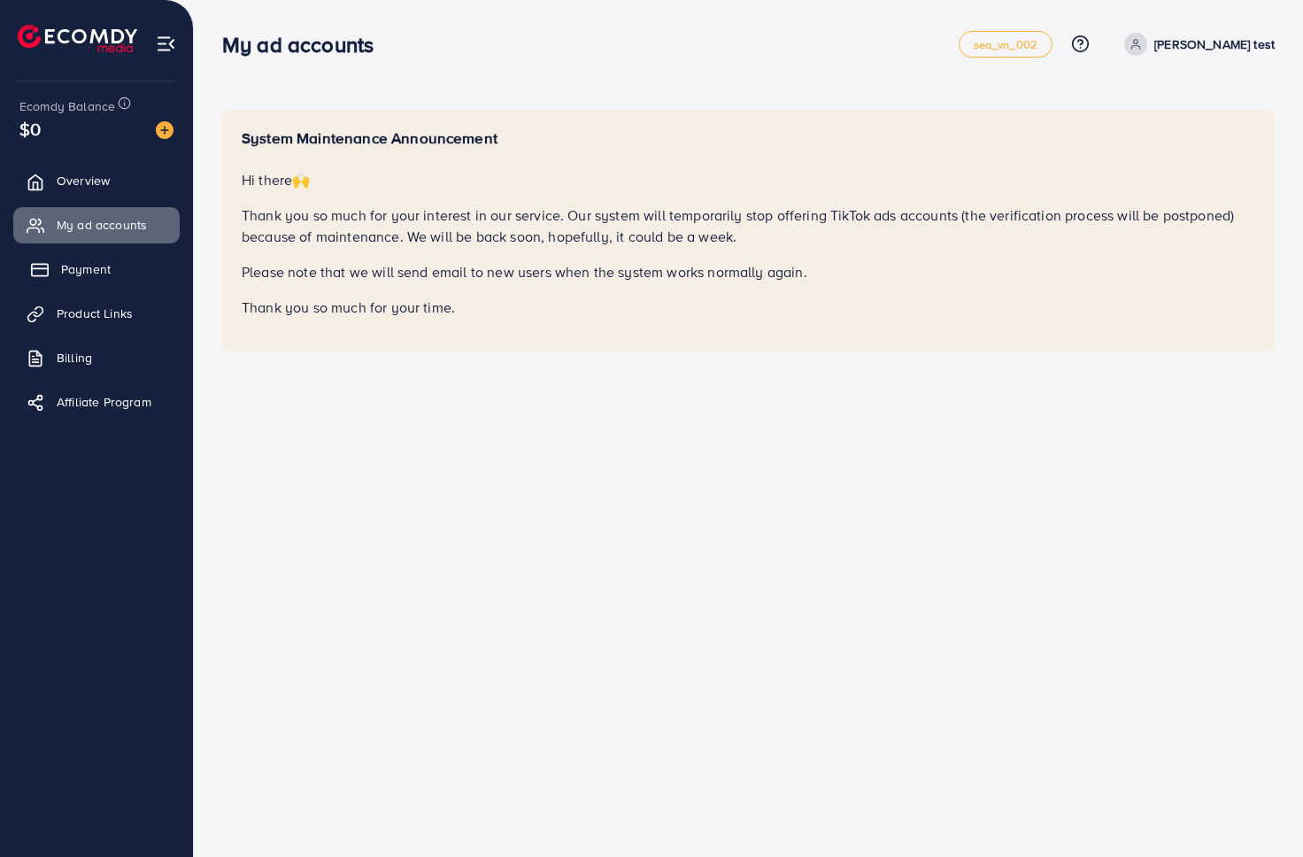
click at [101, 273] on span "Payment" at bounding box center [86, 269] width 50 height 18
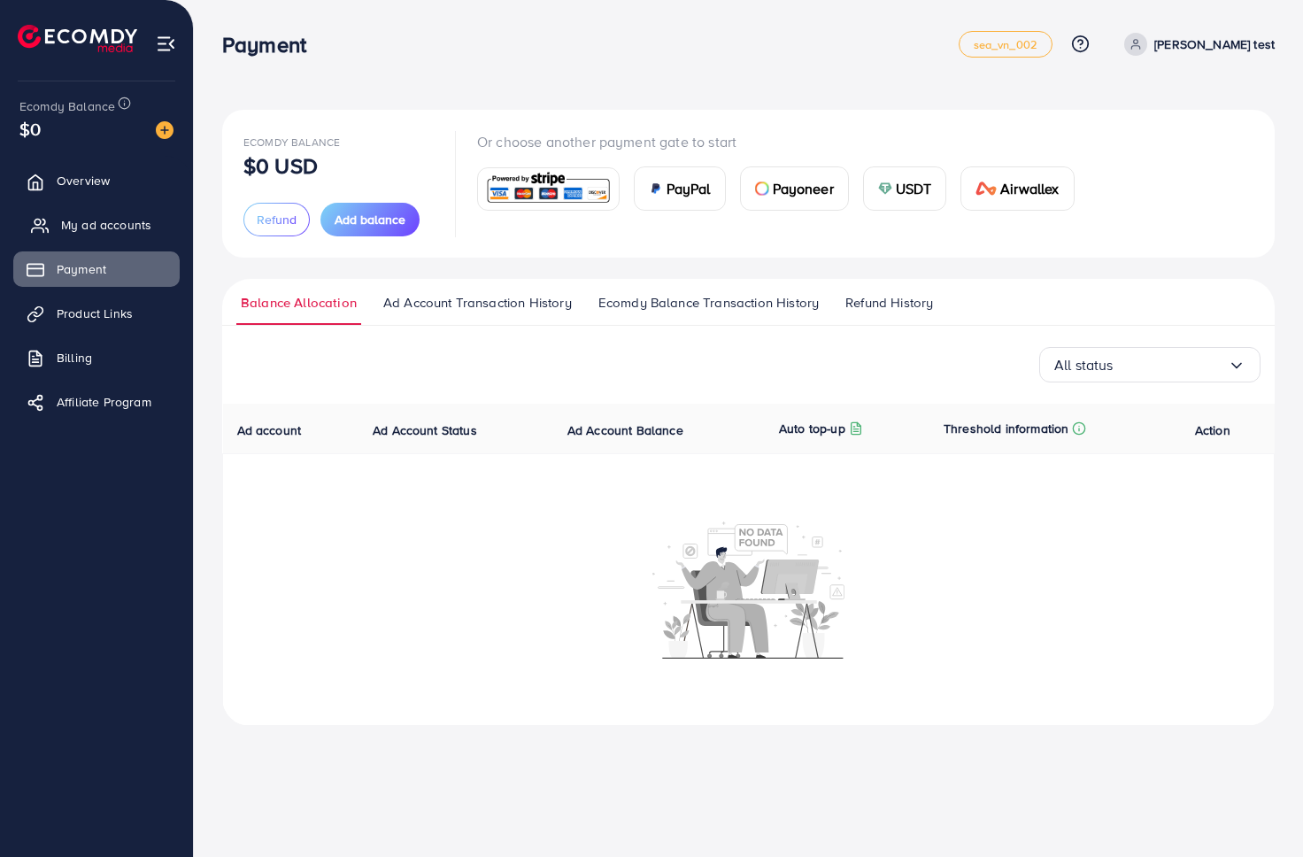
click at [85, 230] on span "My ad accounts" at bounding box center [106, 225] width 90 height 18
click at [85, 224] on span "My ad accounts" at bounding box center [106, 225] width 90 height 18
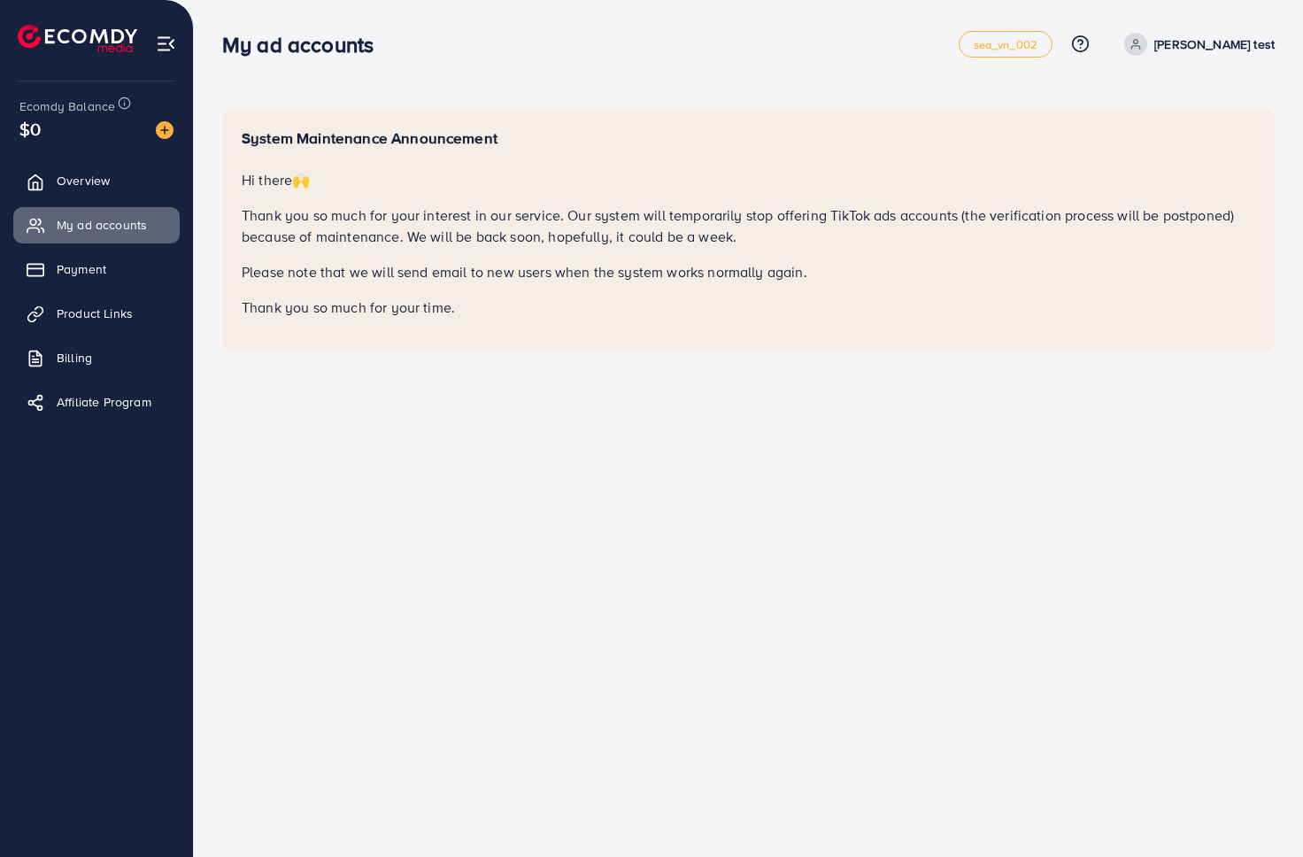
click at [1142, 44] on icon at bounding box center [1135, 44] width 12 height 12
click at [75, 403] on span "Affiliate Program" at bounding box center [108, 402] width 95 height 18
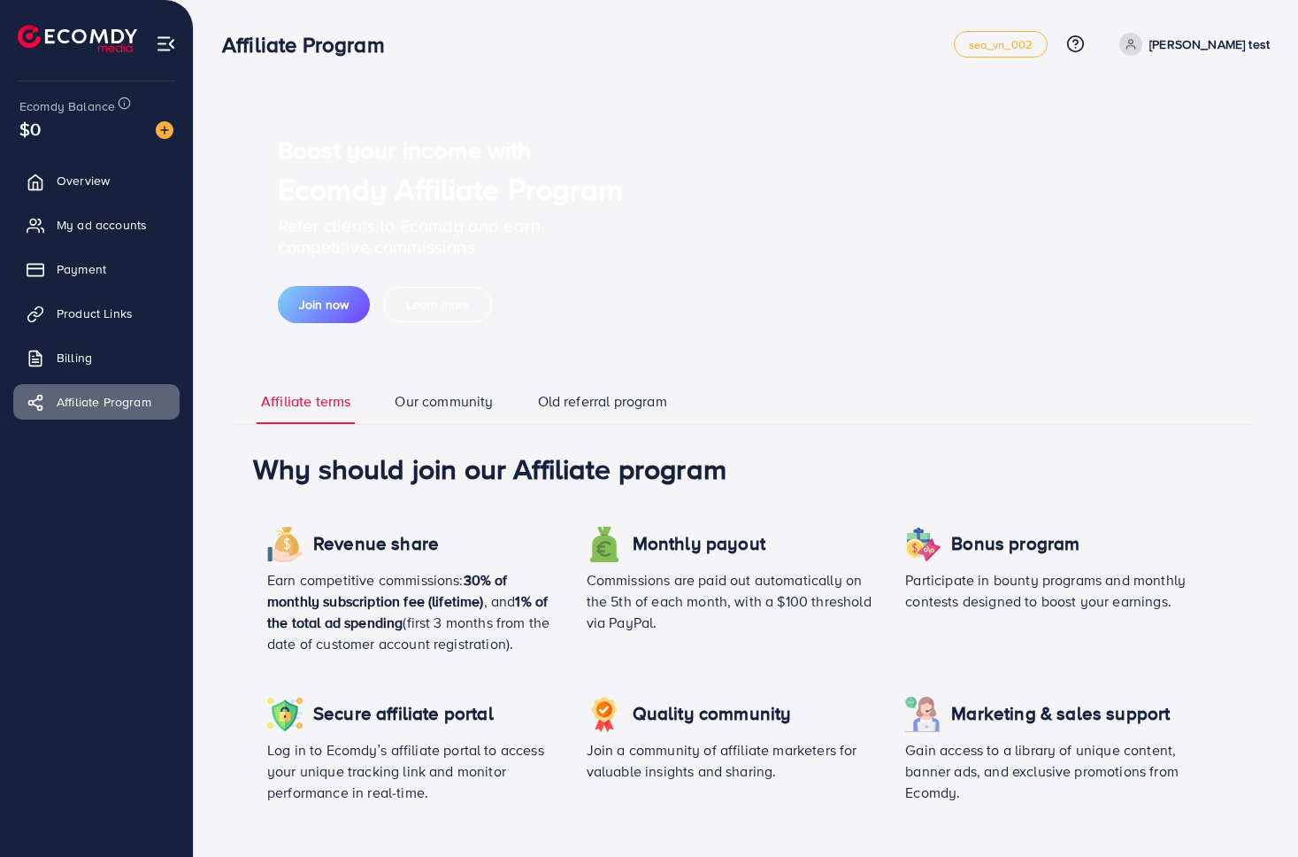
click at [590, 396] on link "Old referral program" at bounding box center [603, 407] width 138 height 33
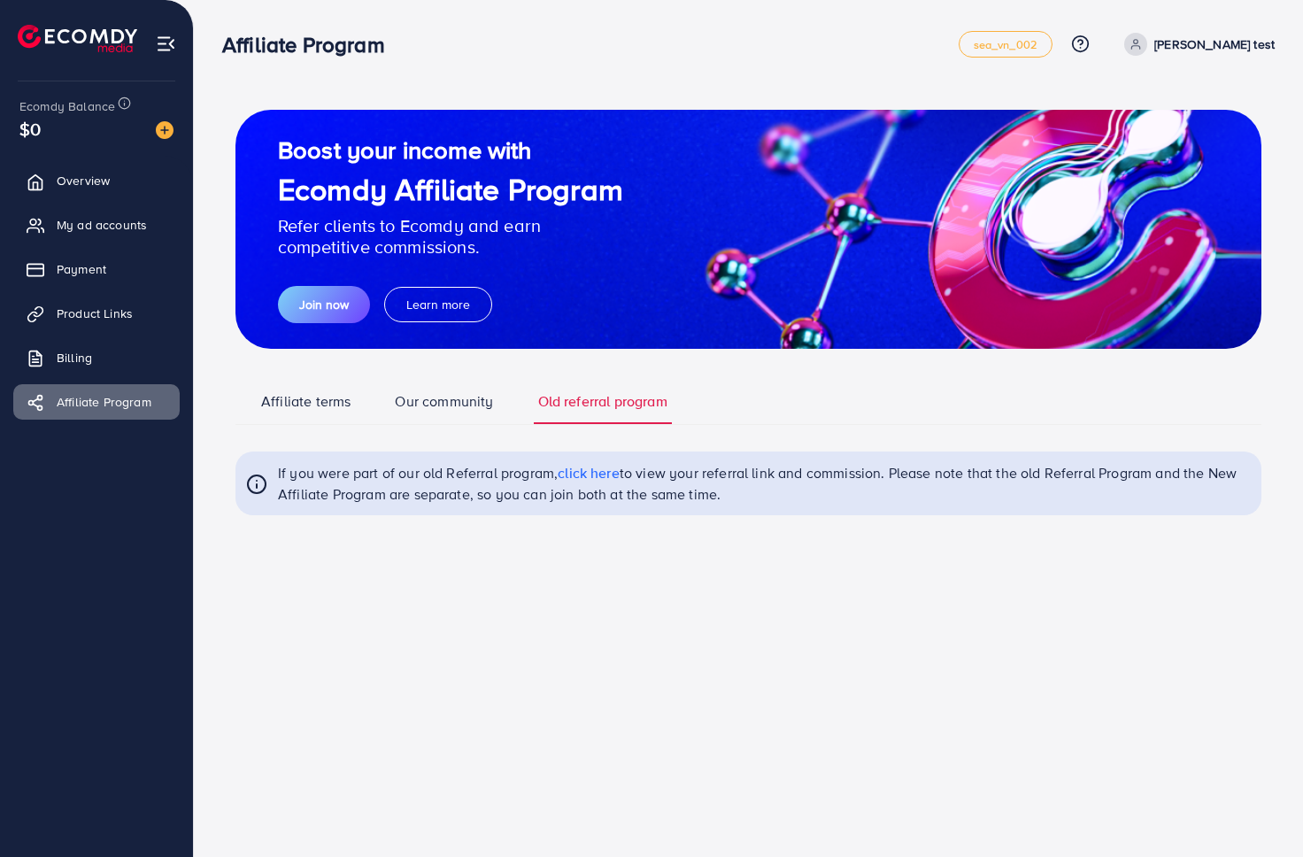
click at [610, 474] on span "click here" at bounding box center [589, 472] width 62 height 19
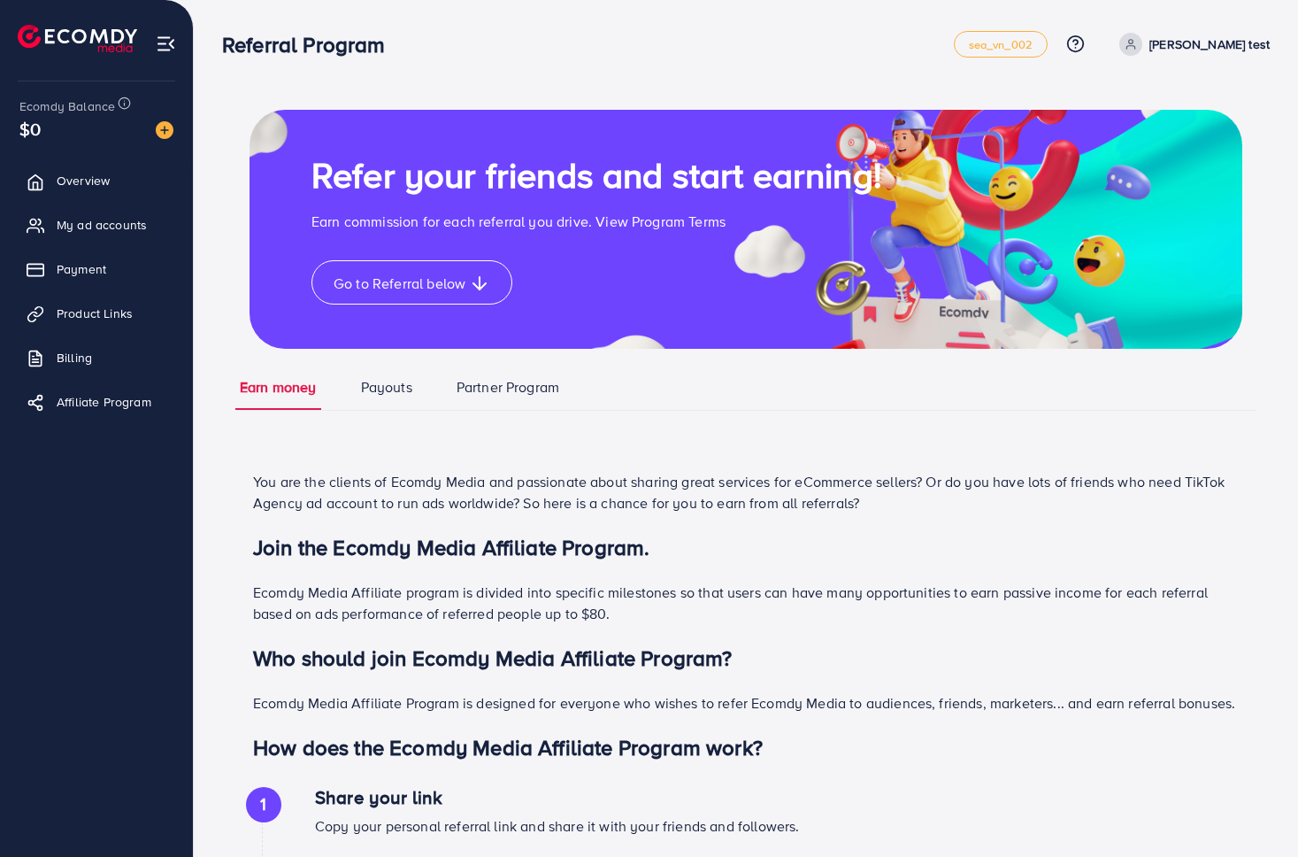
click at [387, 389] on link "Payouts" at bounding box center [387, 393] width 60 height 33
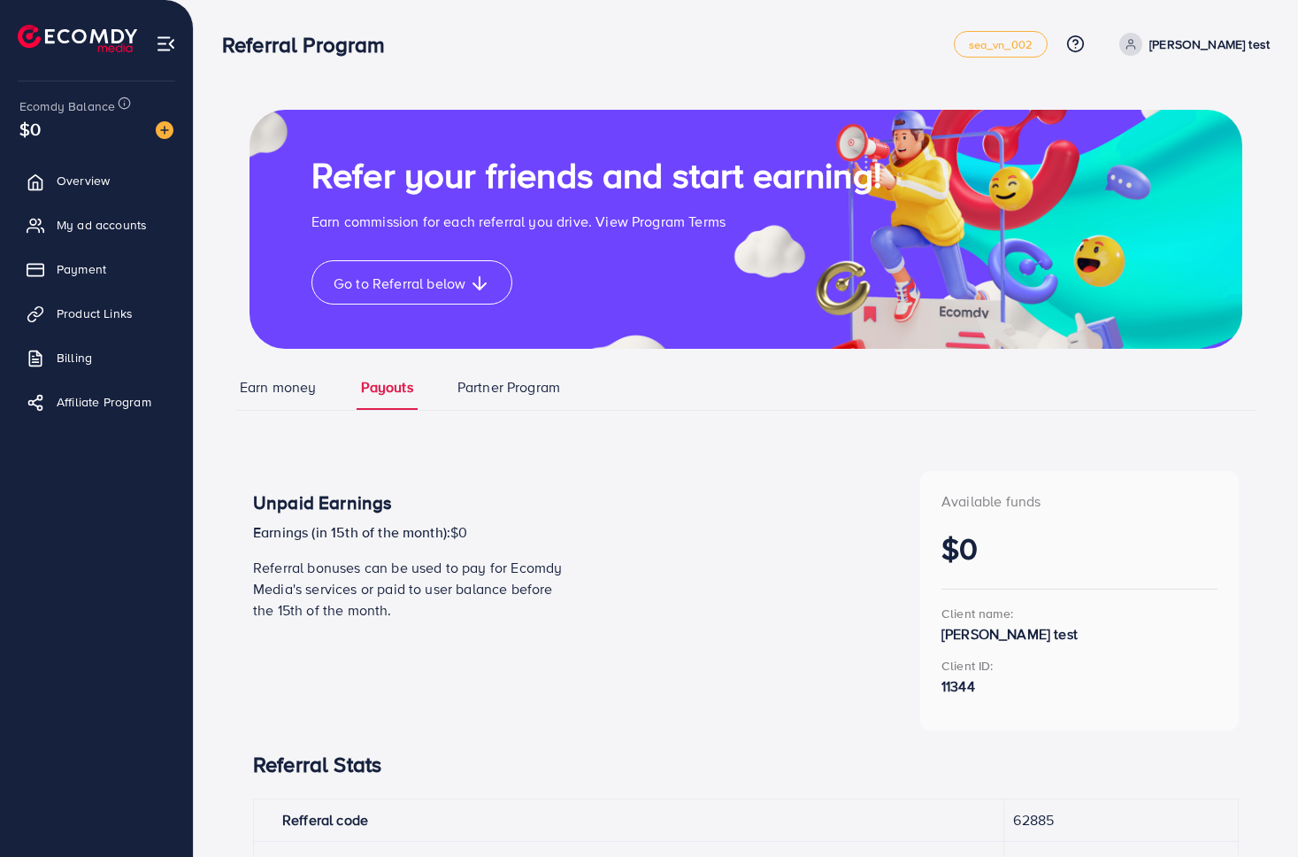
click at [289, 384] on link "Earn money" at bounding box center [278, 393] width 86 height 33
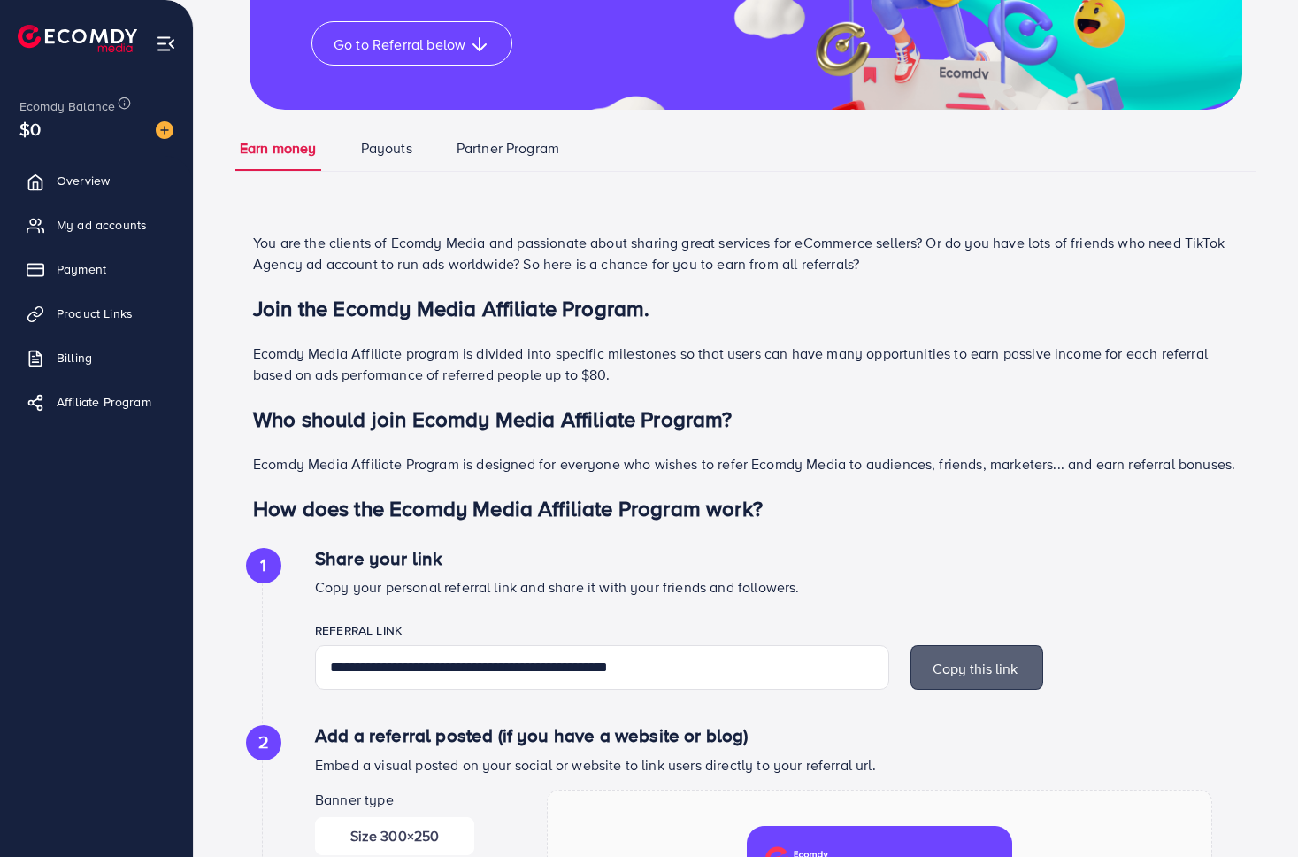
scroll to position [550, 0]
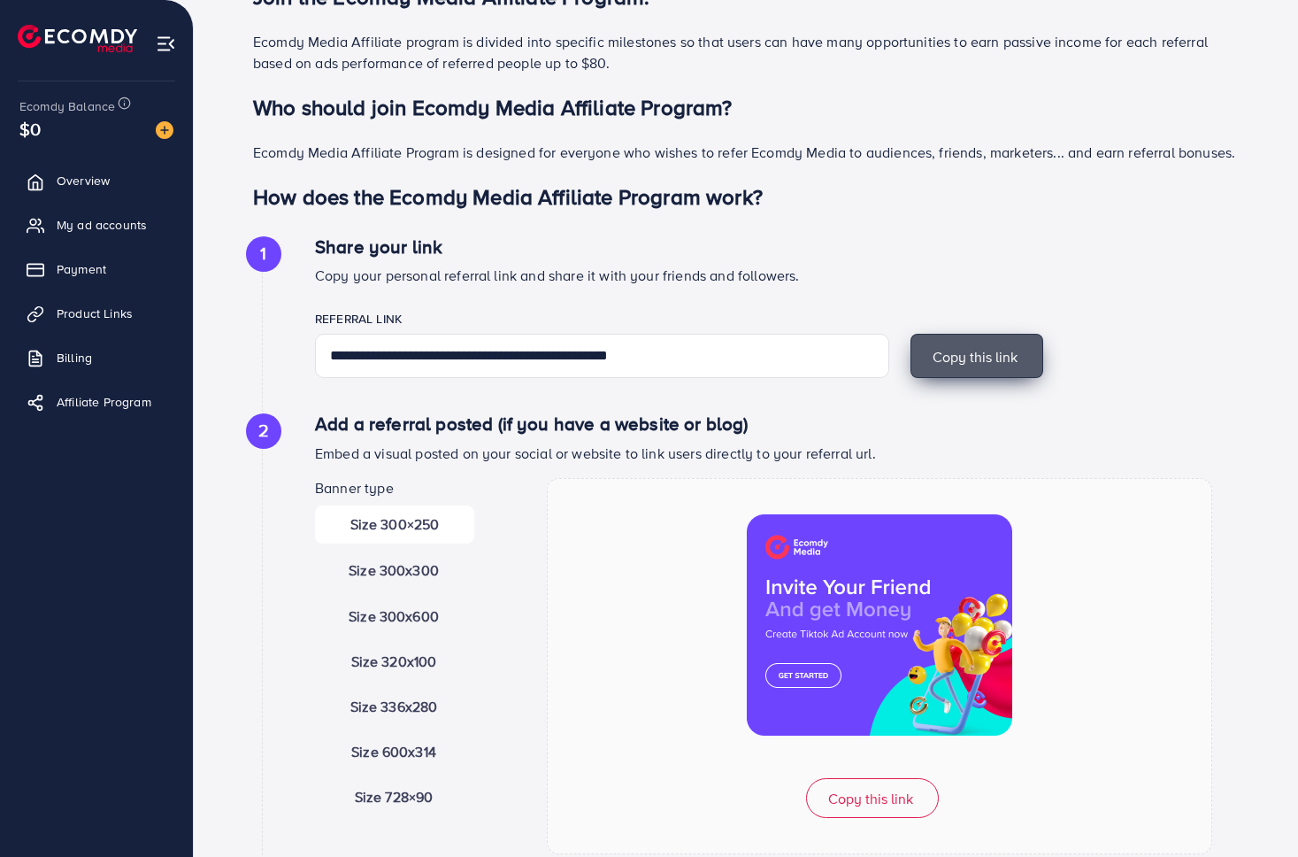
click at [990, 350] on span "Copy this link" at bounding box center [975, 356] width 85 height 19
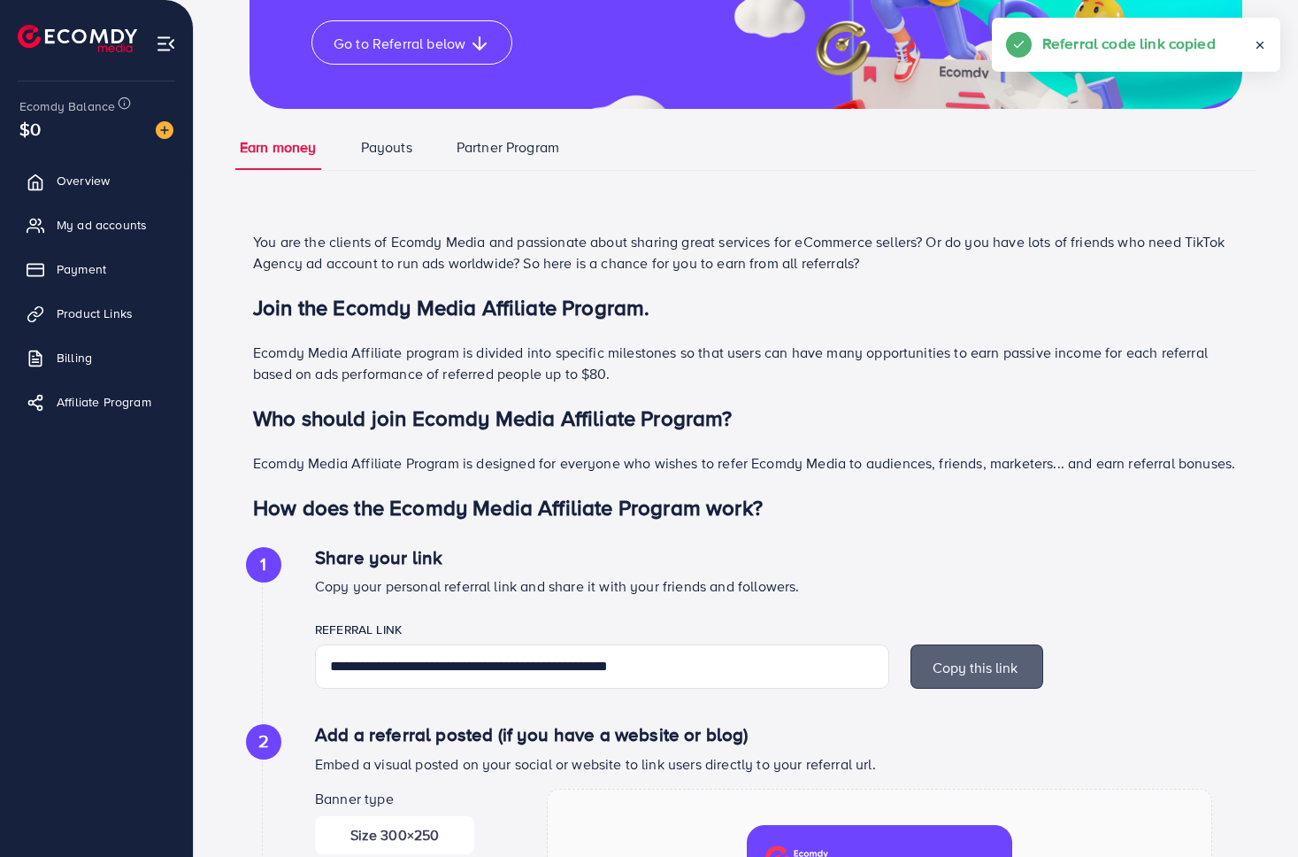
scroll to position [0, 0]
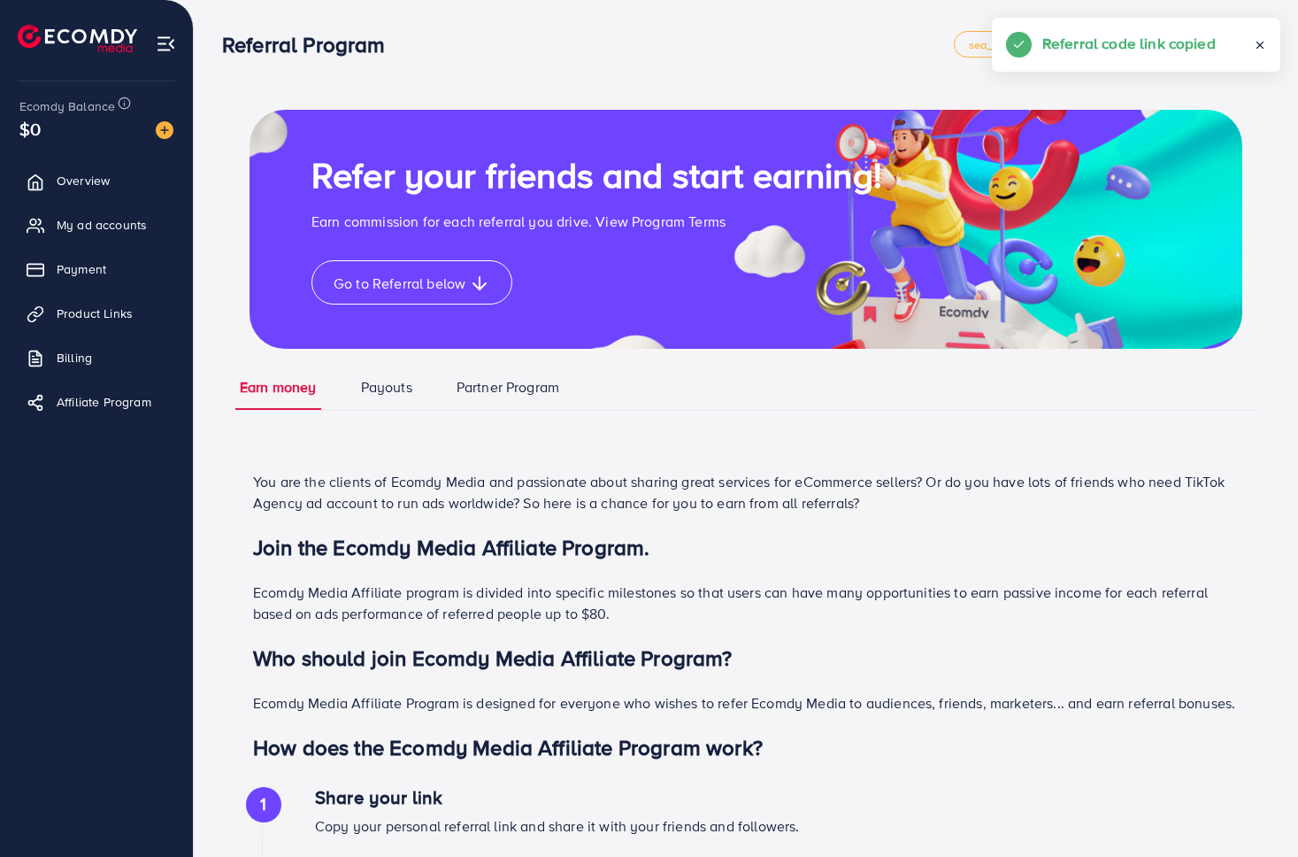
click at [1262, 44] on icon at bounding box center [1260, 45] width 12 height 12
click at [1137, 43] on icon at bounding box center [1131, 44] width 12 height 12
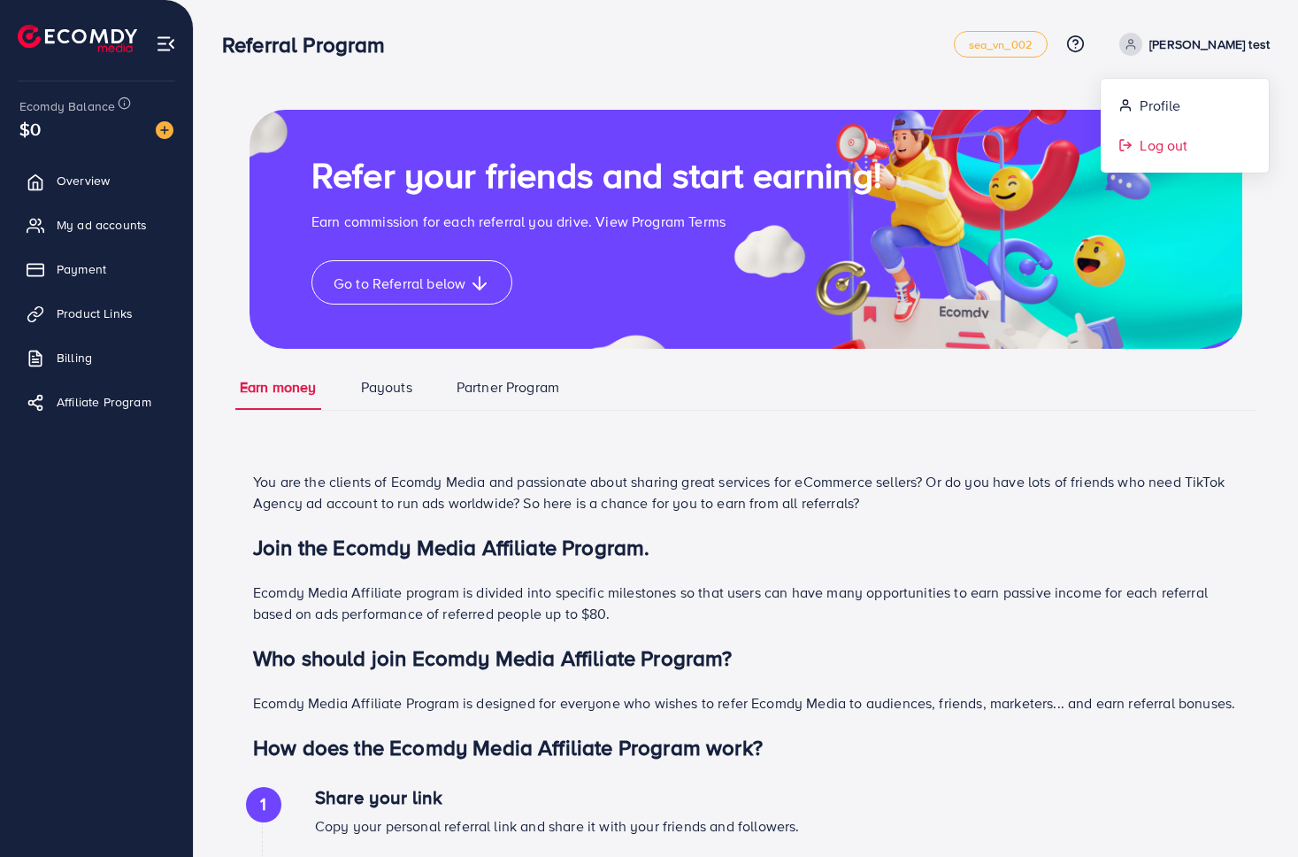
click at [1180, 136] on span "Log out" at bounding box center [1164, 145] width 48 height 21
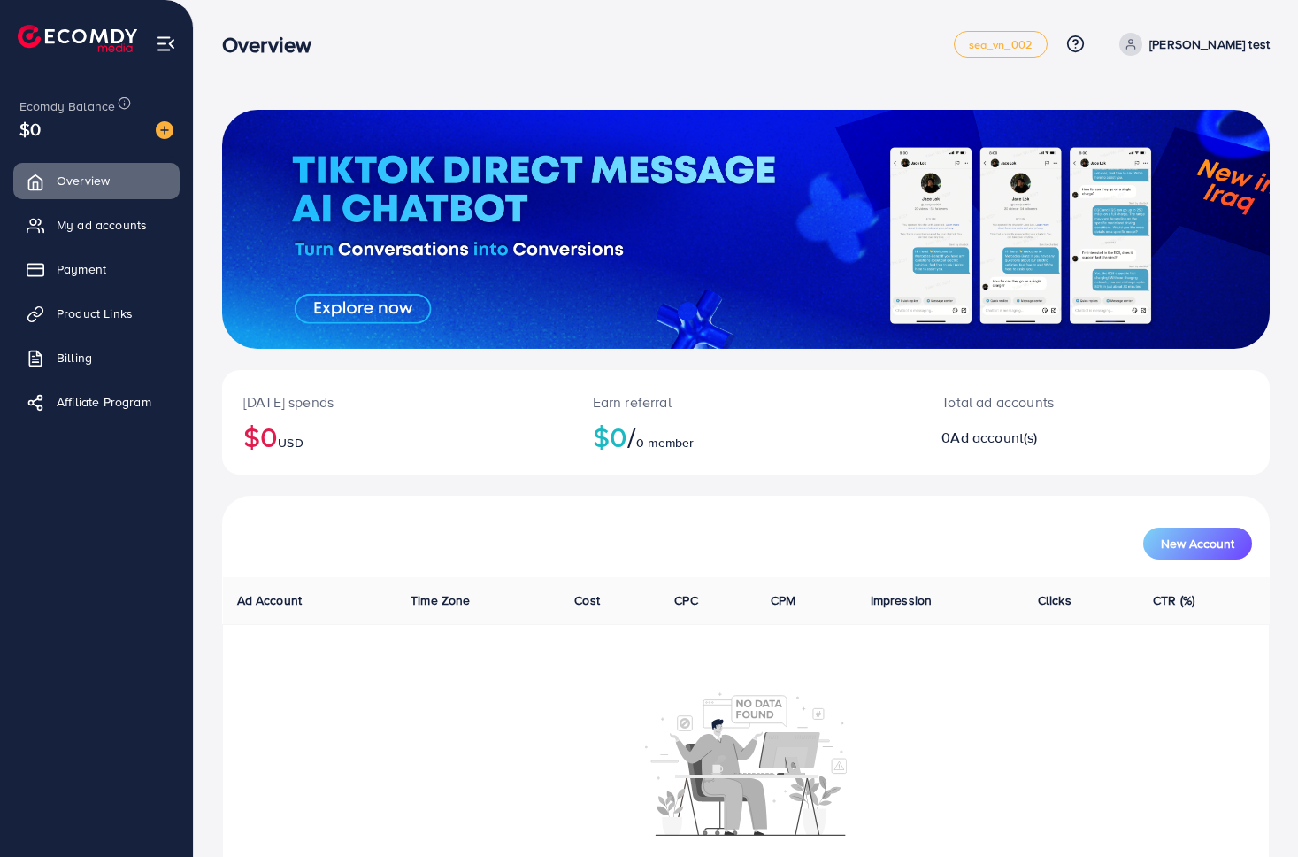
click at [1137, 43] on icon at bounding box center [1131, 44] width 12 height 12
click at [1151, 143] on span "Log out" at bounding box center [1164, 145] width 48 height 21
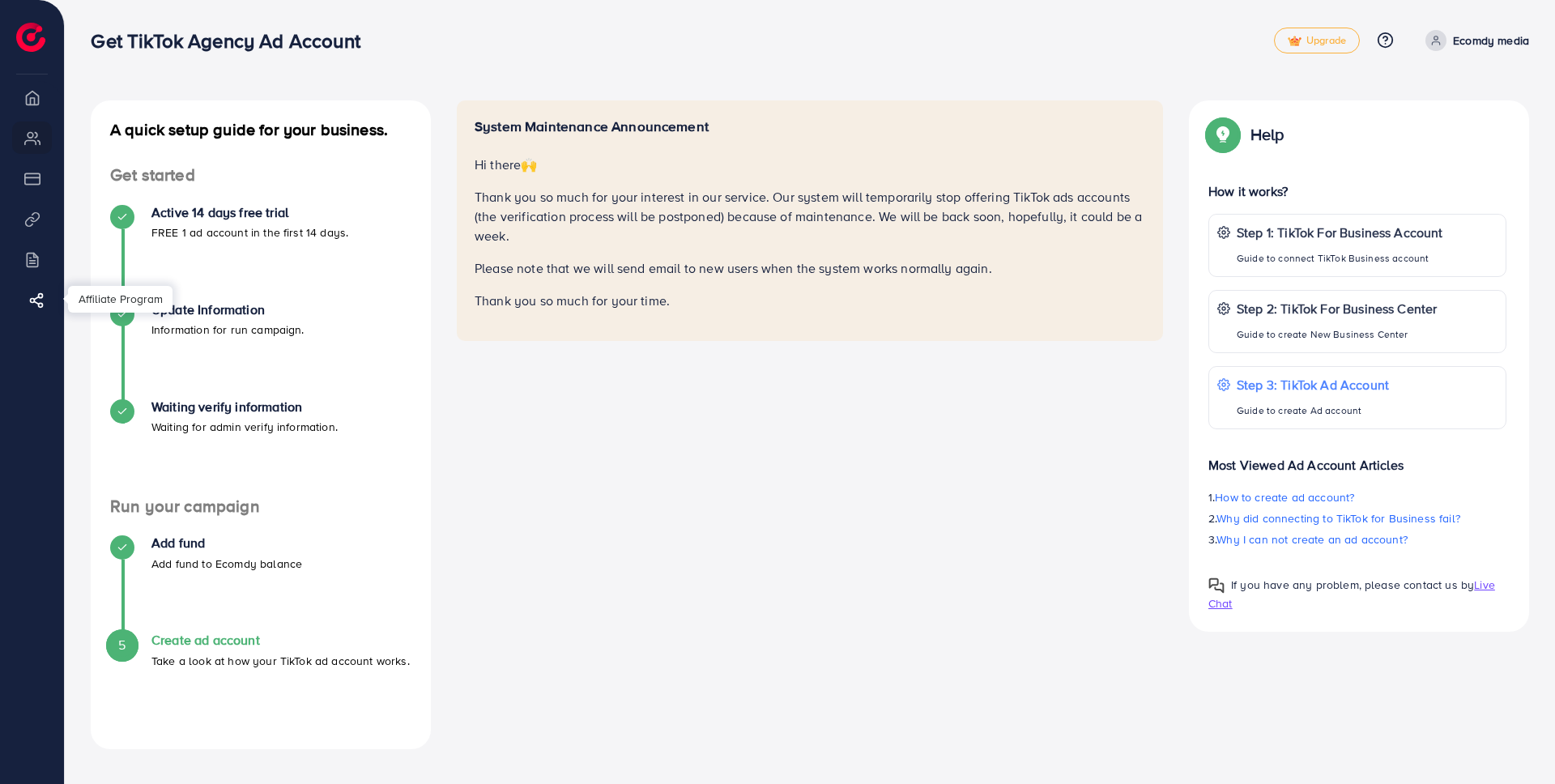
click at [31, 307] on icon at bounding box center [37, 300] width 16 height 16
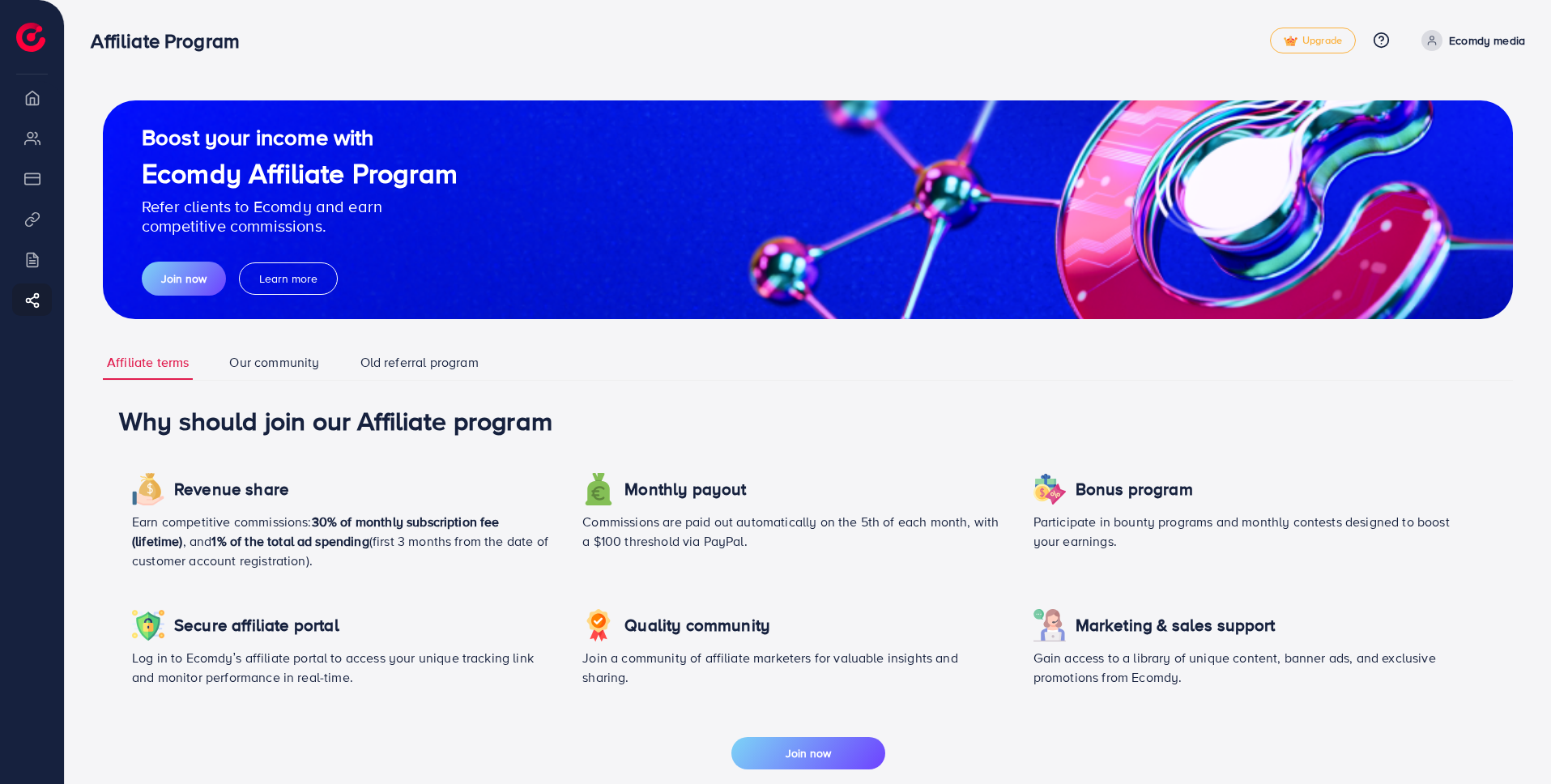
click at [404, 359] on link "Old referral program" at bounding box center [419, 362] width 126 height 35
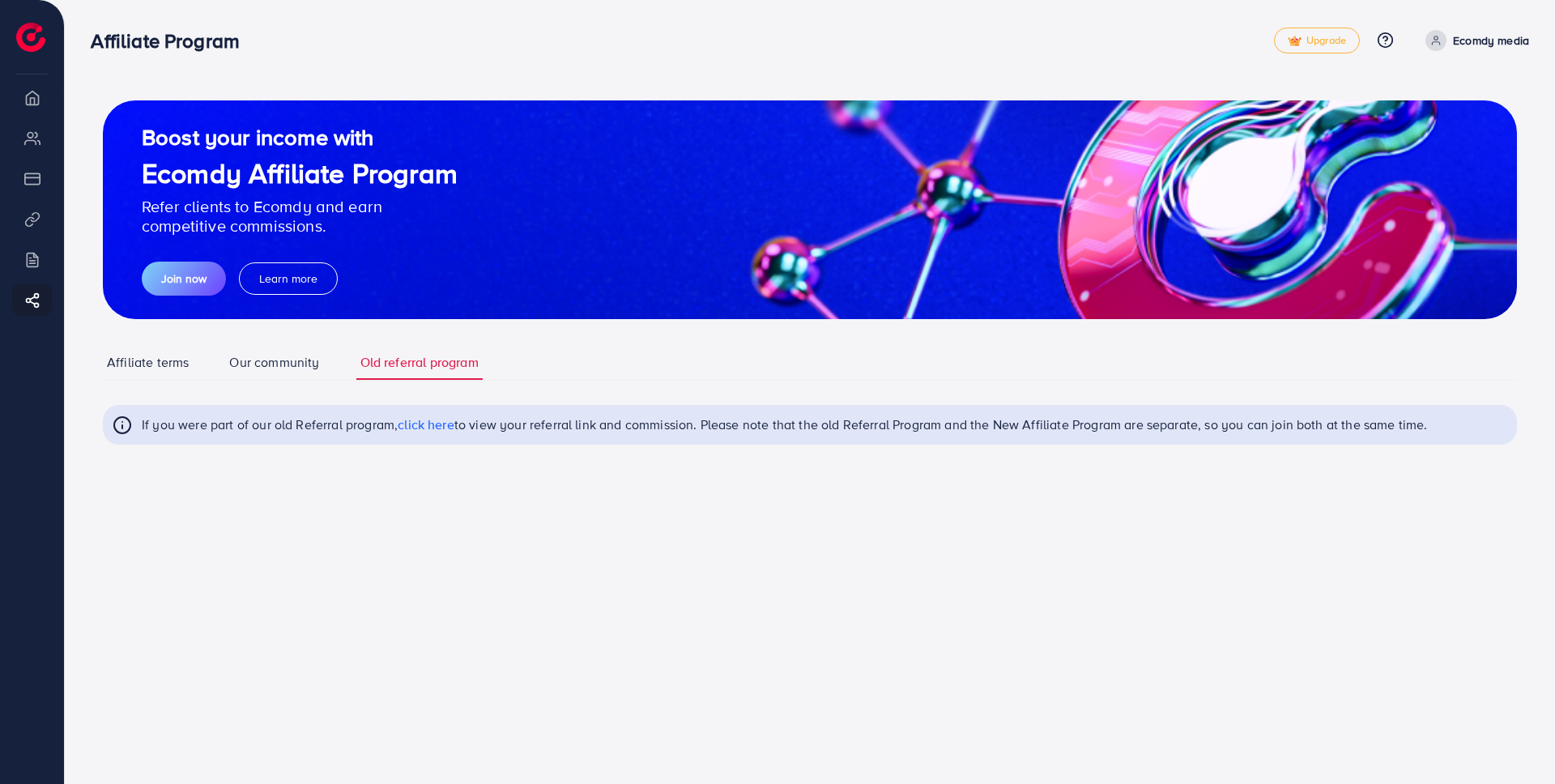
click at [427, 428] on span "click here" at bounding box center [427, 424] width 57 height 17
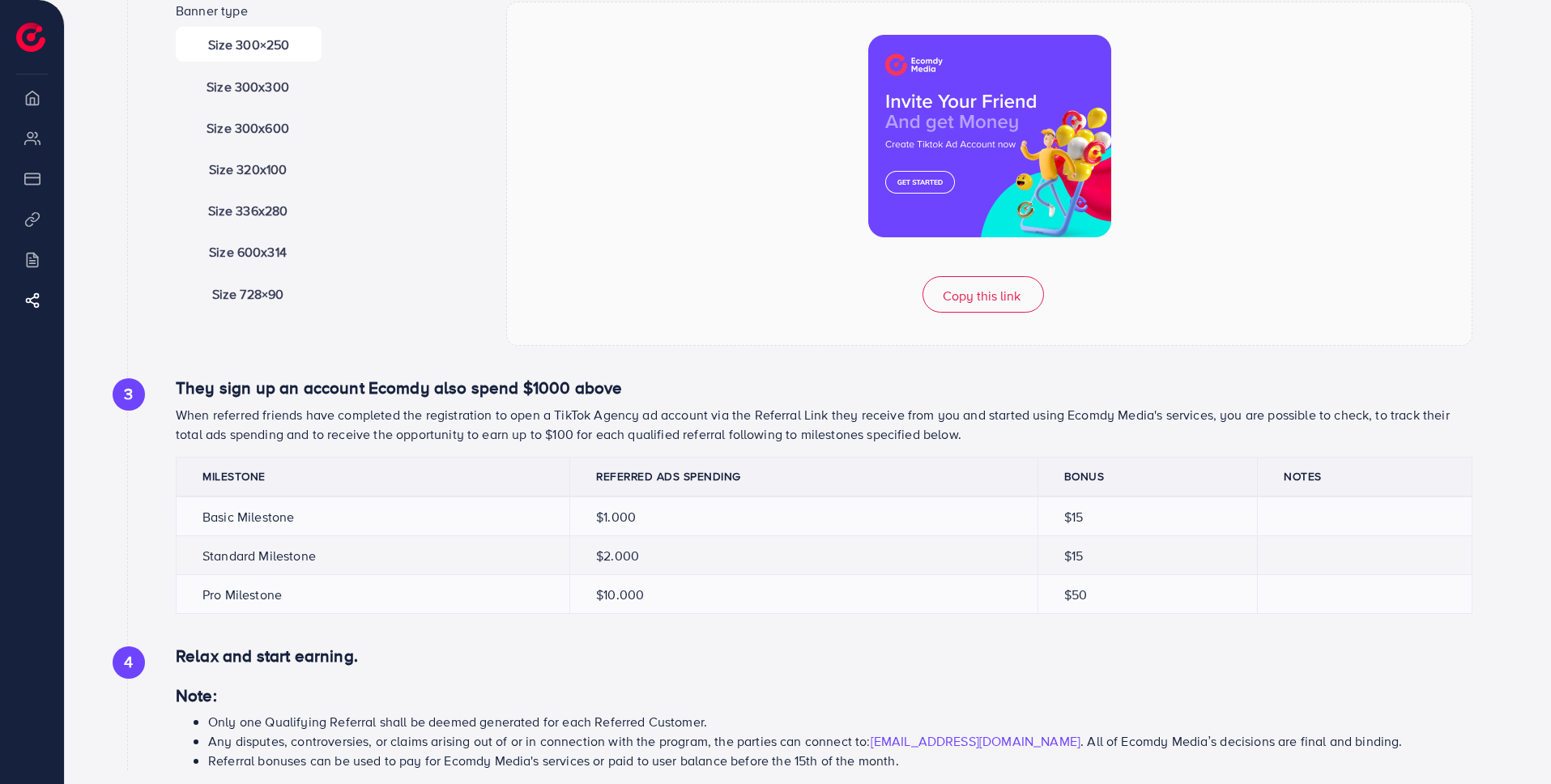
scroll to position [4, 0]
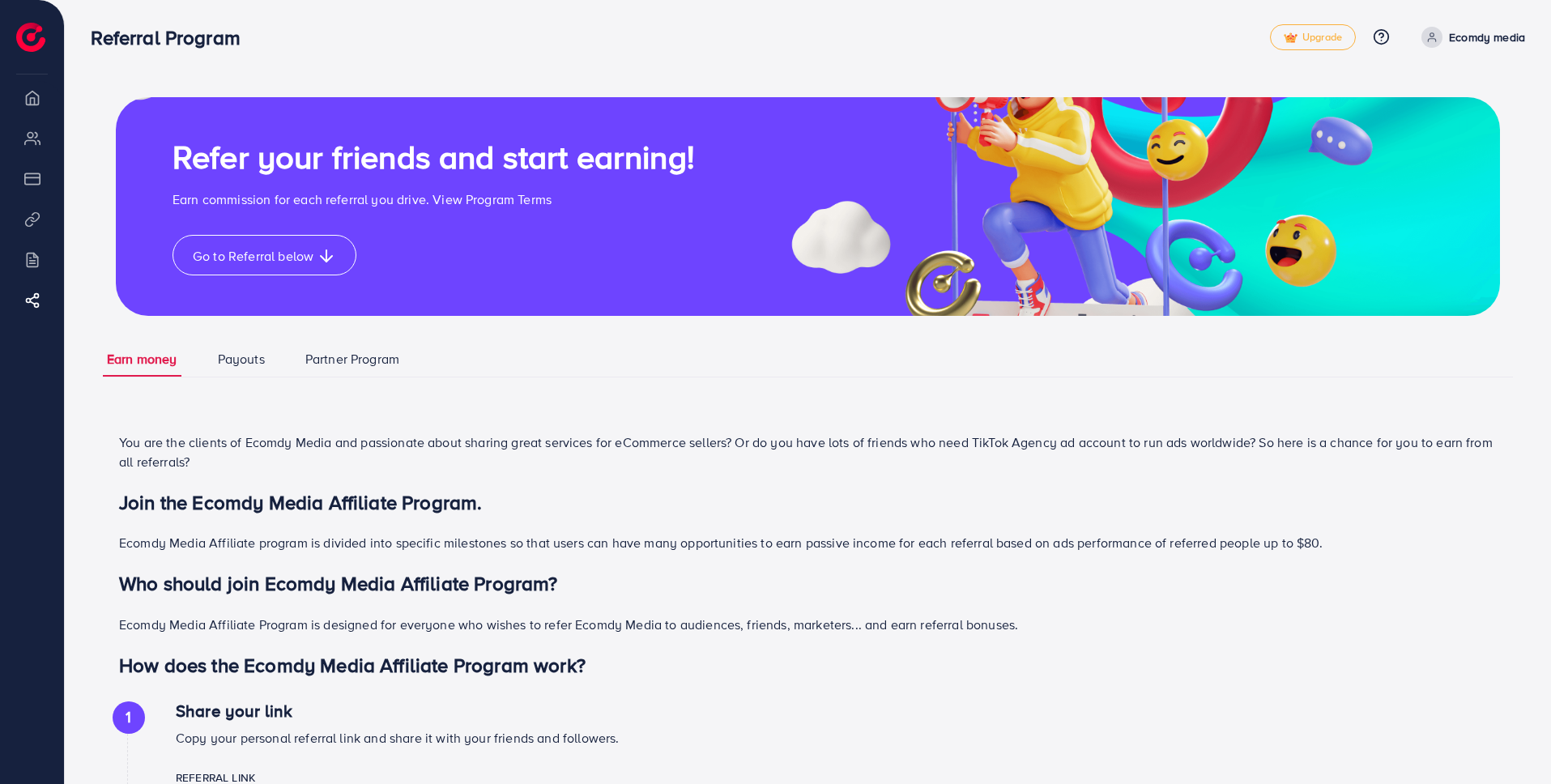
click at [243, 362] on link "Payouts" at bounding box center [242, 359] width 55 height 35
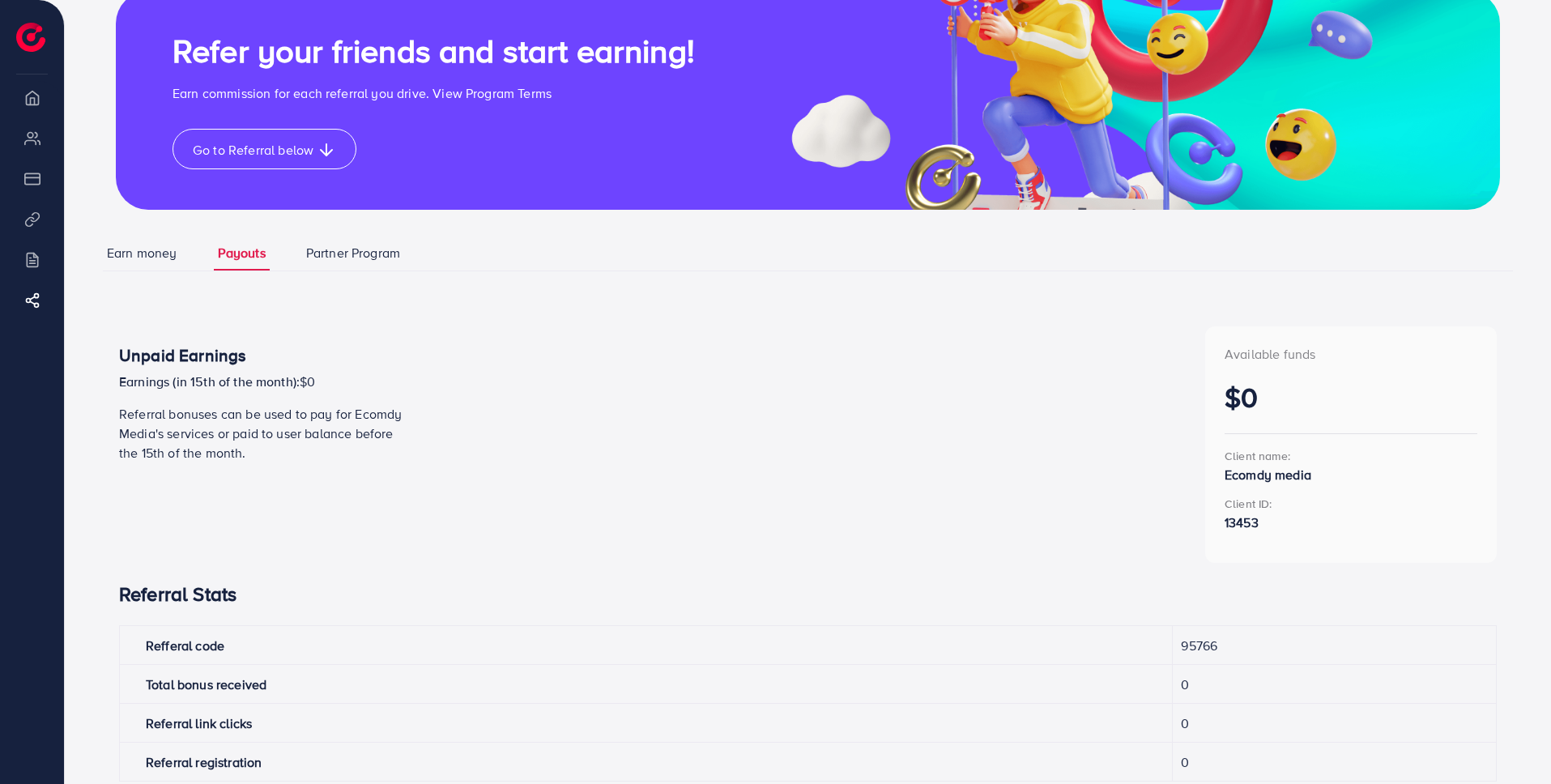
scroll to position [0, 0]
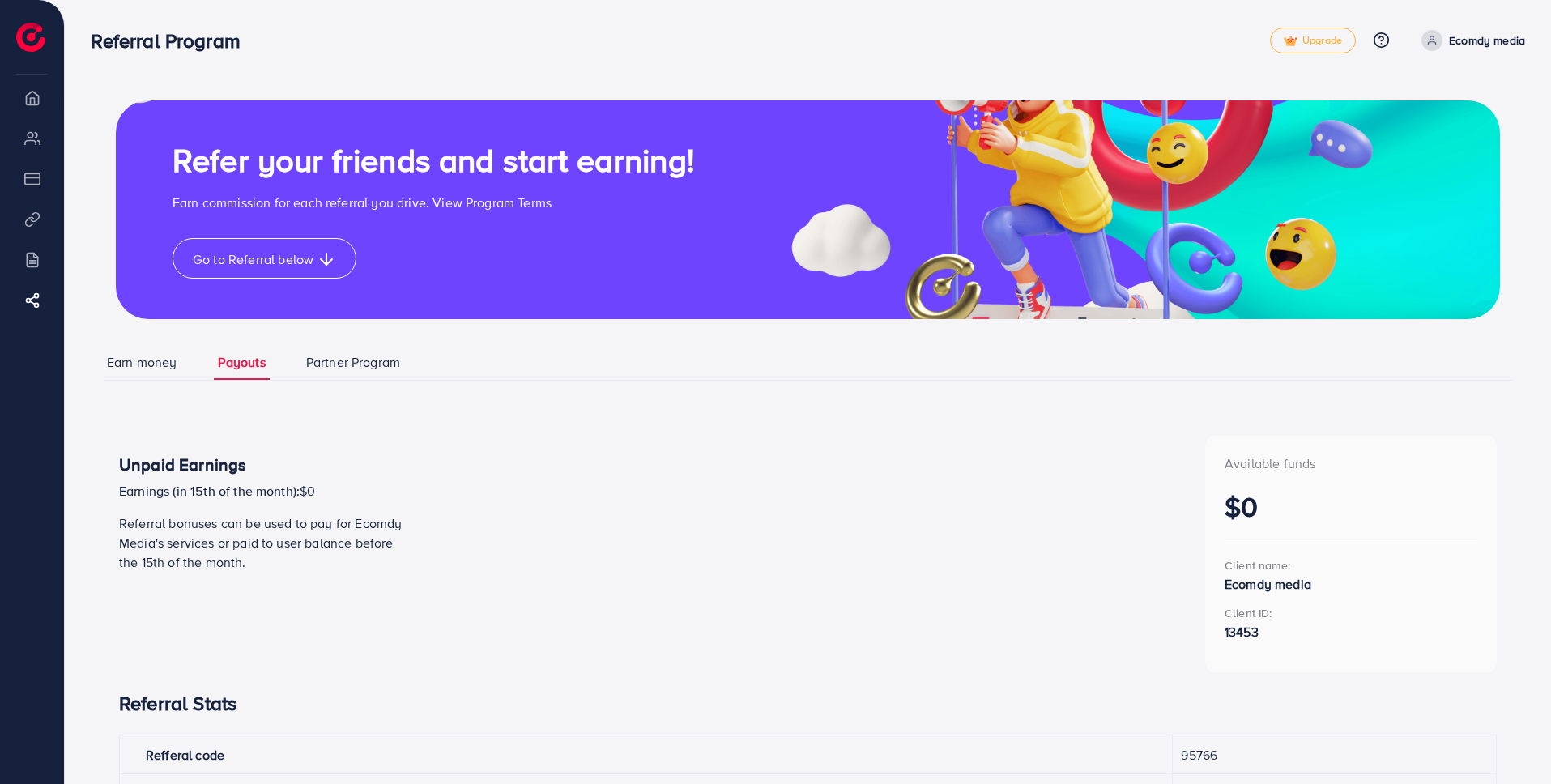
click at [159, 363] on link "Earn money" at bounding box center [142, 362] width 79 height 35
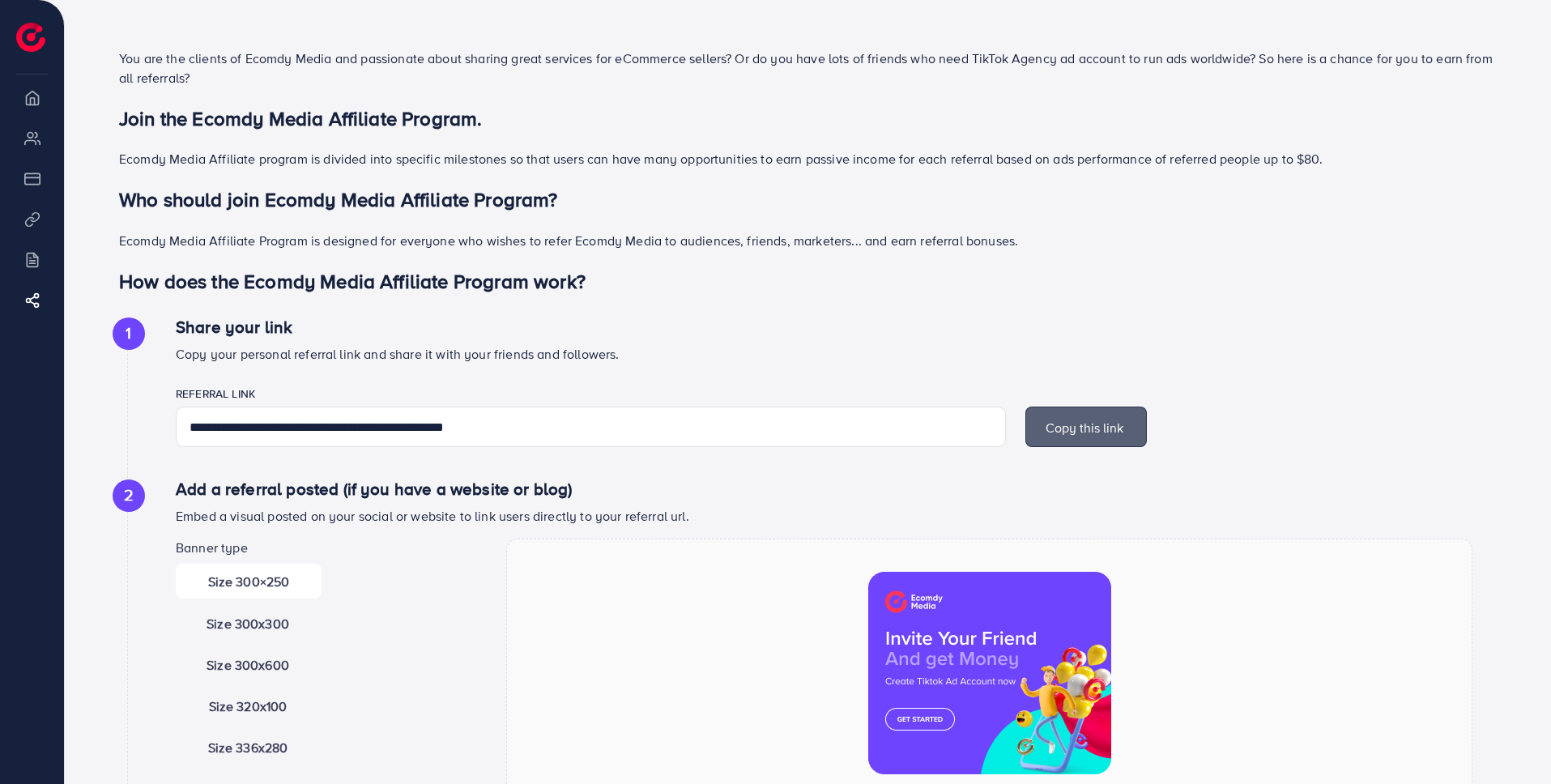
scroll to position [391, 0]
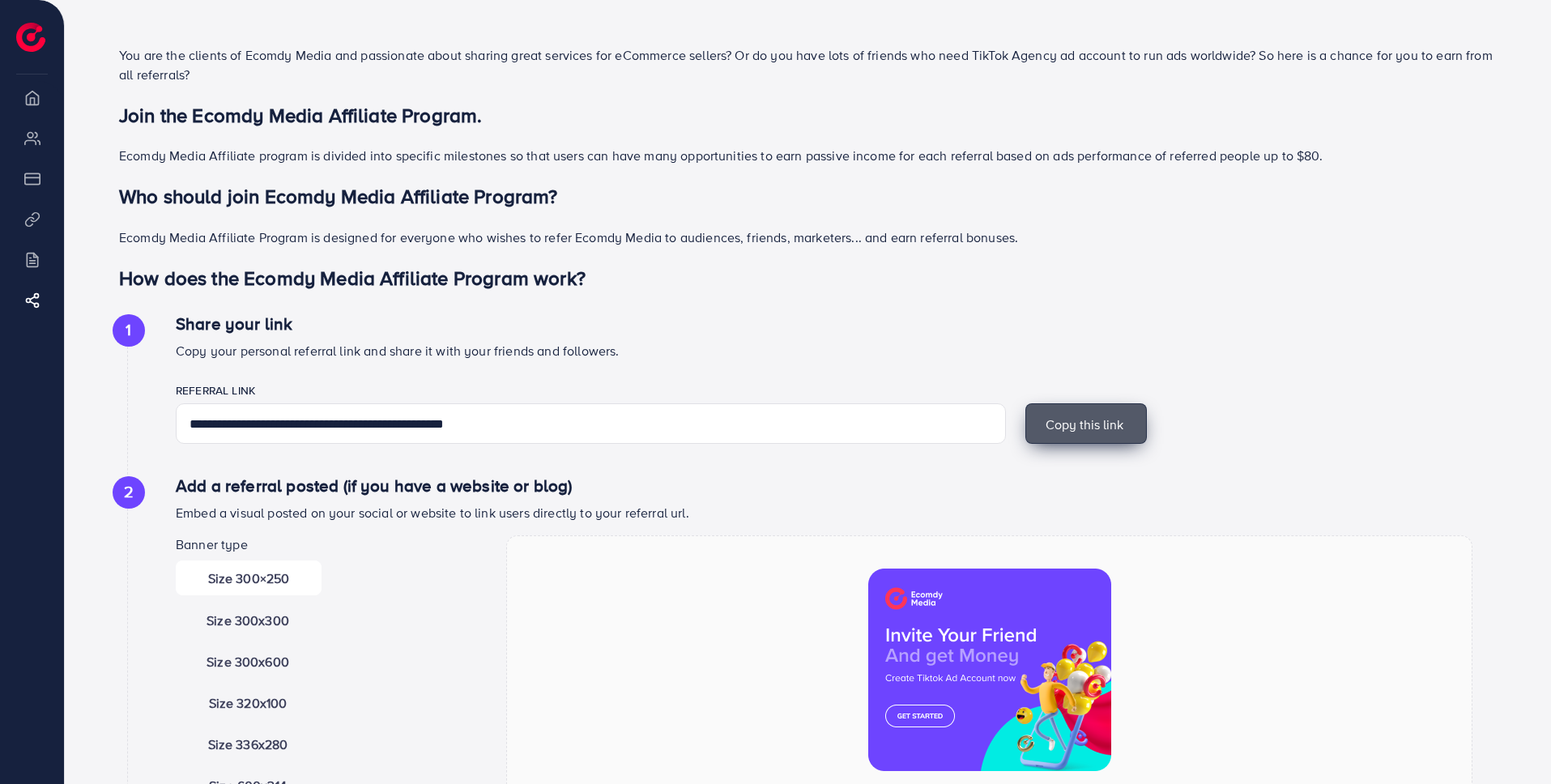
click at [1061, 426] on span "Copy this link" at bounding box center [1084, 424] width 78 height 17
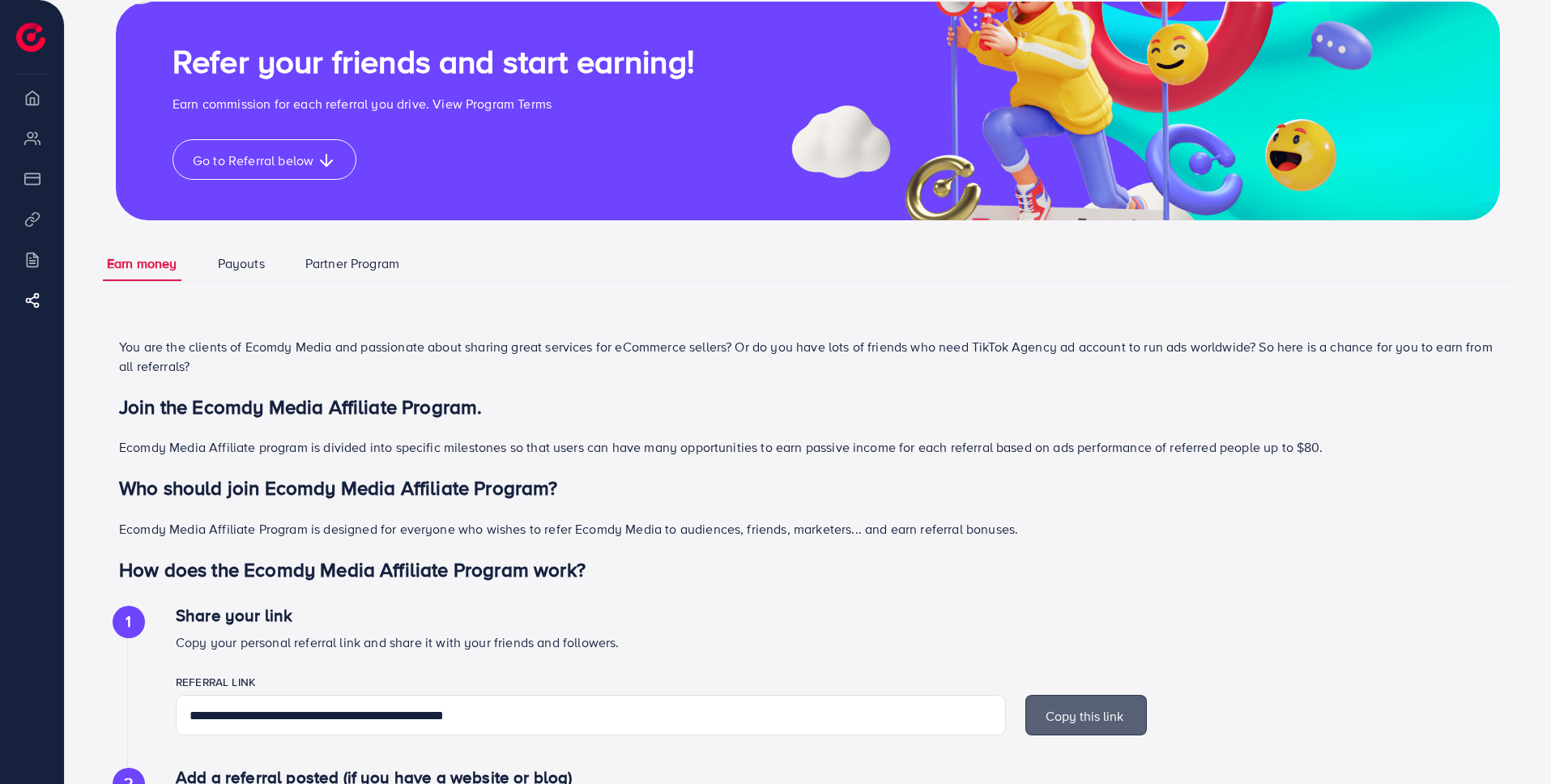
scroll to position [0, 0]
